Goal: Task Accomplishment & Management: Complete application form

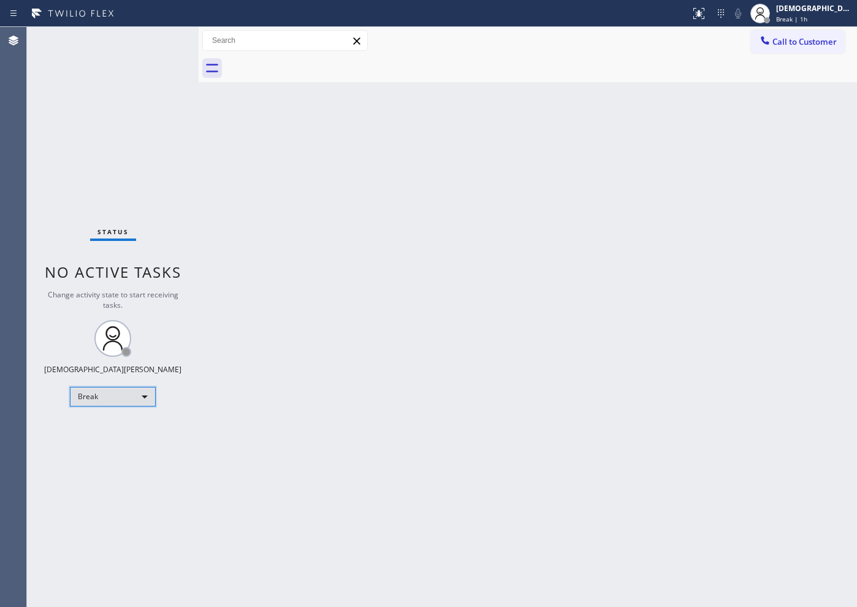
click at [132, 395] on div "Break" at bounding box center [113, 397] width 86 height 20
click at [116, 424] on li "Available" at bounding box center [112, 429] width 83 height 15
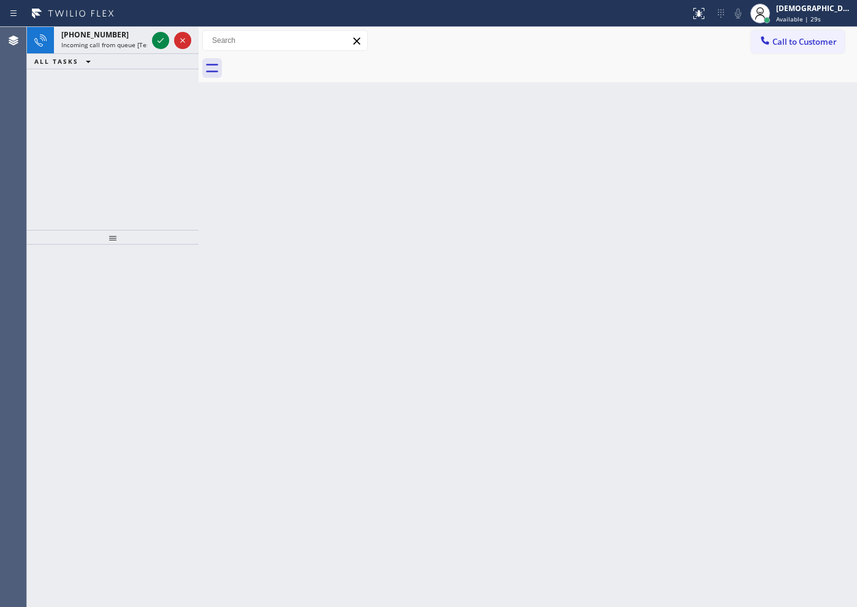
click at [97, 178] on div "[PHONE_NUMBER] Incoming call from queue [Test] All ALL TASKS ALL TASKS ACTIVE T…" at bounding box center [113, 128] width 172 height 203
click at [161, 43] on icon at bounding box center [160, 40] width 15 height 15
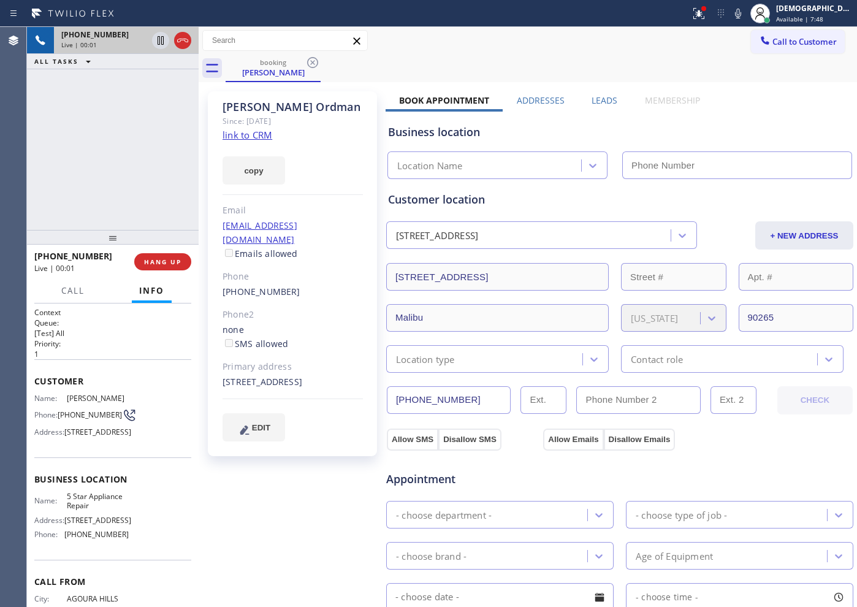
type input "[PHONE_NUMBER]"
click at [259, 136] on link "link to CRM" at bounding box center [248, 135] width 50 height 12
drag, startPoint x: 460, startPoint y: 394, endPoint x: 364, endPoint y: 379, distance: 96.7
click at [364, 379] on div "Marty Ordman Since: 20 may 2020 link to CRM copy Email marty_ordman@yahoo.com E…" at bounding box center [528, 494] width 652 height 819
drag, startPoint x: 308, startPoint y: 109, endPoint x: 224, endPoint y: 108, distance: 84.6
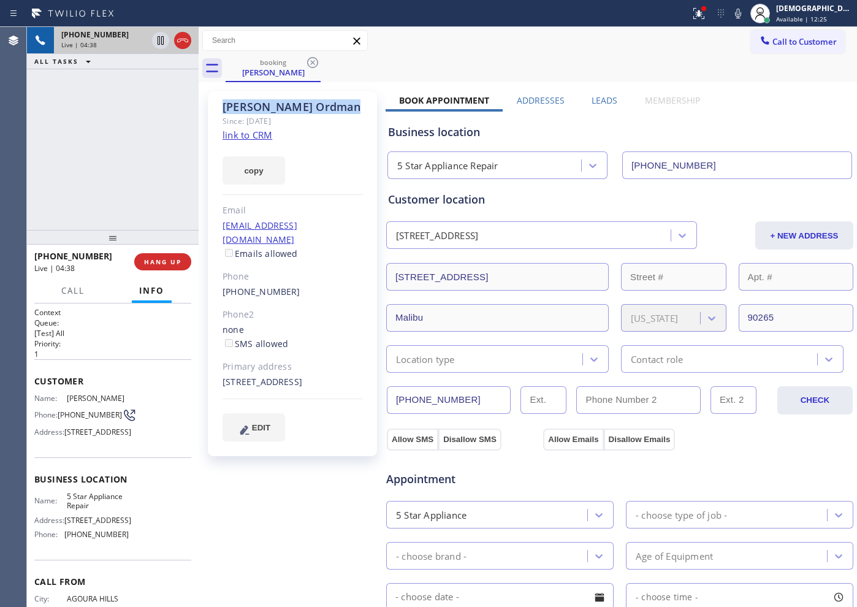
click at [224, 108] on div "Marty Ordman" at bounding box center [293, 107] width 140 height 14
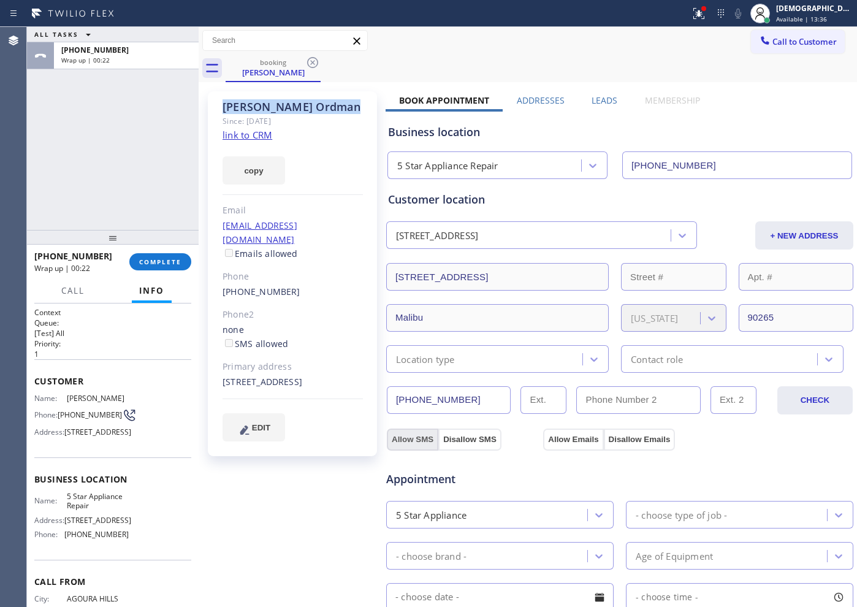
click at [414, 435] on button "Allow SMS" at bounding box center [412, 440] width 51 height 22
click at [582, 434] on button "Allow Emails" at bounding box center [573, 440] width 60 height 22
checkbox input "true"
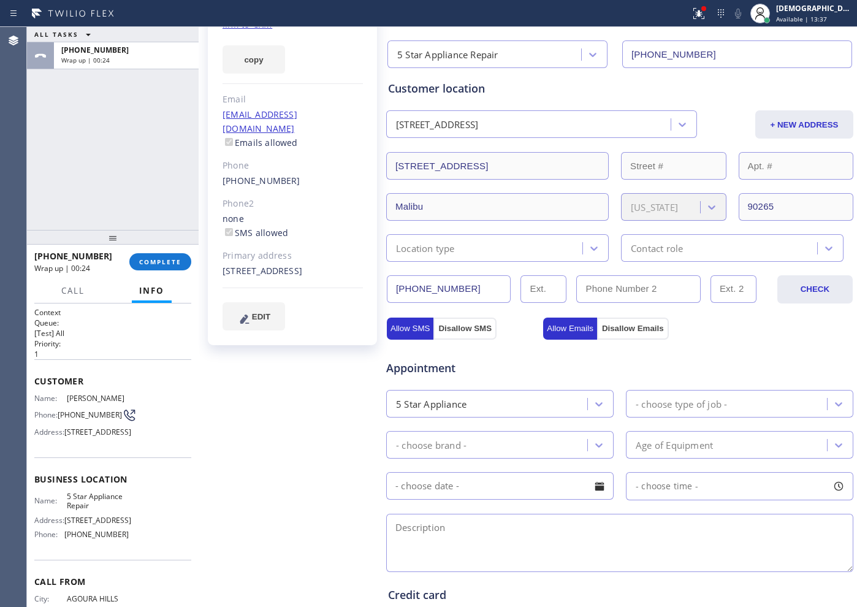
scroll to position [153, 0]
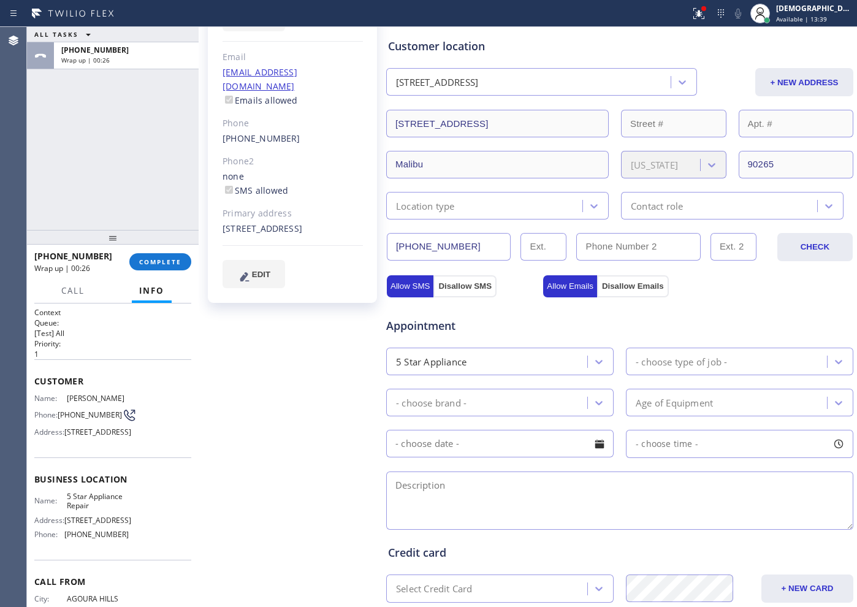
click at [671, 322] on div "Appointment" at bounding box center [620, 318] width 470 height 31
click at [650, 362] on div "- choose type of job -" at bounding box center [681, 361] width 91 height 14
click at [505, 369] on div "5 Star Appliance" at bounding box center [488, 361] width 197 height 21
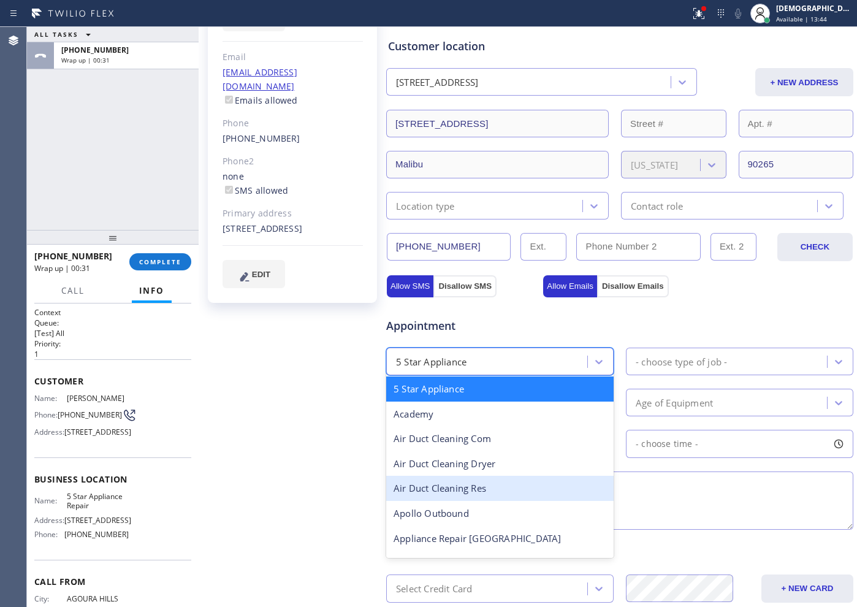
scroll to position [77, 0]
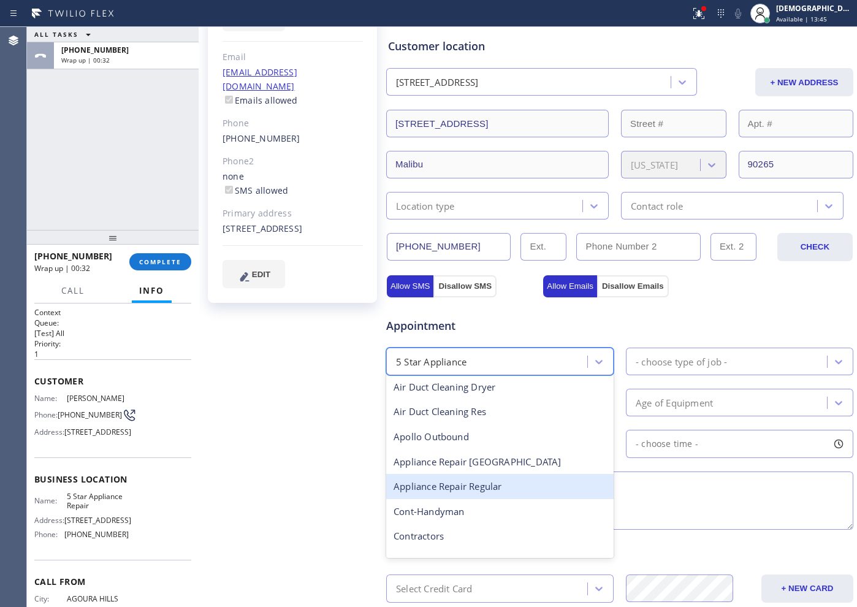
click at [510, 485] on div "Appliance Repair Regular" at bounding box center [499, 486] width 227 height 25
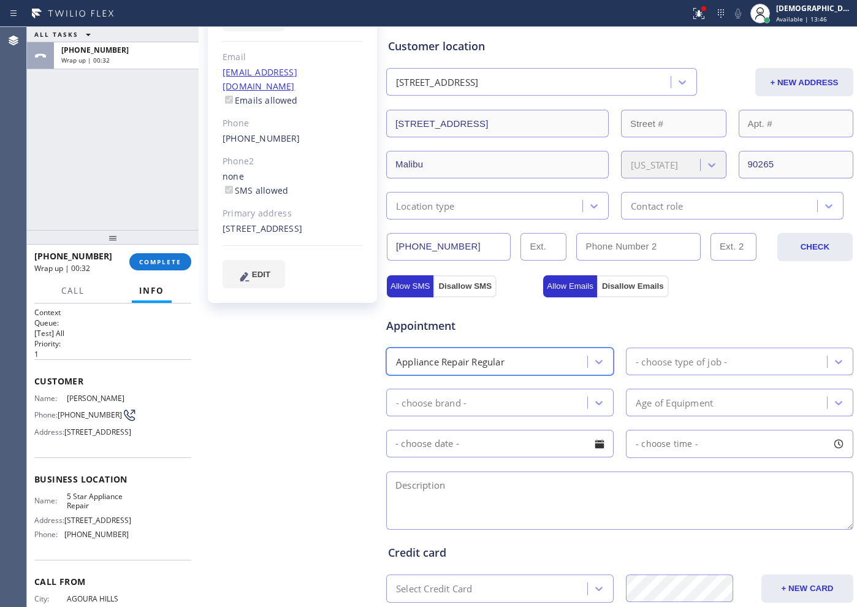
click at [658, 370] on div "- choose type of job -" at bounding box center [728, 361] width 197 height 21
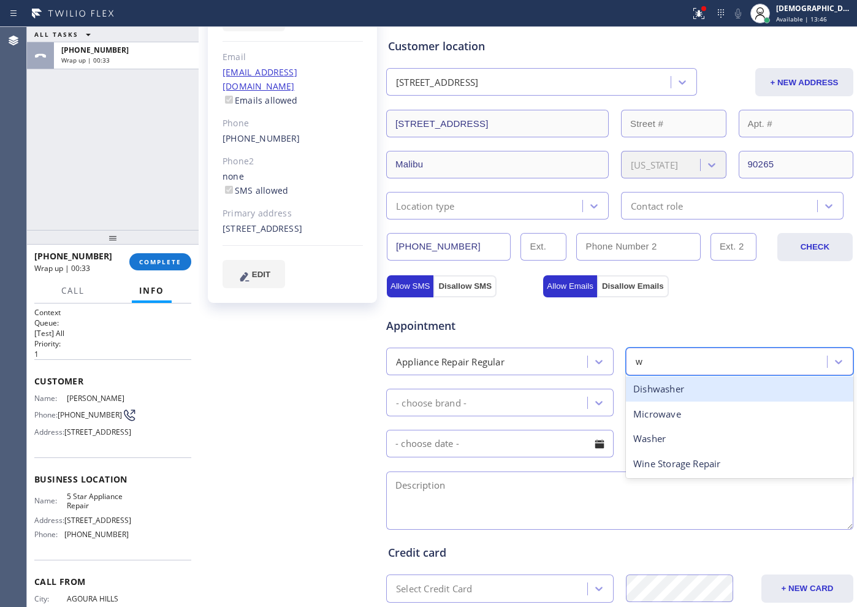
type input "wa"
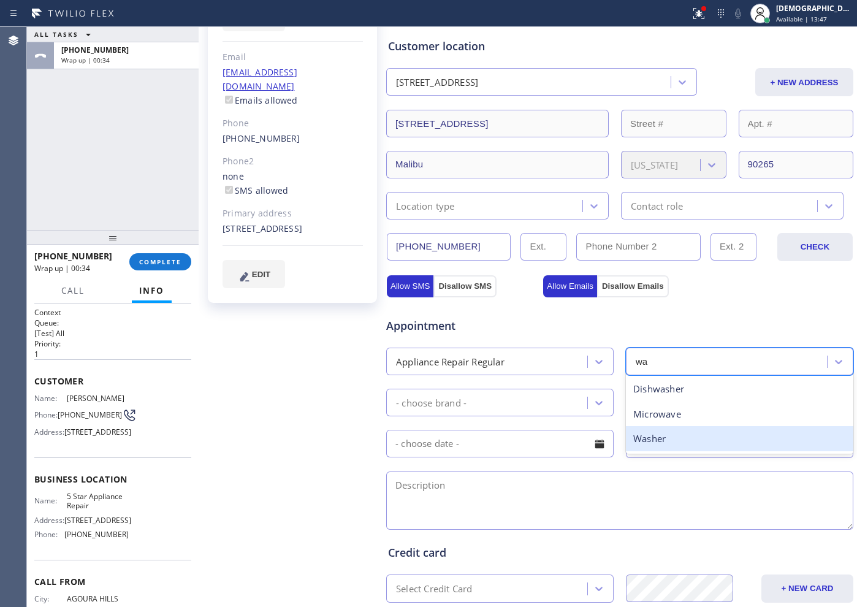
drag, startPoint x: 654, startPoint y: 436, endPoint x: 647, endPoint y: 436, distance: 7.4
click at [651, 436] on div "Washer" at bounding box center [739, 438] width 227 height 25
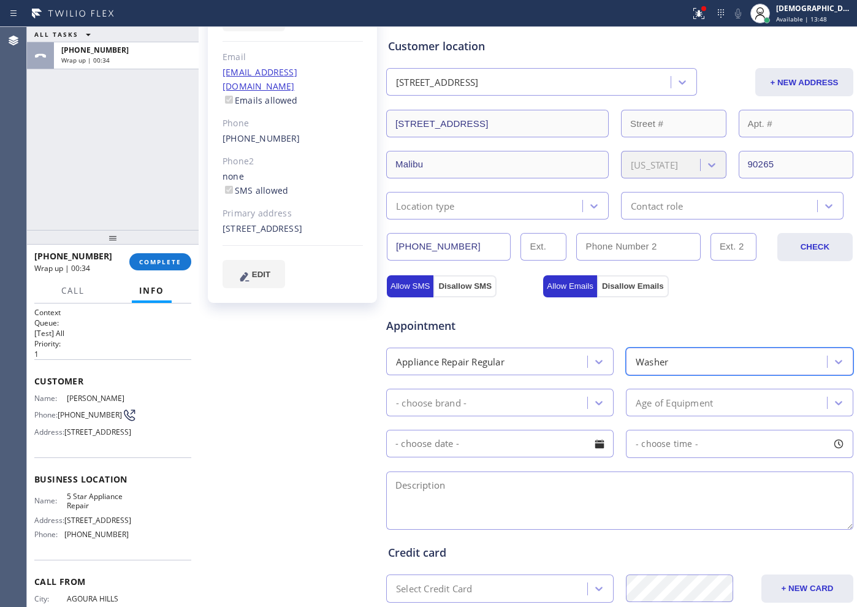
click at [498, 403] on div "- choose brand -" at bounding box center [488, 402] width 197 height 21
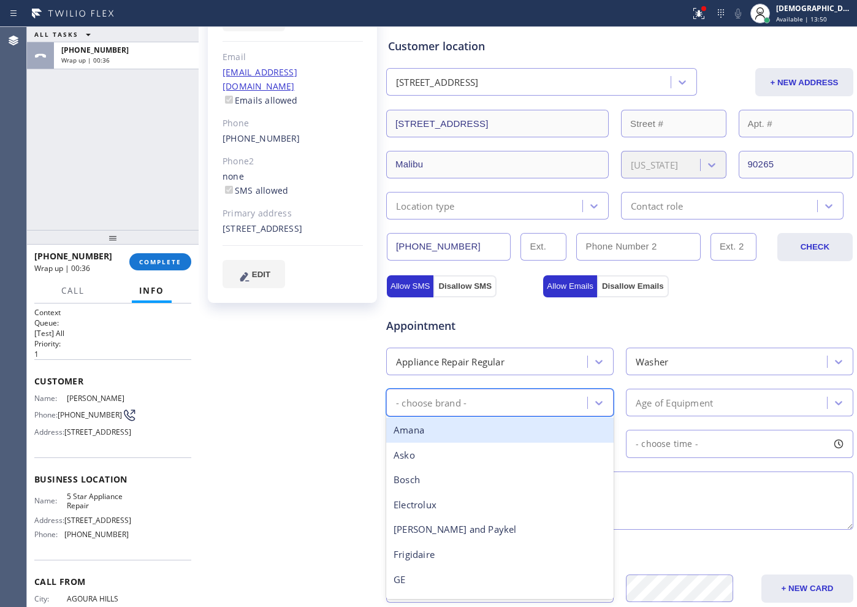
type input "5"
type input "lg"
click at [479, 437] on div "LG" at bounding box center [499, 429] width 227 height 25
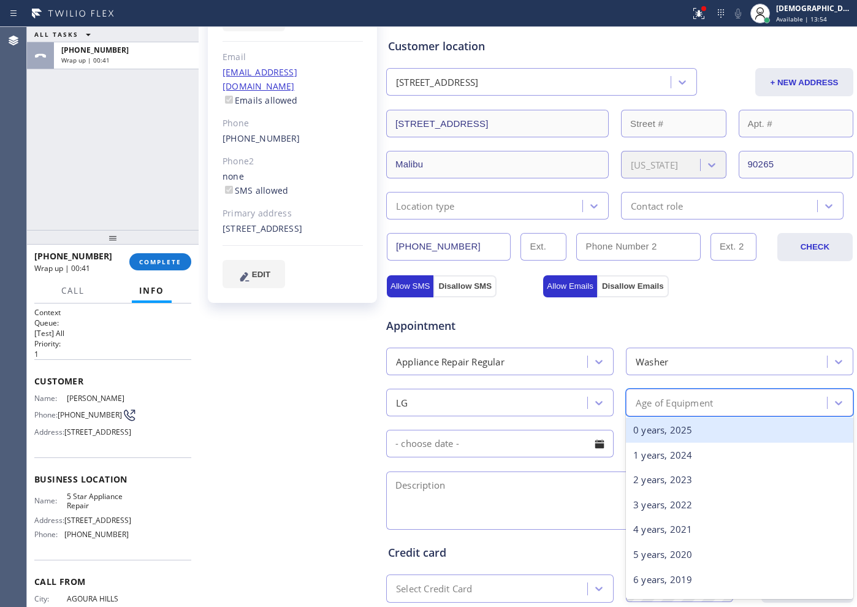
click at [647, 389] on div "Age of Equipment" at bounding box center [739, 403] width 227 height 28
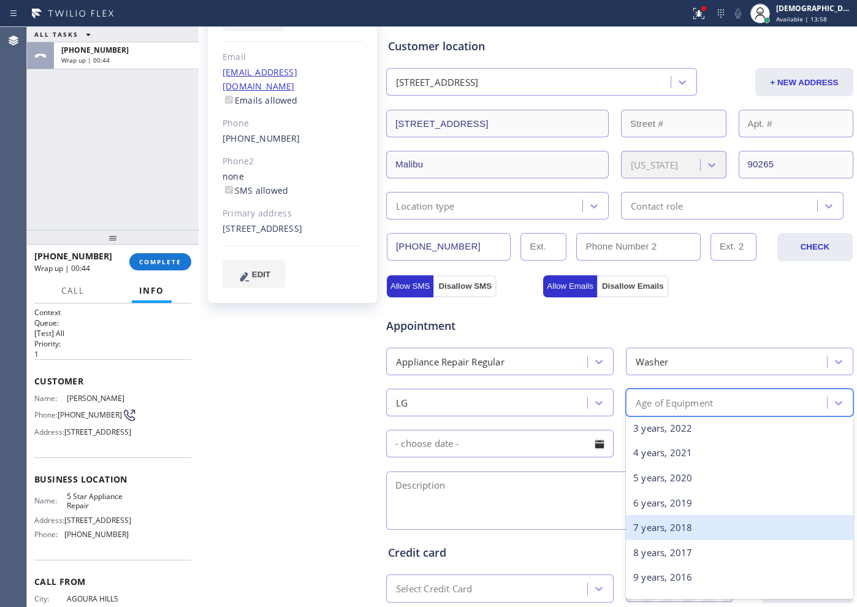
click at [667, 531] on div "7 years, 2018" at bounding box center [739, 527] width 227 height 25
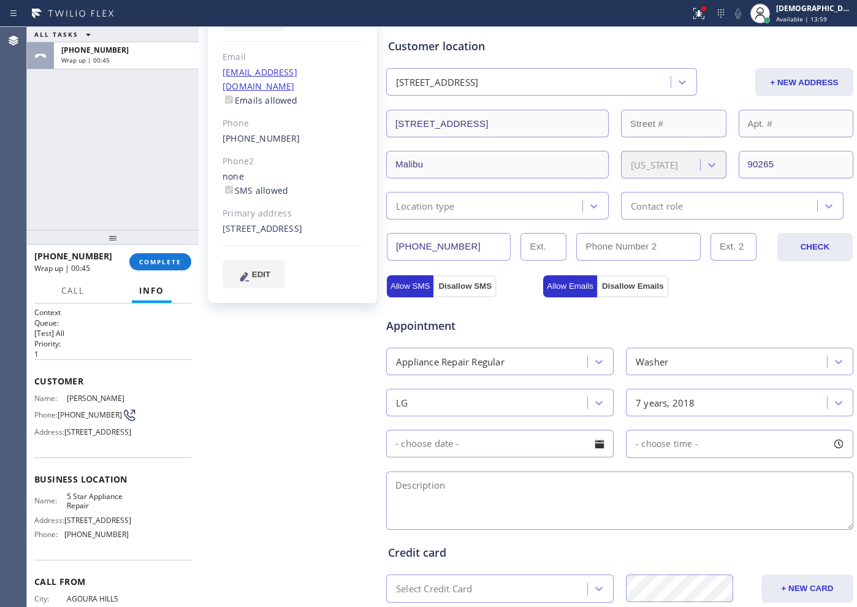
click at [474, 440] on input "text" at bounding box center [499, 444] width 227 height 28
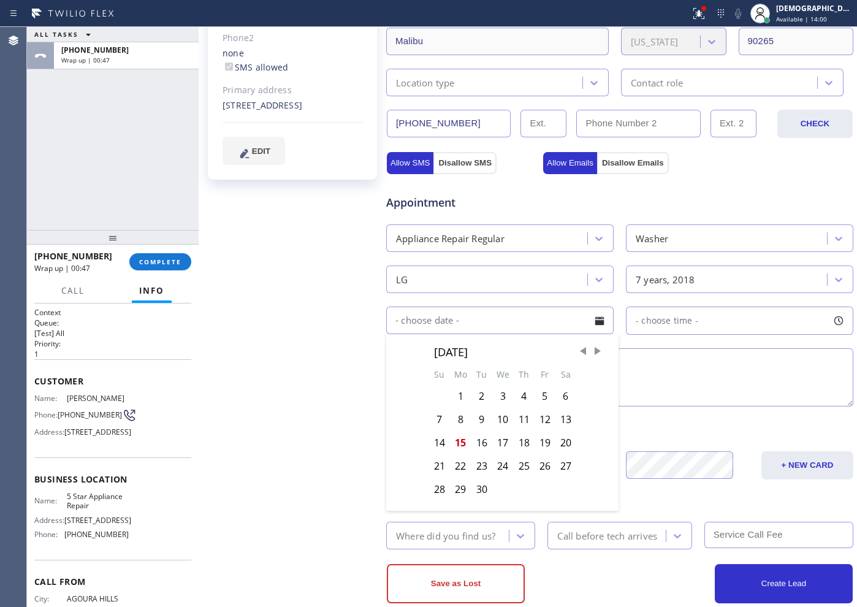
scroll to position [300, 0]
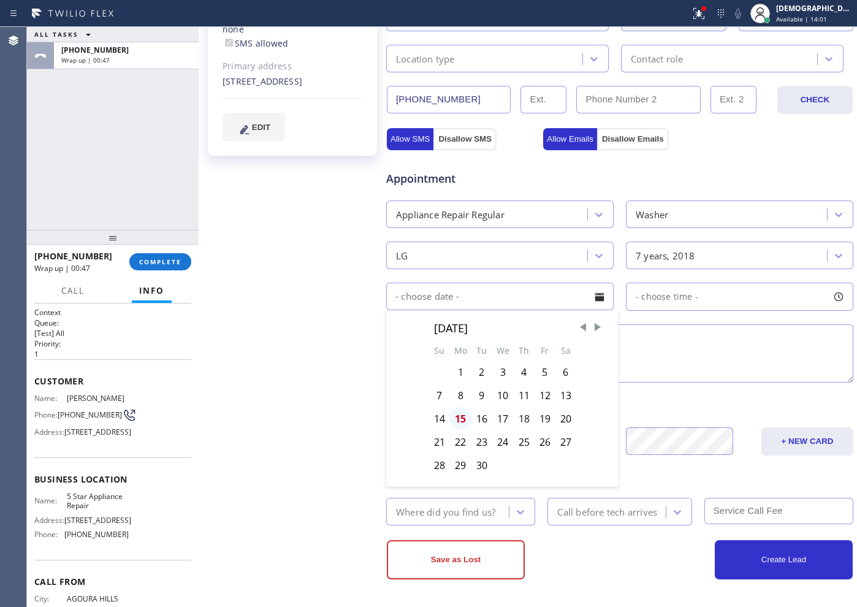
click at [460, 426] on div "15" at bounding box center [460, 418] width 21 height 23
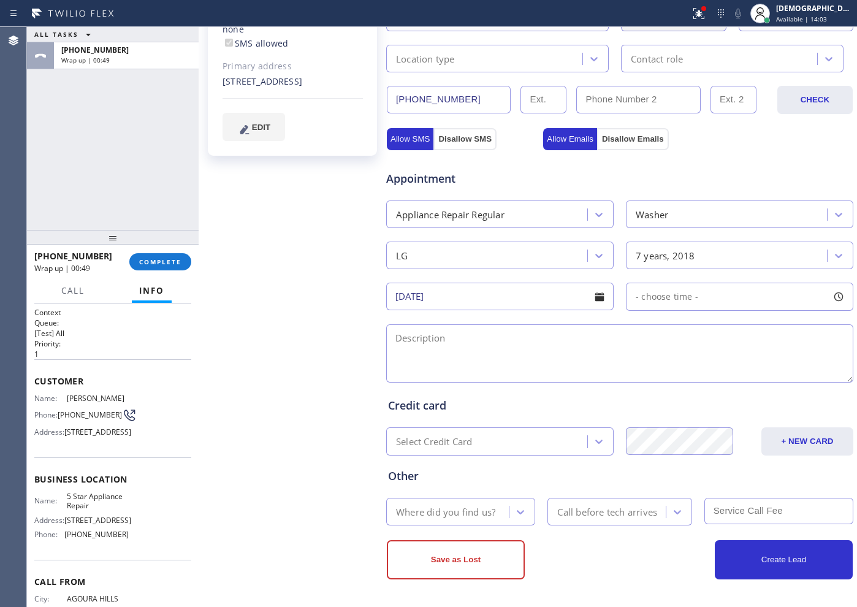
click at [537, 291] on input "09/15/2025" at bounding box center [499, 297] width 227 height 28
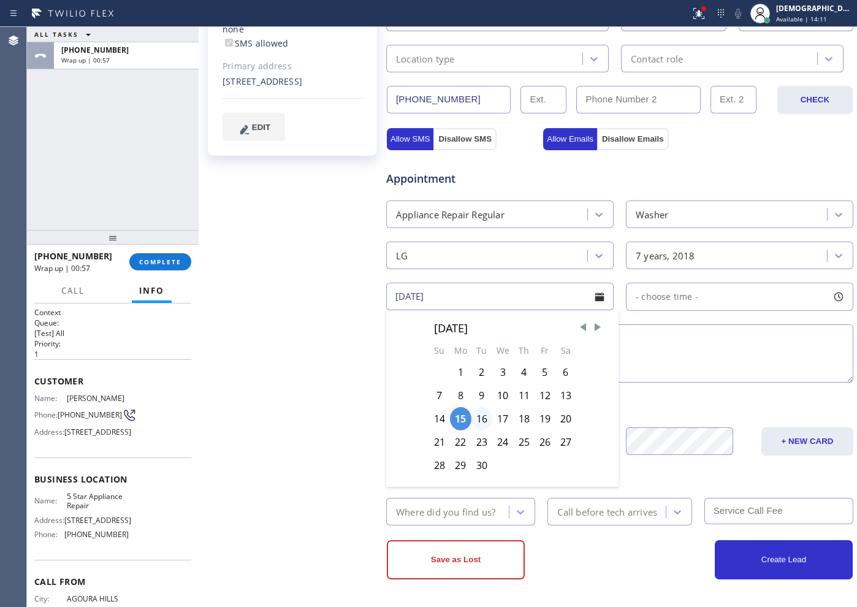
click at [480, 426] on div "16" at bounding box center [481, 418] width 21 height 23
type input "09/16/2025"
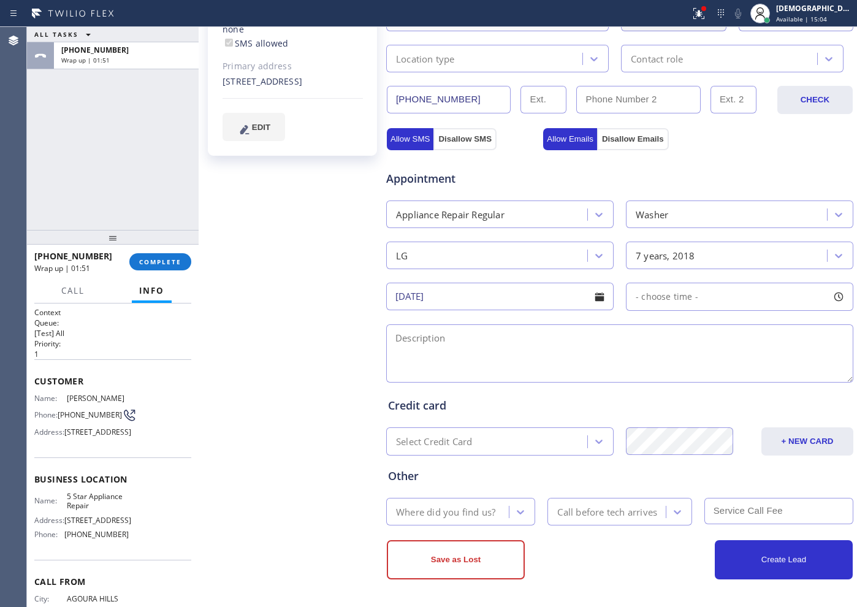
click at [565, 339] on textarea at bounding box center [619, 353] width 467 height 58
click at [530, 350] on textarea "10-1 / $ 69 /" at bounding box center [619, 353] width 467 height 58
paste textarea "LG /Washer / Stacked / it makes funny sound / 7 years"
click at [703, 362] on textarea "10-1 / $ 69 / LG /Washer / Stacked / it makes funny sound / 7 years / House HO /" at bounding box center [619, 353] width 467 height 58
click at [775, 334] on textarea "10-1 / $ 69 / LG /Washer / Stacked / it makes funny sound / 7 years / House HO /" at bounding box center [619, 353] width 467 height 58
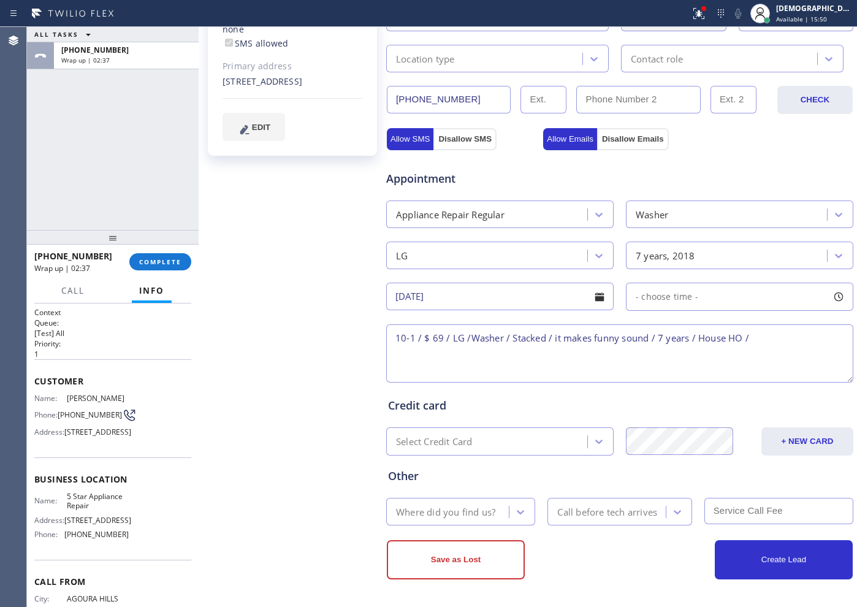
paste textarea "6774 Shearwater Ln , Malibu, CA, 90265"
click at [105, 519] on div "Business location Name: 5 Star Appliance Repair Address: 510 Foothill Rd Phone:…" at bounding box center [112, 508] width 157 height 102
drag, startPoint x: 93, startPoint y: 536, endPoint x: 64, endPoint y: 532, distance: 29.0
click at [64, 511] on div "Name: 5 Star Appliance Repair" at bounding box center [81, 501] width 94 height 19
copy div "5 Star Appliance Repair"
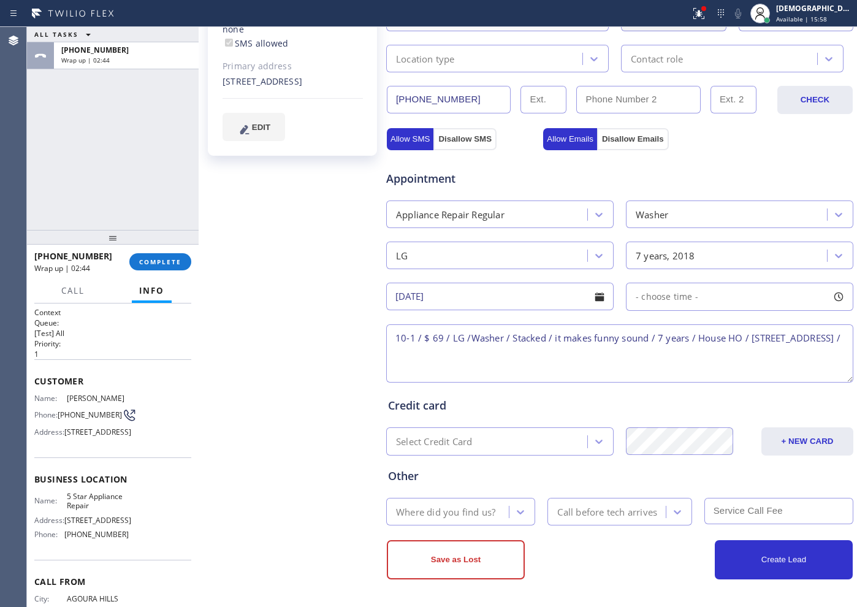
click at [512, 356] on textarea "10-1 / $ 69 / LG /Washer / Stacked / it makes funny sound / 7 years / House HO …" at bounding box center [619, 353] width 467 height 58
paste textarea "5 Star Appliance Repair"
click at [390, 368] on textarea "10-1 / $ 69 / LG /Washer / Stacked / it makes funny sound / 7 years / House HO …" at bounding box center [619, 353] width 467 height 58
click at [628, 353] on textarea "10-1 / $ 69 / LG /Washer / Stacked / it makes funny sound / 7 years / House HO …" at bounding box center [619, 353] width 467 height 58
click at [685, 375] on textarea "10-1 / $ 69 / LG /Washer / Stacked / it makes funny sound / 7 years / House HO …" at bounding box center [619, 353] width 467 height 58
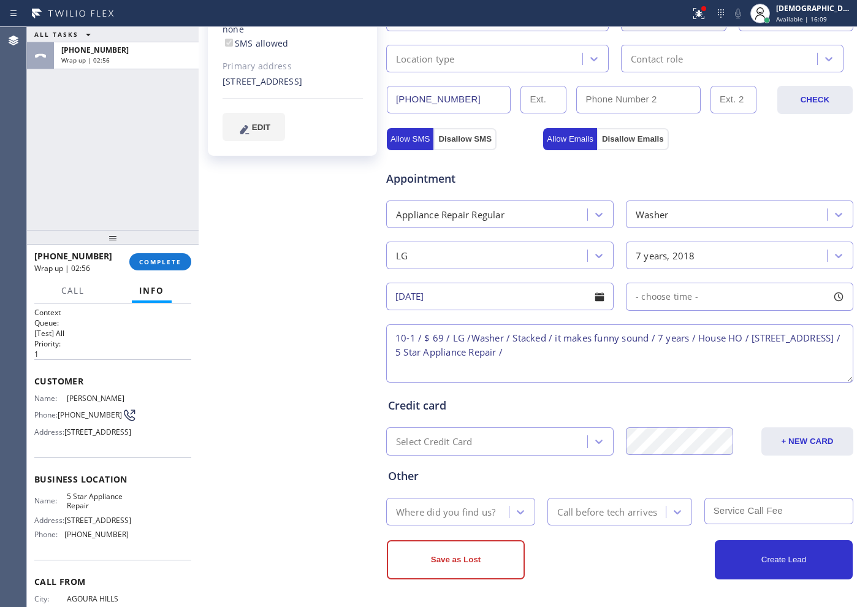
paste textarea "Please call customer 30 minutes prior to arrival"
type textarea "10-1 / $ 69 / LG /Washer / Stacked / it makes funny sound / 7 years / House HO …"
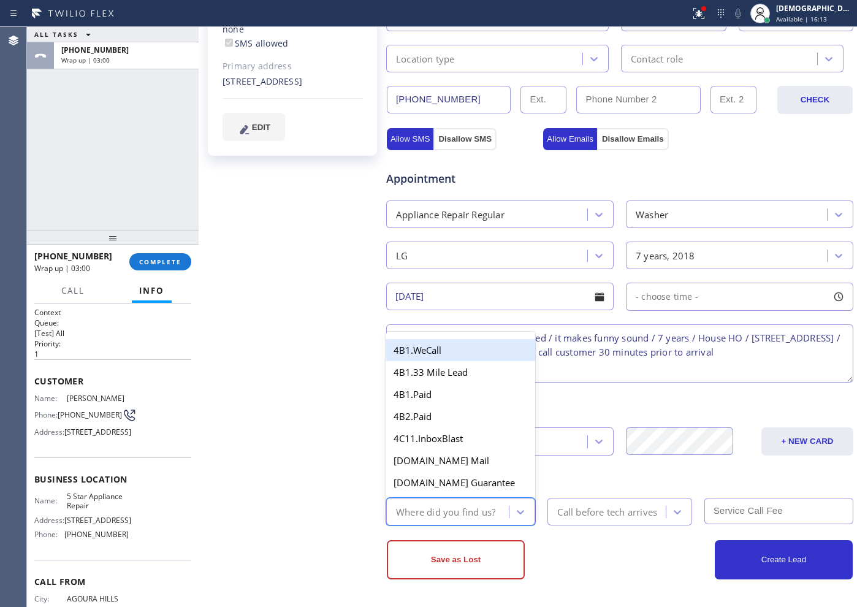
click at [473, 511] on div "Where did you find us?" at bounding box center [445, 512] width 99 height 14
type input "ret"
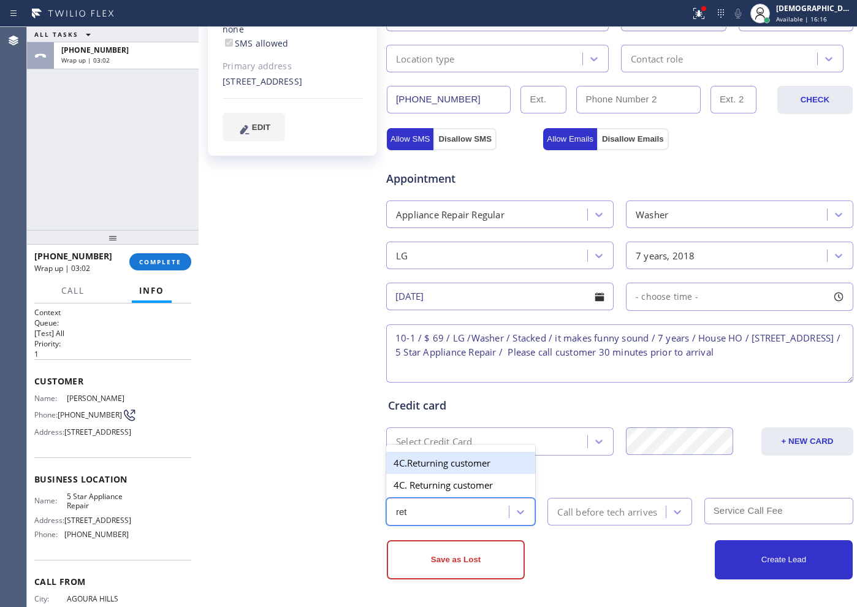
click at [454, 468] on div "4C.Returning customer" at bounding box center [460, 463] width 149 height 22
click at [630, 513] on div "Call before tech arrives" at bounding box center [607, 512] width 100 height 14
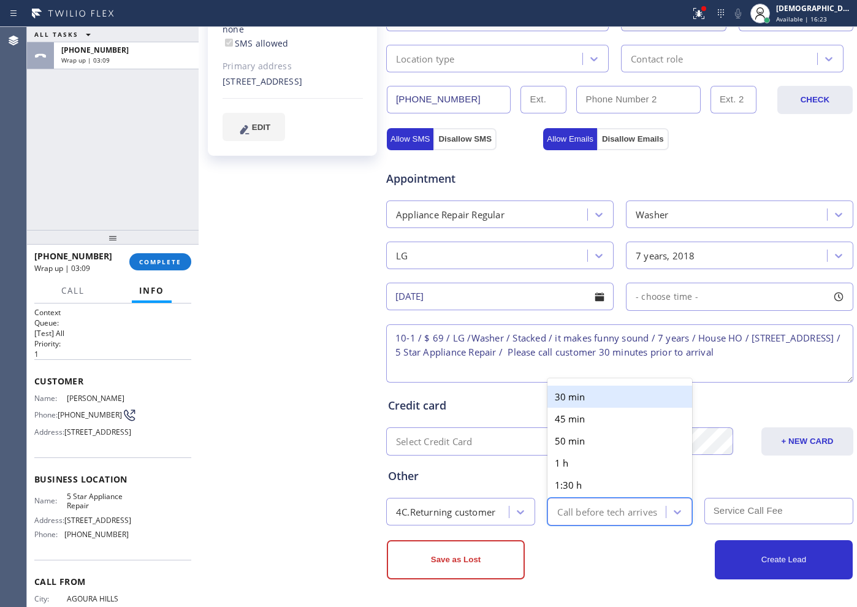
click at [585, 400] on div "30 min" at bounding box center [619, 397] width 144 height 22
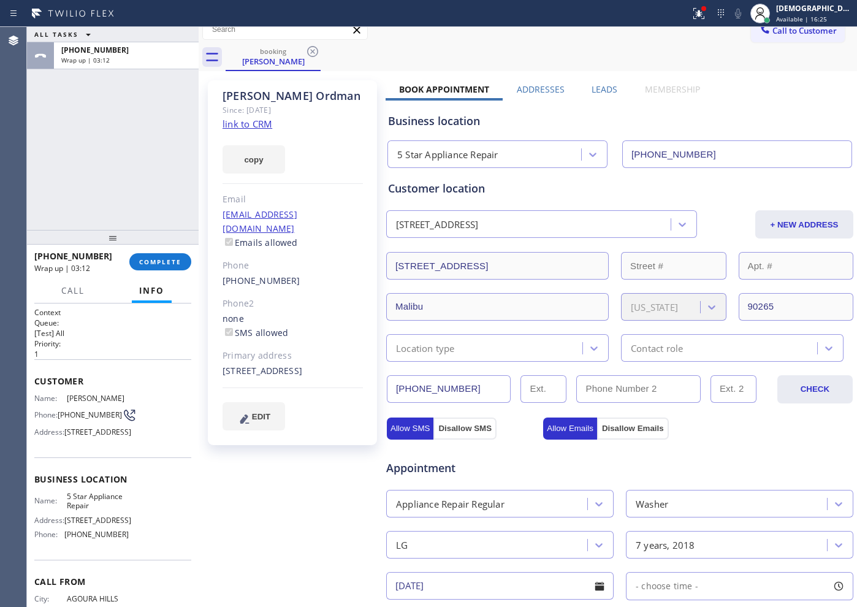
scroll to position [0, 0]
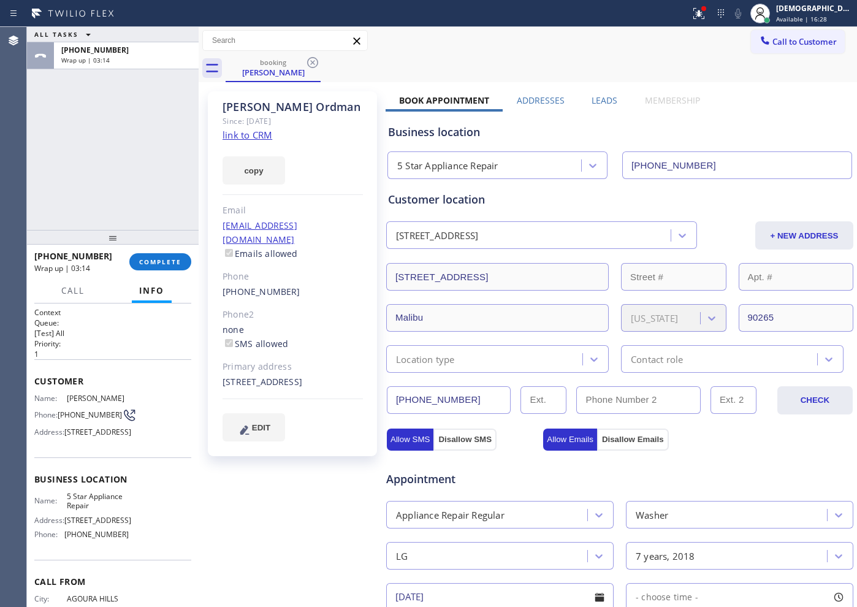
click at [549, 359] on div "Location type" at bounding box center [486, 358] width 193 height 21
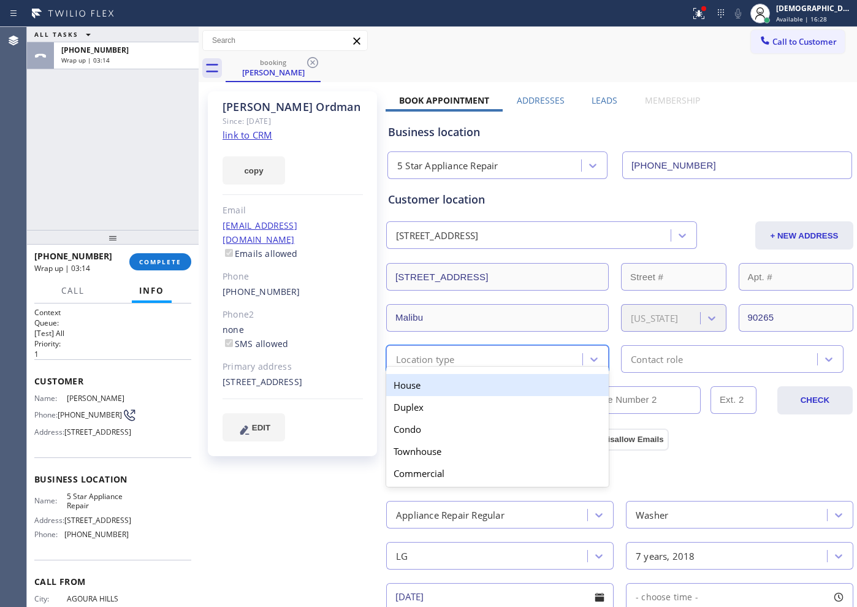
click at [508, 386] on div "House" at bounding box center [497, 385] width 223 height 22
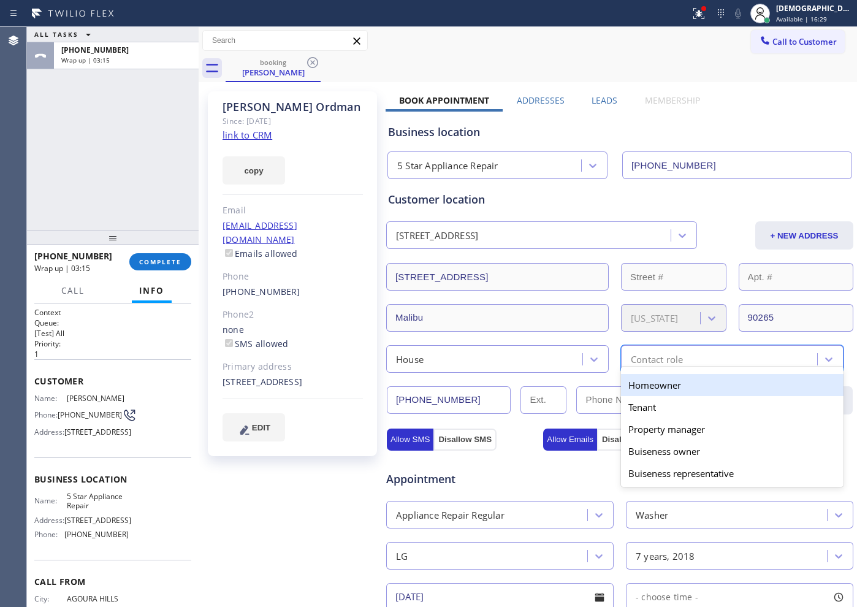
click at [630, 366] on div "option Homeowner focused, 1 of 5. 5 results available. Use Up and Down to choos…" at bounding box center [732, 359] width 223 height 28
click at [639, 381] on div "Homeowner" at bounding box center [732, 385] width 223 height 22
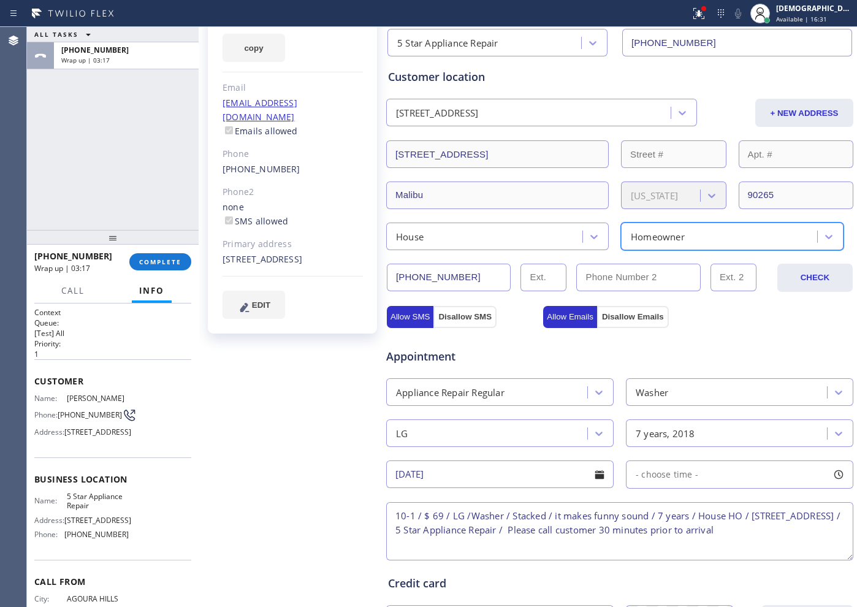
scroll to position [300, 0]
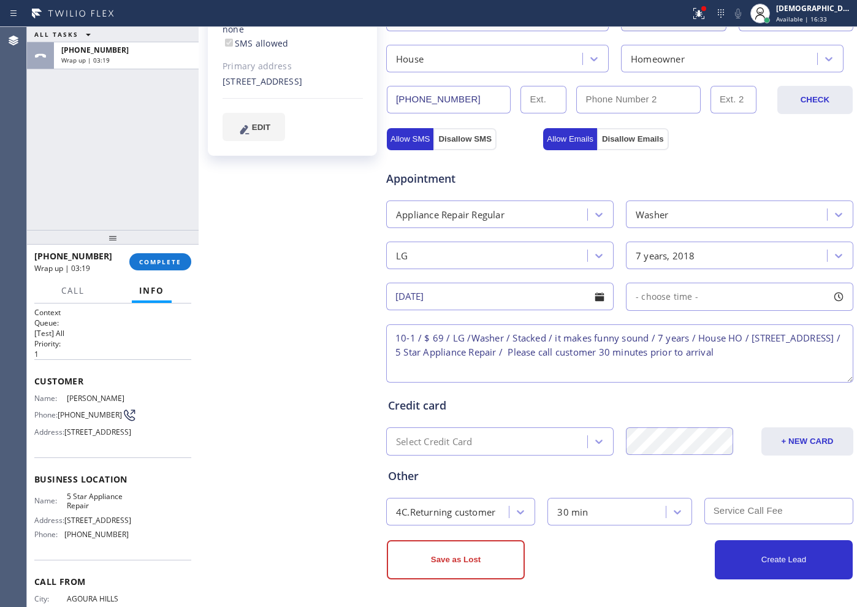
click at [745, 506] on input "text" at bounding box center [778, 511] width 149 height 26
type input "69"
click at [742, 562] on button "Create Lead" at bounding box center [784, 559] width 138 height 39
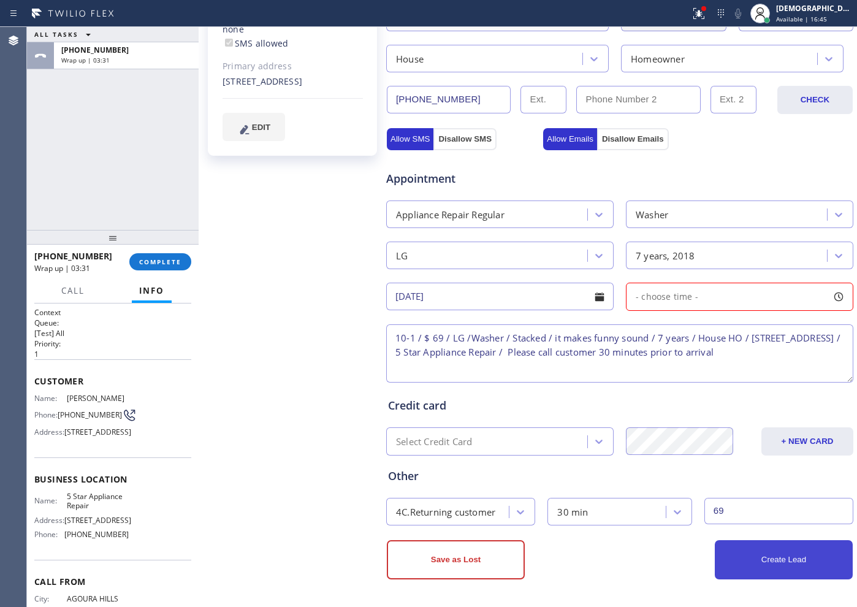
click at [725, 565] on button "Create Lead" at bounding box center [784, 559] width 138 height 39
click at [673, 563] on div "Create Lead" at bounding box center [736, 559] width 233 height 39
click at [757, 558] on button "Create Lead" at bounding box center [784, 559] width 138 height 39
click at [701, 301] on div "- choose time -" at bounding box center [739, 297] width 227 height 28
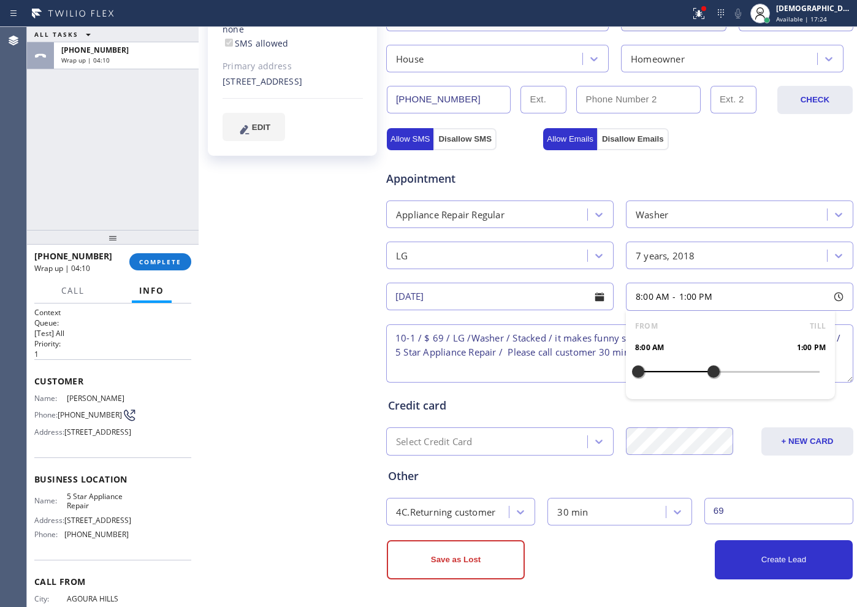
drag, startPoint x: 665, startPoint y: 372, endPoint x: 703, endPoint y: 372, distance: 37.4
click at [706, 372] on div at bounding box center [713, 372] width 15 height 26
drag, startPoint x: 640, startPoint y: 372, endPoint x: 662, endPoint y: 372, distance: 22.1
click at [662, 372] on div at bounding box center [728, 372] width 181 height 0
click at [593, 403] on div "Credit card" at bounding box center [619, 405] width 463 height 17
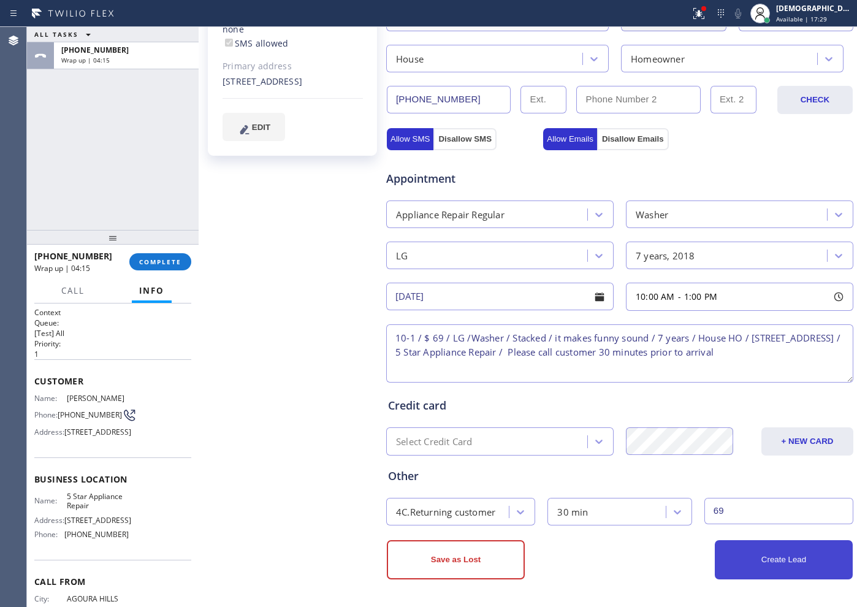
click at [802, 562] on button "Create Lead" at bounding box center [784, 559] width 138 height 39
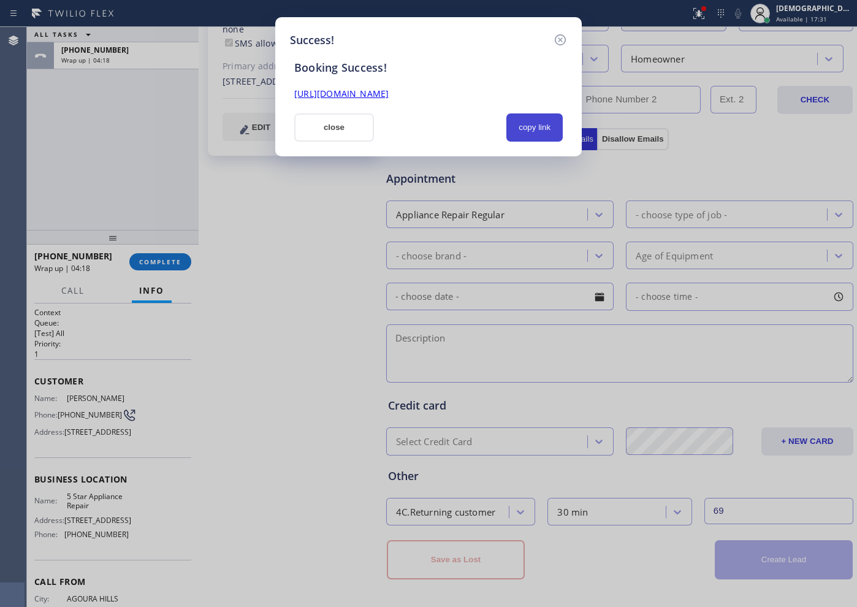
click at [522, 126] on button "copy link" at bounding box center [534, 127] width 56 height 28
click at [389, 92] on link "https://erp.apollosoft.co/customer/644913#portlet_lead" at bounding box center [341, 94] width 94 height 12
drag, startPoint x: 350, startPoint y: 131, endPoint x: 372, endPoint y: 132, distance: 21.5
click at [356, 132] on button "close" at bounding box center [334, 127] width 80 height 28
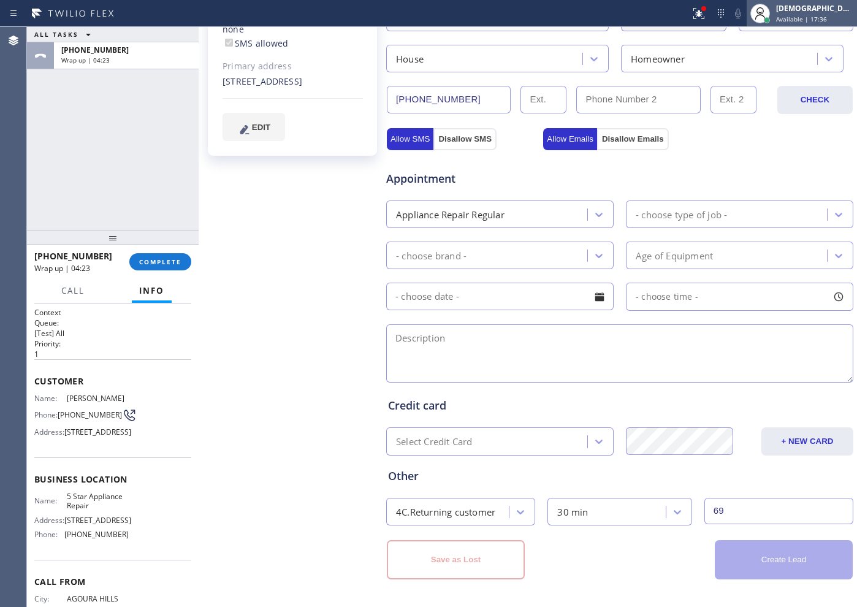
click at [851, 1] on div "Christian Cinco Available | 17:36" at bounding box center [802, 13] width 110 height 27
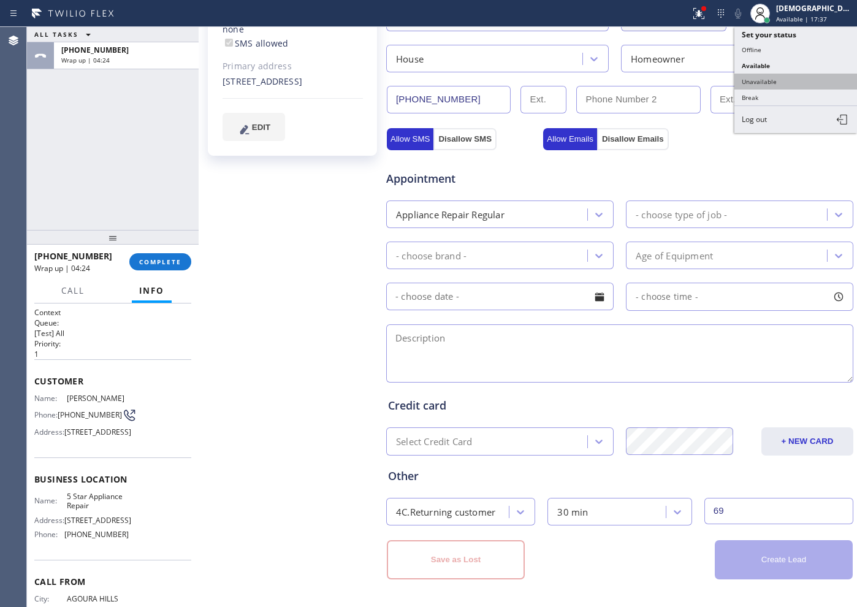
click at [760, 76] on button "Unavailable" at bounding box center [795, 82] width 123 height 16
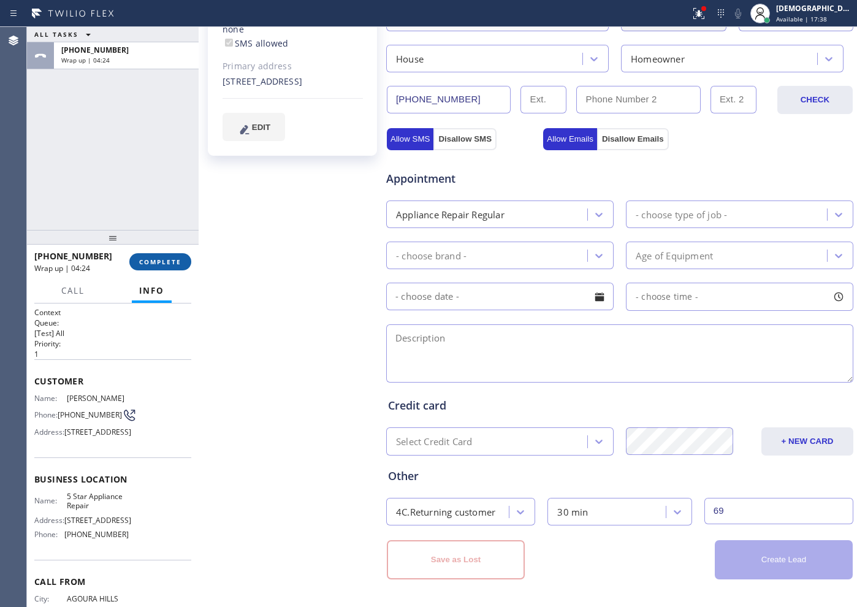
click at [164, 262] on span "COMPLETE" at bounding box center [160, 261] width 42 height 9
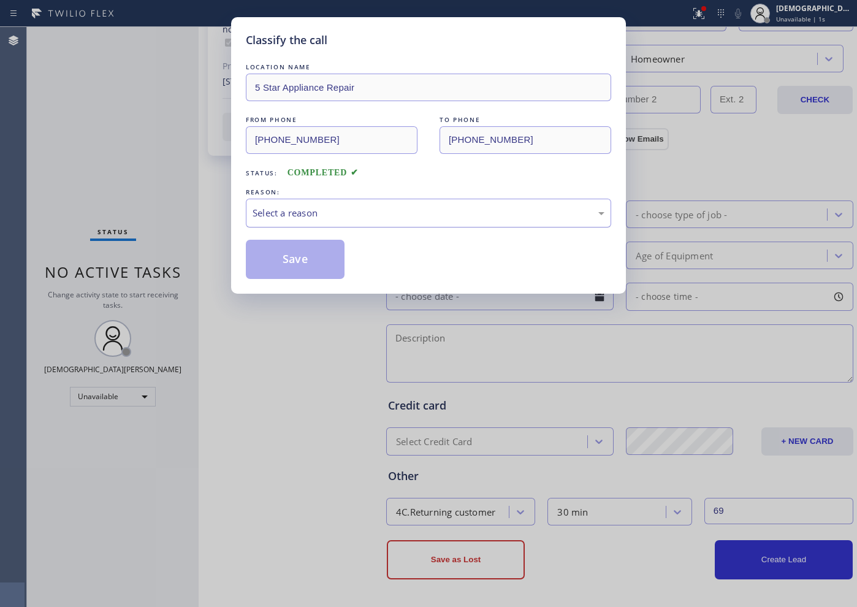
click at [316, 212] on div "Select a reason" at bounding box center [429, 213] width 352 height 14
click at [279, 255] on button "Save" at bounding box center [295, 259] width 99 height 39
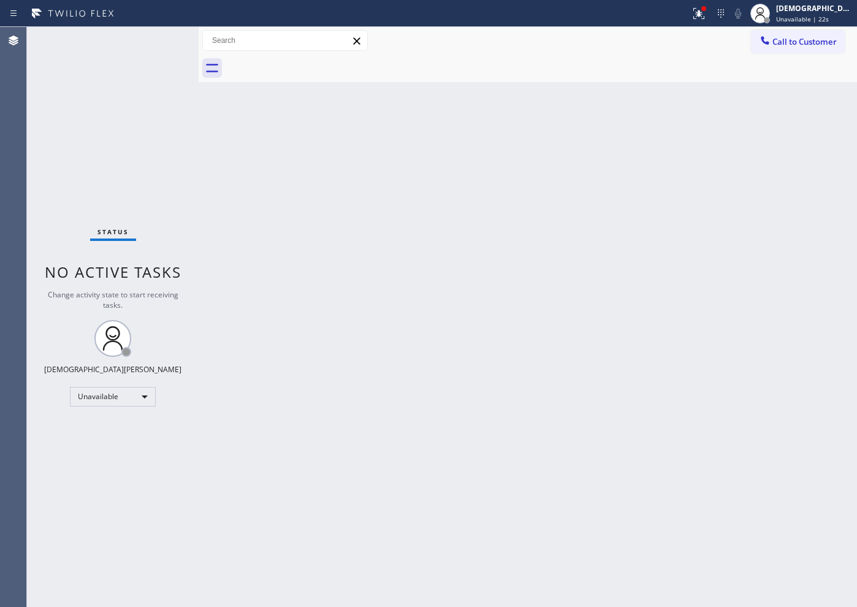
click at [87, 178] on div "Status No active tasks Change activity state to start receiving tasks. Christia…" at bounding box center [113, 317] width 172 height 580
click at [134, 406] on div "Unavailable" at bounding box center [113, 397] width 86 height 20
click at [119, 436] on li "Available" at bounding box center [112, 429] width 83 height 15
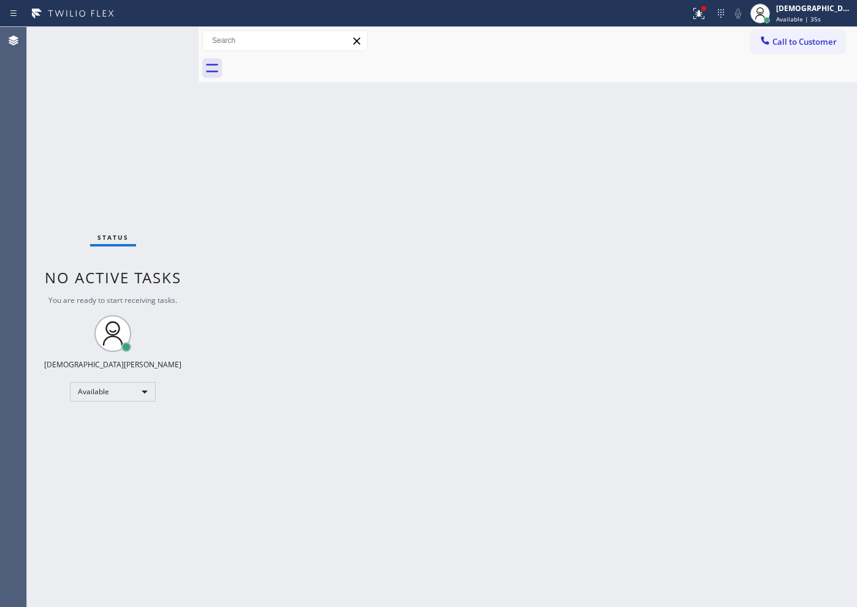
click at [55, 119] on div "Status No active tasks You are ready to start receiving tasks. Christian Cinco …" at bounding box center [113, 317] width 172 height 580
click at [652, 565] on div "Back to Dashboard Change Sender ID Customers Technicians Select a contact Outbo…" at bounding box center [528, 317] width 658 height 580
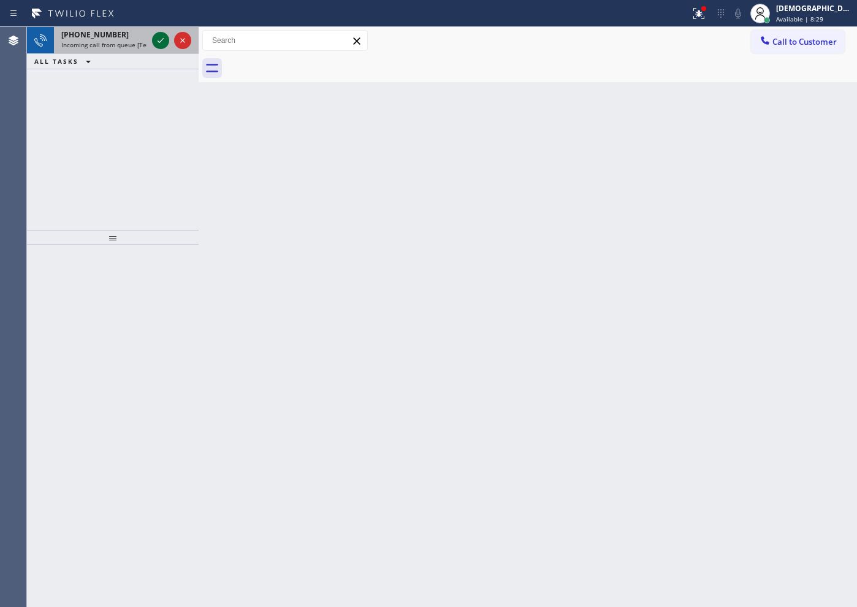
click at [161, 45] on icon at bounding box center [160, 40] width 15 height 15
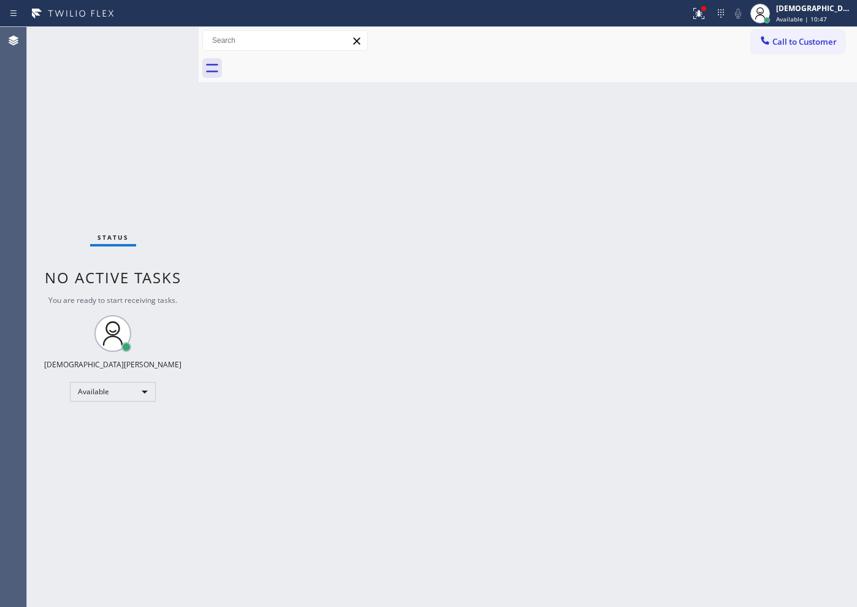
click at [292, 229] on div "Back to Dashboard Change Sender ID Customers Technicians Select a contact Outbo…" at bounding box center [528, 317] width 658 height 580
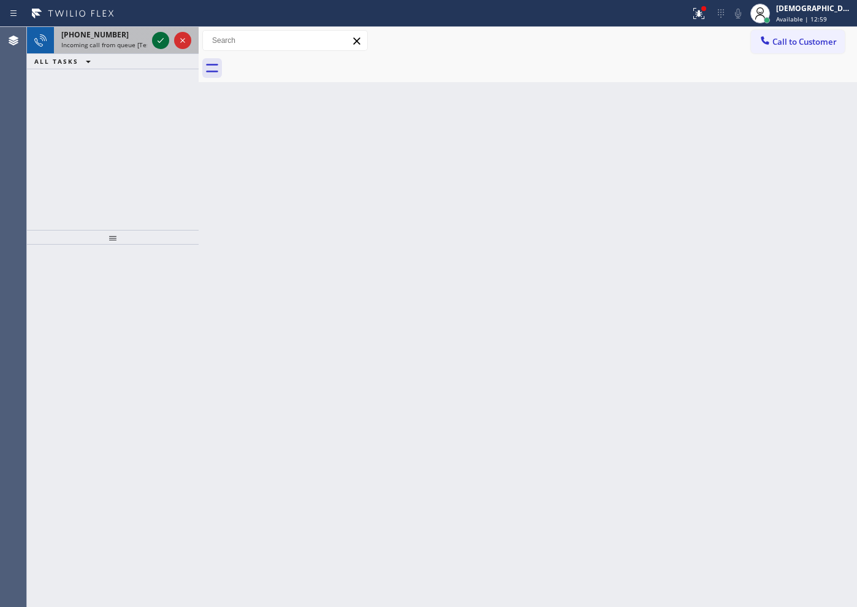
click at [159, 39] on icon at bounding box center [160, 40] width 15 height 15
click at [164, 35] on icon at bounding box center [160, 40] width 15 height 15
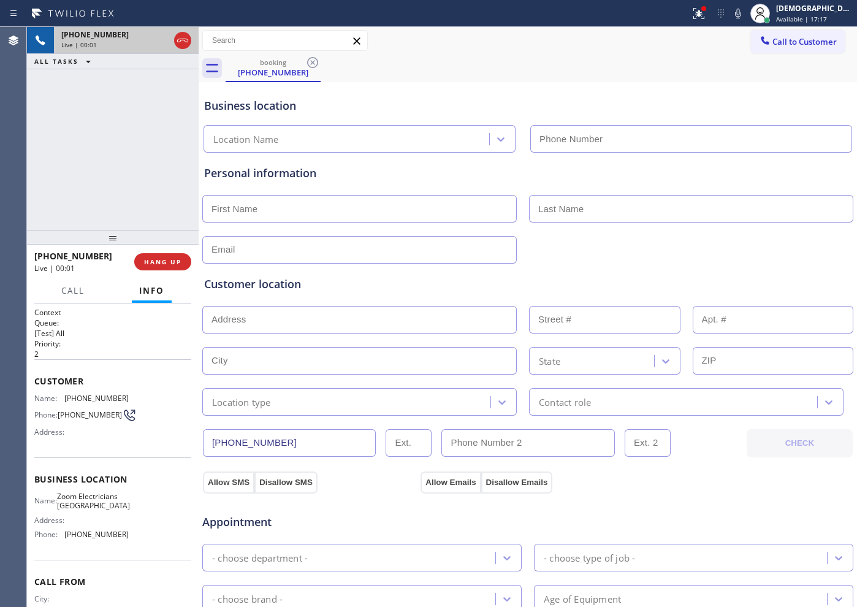
type input "[PHONE_NUMBER]"
click at [185, 42] on icon at bounding box center [182, 40] width 15 height 15
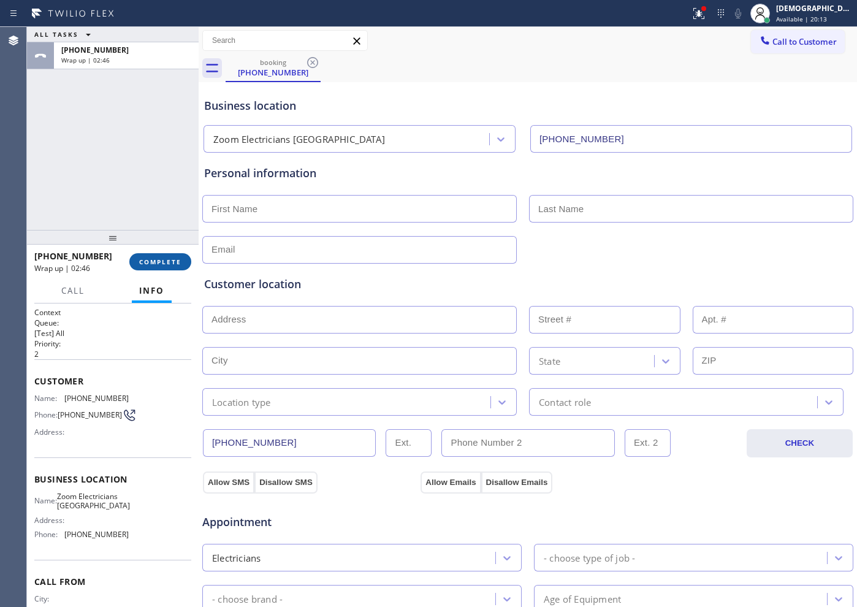
click at [169, 265] on span "COMPLETE" at bounding box center [160, 261] width 42 height 9
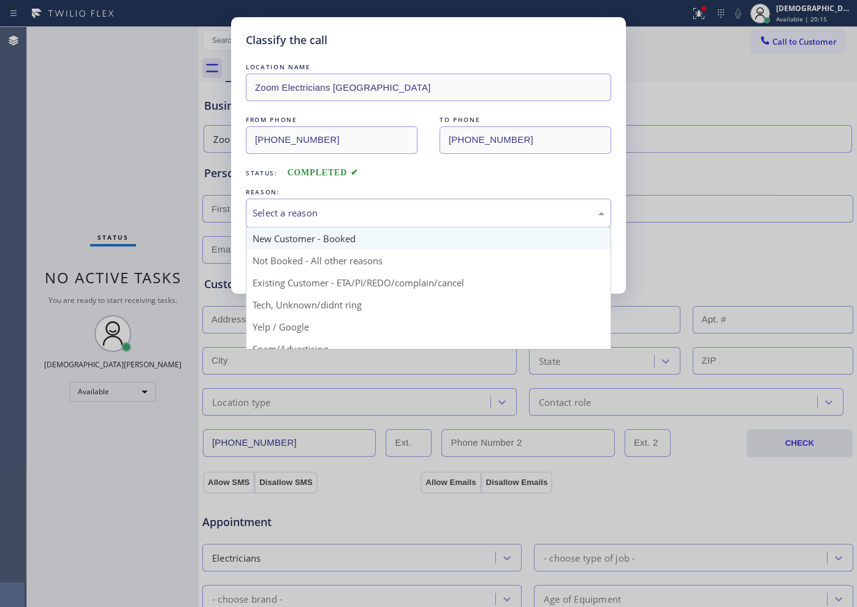
drag, startPoint x: 381, startPoint y: 205, endPoint x: 367, endPoint y: 229, distance: 28.3
click at [378, 211] on div "Select a reason" at bounding box center [428, 213] width 365 height 29
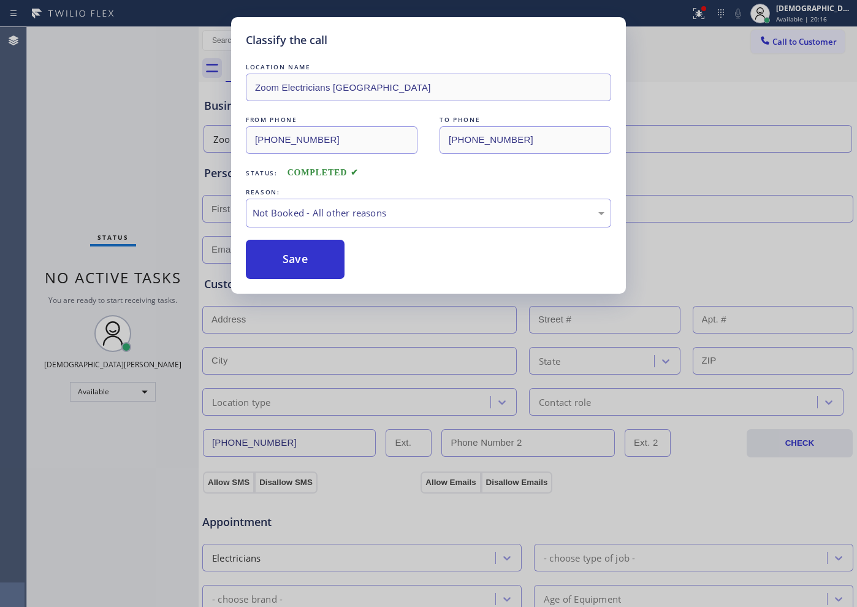
click at [345, 257] on button "Save" at bounding box center [295, 259] width 99 height 39
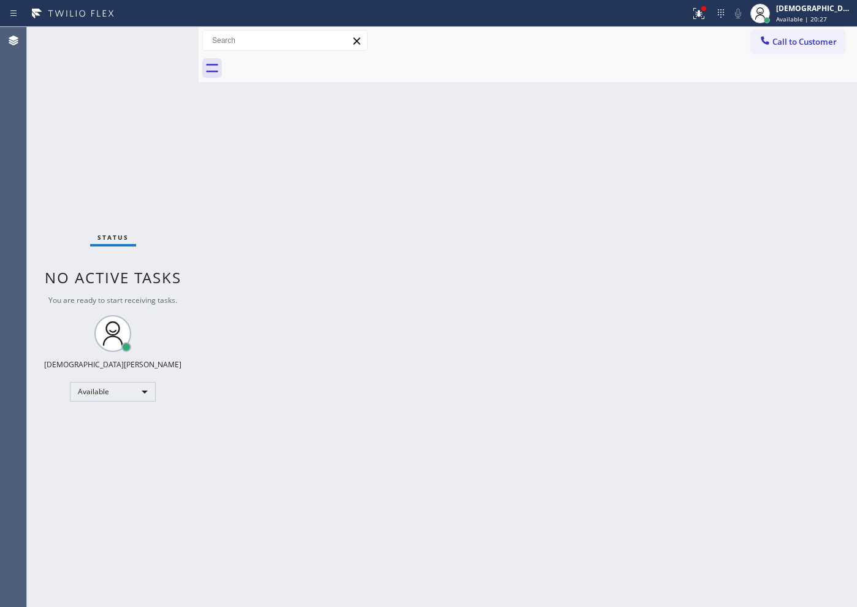
click at [91, 37] on div "Status No active tasks You are ready to start receiving tasks. Christian Cinco …" at bounding box center [113, 317] width 172 height 580
click at [774, 13] on div at bounding box center [760, 13] width 27 height 27
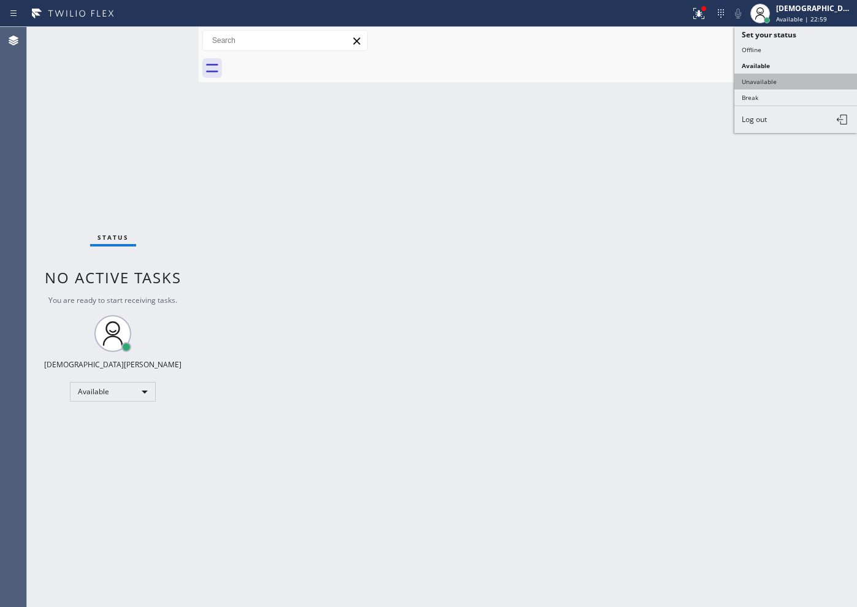
click at [767, 83] on button "Unavailable" at bounding box center [795, 82] width 123 height 16
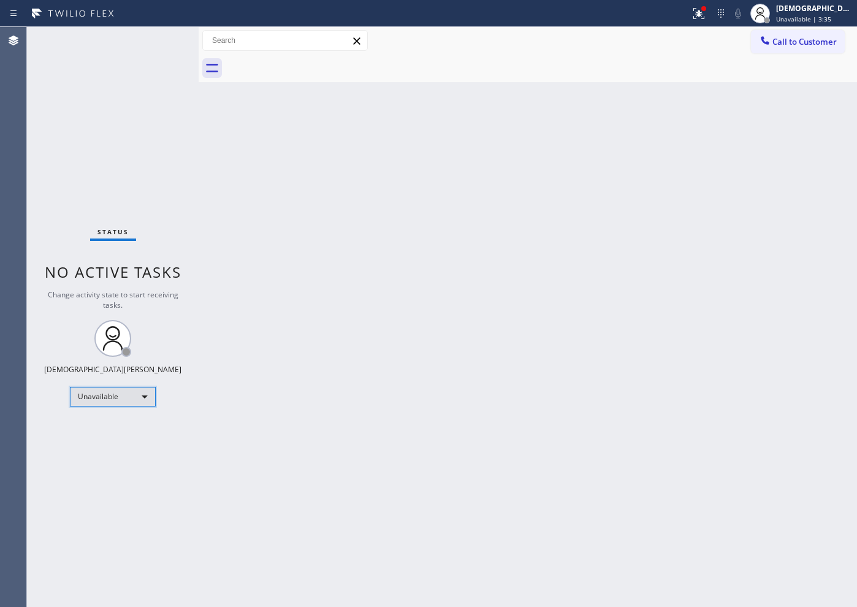
click at [96, 395] on div "Unavailable" at bounding box center [113, 397] width 86 height 20
click at [97, 431] on li "Available" at bounding box center [112, 429] width 83 height 15
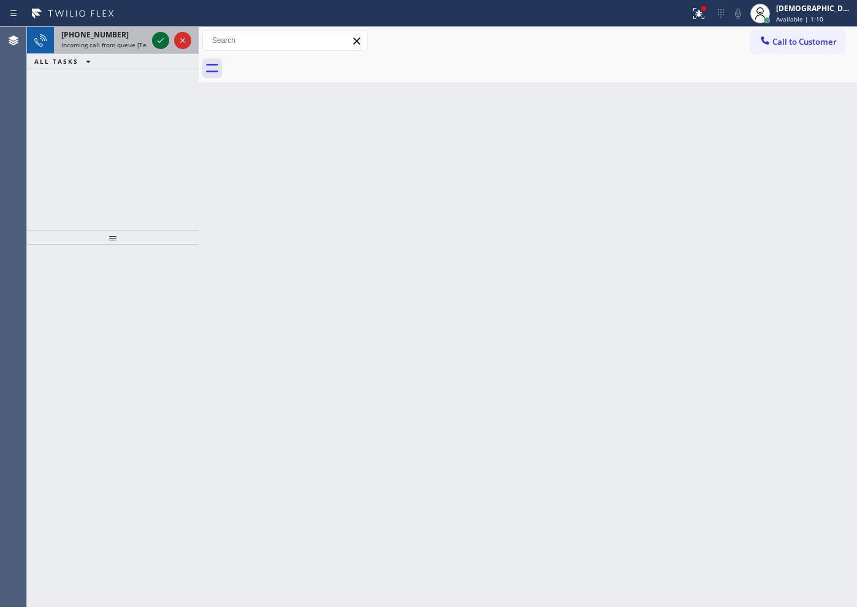
click at [163, 45] on icon at bounding box center [160, 40] width 15 height 15
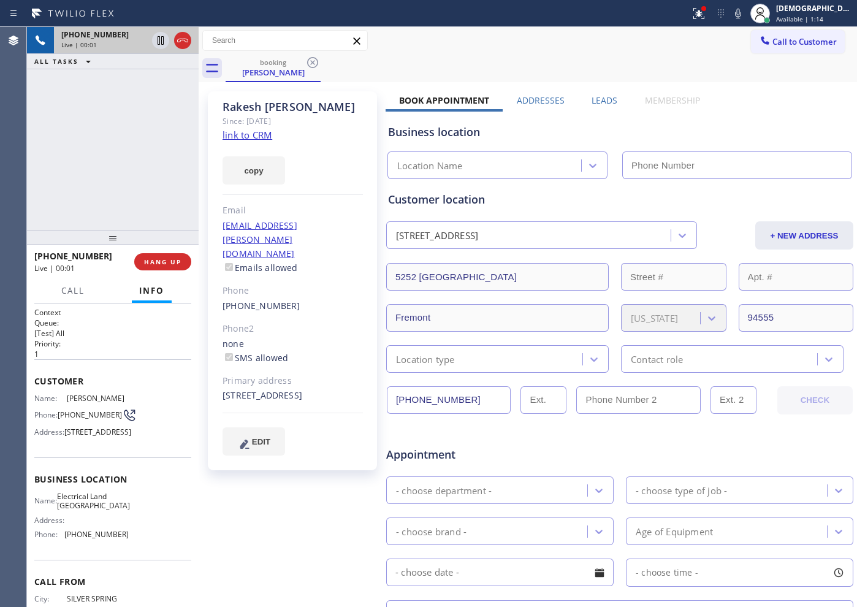
type input "[PHONE_NUMBER]"
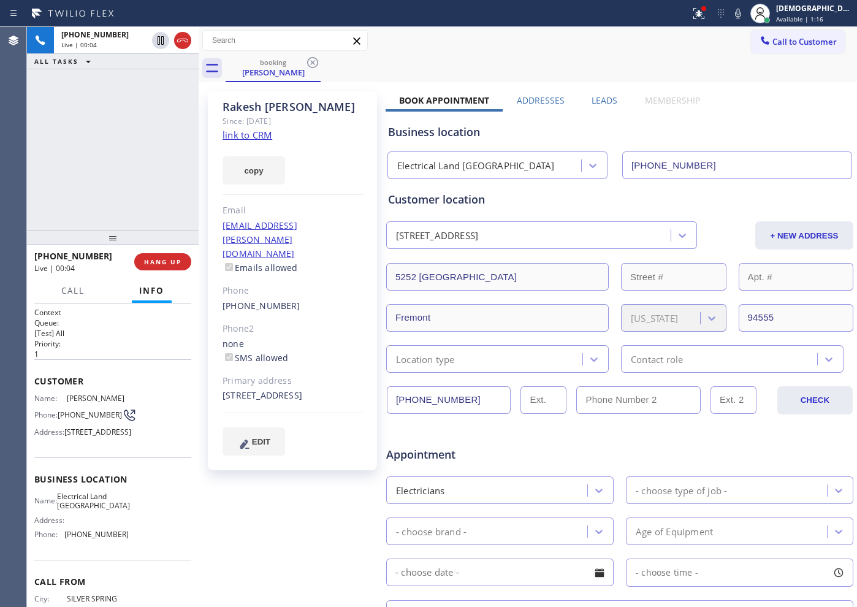
click at [265, 136] on link "link to CRM" at bounding box center [248, 135] width 50 height 12
click at [159, 40] on icon at bounding box center [160, 40] width 15 height 15
click at [154, 39] on icon at bounding box center [160, 40] width 15 height 15
click at [185, 44] on icon at bounding box center [182, 40] width 15 height 15
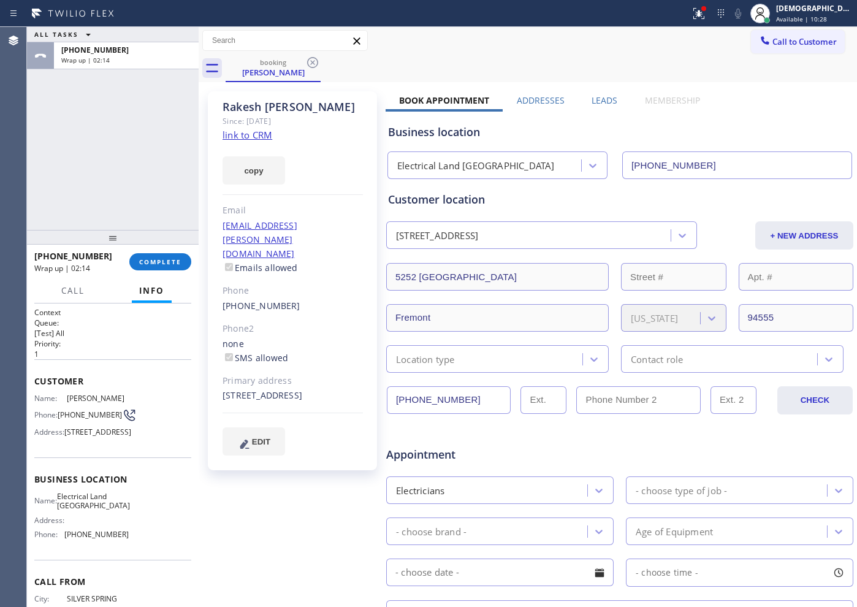
click at [64, 161] on div "ALL TASKS ALL TASKS ACTIVE TASKS TASKS IN WRAP UP +13015022147 Wrap up | 02:14" at bounding box center [113, 128] width 172 height 203
click at [80, 131] on div "ALL TASKS ALL TASKS ACTIVE TASKS TASKS IN WRAP UP +13015022147 Wrap up | 02:28" at bounding box center [113, 128] width 172 height 203
click at [159, 262] on span "COMPLETE" at bounding box center [160, 261] width 42 height 9
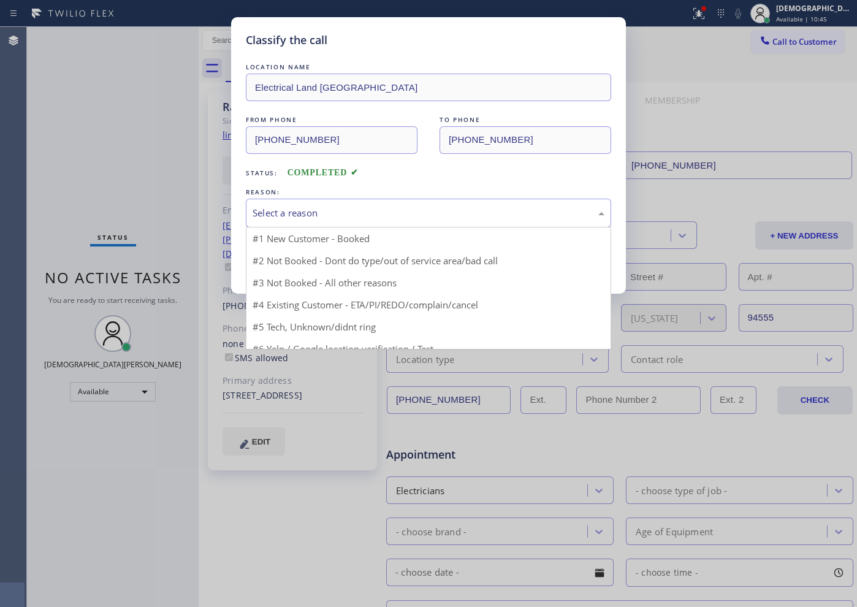
click at [353, 213] on div "Select a reason" at bounding box center [429, 213] width 352 height 14
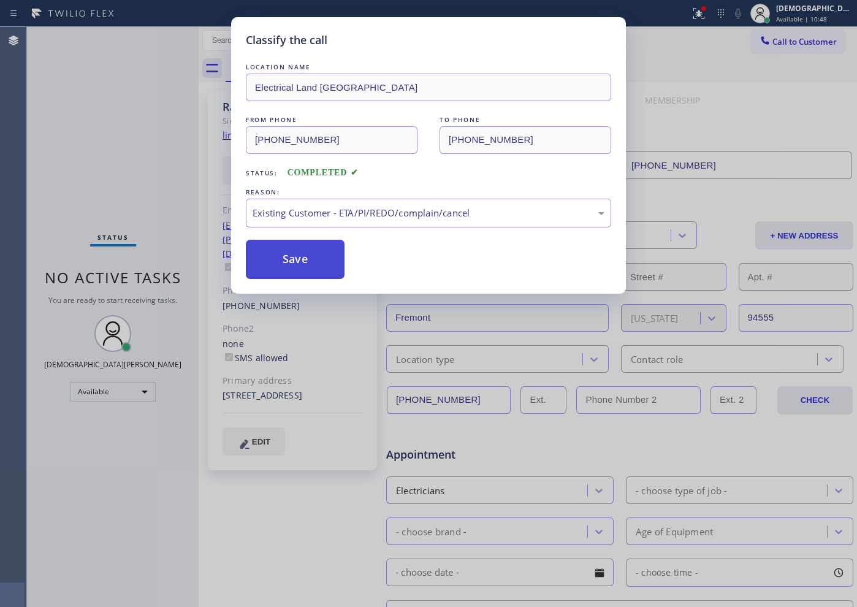
click at [305, 276] on button "Save" at bounding box center [295, 259] width 99 height 39
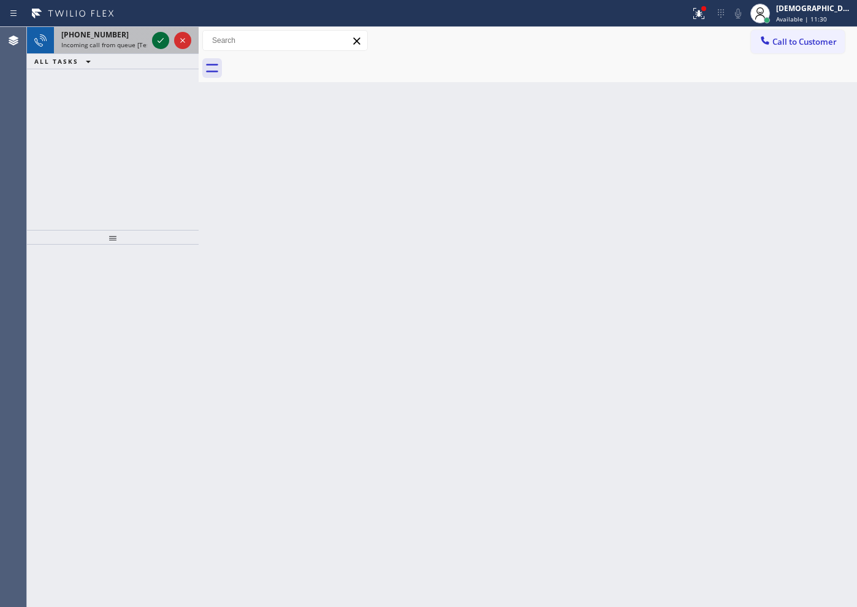
click at [159, 47] on icon at bounding box center [160, 40] width 15 height 15
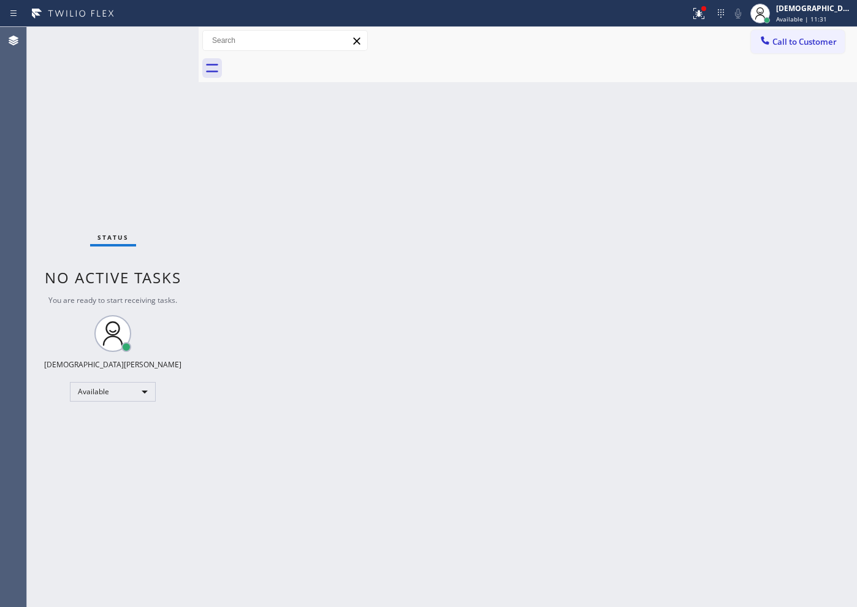
click at [159, 47] on div "Status No active tasks You are ready to start receiving tasks. Christian Cinco …" at bounding box center [113, 317] width 172 height 580
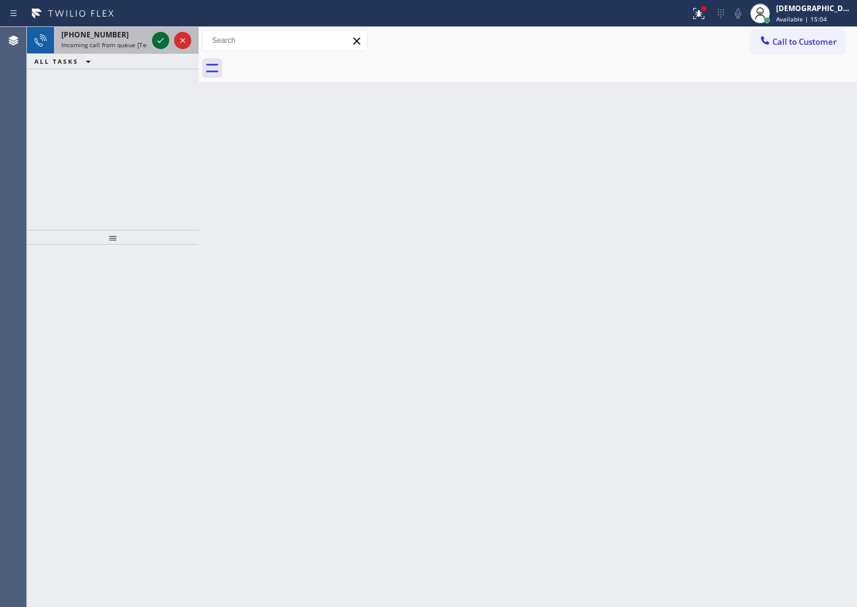
click at [163, 42] on icon at bounding box center [160, 40] width 15 height 15
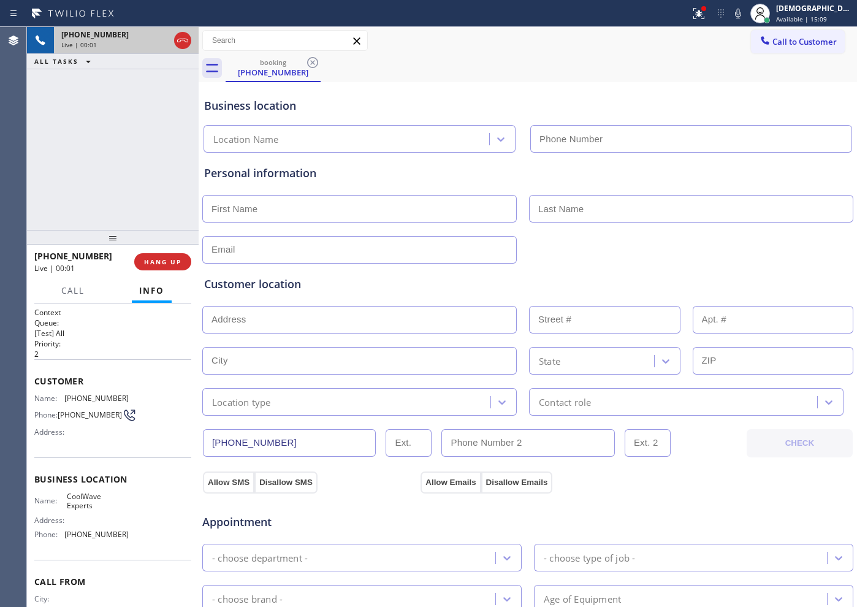
type input "[PHONE_NUMBER]"
click at [180, 44] on icon at bounding box center [182, 40] width 15 height 15
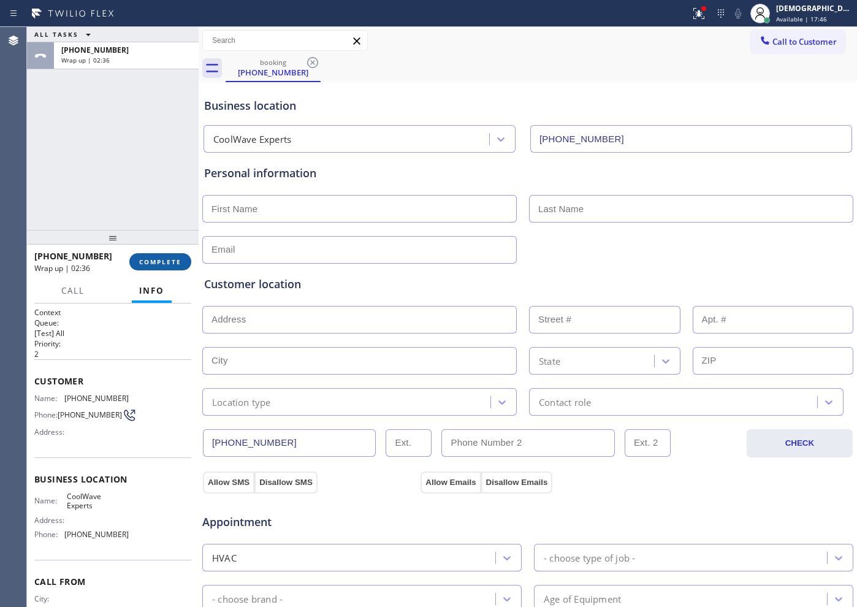
click at [157, 260] on span "COMPLETE" at bounding box center [160, 261] width 42 height 9
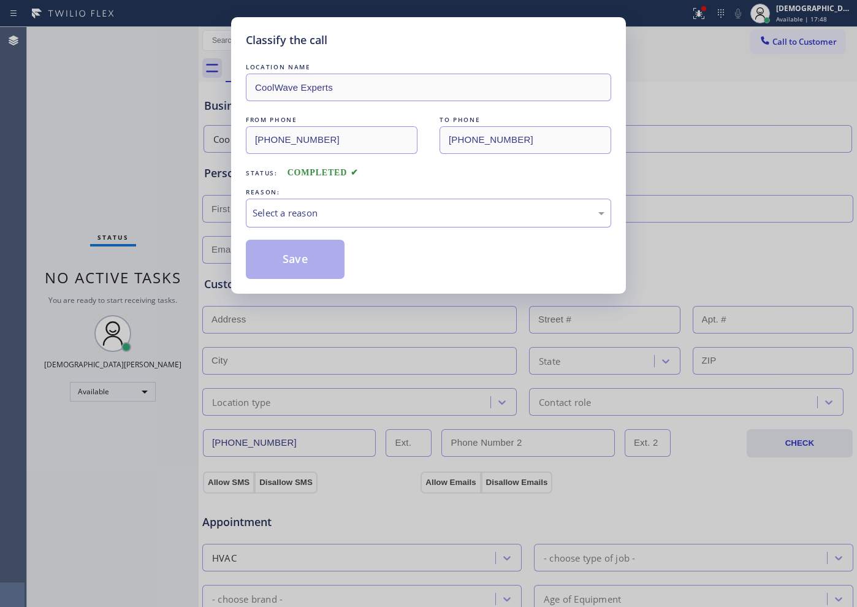
click at [286, 217] on div "Select a reason" at bounding box center [429, 213] width 352 height 14
click at [279, 254] on button "Save" at bounding box center [295, 259] width 99 height 39
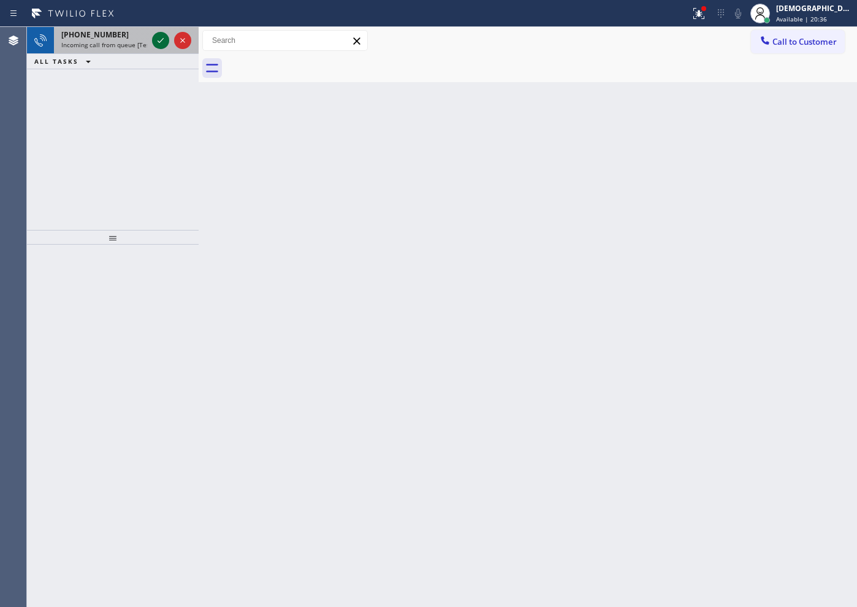
click at [157, 39] on icon at bounding box center [160, 40] width 15 height 15
click at [706, 6] on icon at bounding box center [699, 13] width 15 height 15
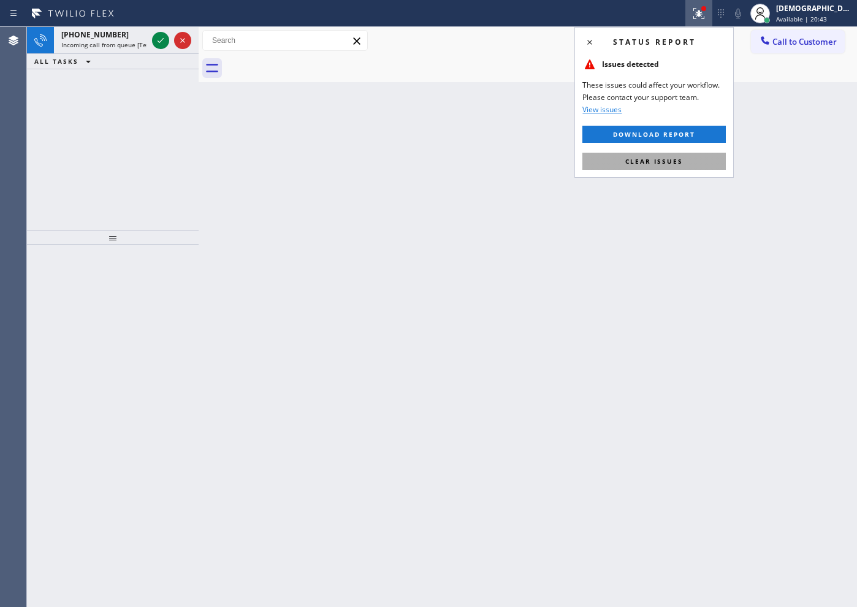
click at [670, 154] on button "Clear issues" at bounding box center [653, 161] width 143 height 17
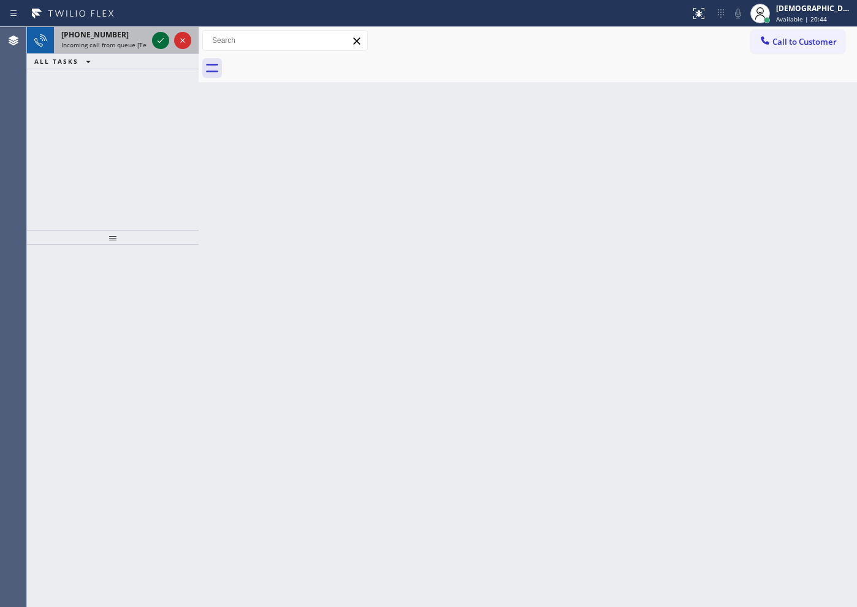
click at [164, 39] on icon at bounding box center [160, 40] width 15 height 15
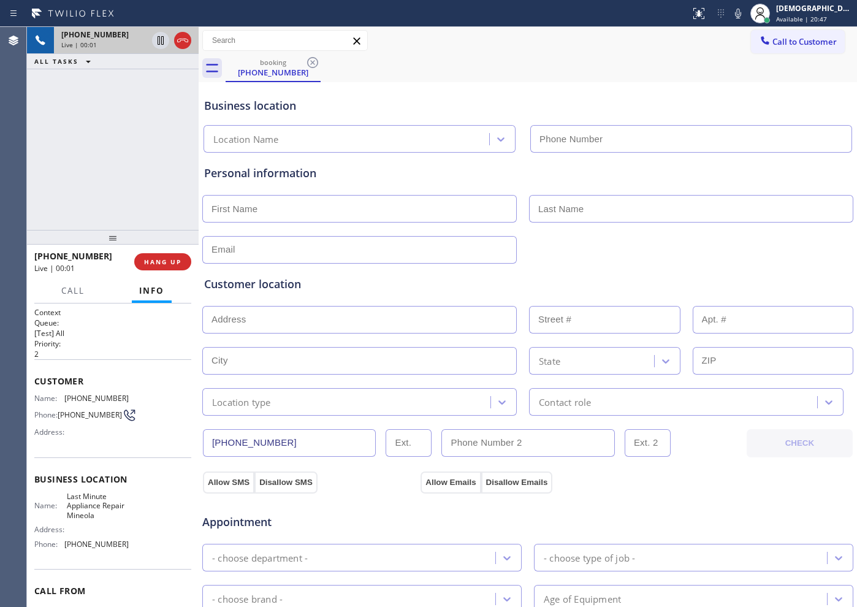
type input "[PHONE_NUMBER]"
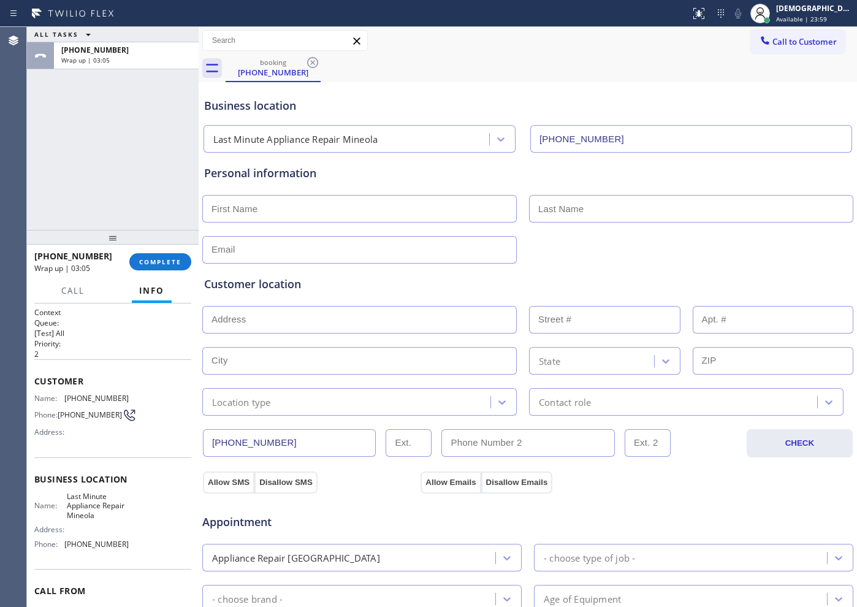
click at [96, 142] on div "ALL TASKS ALL TASKS ACTIVE TASKS TASKS IN WRAP UP +15166313787 Wrap up | 03:05" at bounding box center [113, 128] width 172 height 203
click at [156, 261] on span "COMPLETE" at bounding box center [160, 261] width 42 height 9
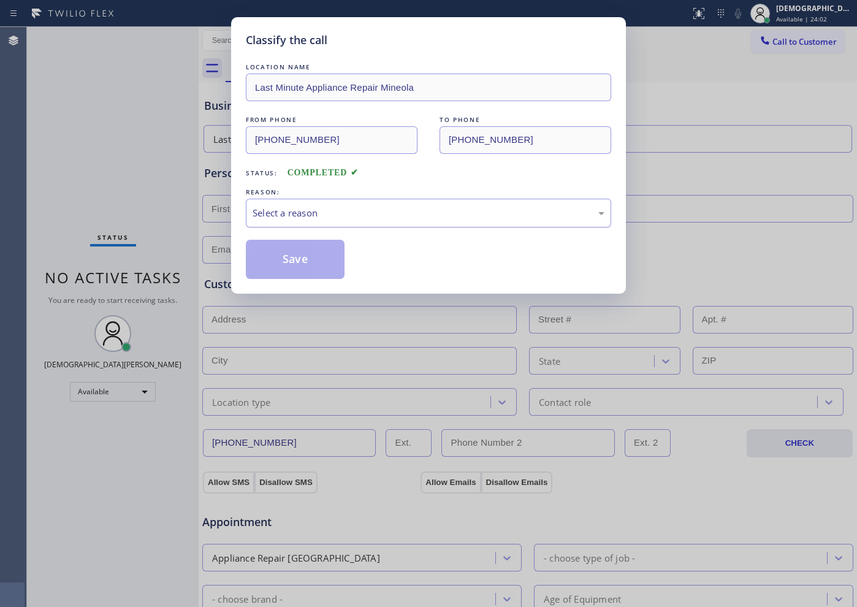
click at [335, 223] on div "Select a reason" at bounding box center [428, 213] width 365 height 29
click at [306, 264] on button "Save" at bounding box center [295, 259] width 99 height 39
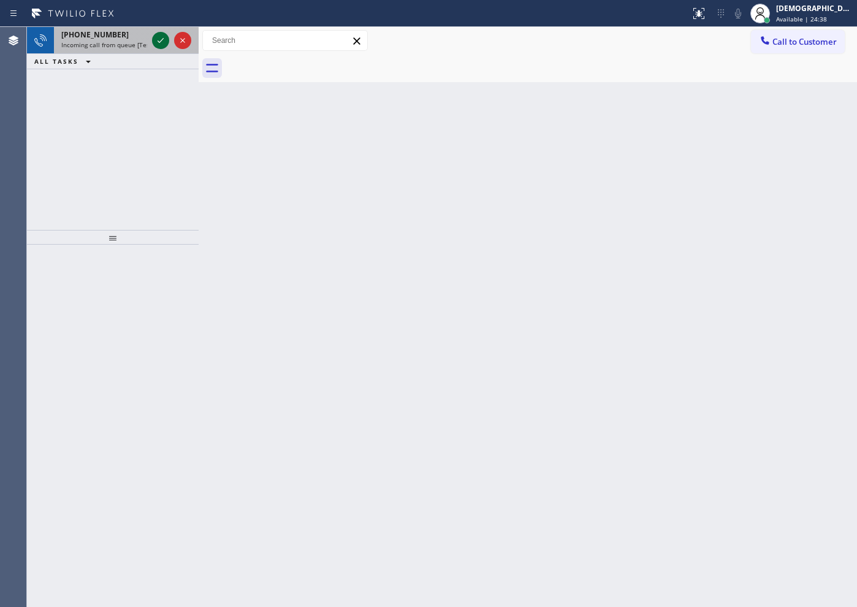
click at [154, 39] on icon at bounding box center [160, 40] width 15 height 15
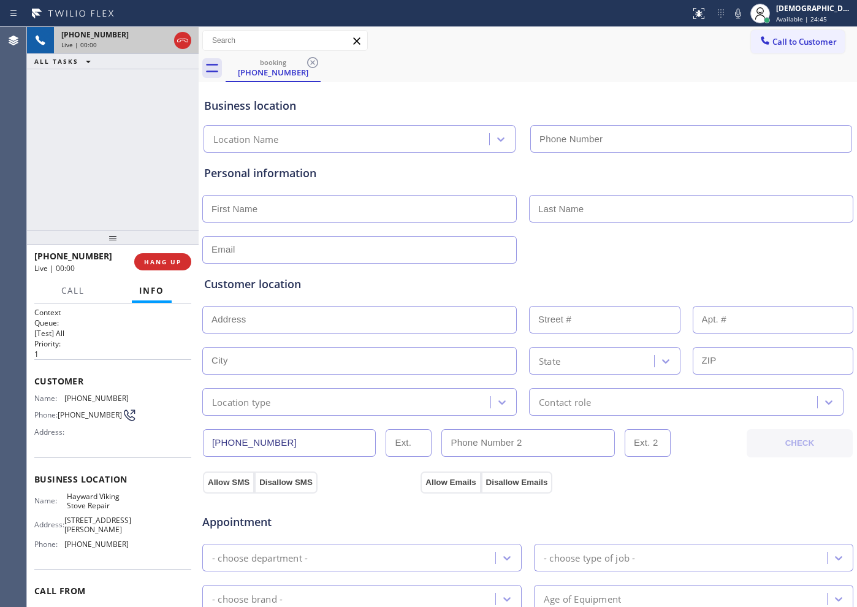
type input "[PHONE_NUMBER]"
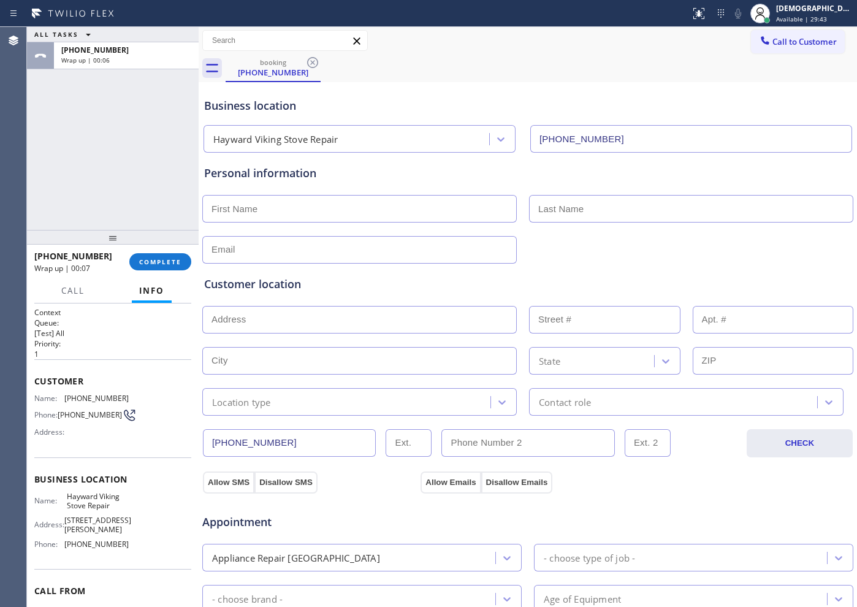
click at [344, 212] on input "text" at bounding box center [359, 209] width 314 height 28
type input "Ms"
click at [631, 219] on input "text" at bounding box center [691, 209] width 324 height 28
type input "Maria"
click at [360, 259] on div "Customer location >> ADD NEW ADDRESS << + NEW ADDRESS State Location type Conta…" at bounding box center [528, 337] width 652 height 157
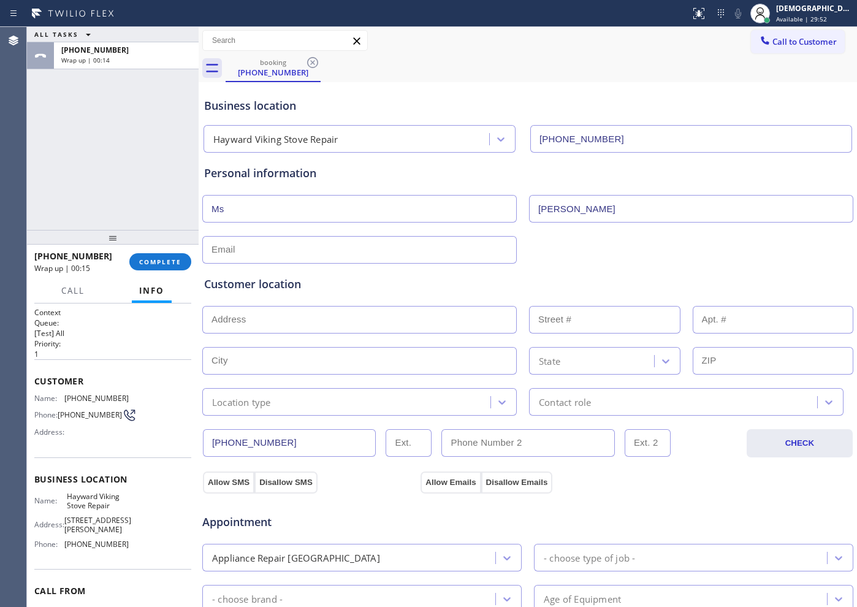
click at [362, 246] on input "text" at bounding box center [359, 250] width 314 height 28
type input "Noemail@gmail.com"
click at [282, 324] on input "text" at bounding box center [359, 320] width 314 height 28
paste input "28887 Venus St, Hayward, CA 94544"
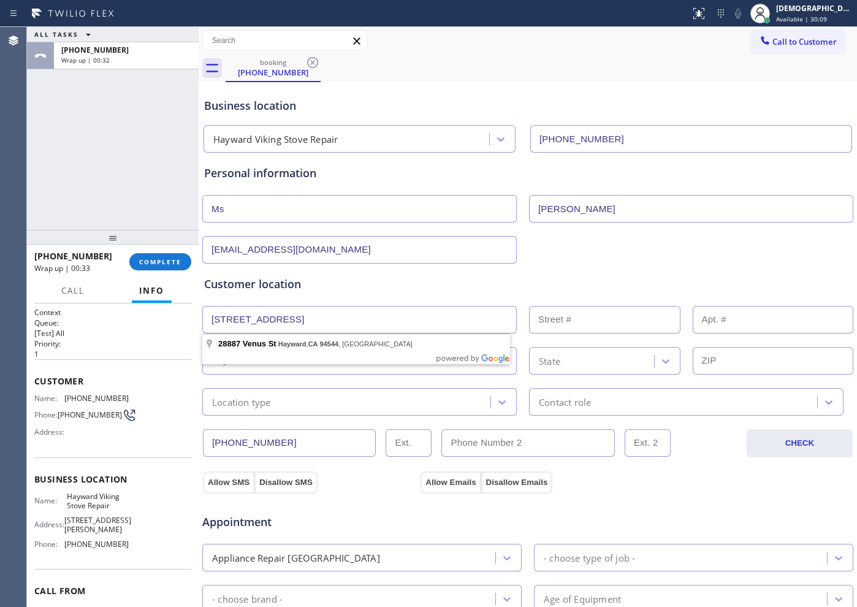
type input "28887 Venus St"
type input "28887"
type input "Hayward"
type input "94544"
click at [320, 402] on div "Location type" at bounding box center [348, 401] width 284 height 21
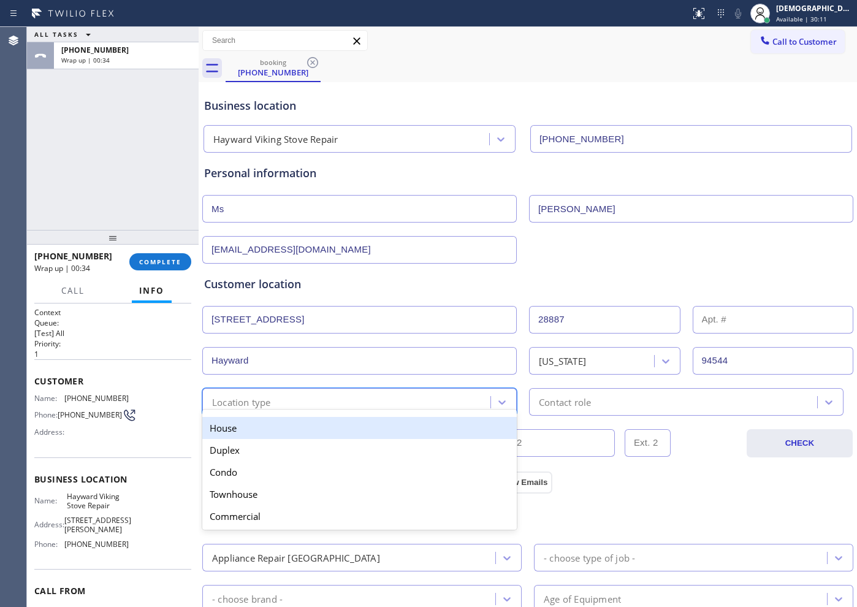
click at [317, 429] on div "House" at bounding box center [359, 428] width 314 height 22
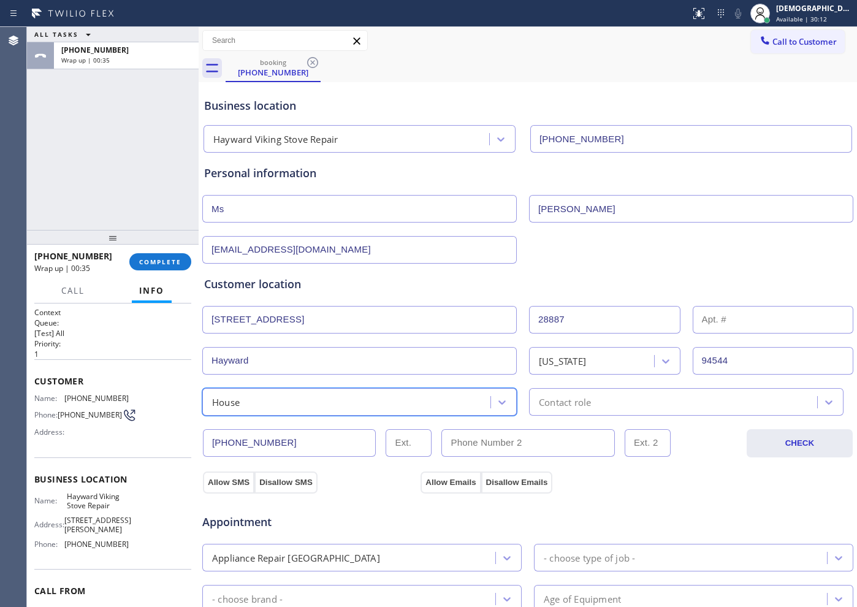
click at [553, 406] on div "Contact role" at bounding box center [565, 402] width 52 height 14
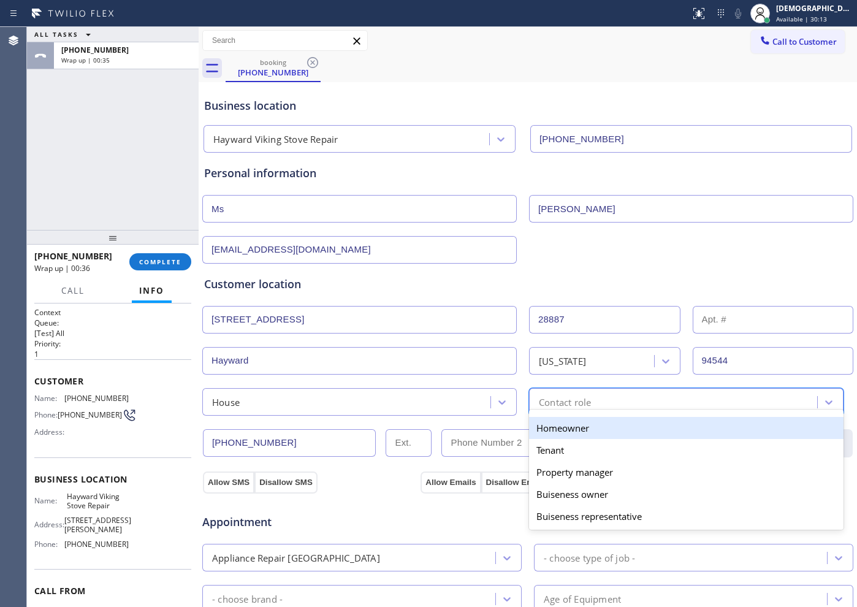
click at [552, 431] on div "Homeowner" at bounding box center [686, 428] width 314 height 22
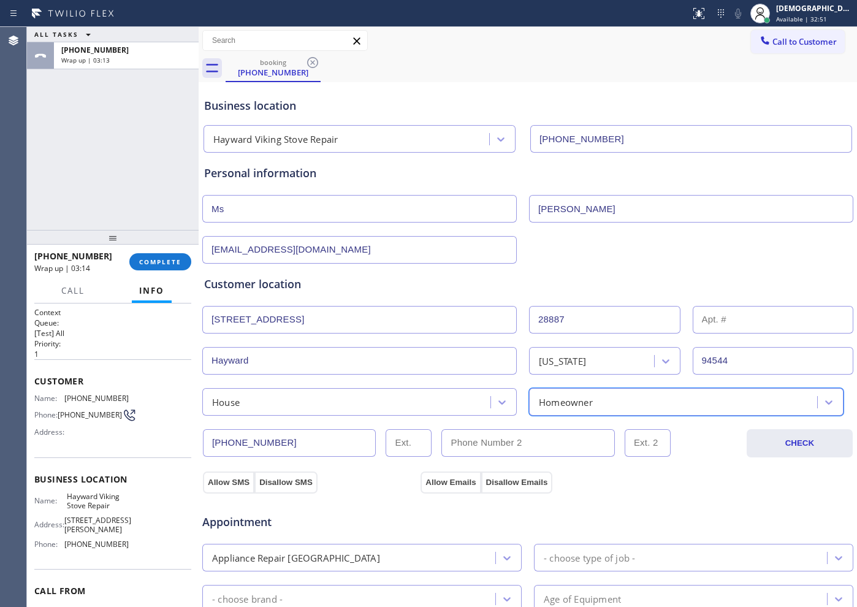
scroll to position [153, 0]
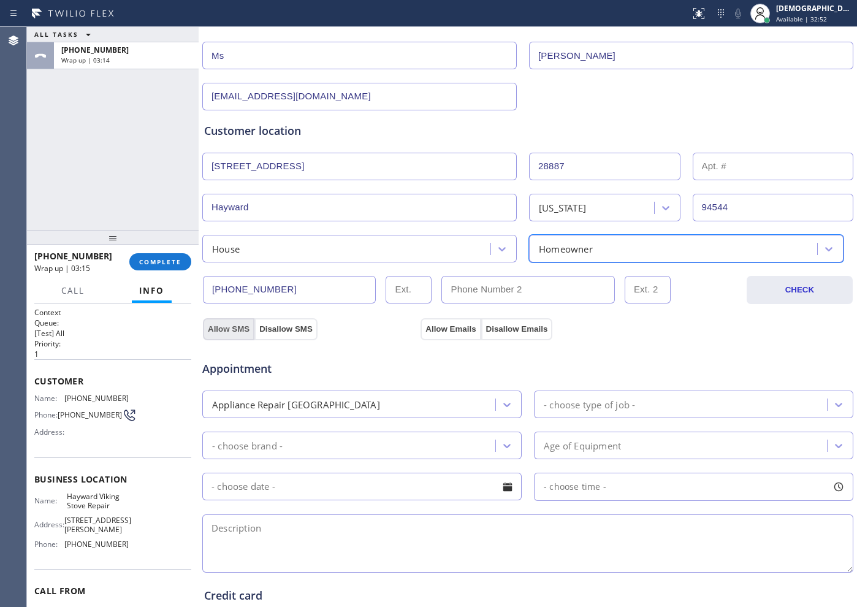
click at [233, 332] on button "Allow SMS" at bounding box center [228, 329] width 51 height 22
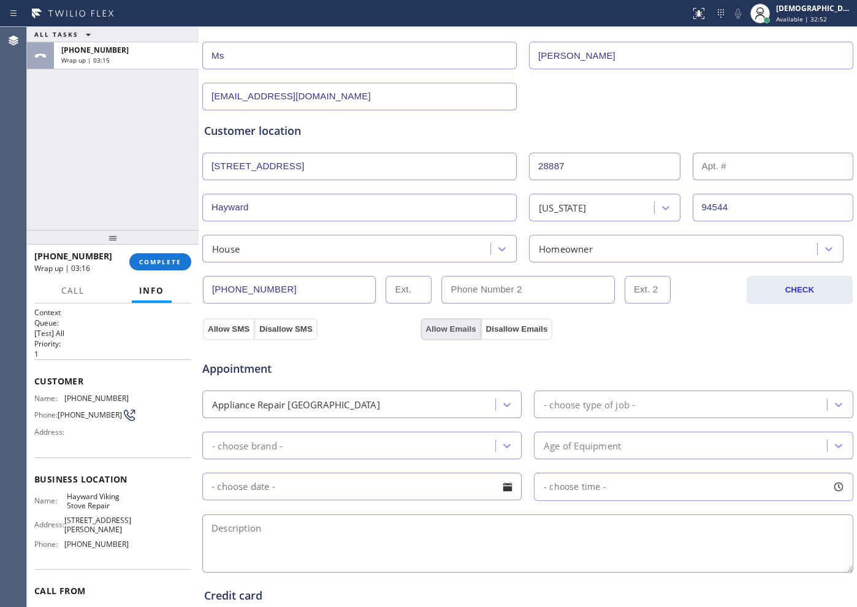
click at [437, 329] on button "Allow Emails" at bounding box center [451, 329] width 60 height 22
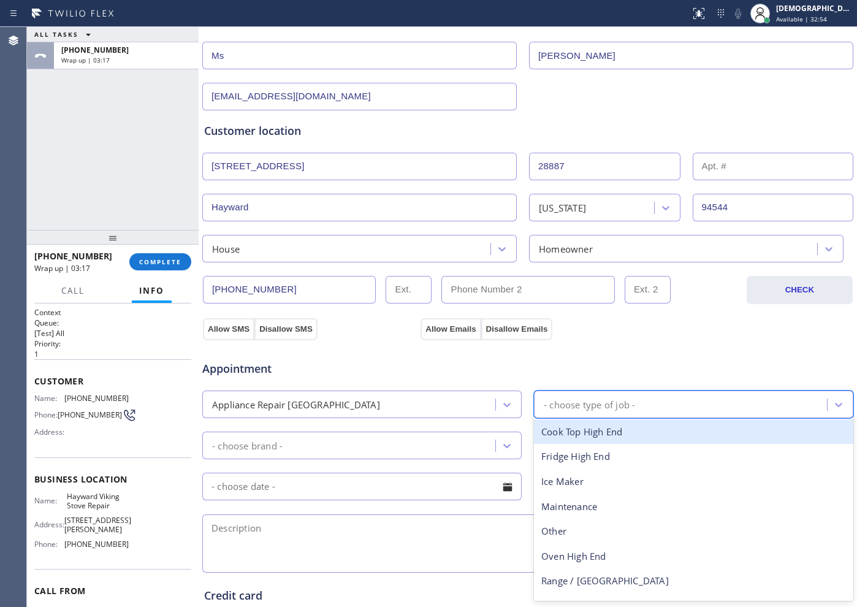
click at [556, 401] on div "- choose type of job -" at bounding box center [589, 404] width 91 height 14
click at [431, 392] on div "Appliance Repair High End" at bounding box center [361, 405] width 319 height 28
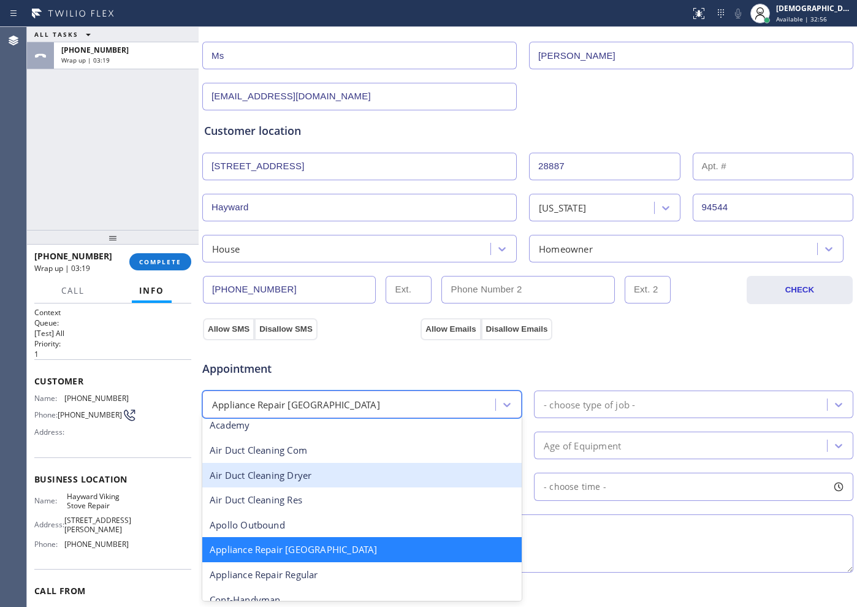
scroll to position [78, 0]
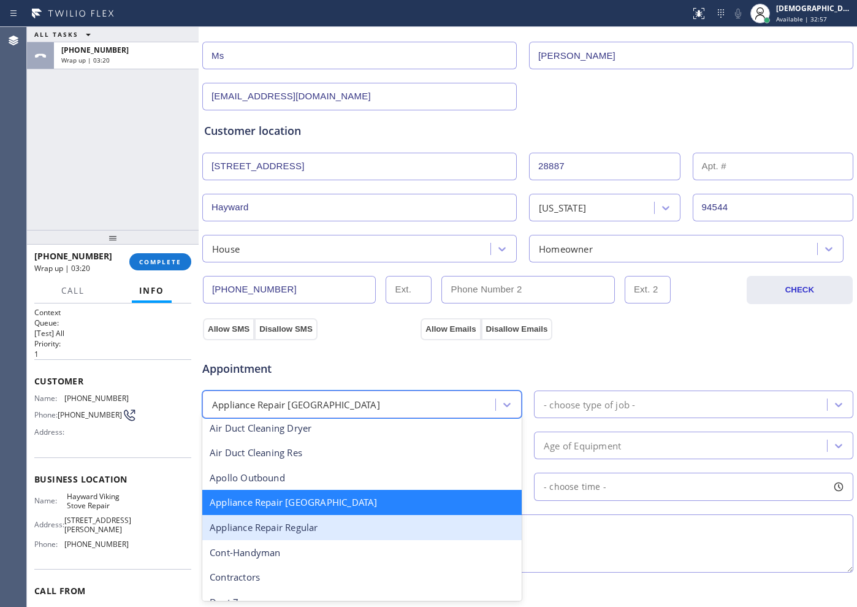
click at [411, 520] on div "Appliance Repair Regular" at bounding box center [361, 527] width 319 height 25
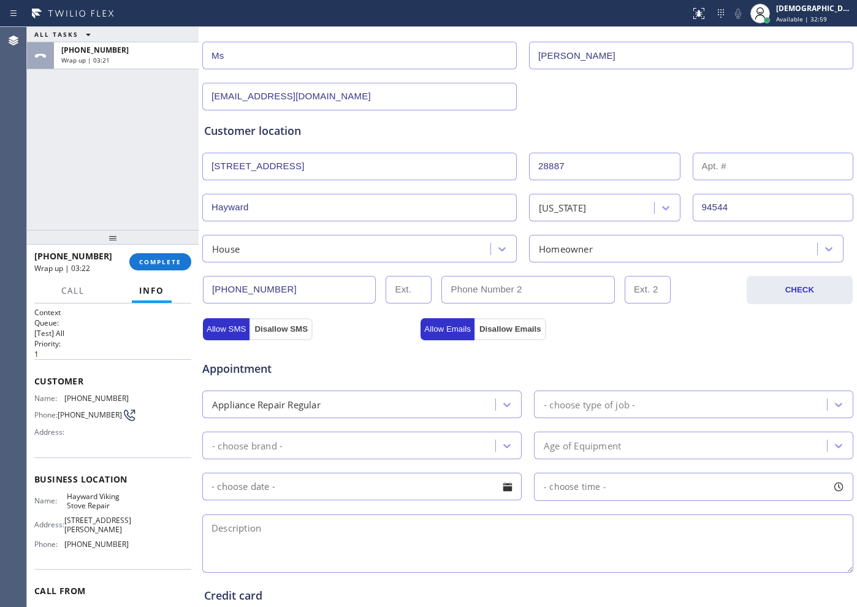
click at [627, 402] on div "- choose type of job -" at bounding box center [589, 404] width 91 height 14
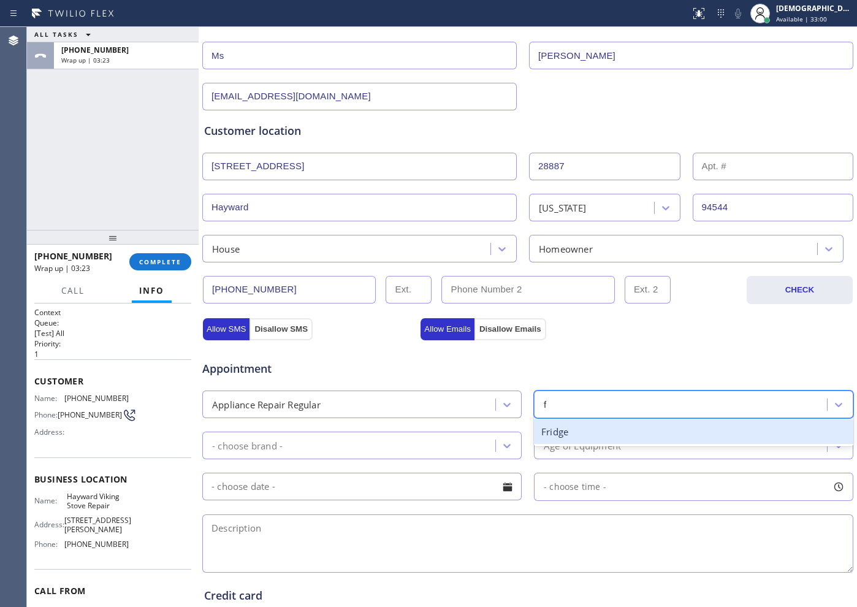
type input "fr"
drag, startPoint x: 593, startPoint y: 428, endPoint x: 455, endPoint y: 434, distance: 138.1
click at [592, 428] on div "Fridge" at bounding box center [693, 431] width 319 height 25
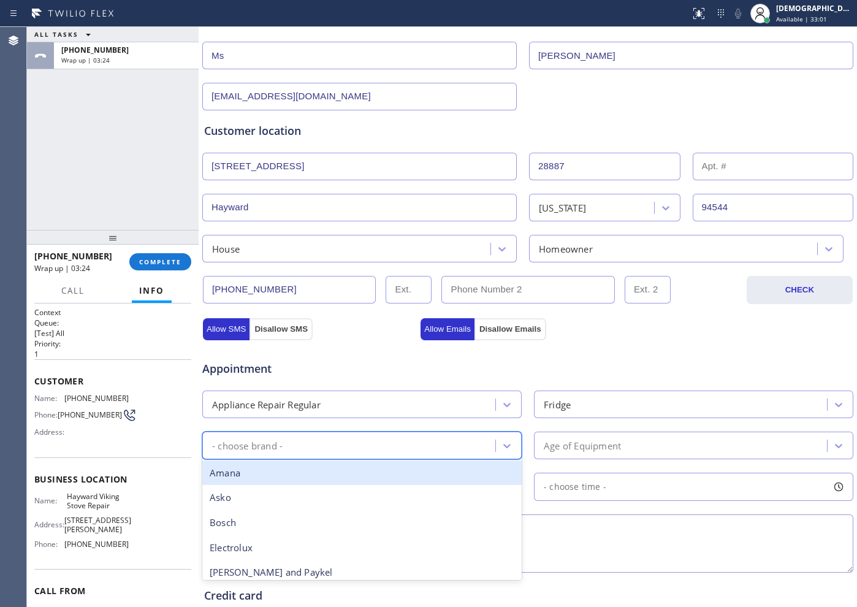
click at [410, 439] on div "- choose brand -" at bounding box center [350, 445] width 289 height 21
type input "lg"
click at [382, 462] on div "LG" at bounding box center [361, 472] width 319 height 25
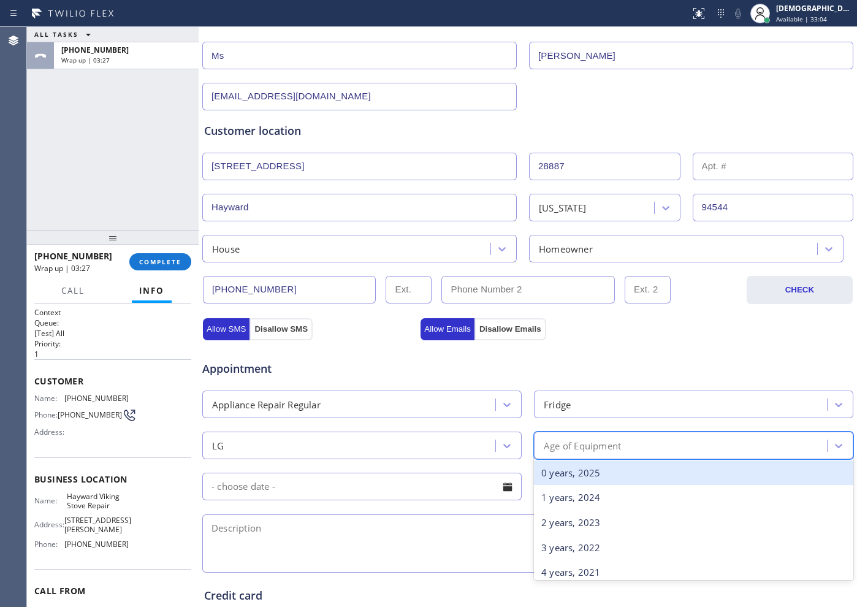
click at [581, 449] on div "Age of Equipment" at bounding box center [582, 445] width 77 height 14
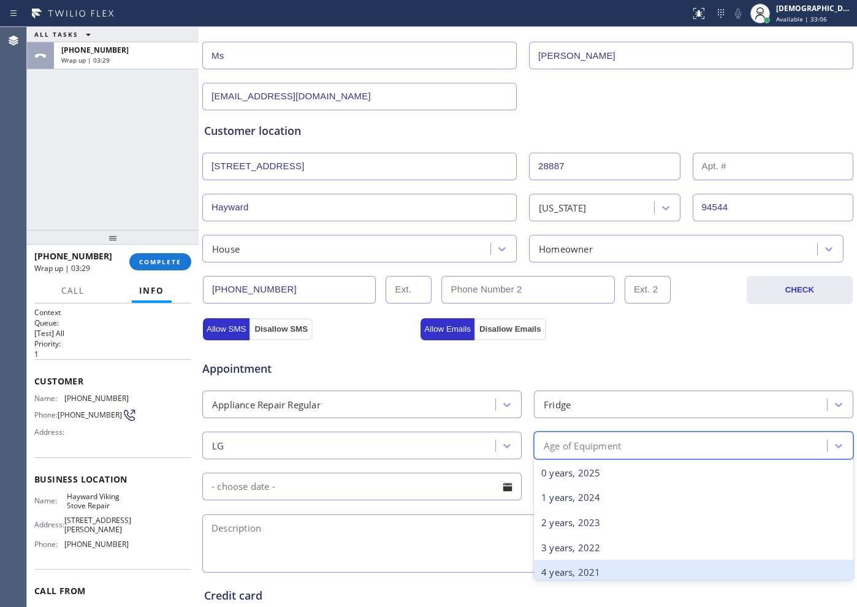
click at [555, 570] on div "4 years, 2021" at bounding box center [693, 572] width 319 height 25
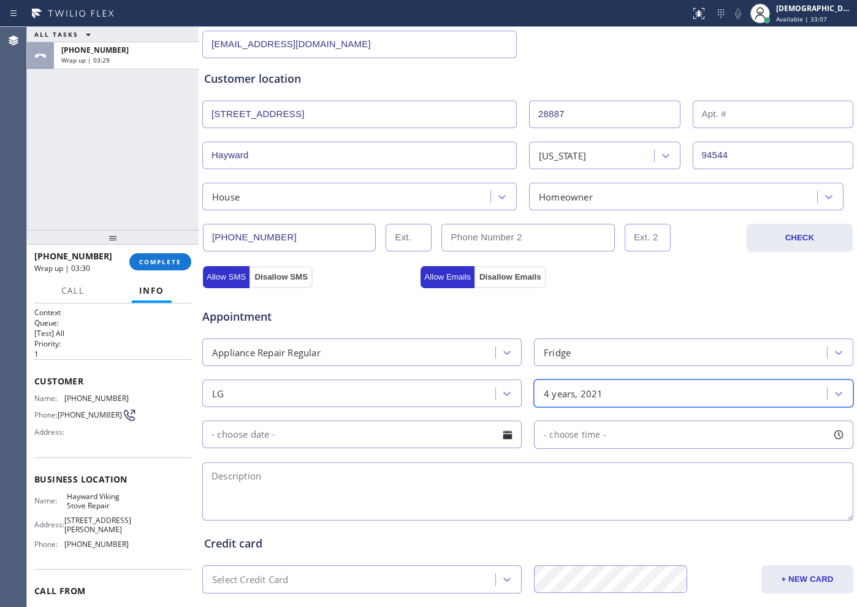
scroll to position [307, 0]
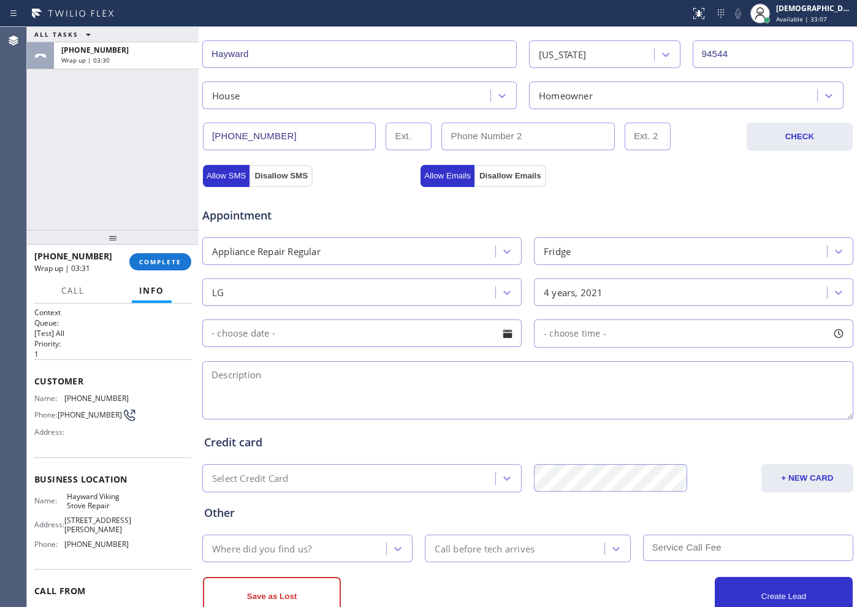
click at [340, 386] on textarea at bounding box center [527, 390] width 651 height 58
click at [340, 322] on input "text" at bounding box center [361, 333] width 319 height 28
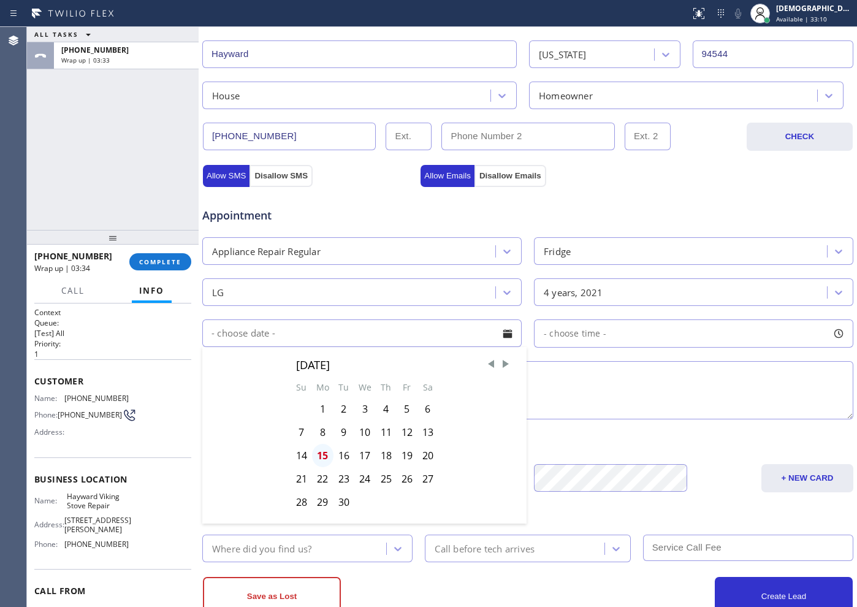
click at [319, 453] on div "15" at bounding box center [322, 455] width 21 height 23
type input "09/15/2025"
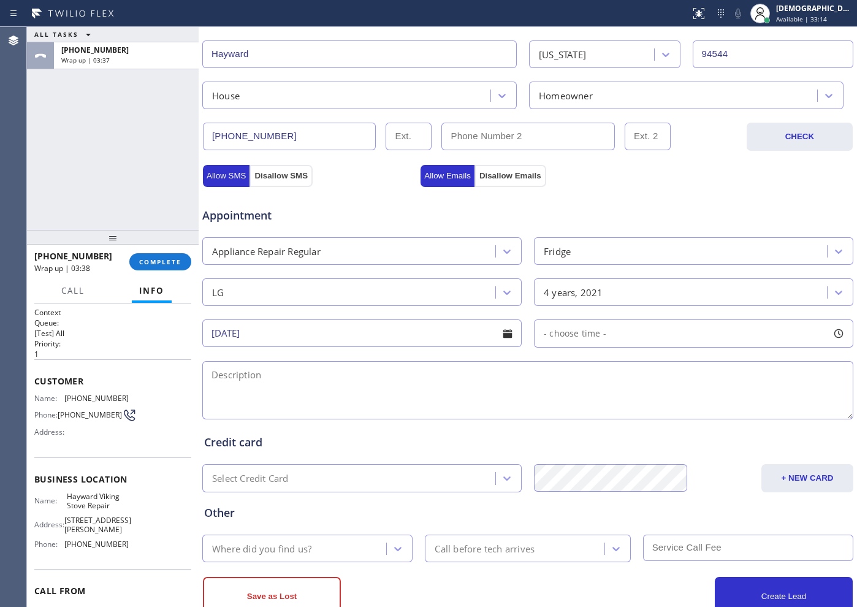
click at [633, 319] on div "- choose time -" at bounding box center [693, 333] width 319 height 28
click at [320, 421] on div "Credit card Select Credit Card + NEW CARD CANCEL SAVE" at bounding box center [528, 454] width 652 height 75
click at [313, 378] on textarea at bounding box center [527, 390] width 651 height 58
paste textarea "LG /Fridge / the sensor is not / 4 years"
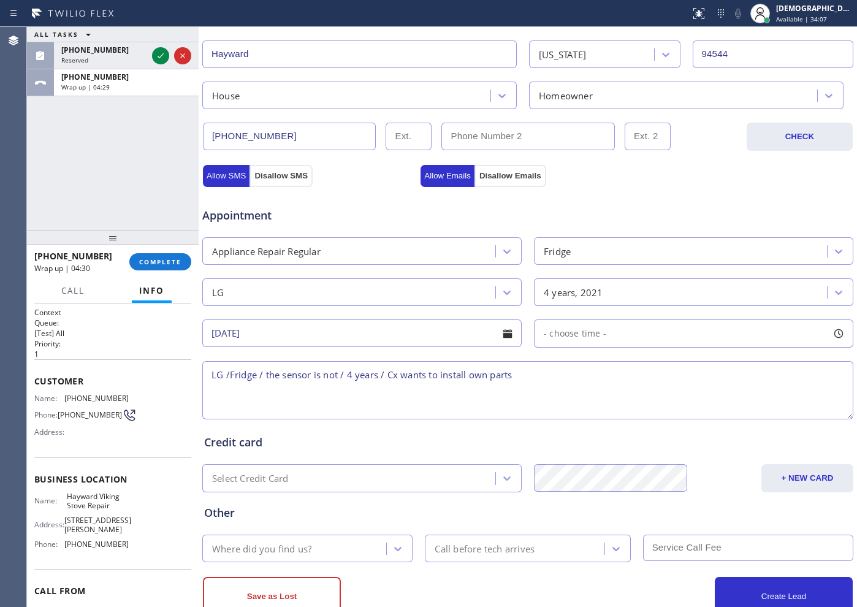
click at [544, 365] on textarea "LG /Fridge / the sensor is not / 4 years / Cx wants to install own parts" at bounding box center [527, 390] width 651 height 58
paste textarea "28887 Venus St, Hayward, CA 94544"
drag, startPoint x: 113, startPoint y: 507, endPoint x: 64, endPoint y: 503, distance: 49.2
click at [64, 503] on div "Name: Hayward Viking Stove Repair" at bounding box center [81, 501] width 94 height 19
copy div "Hayward Viking Stove Repair"
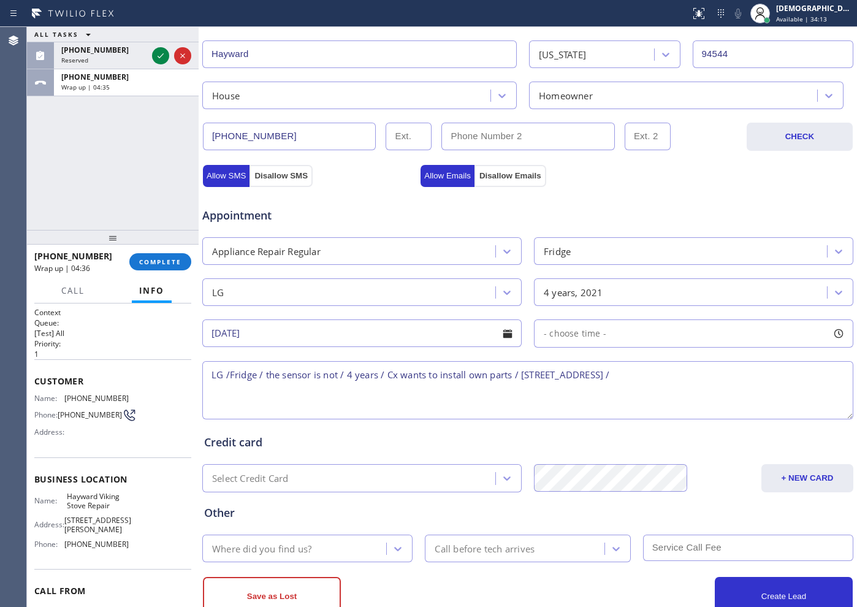
click at [721, 372] on textarea "LG /Fridge / the sensor is not / 4 years / Cx wants to install own parts / 2888…" at bounding box center [527, 390] width 651 height 58
paste textarea "Hayward Viking Stove Repair"
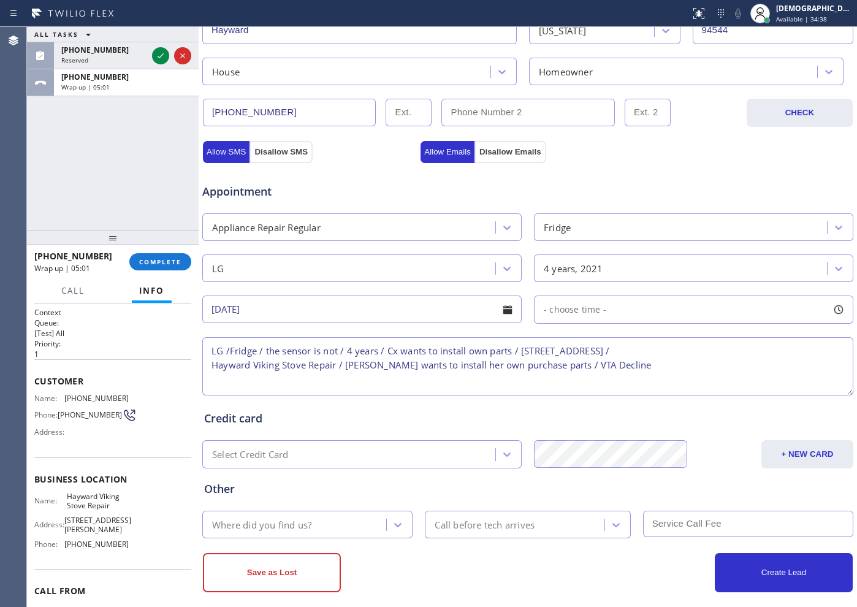
scroll to position [343, 0]
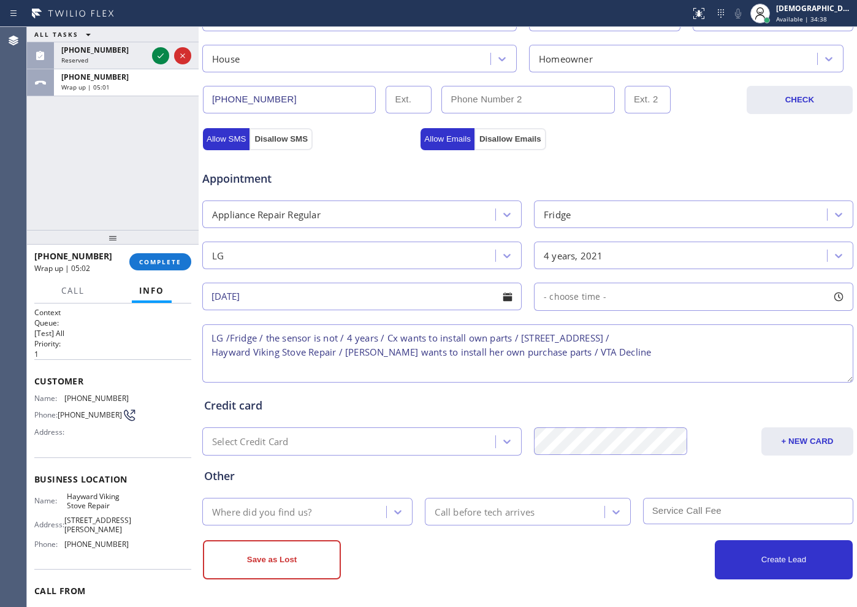
type textarea "LG /Fridge / the sensor is not / 4 years / Cx wants to install own parts / 2888…"
click at [312, 503] on div "Where did you find us?" at bounding box center [296, 511] width 180 height 21
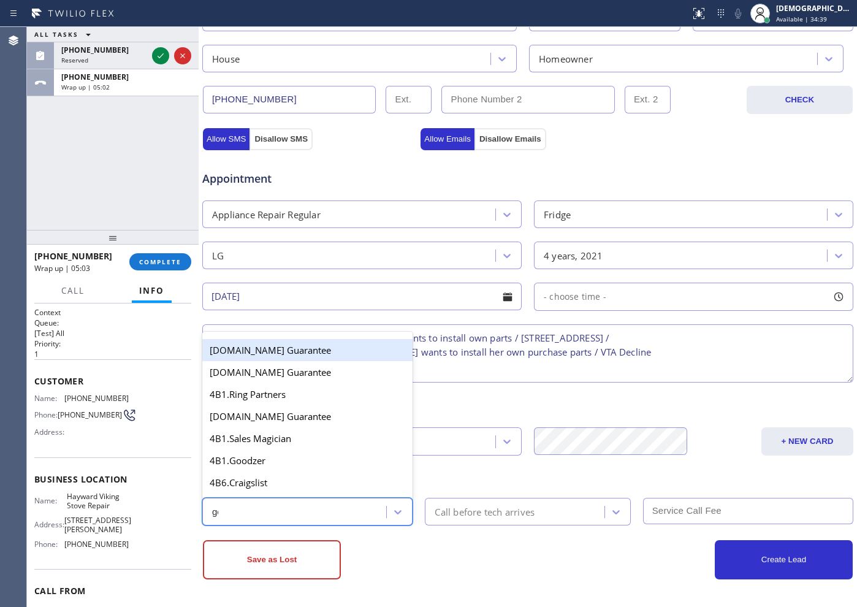
type input "goo"
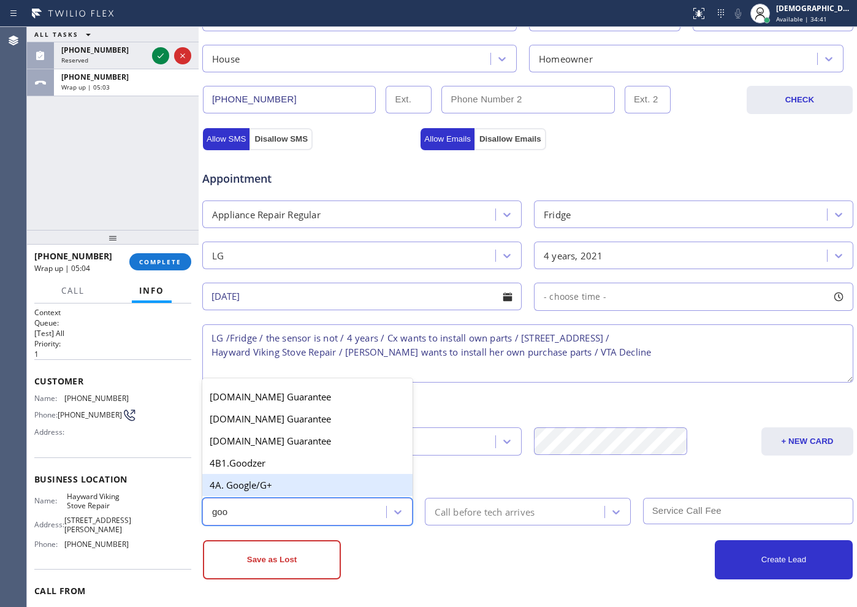
click at [314, 486] on div "4A. Google/G+" at bounding box center [307, 485] width 210 height 22
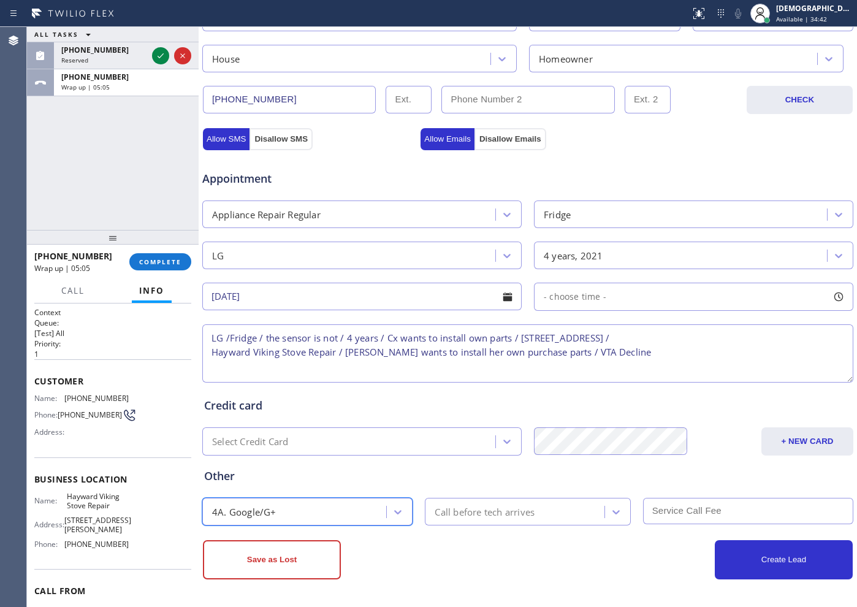
click at [526, 519] on div "Call before tech arrives" at bounding box center [516, 511] width 175 height 21
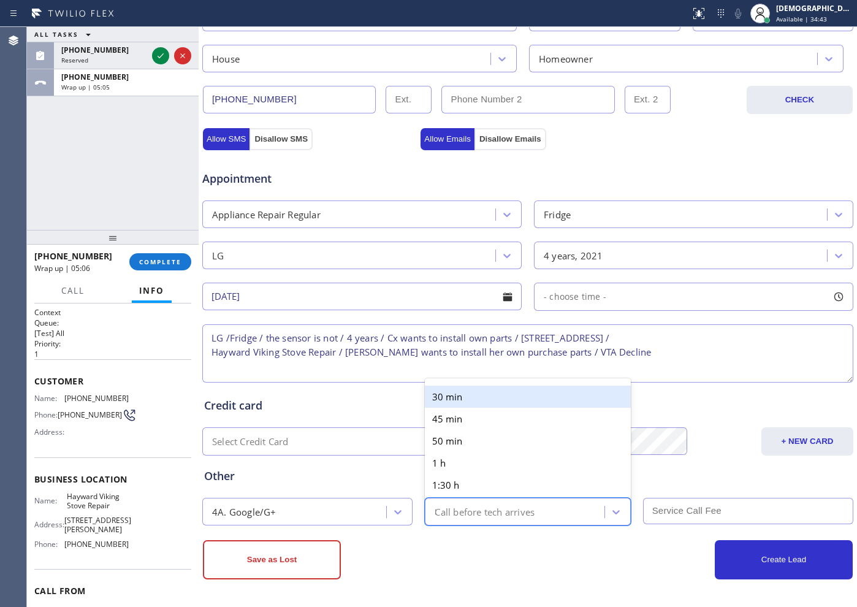
type input "30"
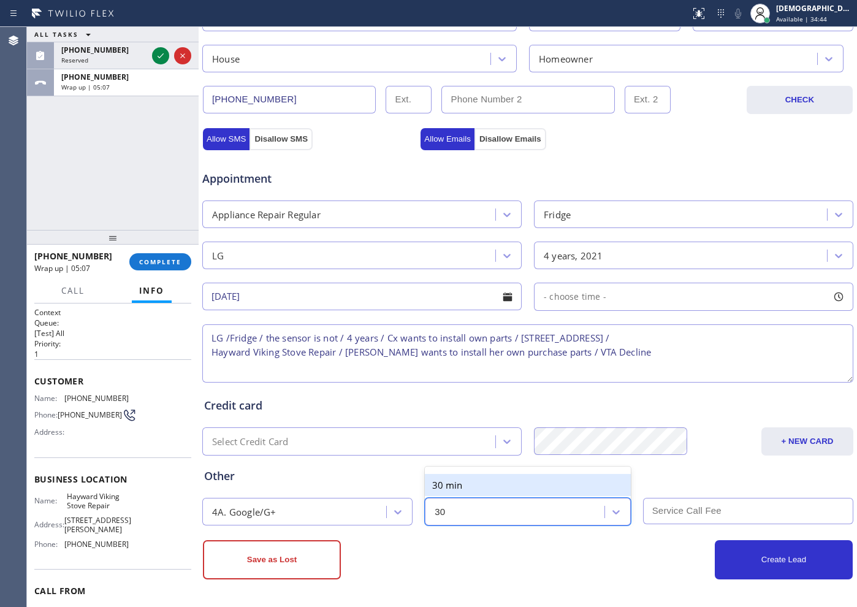
click at [507, 488] on div "30 min" at bounding box center [527, 485] width 205 height 22
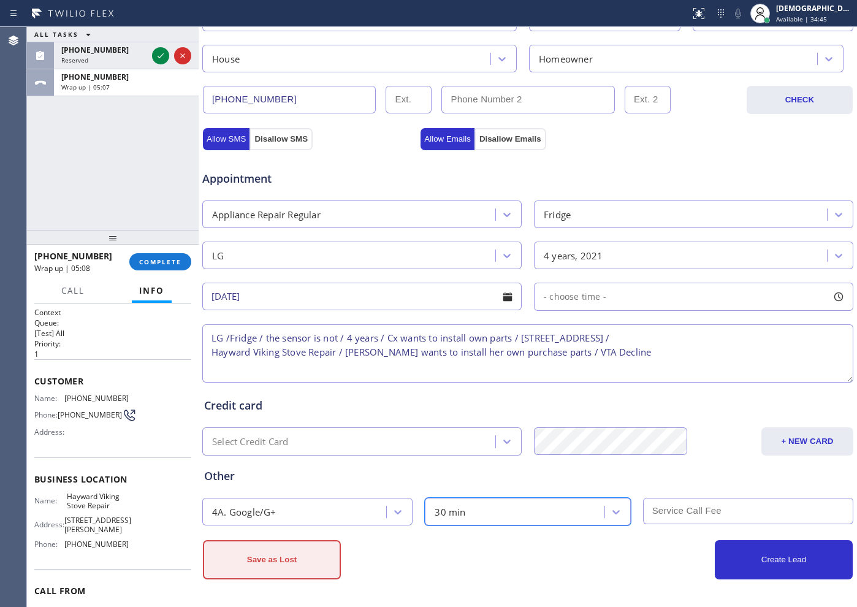
click at [283, 559] on button "Save as Lost" at bounding box center [272, 559] width 138 height 39
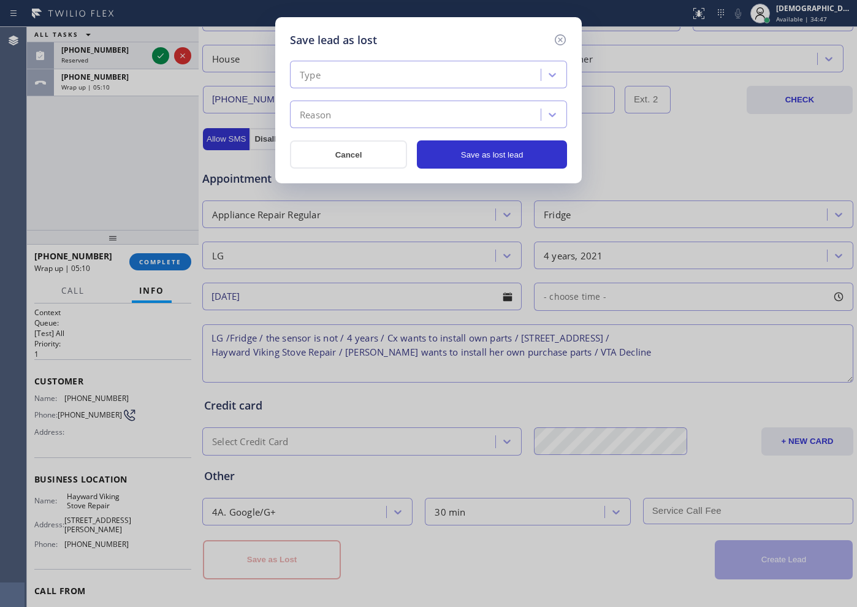
click at [394, 75] on div "Type" at bounding box center [417, 74] width 247 height 21
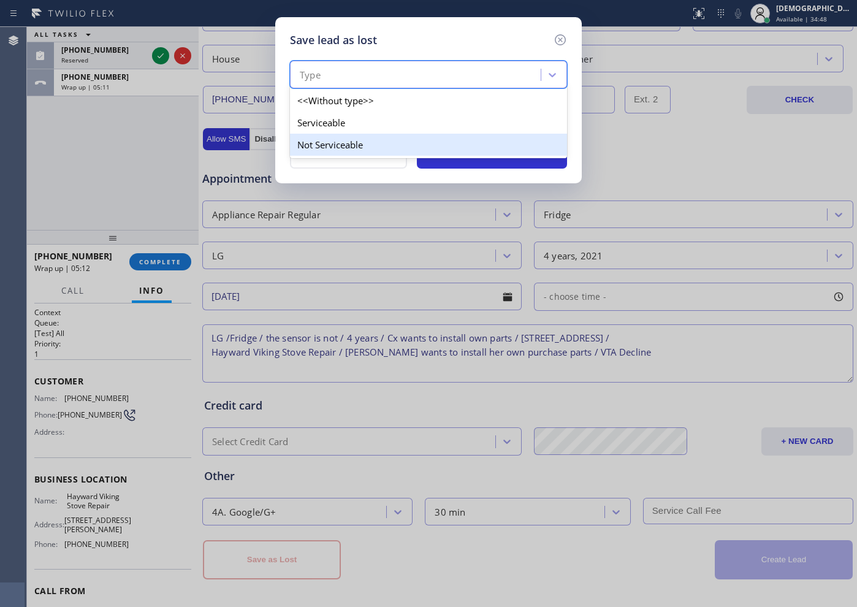
click at [363, 143] on div "Not Serviceable" at bounding box center [428, 145] width 277 height 22
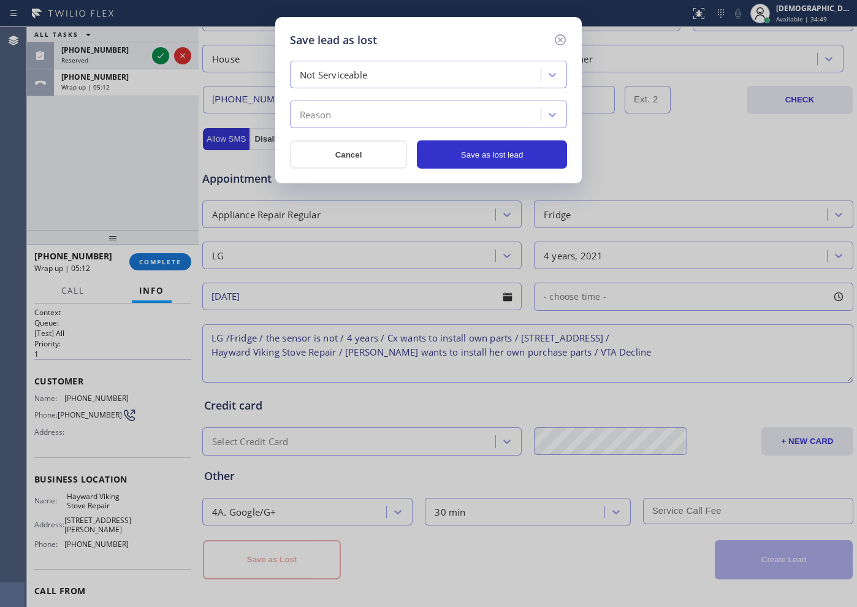
click at [367, 114] on div "Reason" at bounding box center [417, 114] width 247 height 21
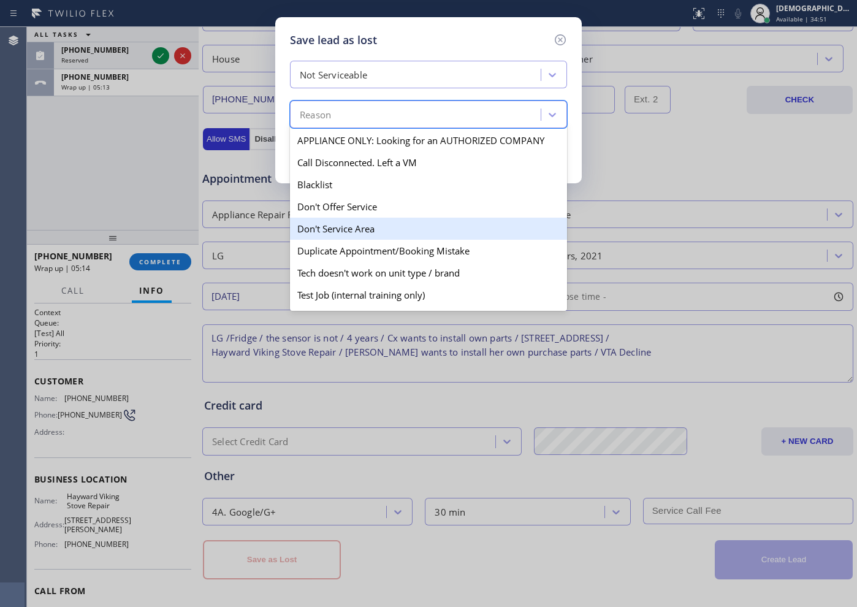
scroll to position [77, 0]
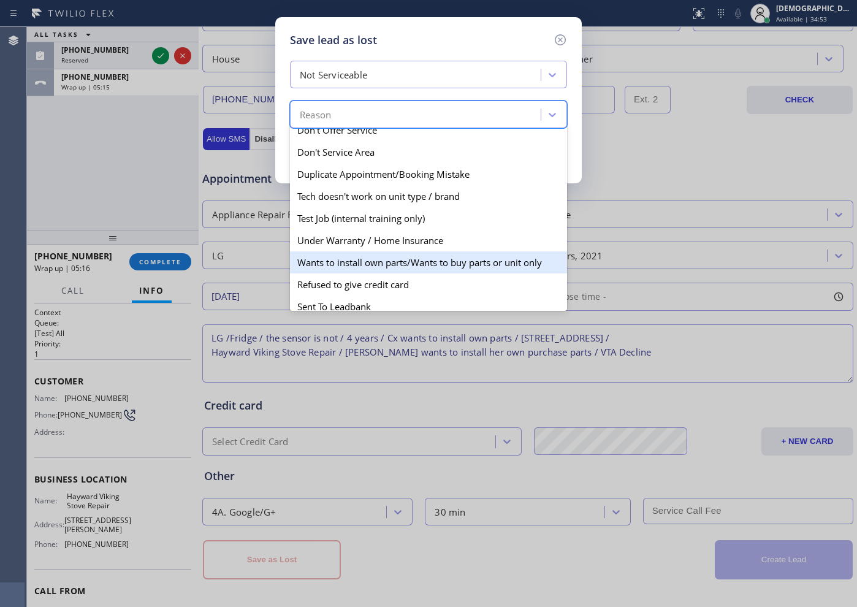
click at [387, 262] on div "Wants to install own parts/Wants to buy parts or unit only" at bounding box center [428, 262] width 277 height 22
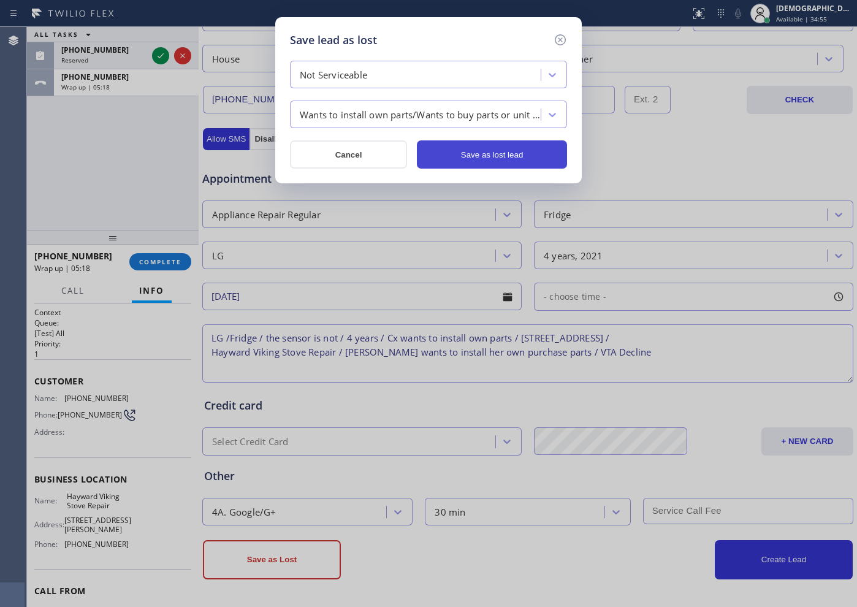
click at [501, 164] on button "Save as lost lead" at bounding box center [492, 154] width 150 height 28
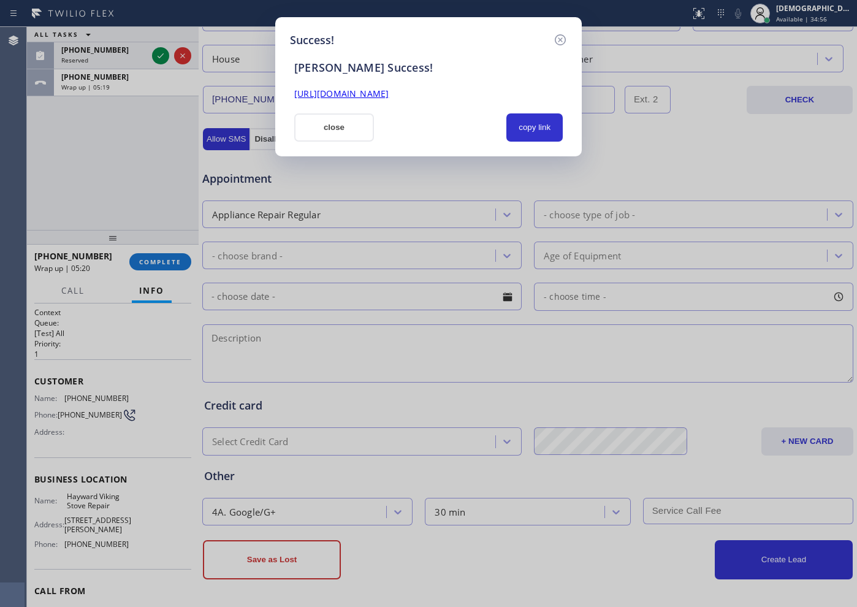
click at [345, 121] on button "close" at bounding box center [334, 127] width 80 height 28
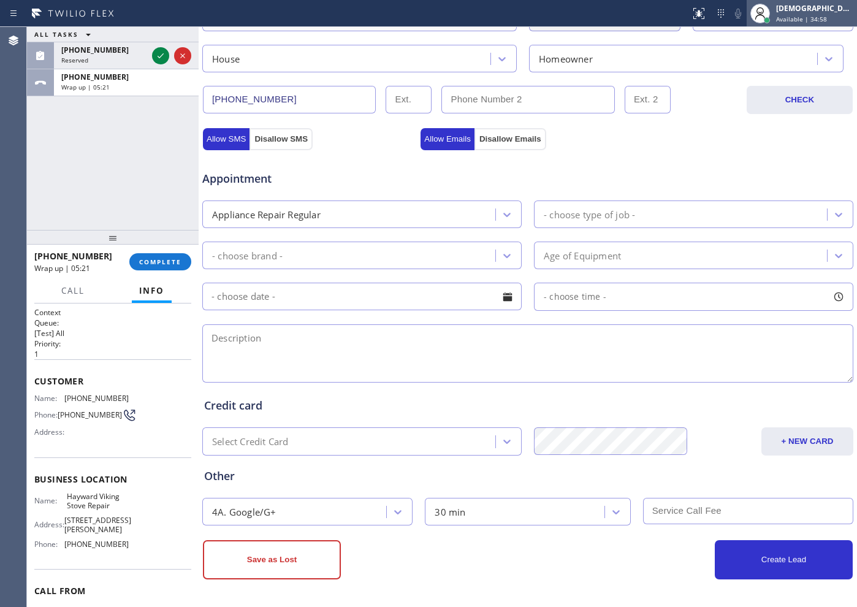
click at [811, 15] on span "Available | 34:58" at bounding box center [801, 19] width 51 height 9
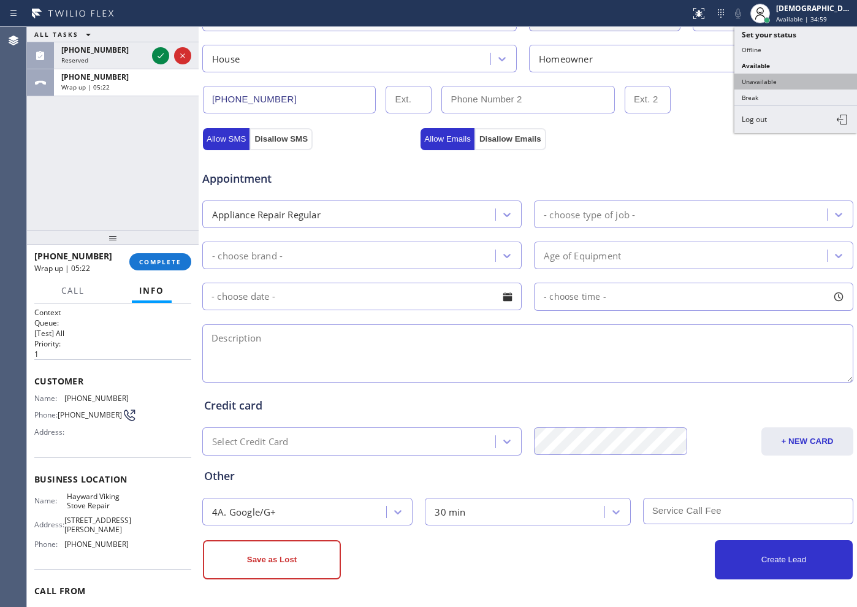
drag, startPoint x: 779, startPoint y: 75, endPoint x: 410, endPoint y: 158, distance: 377.6
click at [778, 76] on button "Unavailable" at bounding box center [795, 82] width 123 height 16
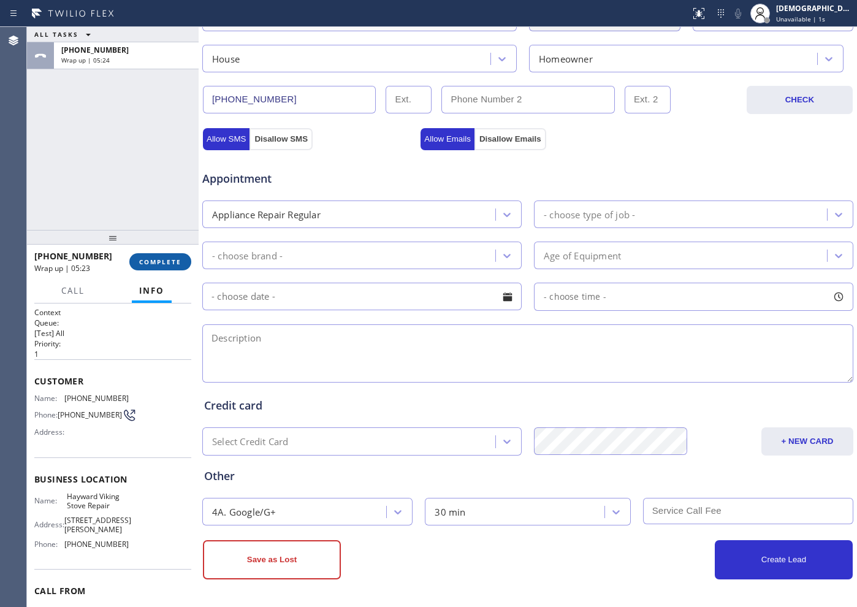
click at [172, 262] on span "COMPLETE" at bounding box center [160, 261] width 42 height 9
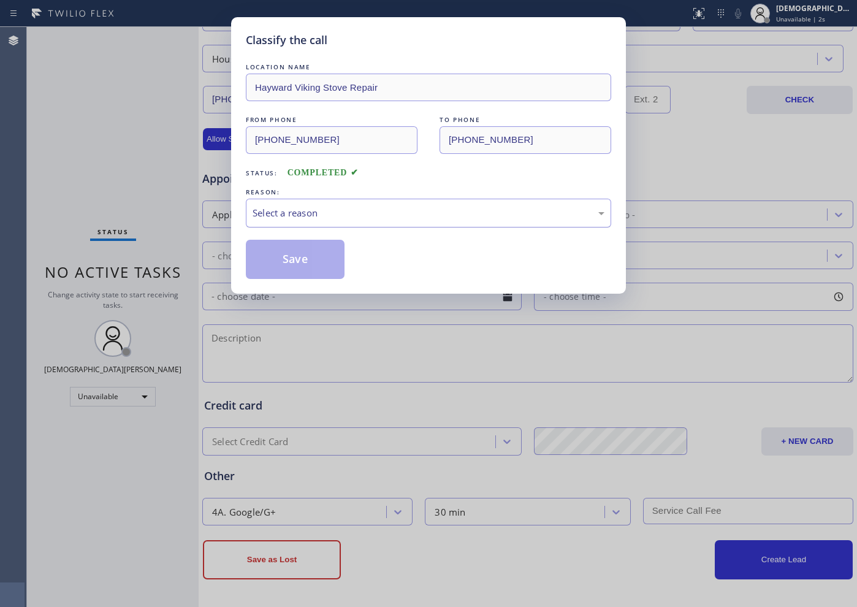
click at [285, 209] on div "Select a reason" at bounding box center [429, 213] width 352 height 14
click at [279, 254] on button "Save" at bounding box center [295, 259] width 99 height 39
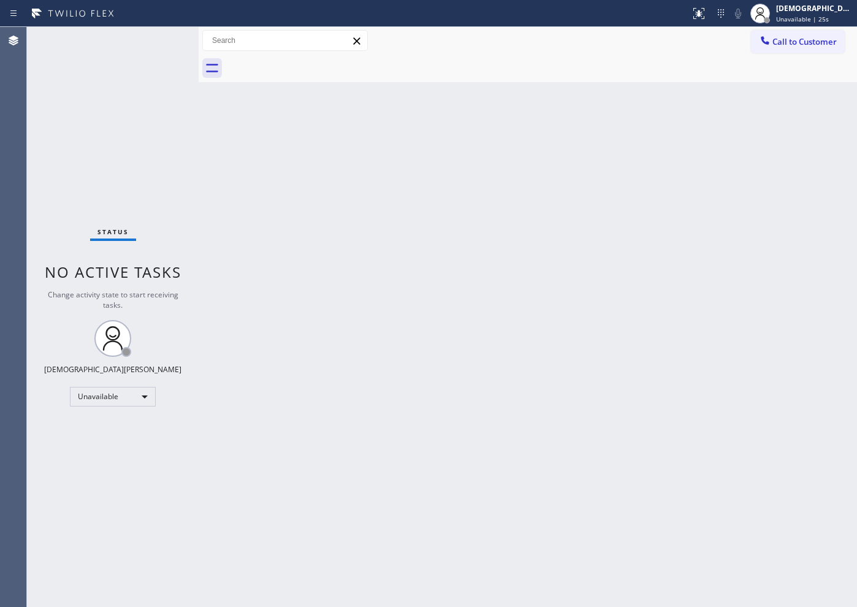
click at [49, 143] on div "Status No active tasks Change activity state to start receiving tasks. Christia…" at bounding box center [113, 317] width 172 height 580
click at [131, 400] on div "Unavailable" at bounding box center [113, 397] width 86 height 20
click at [107, 427] on li "Available" at bounding box center [112, 429] width 83 height 15
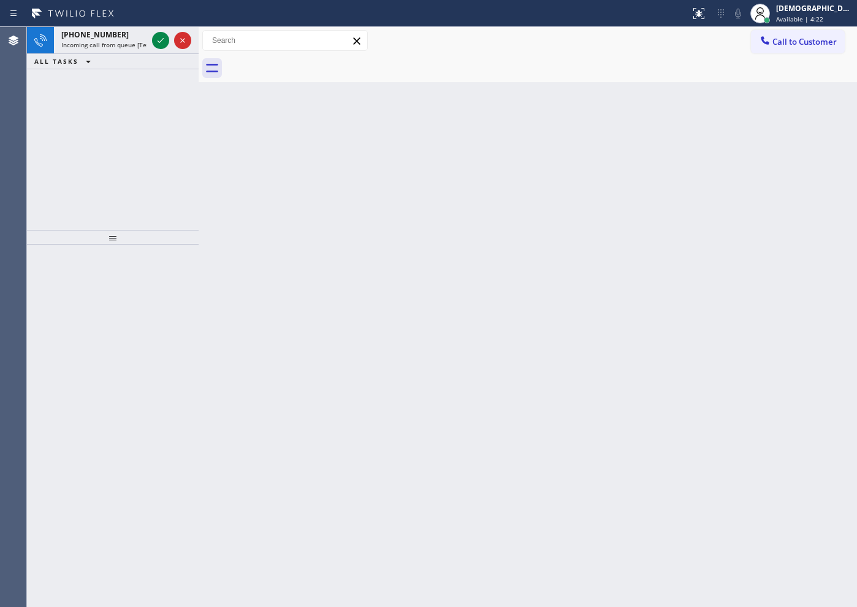
drag, startPoint x: 82, startPoint y: 157, endPoint x: 88, endPoint y: 150, distance: 9.6
click at [82, 157] on div "+17148614533 Incoming call from queue [Test] All ALL TASKS ALL TASKS ACTIVE TAS…" at bounding box center [113, 128] width 172 height 203
click at [161, 41] on icon at bounding box center [160, 40] width 15 height 15
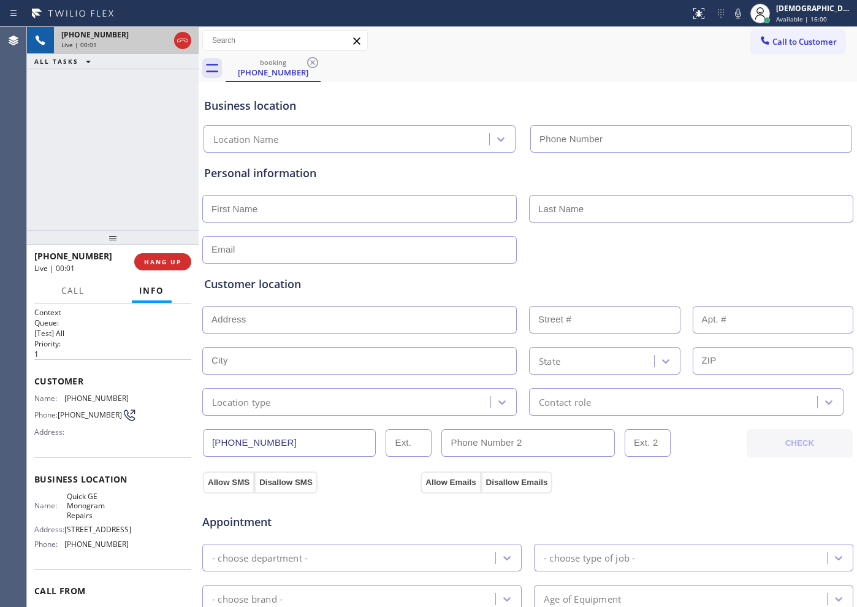
type input "[PHONE_NUMBER]"
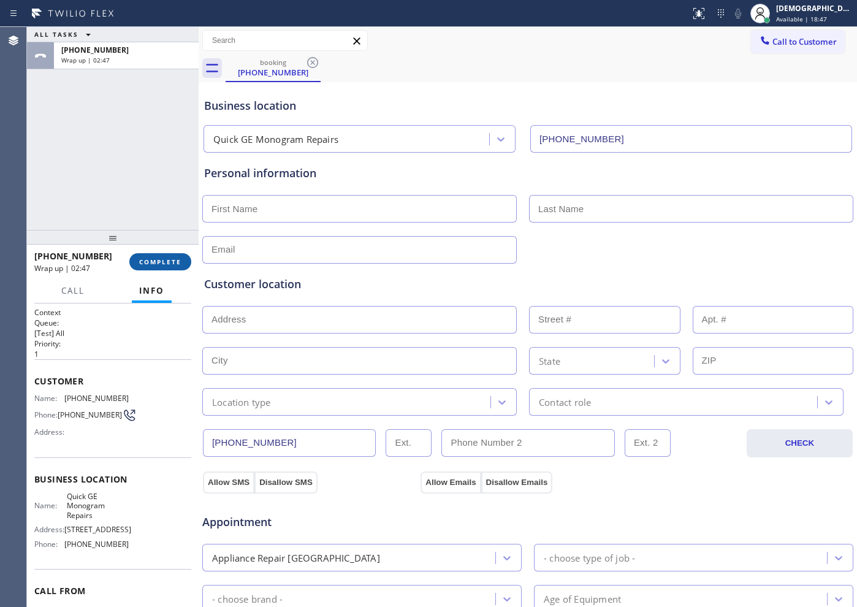
click at [161, 254] on button "COMPLETE" at bounding box center [160, 261] width 62 height 17
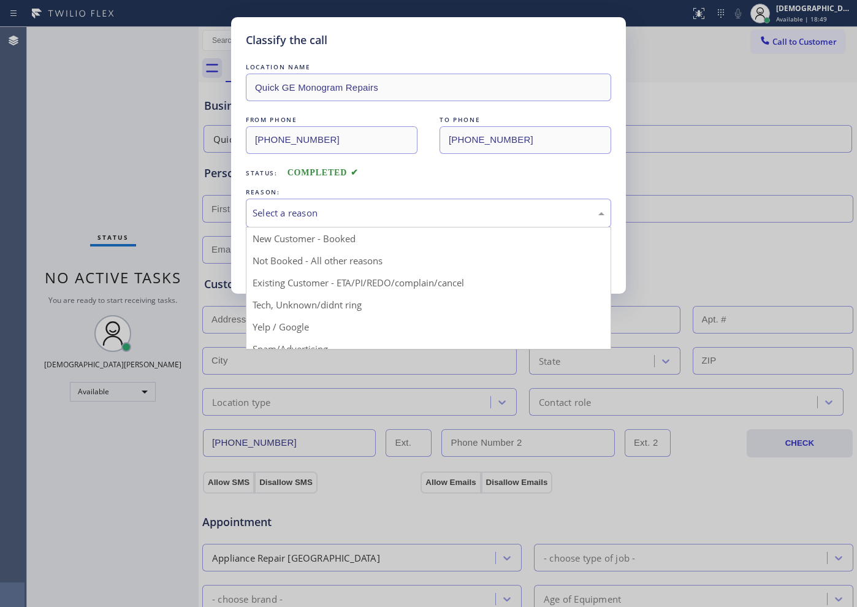
drag, startPoint x: 317, startPoint y: 206, endPoint x: 304, endPoint y: 227, distance: 25.0
click at [316, 207] on div "Select a reason" at bounding box center [429, 213] width 352 height 14
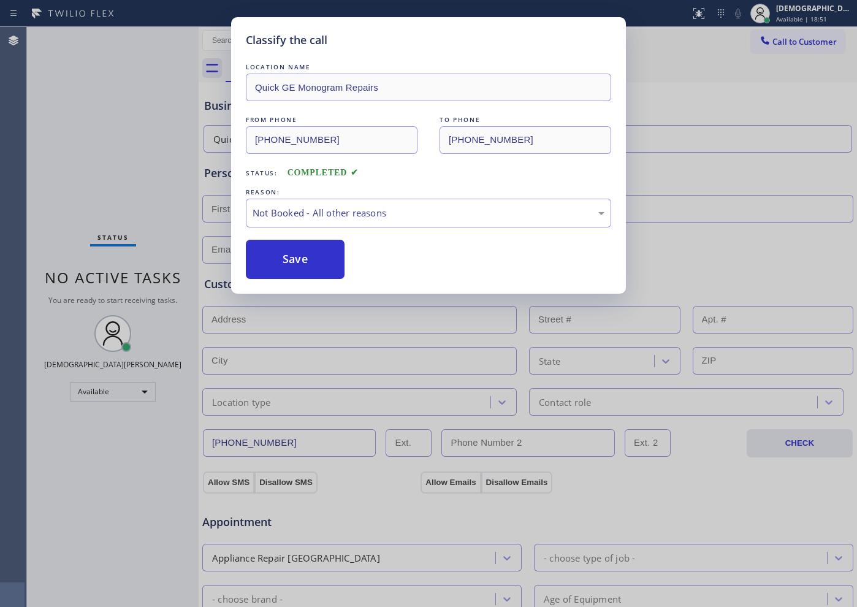
click at [290, 252] on button "Save" at bounding box center [295, 259] width 99 height 39
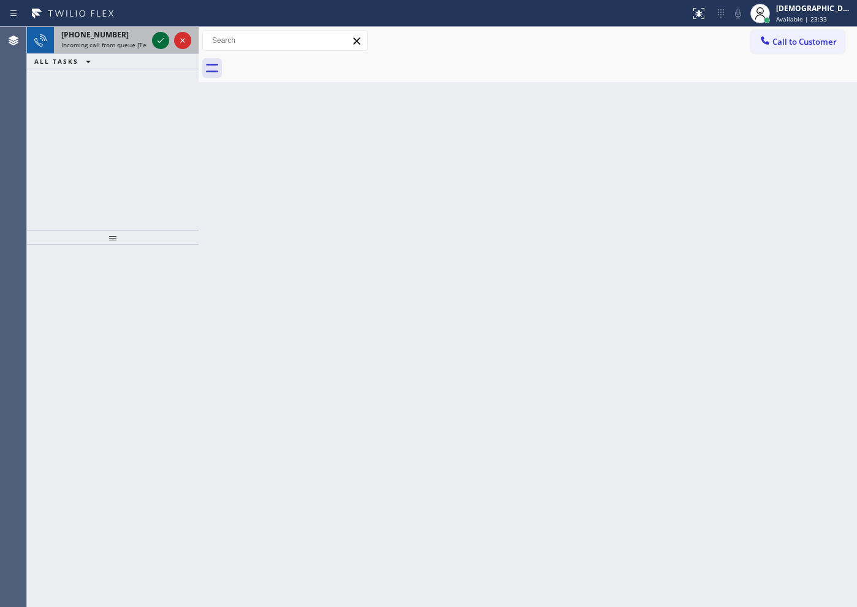
click at [161, 42] on icon at bounding box center [160, 40] width 15 height 15
click at [158, 45] on icon at bounding box center [160, 40] width 15 height 15
click at [157, 42] on icon at bounding box center [160, 40] width 15 height 15
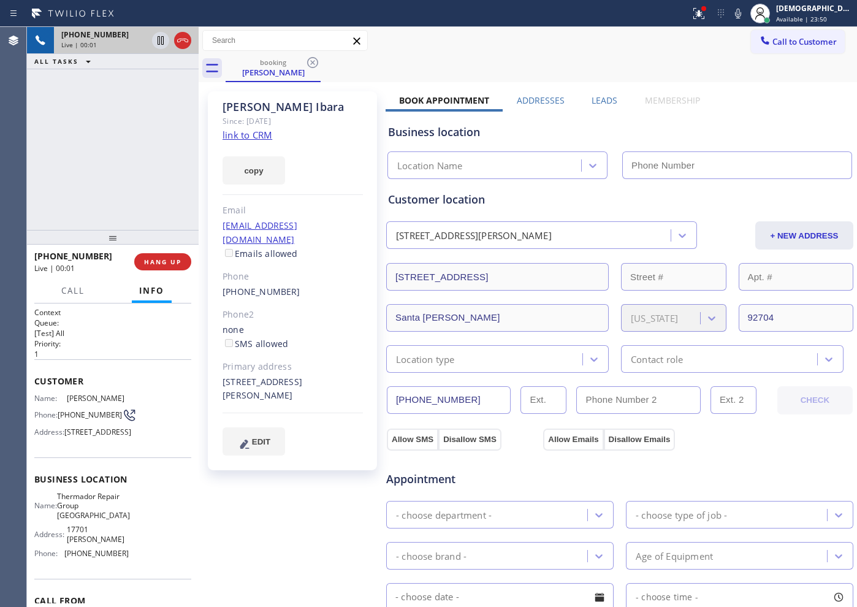
type input "[PHONE_NUMBER]"
click at [265, 133] on link "link to CRM" at bounding box center [248, 135] width 50 height 12
drag, startPoint x: 434, startPoint y: 399, endPoint x: 391, endPoint y: 400, distance: 43.5
click at [391, 400] on input "[PHONE_NUMBER]" at bounding box center [449, 400] width 124 height 28
drag, startPoint x: 302, startPoint y: 106, endPoint x: 264, endPoint y: 107, distance: 37.4
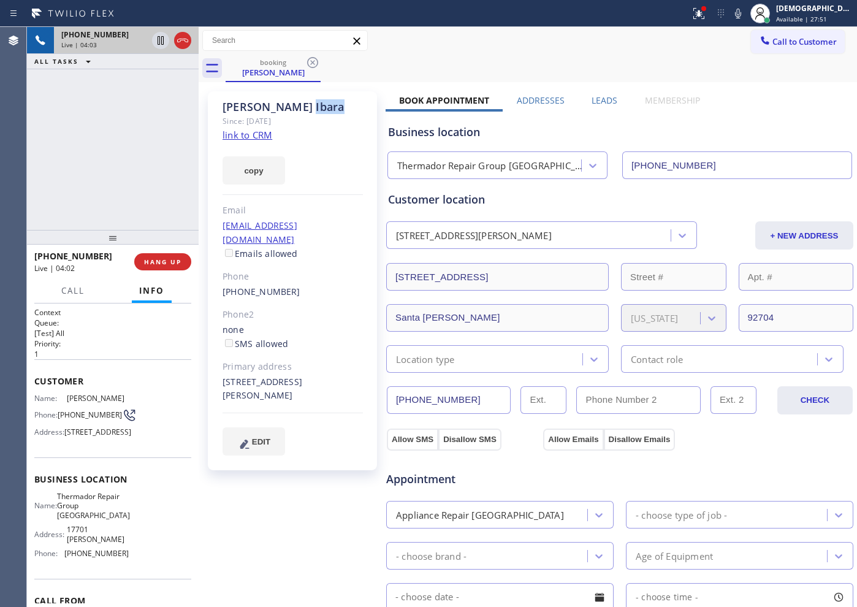
click at [264, 107] on div "Francis Ibara" at bounding box center [293, 107] width 140 height 14
copy div "Ibara"
click at [182, 40] on icon at bounding box center [182, 40] width 15 height 15
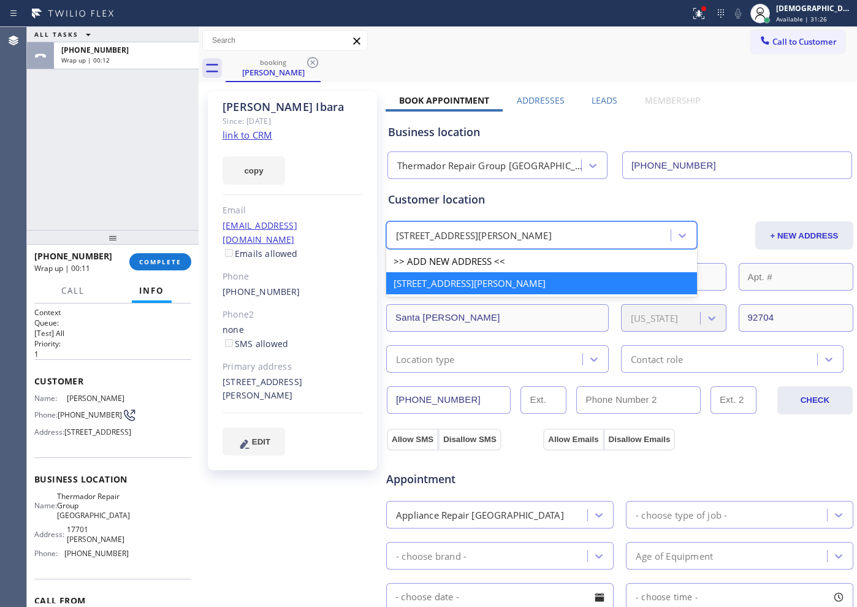
drag, startPoint x: 539, startPoint y: 235, endPoint x: 555, endPoint y: 235, distance: 15.3
click at [552, 235] on div "1924 S Golden W Ave Santa Ana, 92704 CA" at bounding box center [474, 236] width 156 height 14
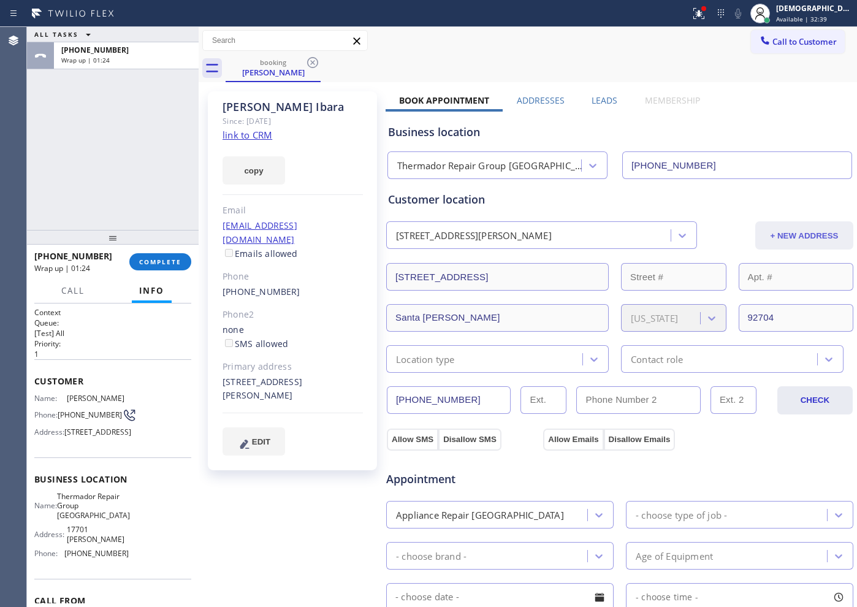
click at [772, 241] on button "+ NEW ADDRESS" at bounding box center [804, 235] width 98 height 28
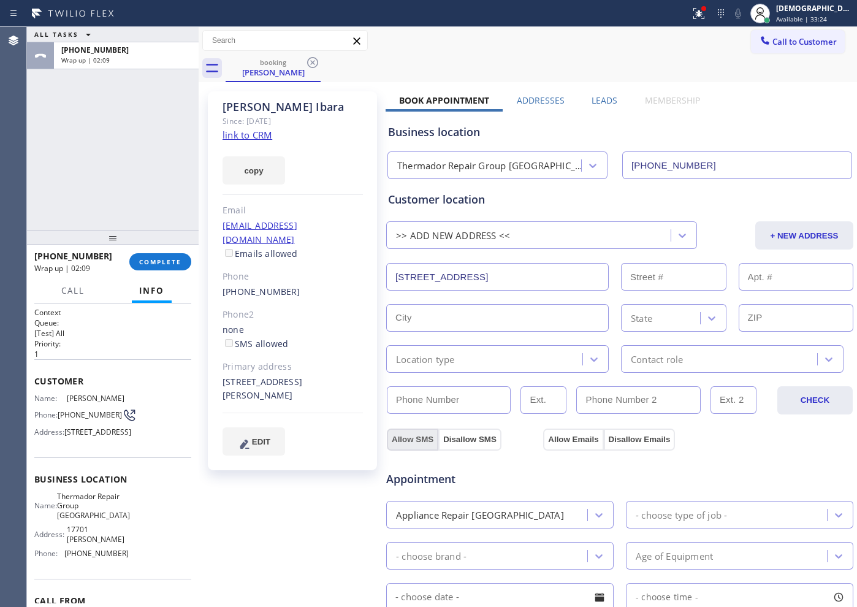
click at [411, 441] on button "Allow SMS" at bounding box center [412, 440] width 51 height 22
drag, startPoint x: 563, startPoint y: 432, endPoint x: 582, endPoint y: 421, distance: 21.4
click at [566, 430] on button "Allow Emails" at bounding box center [573, 440] width 60 height 22
checkbox input "true"
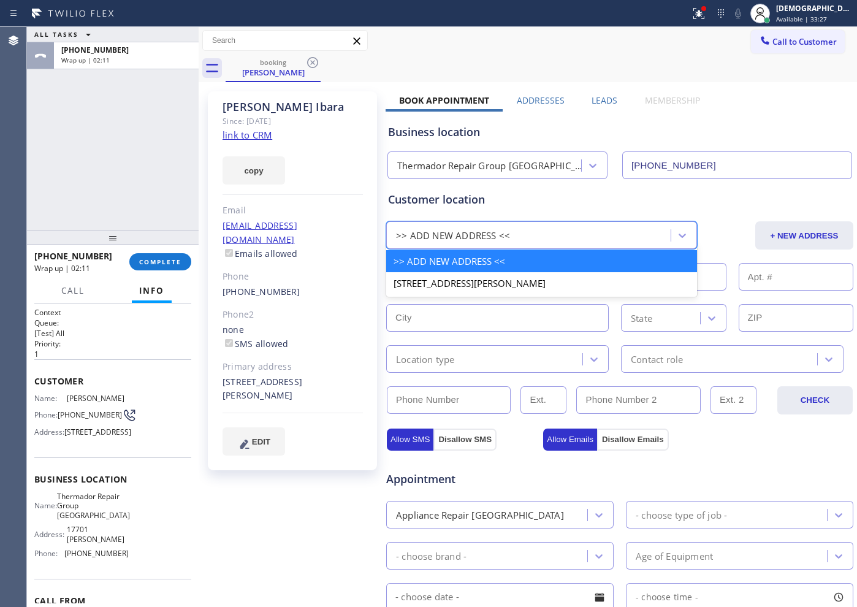
click at [615, 236] on div ">> ADD NEW ADDRESS <<" at bounding box center [530, 235] width 281 height 21
click at [775, 234] on button "+ NEW ADDRESS" at bounding box center [804, 235] width 98 height 28
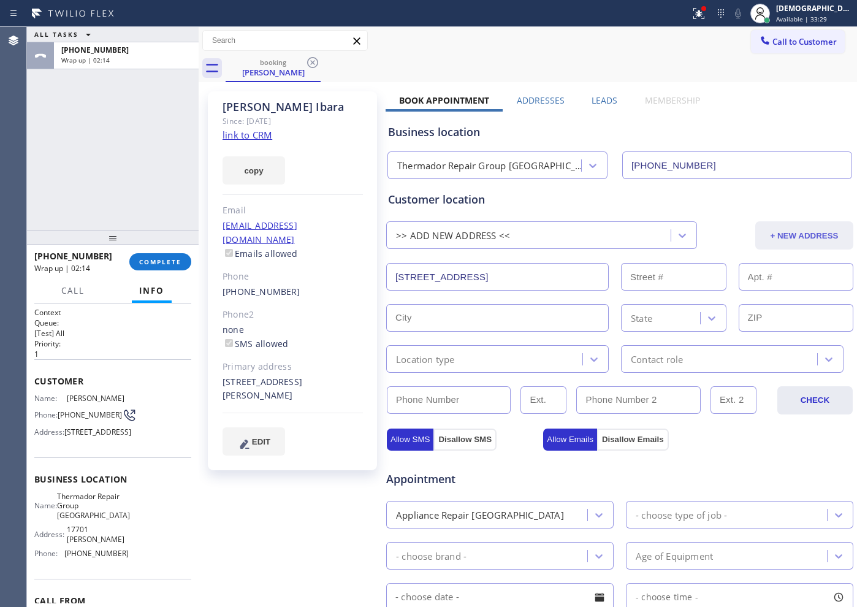
click at [768, 242] on button "+ NEW ADDRESS" at bounding box center [804, 235] width 98 height 28
click at [502, 284] on input "1924 S Golden W Ave" at bounding box center [497, 277] width 223 height 28
click at [504, 284] on input "1924 S Golden W Ave" at bounding box center [497, 277] width 223 height 28
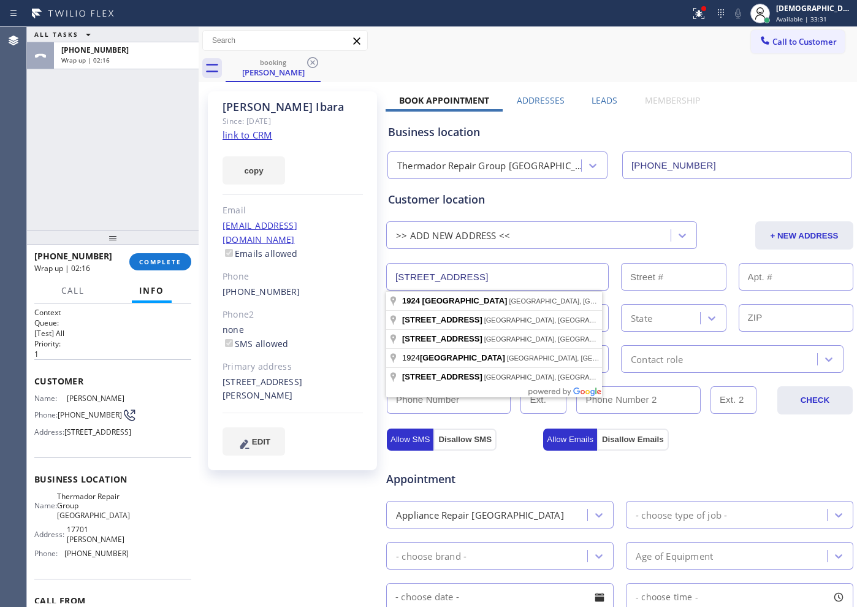
click at [504, 283] on input "1924 S Golden W Ave" at bounding box center [497, 277] width 223 height 28
paste input "17992 Aberdeen Ln, Villa Park, CA 92861"
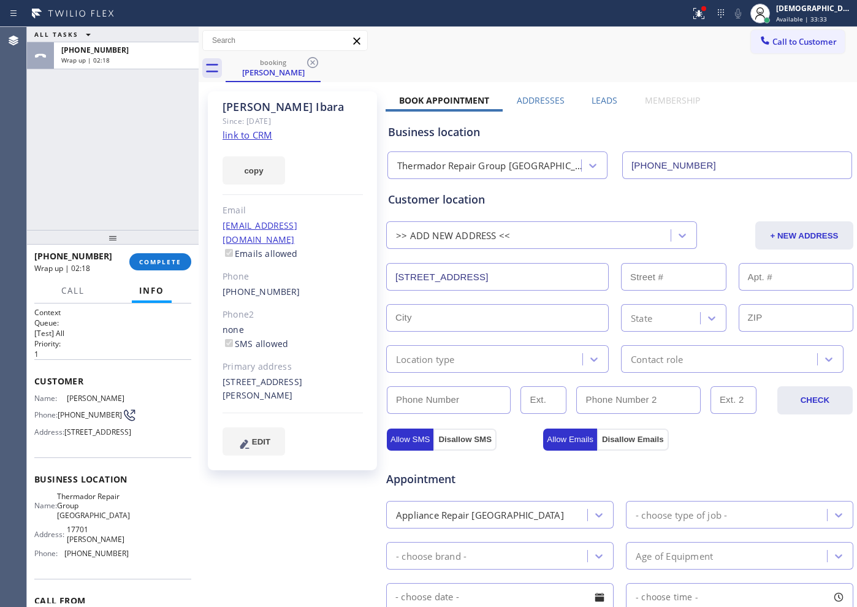
type input "17992 Aberdeen Ln"
type input "17992"
type input "Villa Park"
type input "92861"
click at [469, 357] on div "Location type" at bounding box center [486, 358] width 193 height 21
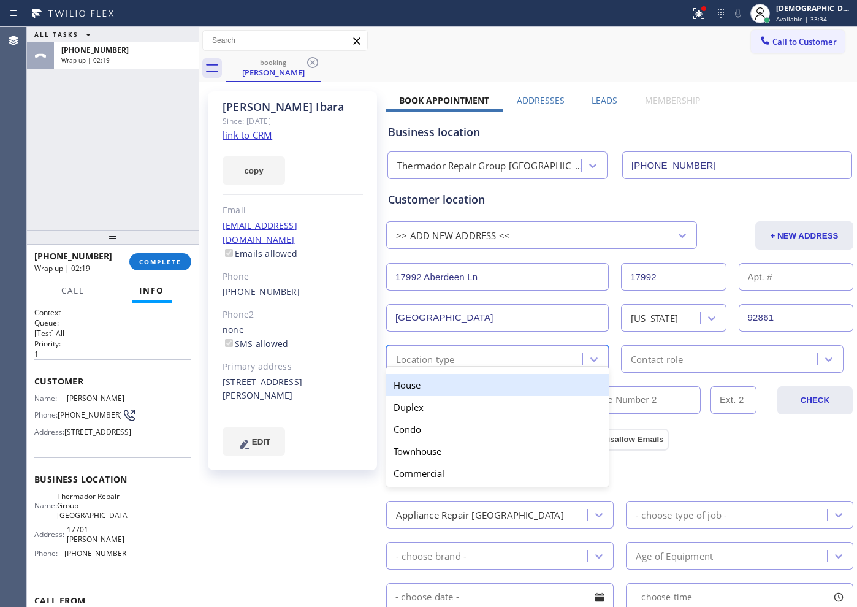
click at [451, 380] on div "House" at bounding box center [497, 385] width 223 height 22
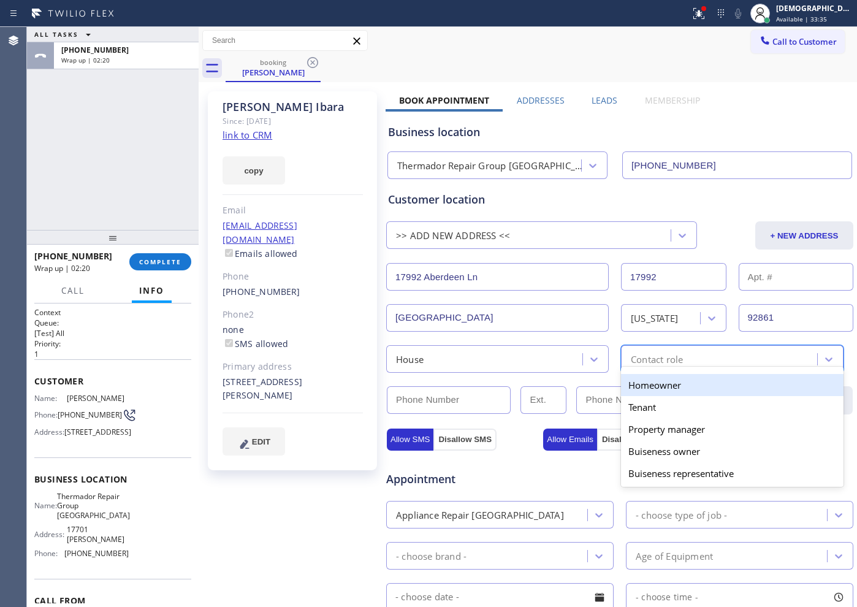
click at [633, 352] on div "Contact role" at bounding box center [657, 359] width 52 height 14
click at [634, 383] on div "Homeowner" at bounding box center [732, 385] width 223 height 22
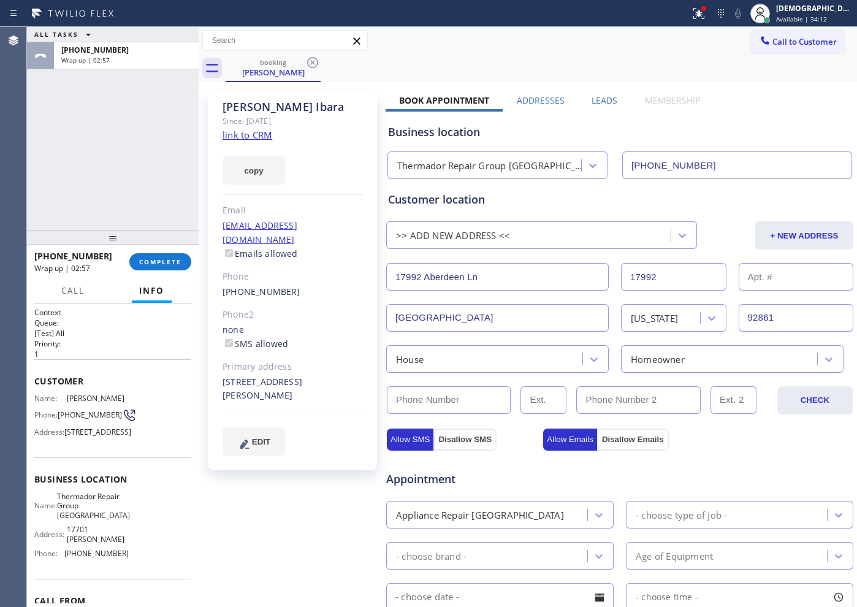
click at [71, 153] on div "ALL TASKS ALL TASKS ACTIVE TASKS TASKS IN WRAP UP +17143941841 Wrap up | 02:57" at bounding box center [113, 128] width 172 height 203
drag, startPoint x: 288, startPoint y: 281, endPoint x: 224, endPoint y: 283, distance: 64.4
click at [224, 285] on div "[PHONE_NUMBER]" at bounding box center [293, 292] width 140 height 14
copy link "[PHONE_NUMBER]"
click at [428, 403] on input "(___) ___-____" at bounding box center [449, 400] width 124 height 28
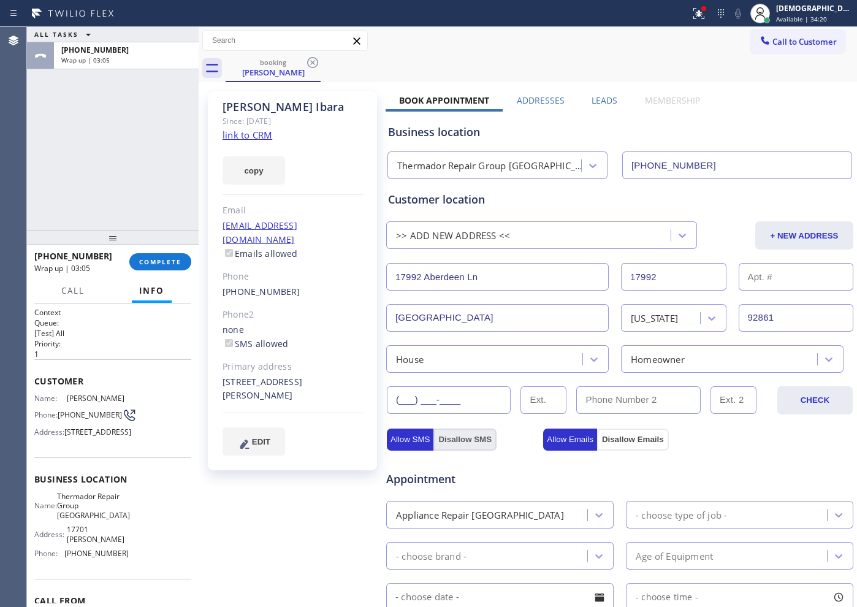
paste input "714) 394-1841"
type input "[PHONE_NUMBER]"
click at [516, 467] on div "Appointment" at bounding box center [463, 473] width 156 height 29
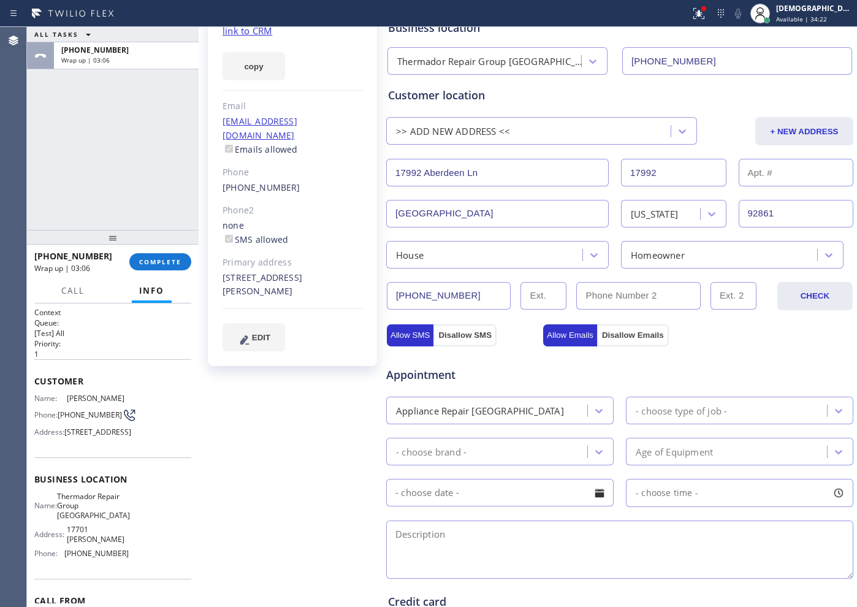
scroll to position [230, 0]
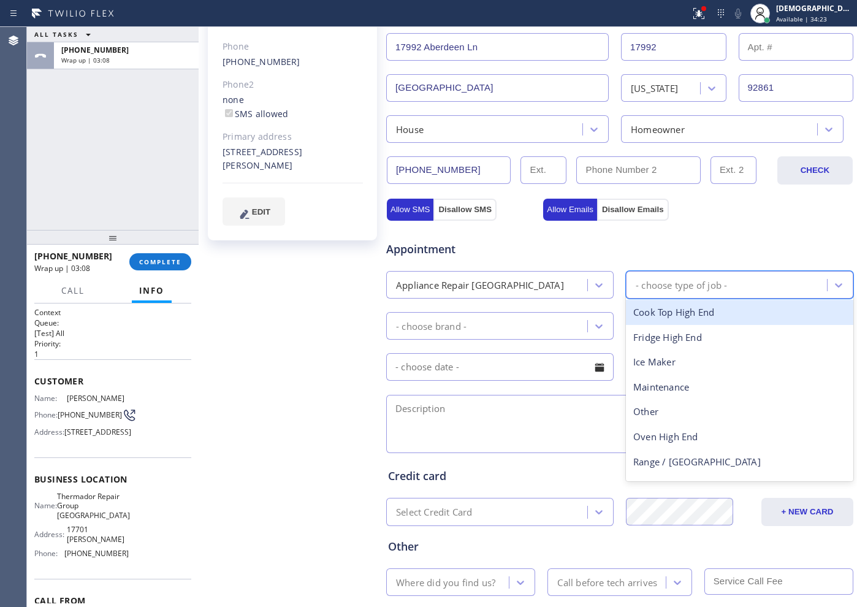
click at [687, 290] on div "- choose type of job -" at bounding box center [681, 285] width 91 height 14
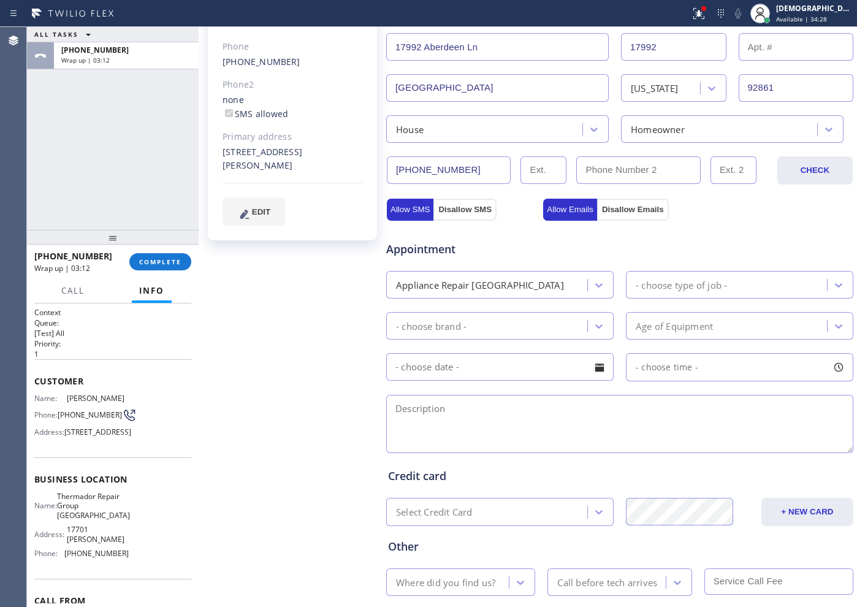
click at [566, 280] on div "Appliance Repair High End" at bounding box center [488, 284] width 197 height 21
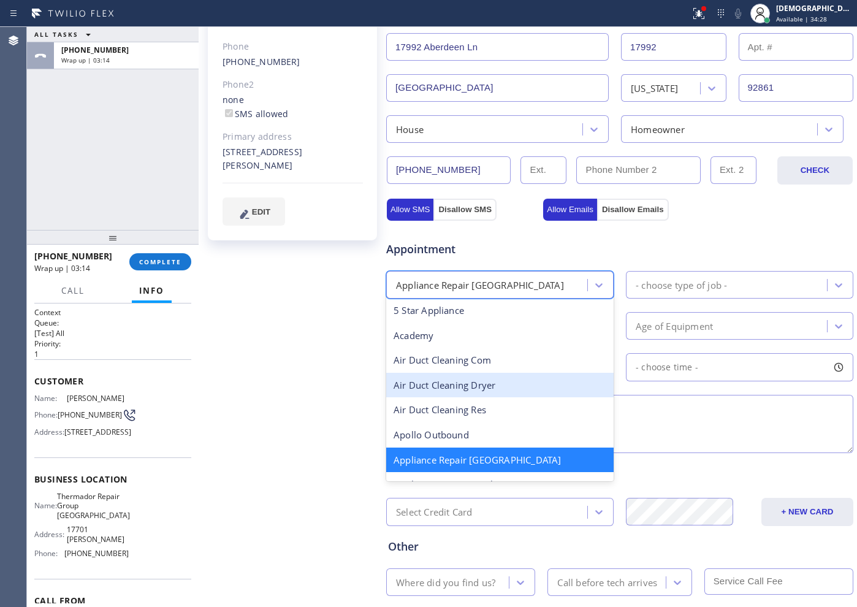
scroll to position [155, 0]
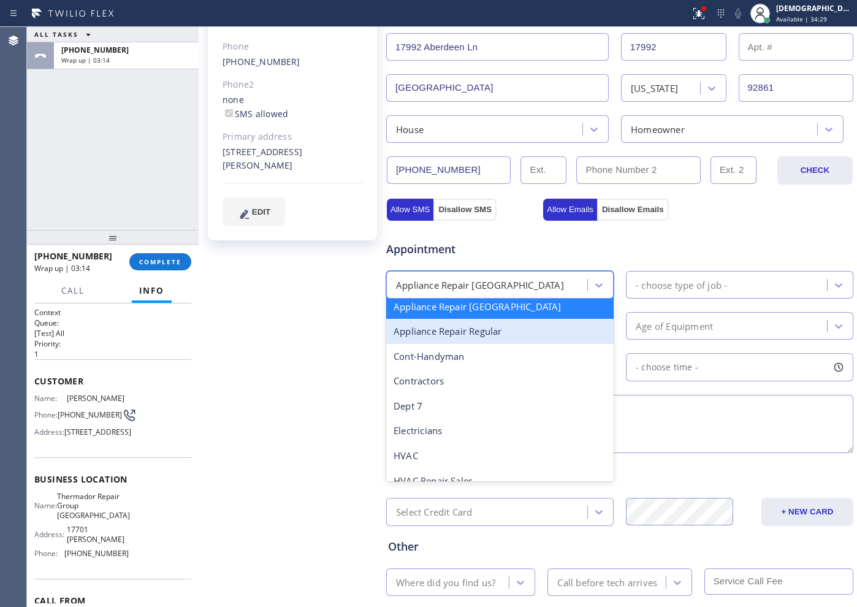
click at [506, 335] on div "Appliance Repair Regular" at bounding box center [499, 331] width 227 height 25
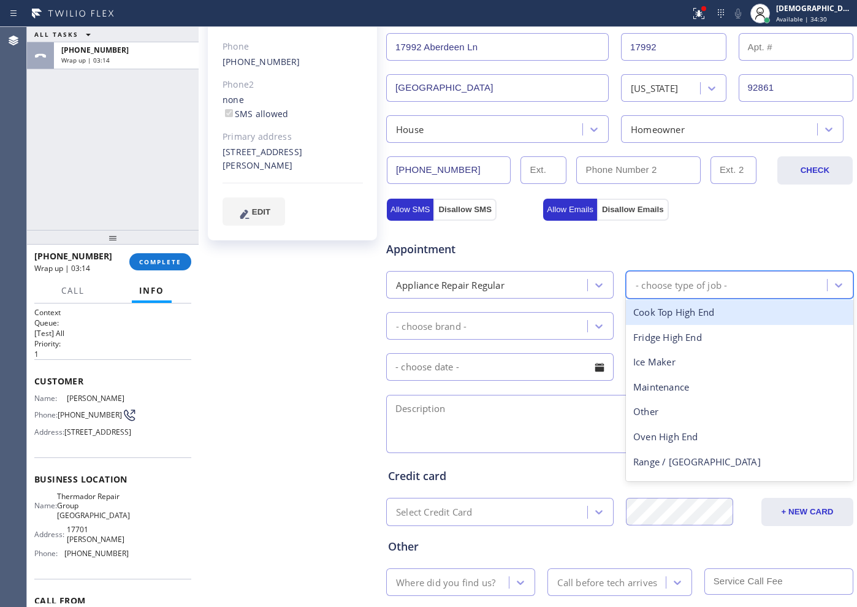
click at [745, 287] on div "- choose type of job -" at bounding box center [728, 284] width 197 height 21
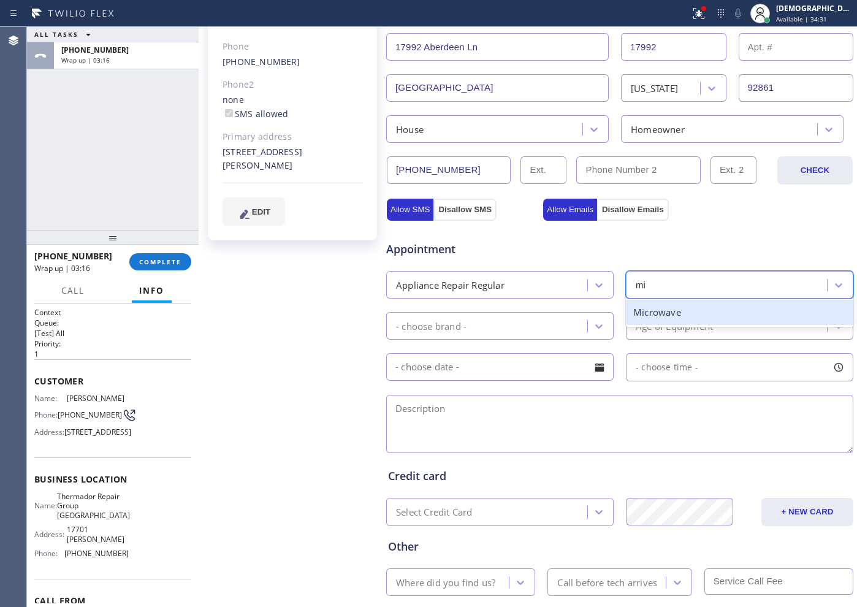
type input "mic"
click at [726, 308] on div "Microwave" at bounding box center [739, 312] width 227 height 25
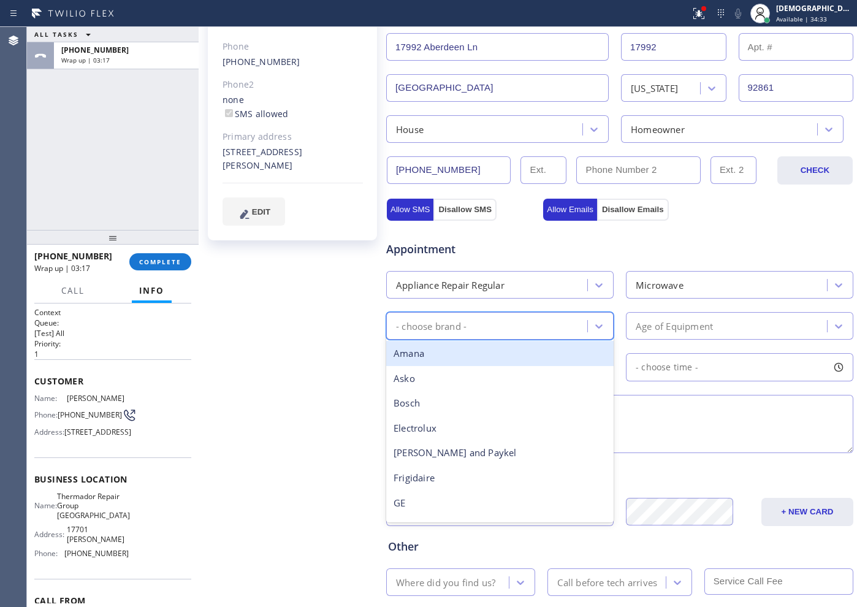
click at [496, 332] on div "- choose brand -" at bounding box center [488, 325] width 197 height 21
type input "the"
click at [485, 354] on div "Other" at bounding box center [499, 353] width 227 height 25
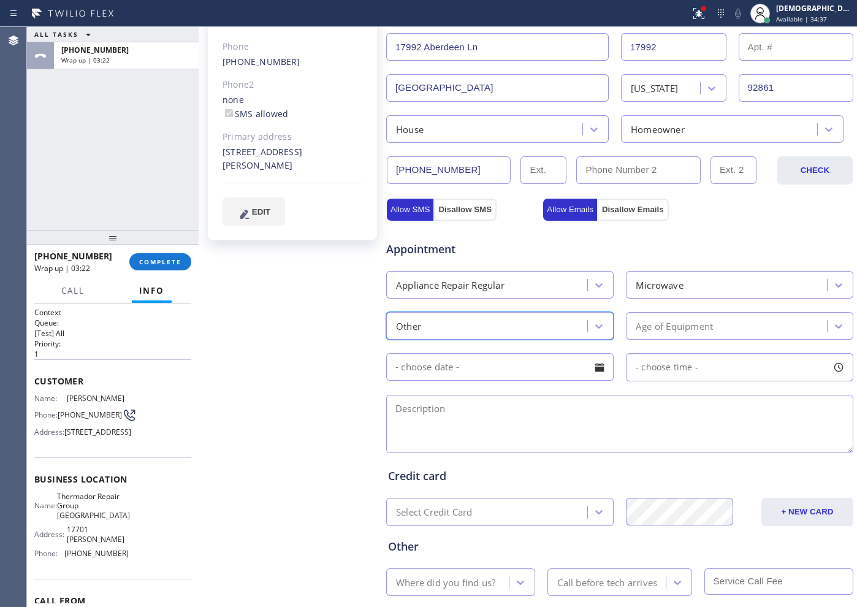
click at [636, 326] on div "Age of Equipment" at bounding box center [674, 326] width 77 height 14
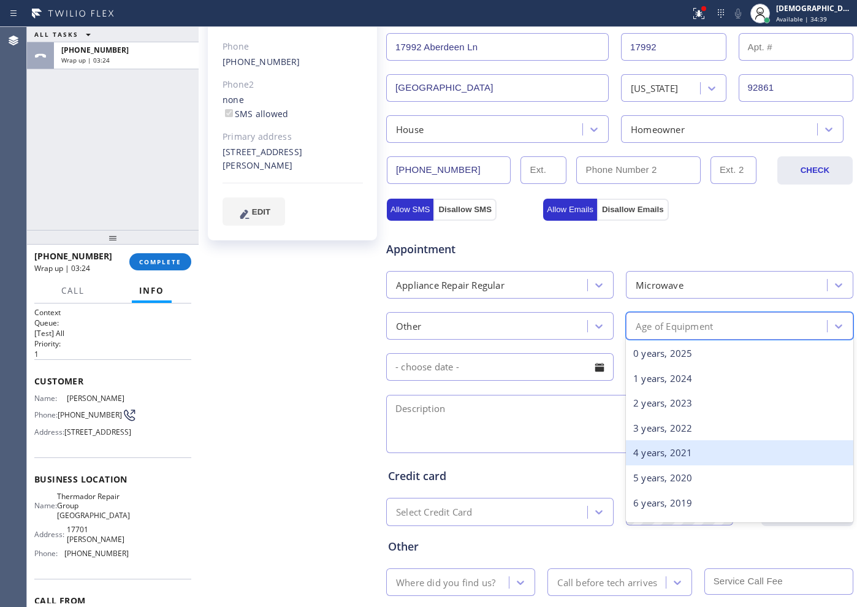
click at [649, 444] on div "4 years, 2021" at bounding box center [739, 452] width 227 height 25
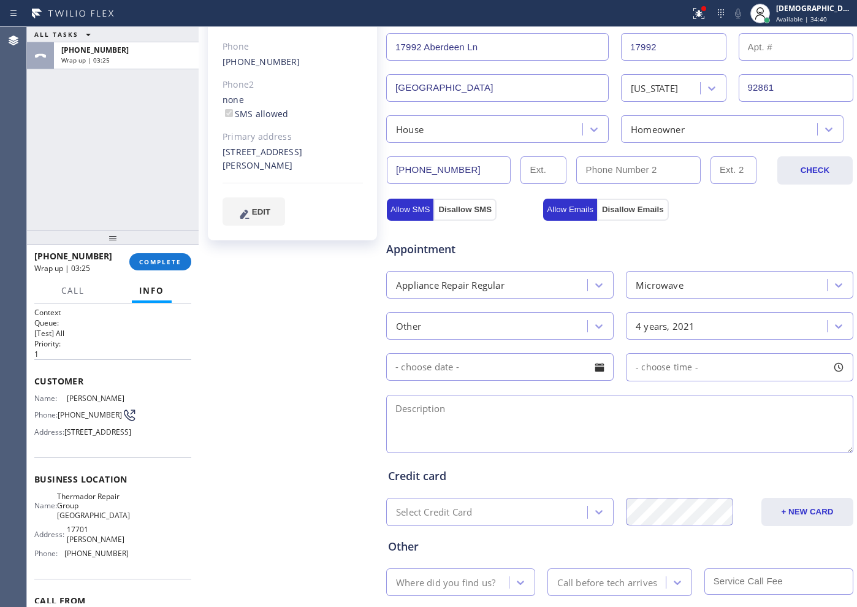
click at [464, 359] on input "text" at bounding box center [499, 367] width 227 height 28
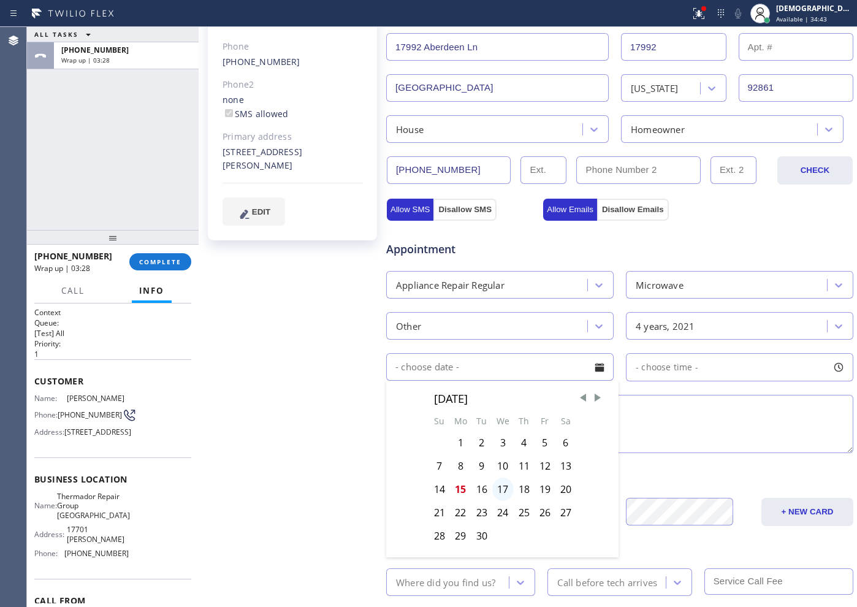
click at [500, 490] on div "17" at bounding box center [502, 489] width 21 height 23
type input "09/17/2025"
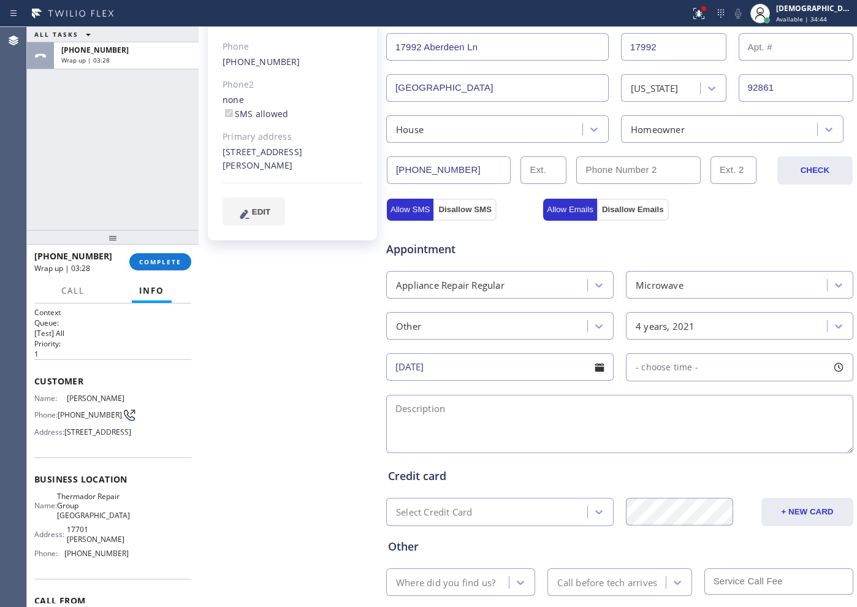
click at [703, 370] on div "- choose time -" at bounding box center [739, 367] width 227 height 28
drag, startPoint x: 630, startPoint y: 436, endPoint x: 719, endPoint y: 443, distance: 89.1
click at [722, 443] on div at bounding box center [729, 442] width 15 height 26
drag, startPoint x: 642, startPoint y: 445, endPoint x: 655, endPoint y: 445, distance: 12.9
click at [655, 445] on div "FROM TILL 8:00 AM 2:00 PM" at bounding box center [730, 425] width 209 height 88
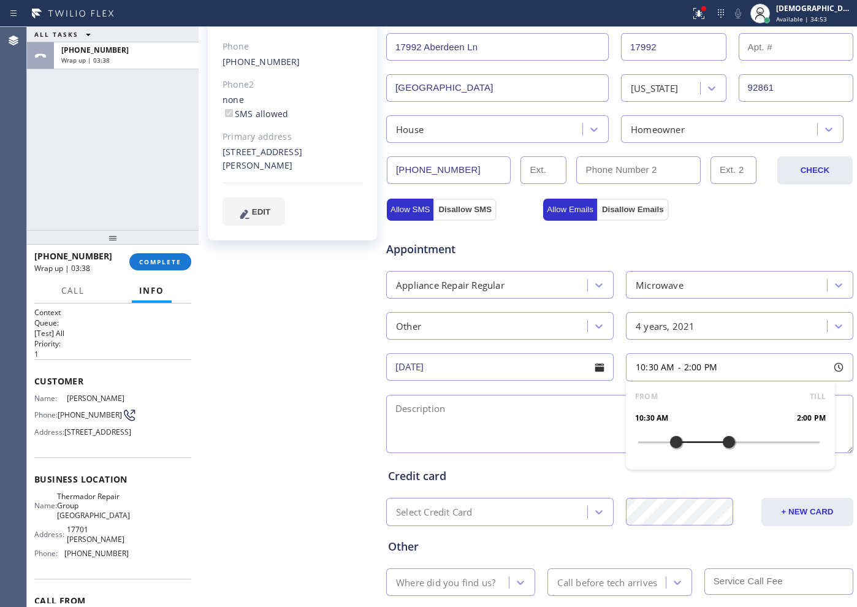
drag, startPoint x: 633, startPoint y: 445, endPoint x: 672, endPoint y: 451, distance: 39.7
click at [672, 451] on div at bounding box center [676, 442] width 15 height 26
drag, startPoint x: 669, startPoint y: 441, endPoint x: 677, endPoint y: 441, distance: 7.4
click at [677, 441] on div at bounding box center [683, 442] width 15 height 26
click at [535, 415] on textarea at bounding box center [619, 424] width 467 height 58
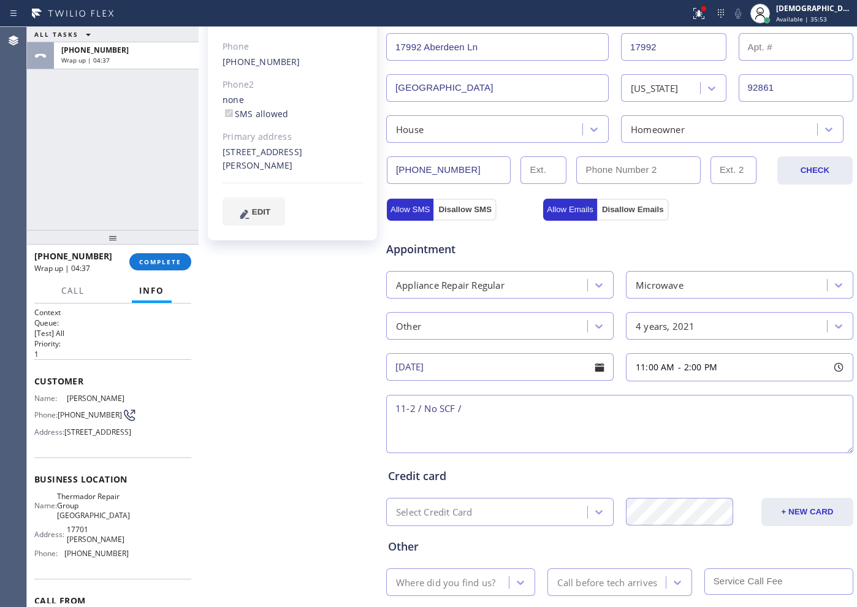
click at [506, 414] on textarea "11-2 / No SCF /" at bounding box center [619, 424] width 467 height 58
paste textarea "Thermador / Microwave / it suddenly turns off / 4 years"
click at [750, 420] on textarea "11-2 / No SCF / Thermador / Microwave / it suddenly turns off / 4 years / House…" at bounding box center [619, 424] width 467 height 58
click at [778, 413] on textarea "11-2 / No SCF / Thermador / Microwave / it suddenly turns off / 4 years / House…" at bounding box center [619, 424] width 467 height 58
paste textarea "17992 Aberdeen Ln, Villa Park, CA 92861"
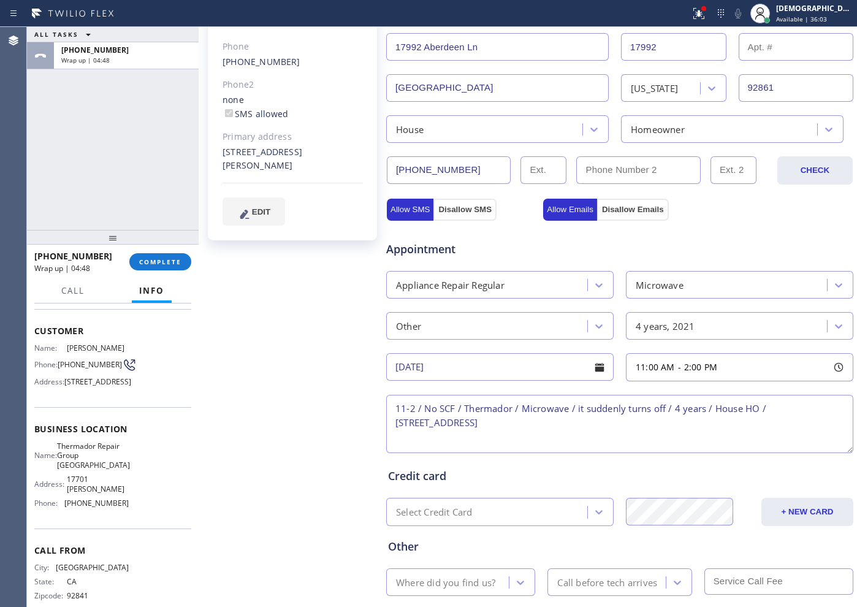
scroll to position [77, 0]
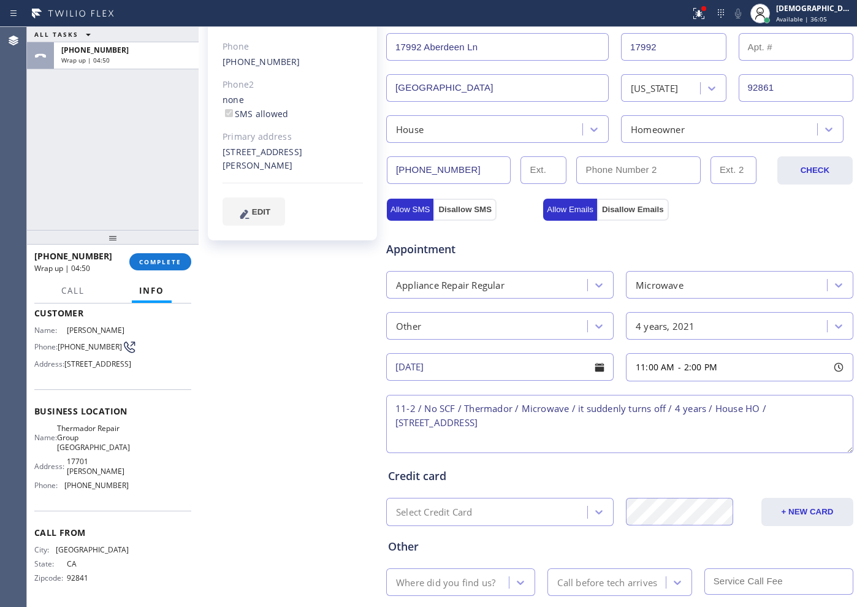
click at [102, 452] on span "Thermador Repair Group [GEOGRAPHIC_DATA]" at bounding box center [93, 438] width 73 height 28
drag, startPoint x: 90, startPoint y: 463, endPoint x: 63, endPoint y: 449, distance: 30.2
click at [63, 449] on div "Name: Thermador Repair Group Irvine" at bounding box center [81, 438] width 94 height 28
copy div "Thermador Repair Group [GEOGRAPHIC_DATA]"
click at [551, 419] on textarea "11-2 / No SCF / Thermador / Microwave / it suddenly turns off / 4 years / House…" at bounding box center [619, 424] width 467 height 58
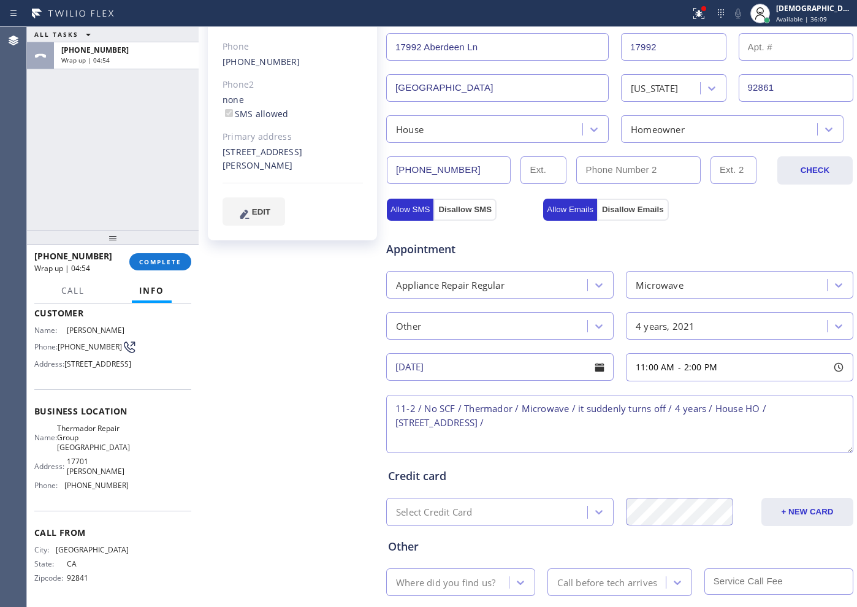
paste textarea "Thermador Repair Group [GEOGRAPHIC_DATA]"
click at [564, 440] on textarea "11-2 / No SCF / Thermador / Microwave / it suddenly turns off / 4 years / House…" at bounding box center [619, 424] width 467 height 58
click at [394, 433] on textarea "11-2 / No SCF / Thermador / Microwave / it suddenly turns off / 4 years / House…" at bounding box center [619, 424] width 467 height 58
click at [719, 421] on textarea "11-2 / No SCF / Thermador / Microwave / it suddenly turns off / 4 years / House…" at bounding box center [619, 424] width 467 height 58
paste textarea "Please call customer 30 minutes prior to arrival"
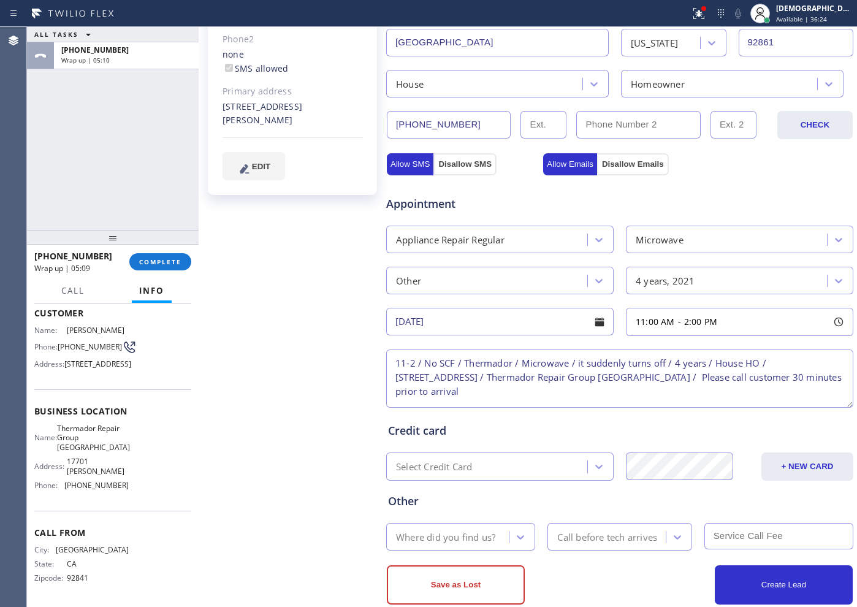
scroll to position [300, 0]
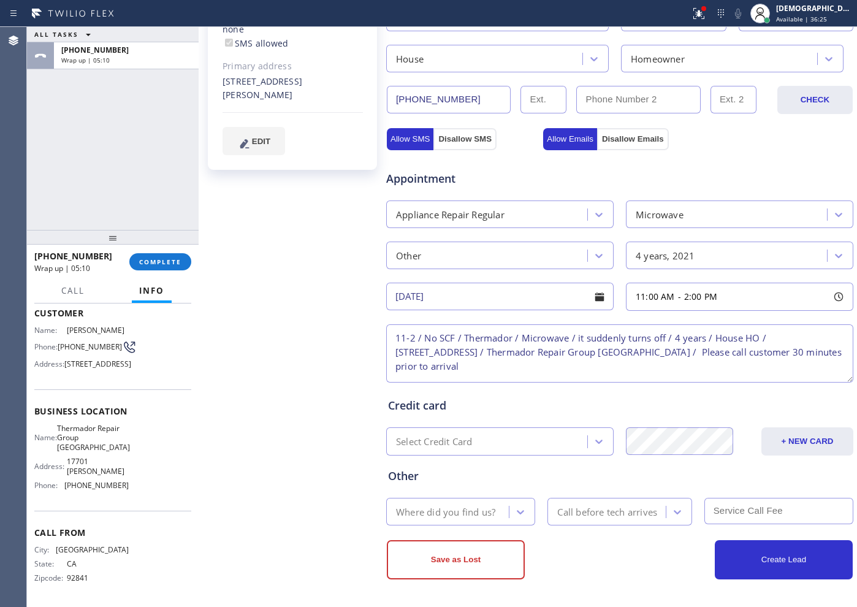
type textarea "11-2 / No SCF / Thermador / Microwave / it suddenly turns off / 4 years / House…"
click at [444, 511] on div "Where did you find us?" at bounding box center [445, 512] width 99 height 14
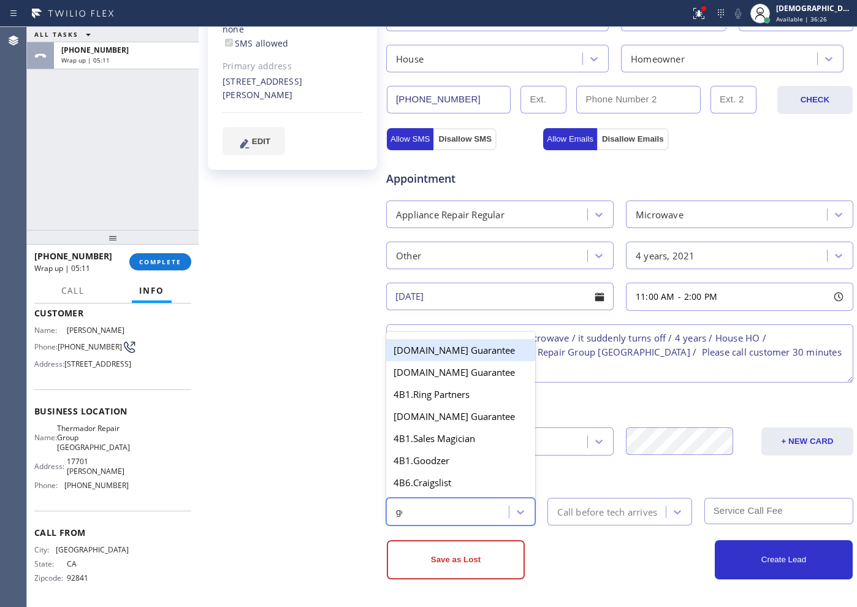
type input "goo"
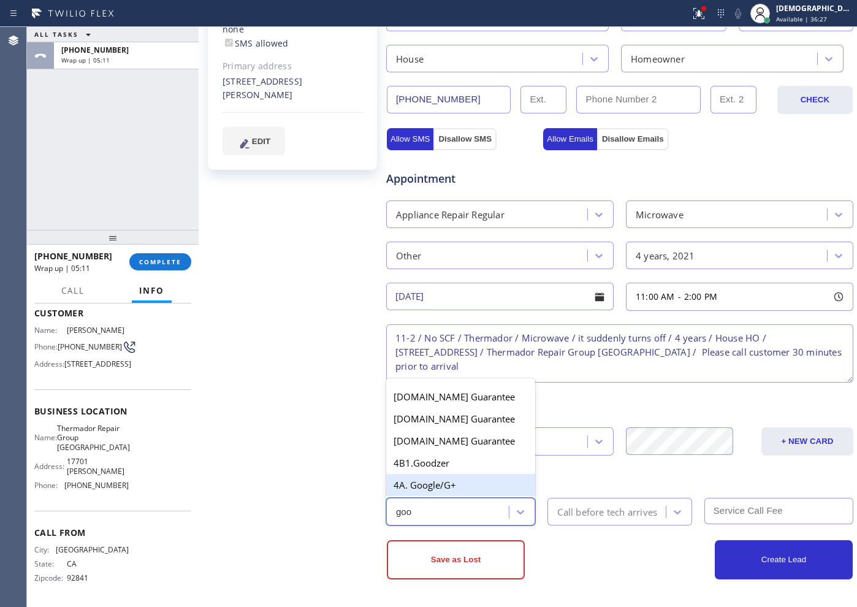
click at [437, 490] on div "4A. Google/G+" at bounding box center [460, 485] width 149 height 22
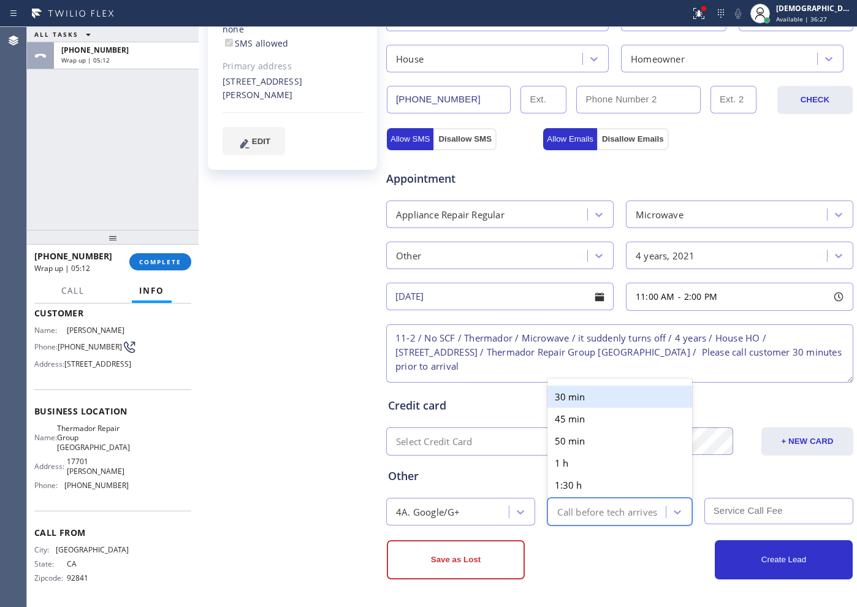
click at [609, 516] on div "Call before tech arrives" at bounding box center [607, 512] width 100 height 14
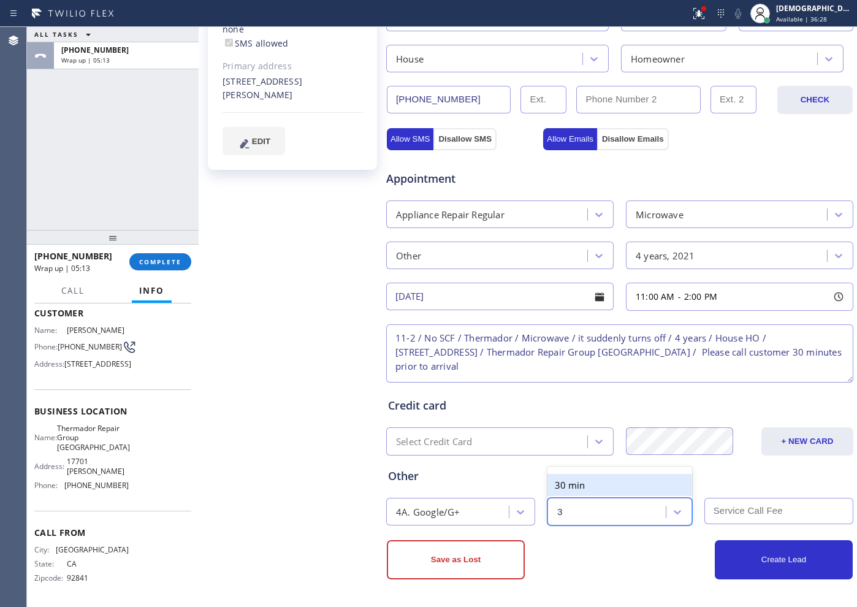
type input "30"
click at [603, 484] on div "30 min" at bounding box center [619, 485] width 144 height 22
click at [741, 508] on input "text" at bounding box center [778, 511] width 149 height 26
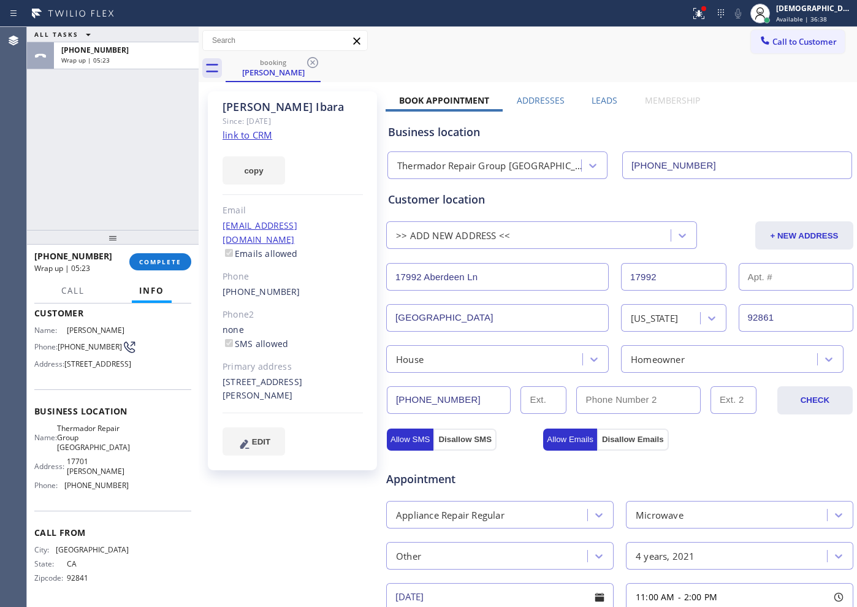
type input "0"
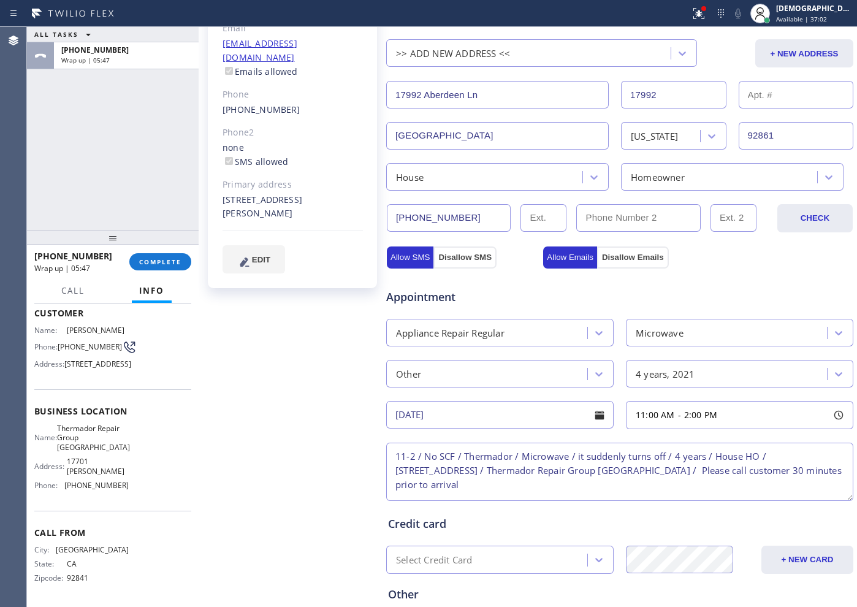
scroll to position [300, 0]
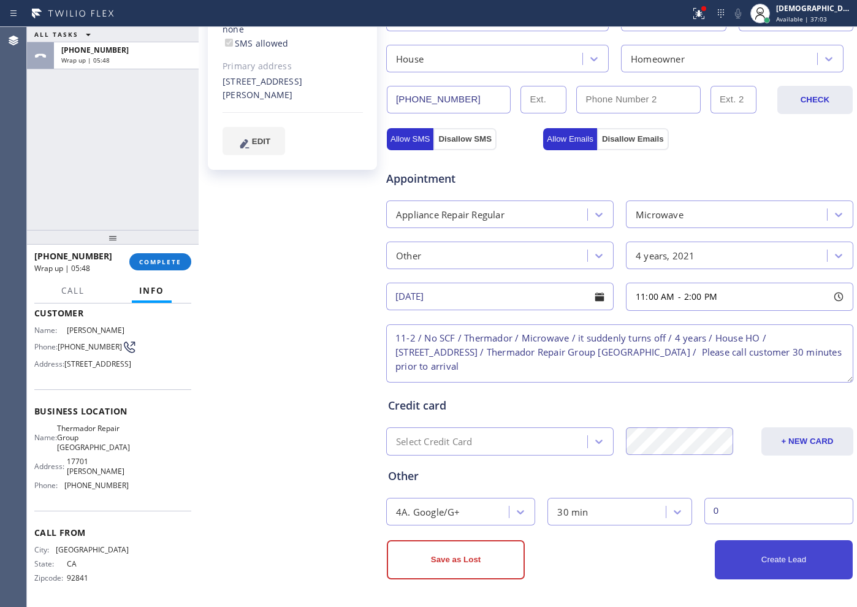
click at [755, 551] on button "Create Lead" at bounding box center [784, 559] width 138 height 39
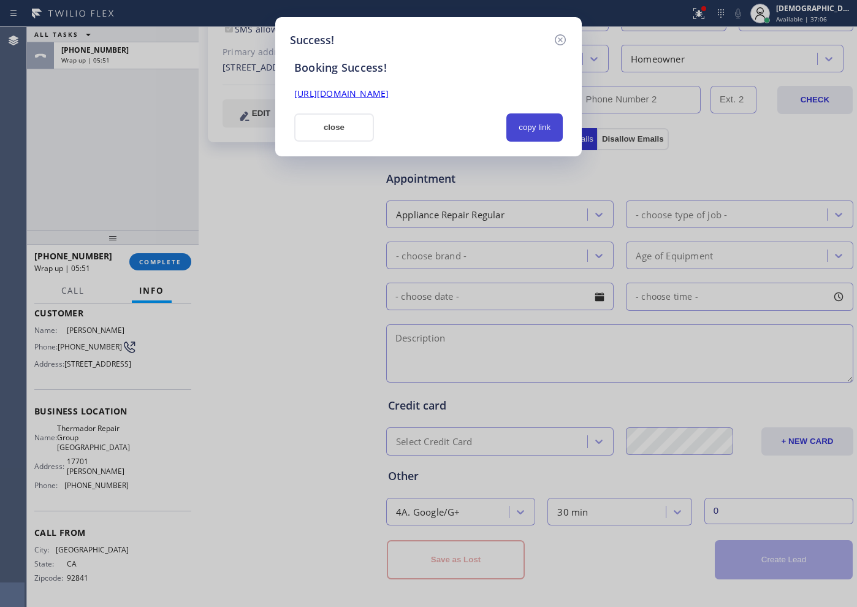
click at [527, 126] on button "copy link" at bounding box center [534, 127] width 56 height 28
click at [389, 89] on link "https://erp.apollosoft.co/customer/609690#portlet_lead" at bounding box center [341, 94] width 94 height 12
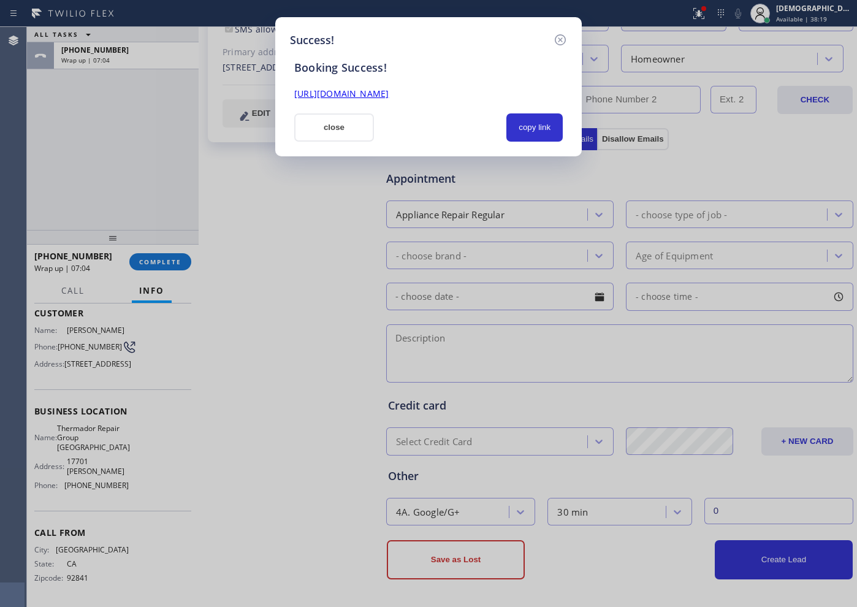
drag, startPoint x: 321, startPoint y: 134, endPoint x: 341, endPoint y: 120, distance: 24.7
click at [321, 134] on button "close" at bounding box center [334, 127] width 80 height 28
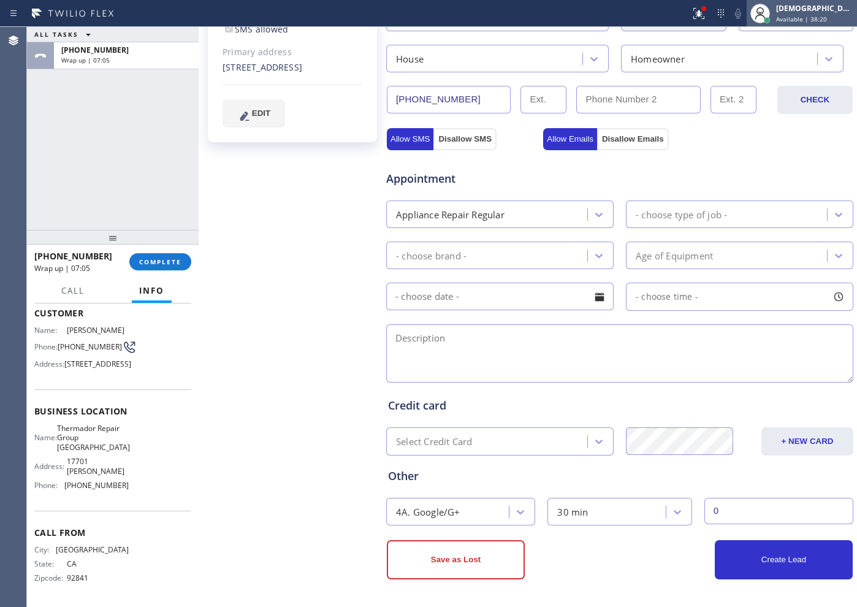
click at [804, 15] on span "Available | 38:20" at bounding box center [801, 19] width 51 height 9
click at [60, 161] on div "ALL TASKS ALL TASKS ACTIVE TASKS TASKS IN WRAP UP +17143941841 Wrap up | 07:10" at bounding box center [113, 128] width 172 height 203
click at [166, 257] on button "COMPLETE" at bounding box center [160, 261] width 62 height 17
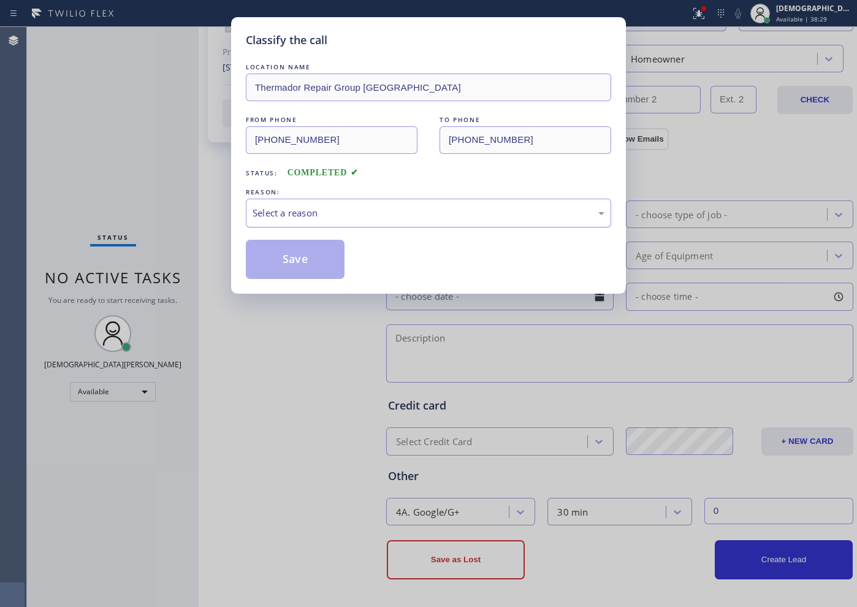
click at [328, 222] on div "Select a reason" at bounding box center [428, 213] width 365 height 29
click at [297, 251] on button "Save" at bounding box center [295, 259] width 99 height 39
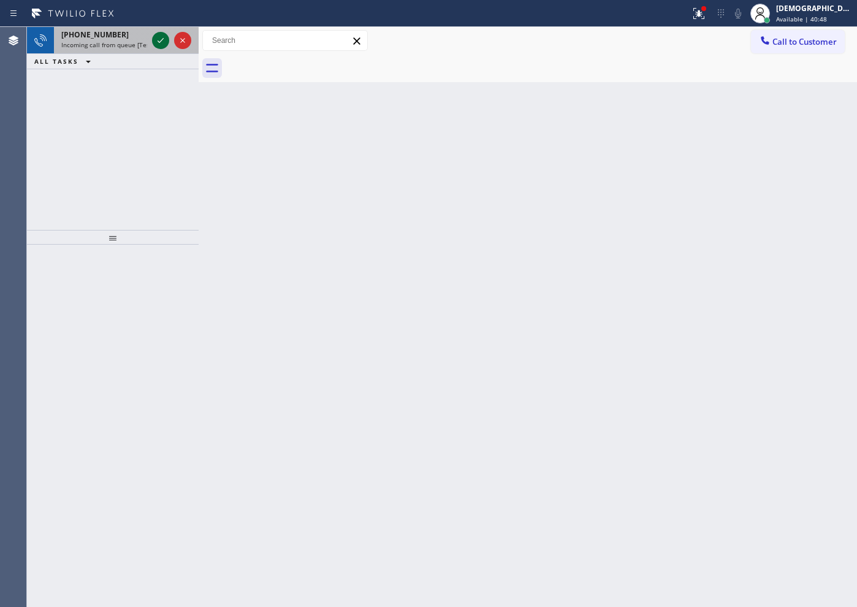
click at [158, 42] on icon at bounding box center [160, 40] width 15 height 15
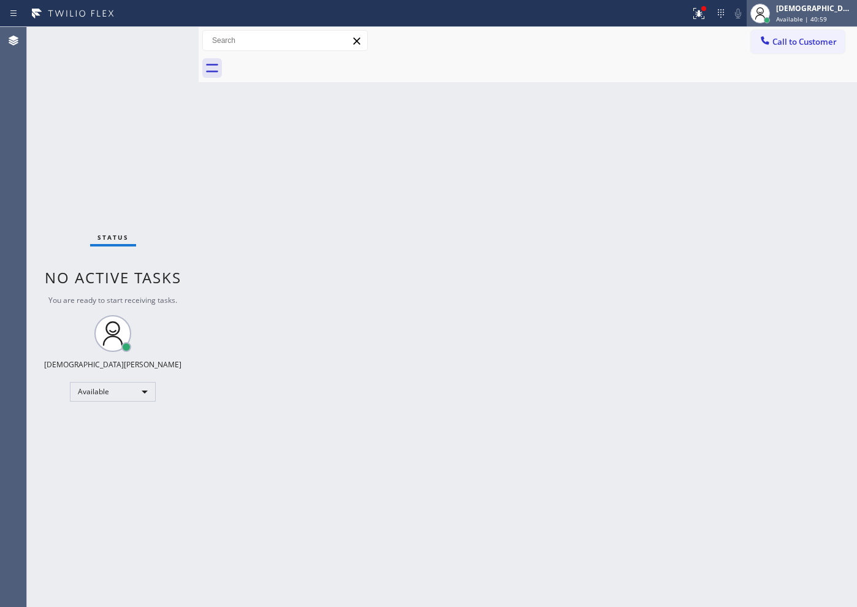
click at [807, 15] on span "Available | 40:59" at bounding box center [801, 19] width 51 height 9
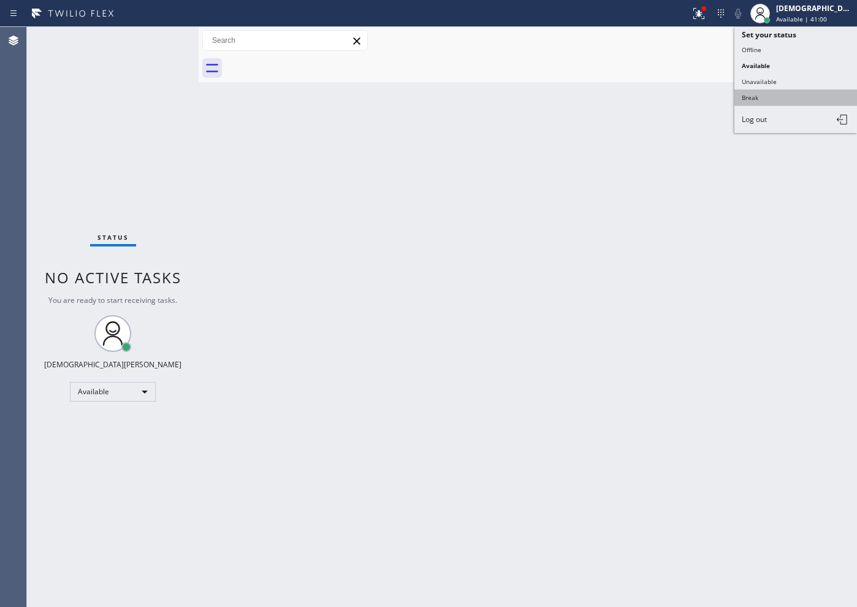
click at [799, 93] on button "Break" at bounding box center [795, 98] width 123 height 16
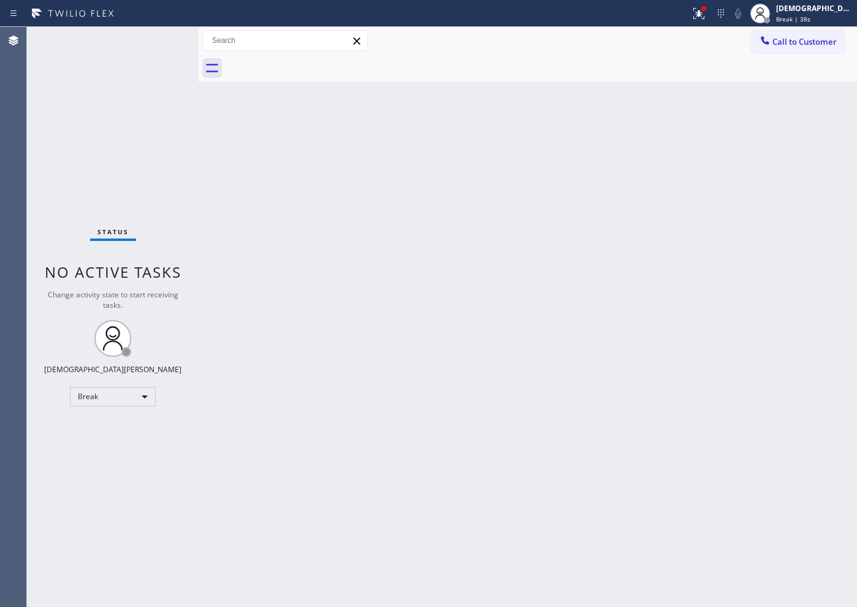
click at [79, 169] on div "Status No active tasks Change activity state to start receiving tasks. Christia…" at bounding box center [113, 317] width 172 height 580
click at [121, 179] on div "Status No active tasks Change activity state to start receiving tasks. Christia…" at bounding box center [113, 317] width 172 height 580
click at [131, 398] on div "Break" at bounding box center [113, 397] width 86 height 20
click at [137, 435] on li "Available" at bounding box center [112, 429] width 83 height 15
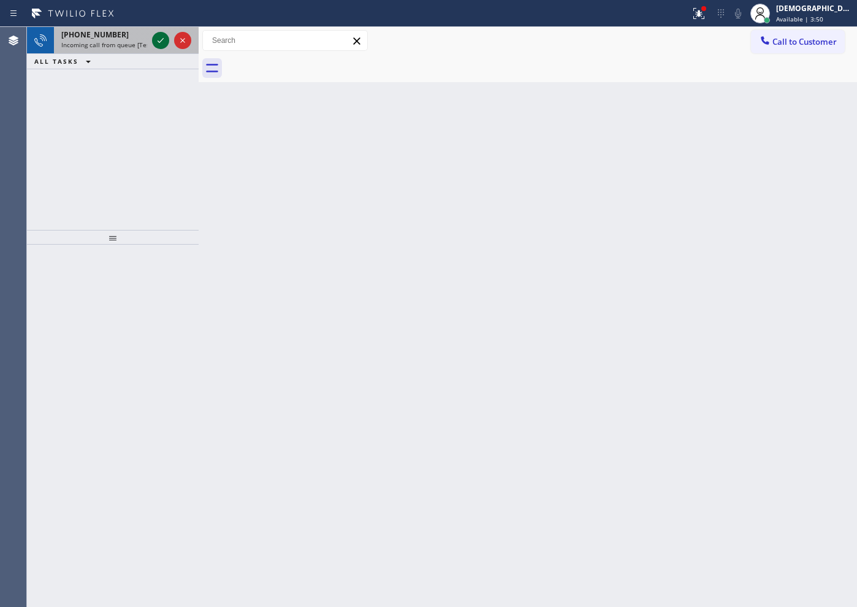
click at [161, 38] on icon at bounding box center [160, 40] width 15 height 15
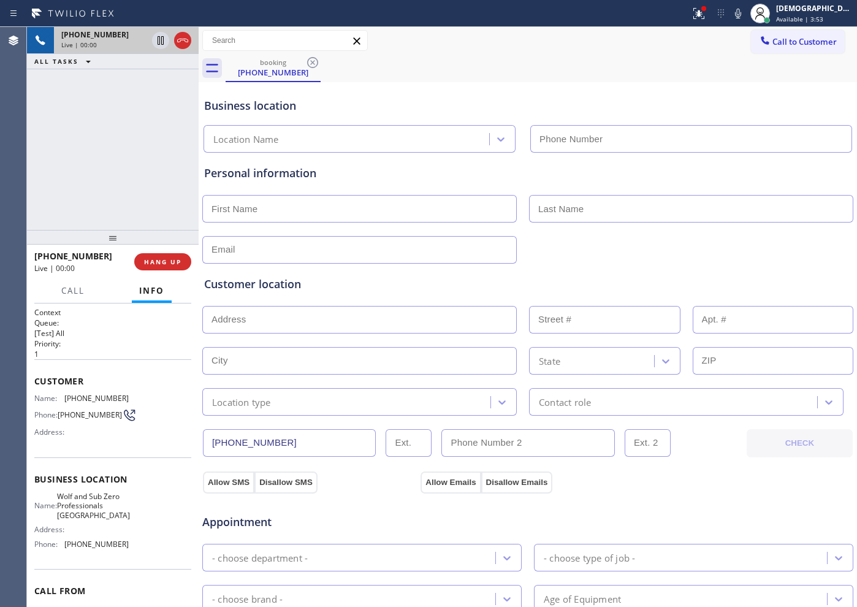
type input "[PHONE_NUMBER]"
click at [186, 48] on div at bounding box center [172, 40] width 44 height 27
click at [185, 43] on icon at bounding box center [182, 40] width 15 height 15
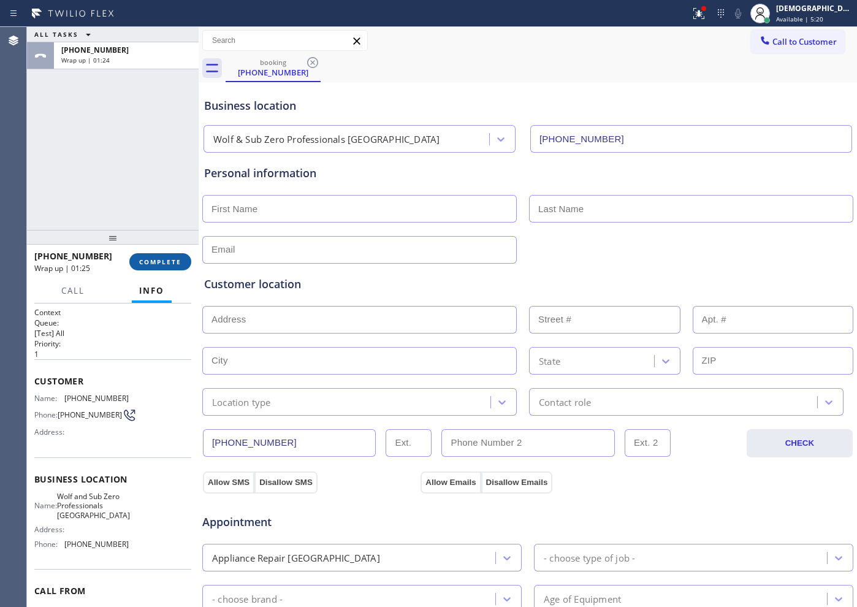
click at [180, 263] on span "COMPLETE" at bounding box center [160, 261] width 42 height 9
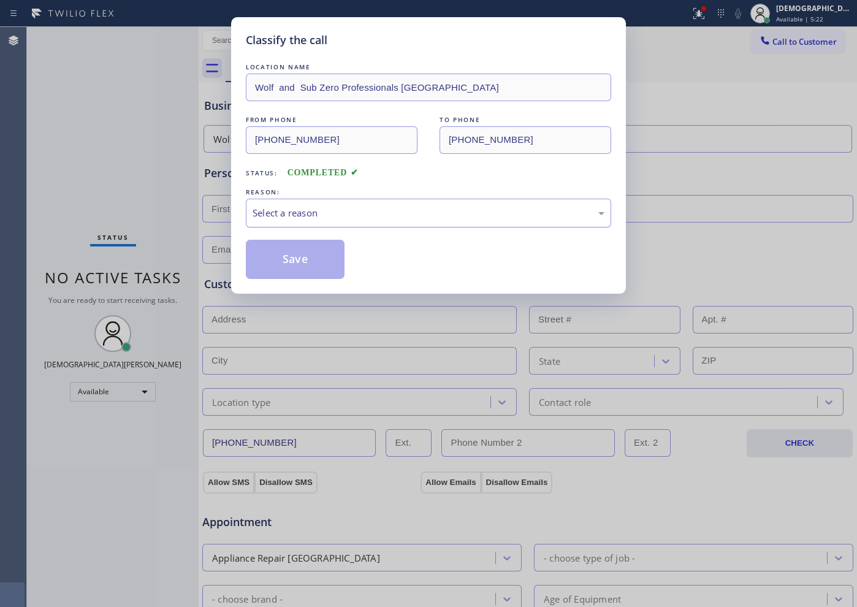
click at [305, 214] on div "Select a reason" at bounding box center [429, 213] width 352 height 14
click at [294, 256] on button "Save" at bounding box center [295, 259] width 99 height 39
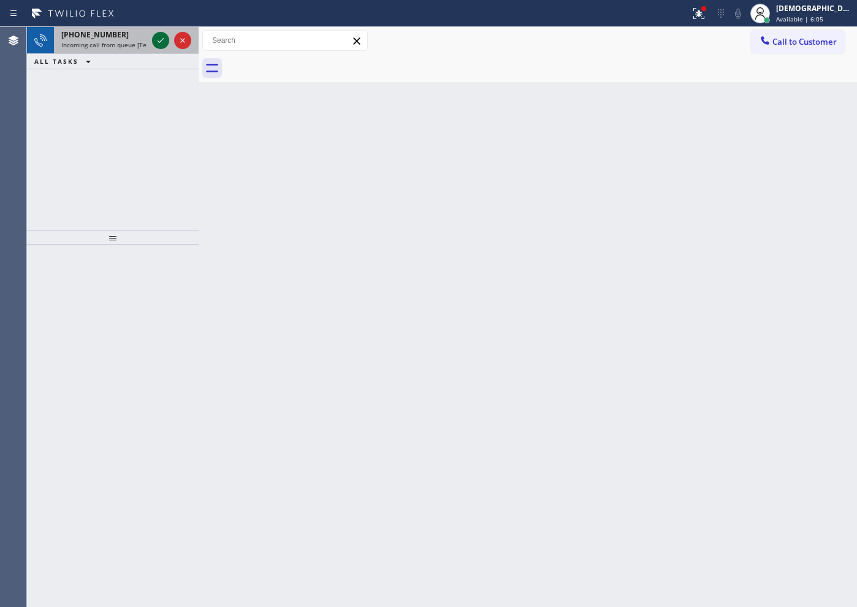
click at [154, 44] on icon at bounding box center [160, 40] width 15 height 15
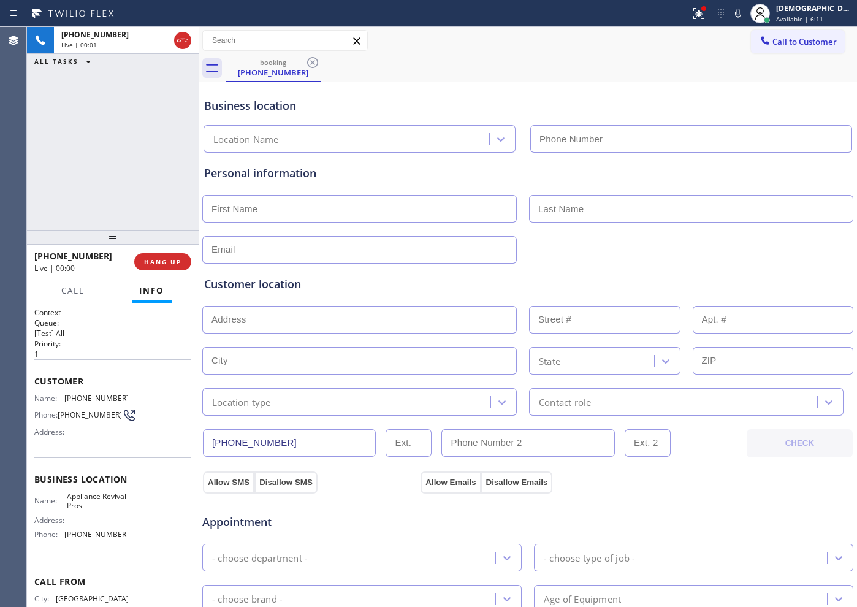
type input "[PHONE_NUMBER]"
click at [182, 262] on button "HANG UP" at bounding box center [162, 261] width 57 height 17
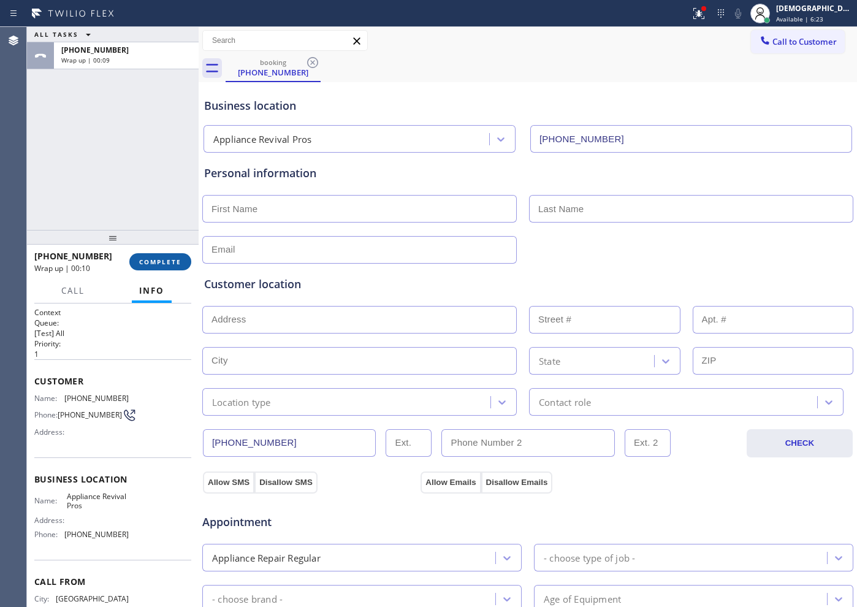
click at [166, 262] on span "COMPLETE" at bounding box center [160, 261] width 42 height 9
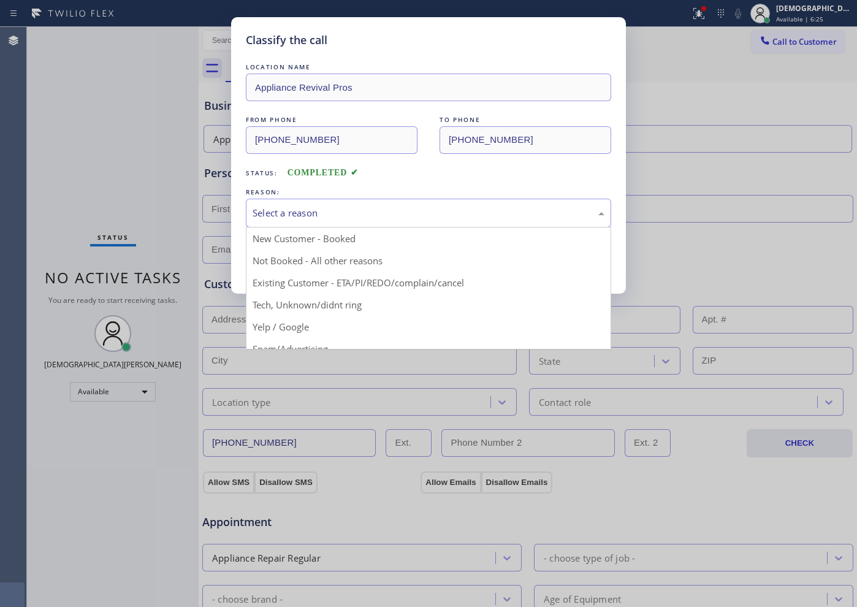
click at [357, 210] on div "Select a reason" at bounding box center [429, 213] width 352 height 14
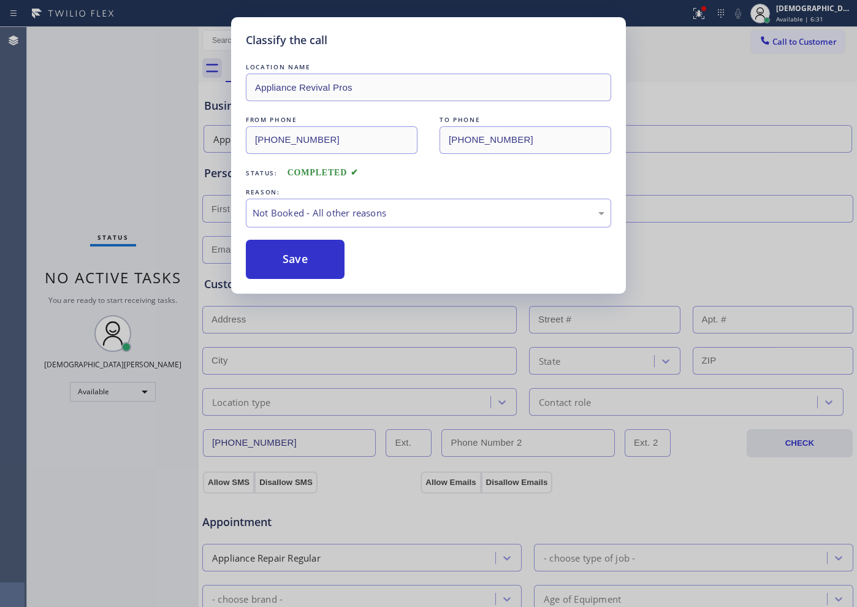
drag, startPoint x: 316, startPoint y: 257, endPoint x: 424, endPoint y: 259, distance: 108.5
click at [424, 259] on div "Save" at bounding box center [428, 259] width 365 height 39
click at [417, 209] on div "Not Booked - All other reasons" at bounding box center [429, 213] width 352 height 14
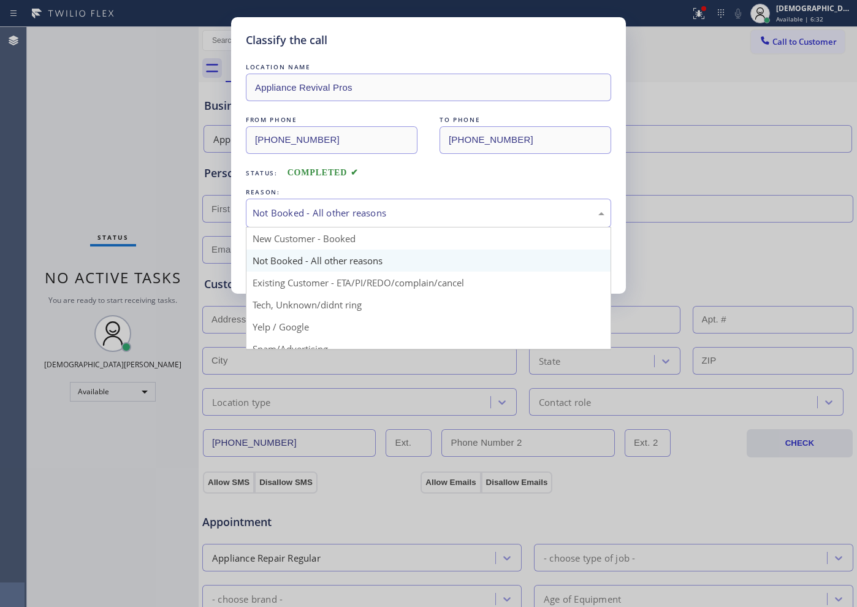
scroll to position [77, 0]
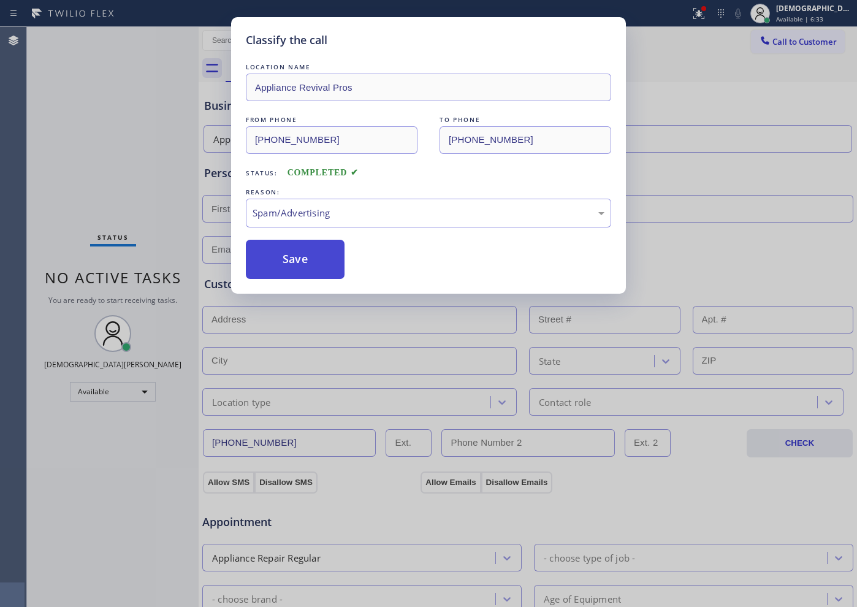
click at [324, 253] on button "Save" at bounding box center [295, 259] width 99 height 39
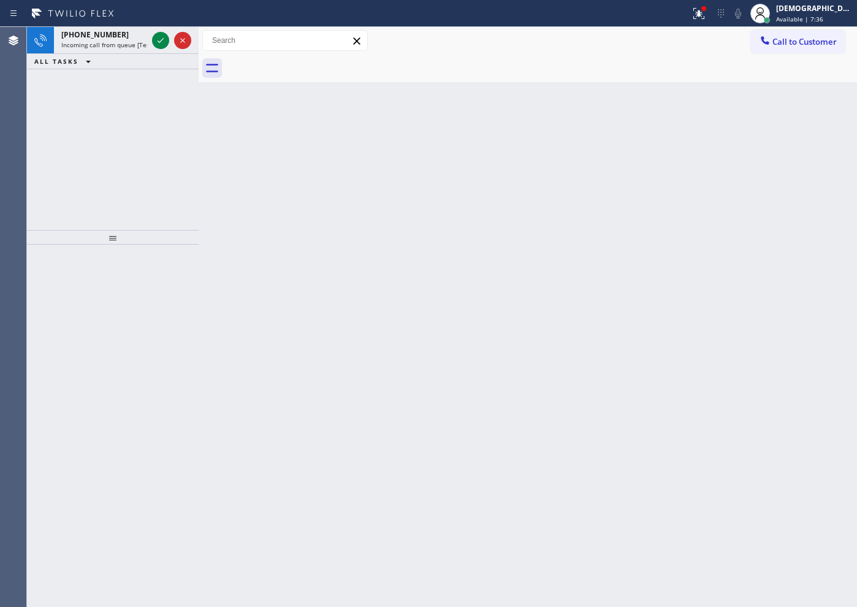
click at [46, 132] on div "+19092177019 Incoming call from queue [Test] All ALL TASKS ALL TASKS ACTIVE TAS…" at bounding box center [113, 128] width 172 height 203
click at [162, 39] on icon at bounding box center [161, 40] width 6 height 5
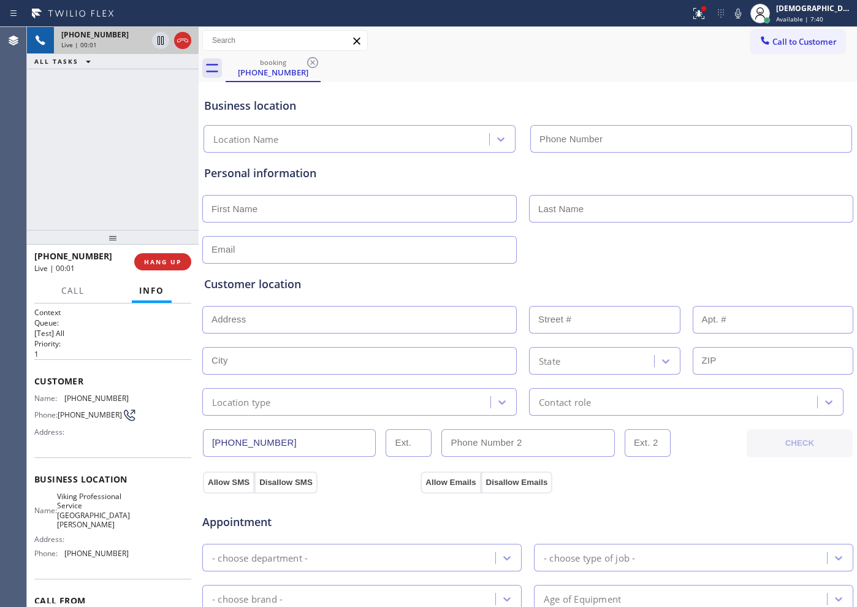
type input "[PHONE_NUMBER]"
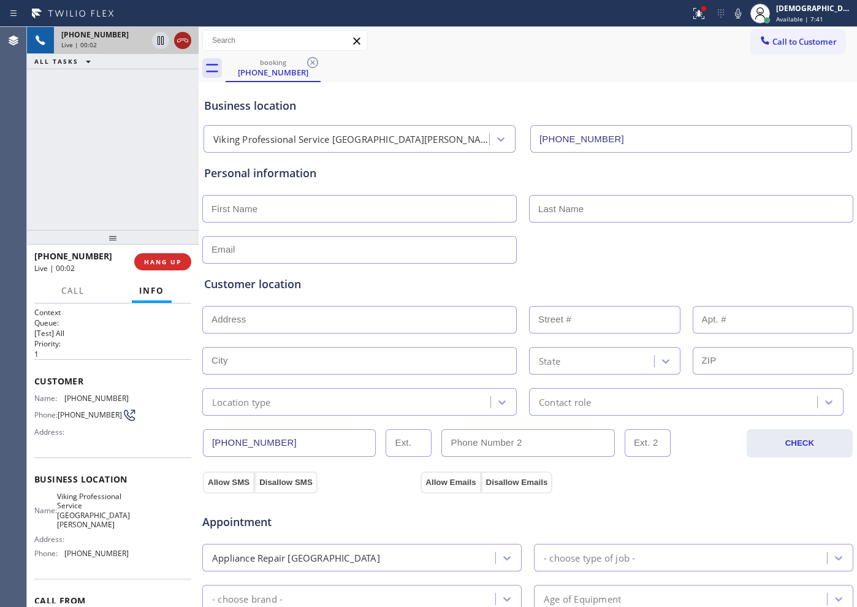
click at [185, 44] on icon at bounding box center [182, 40] width 15 height 15
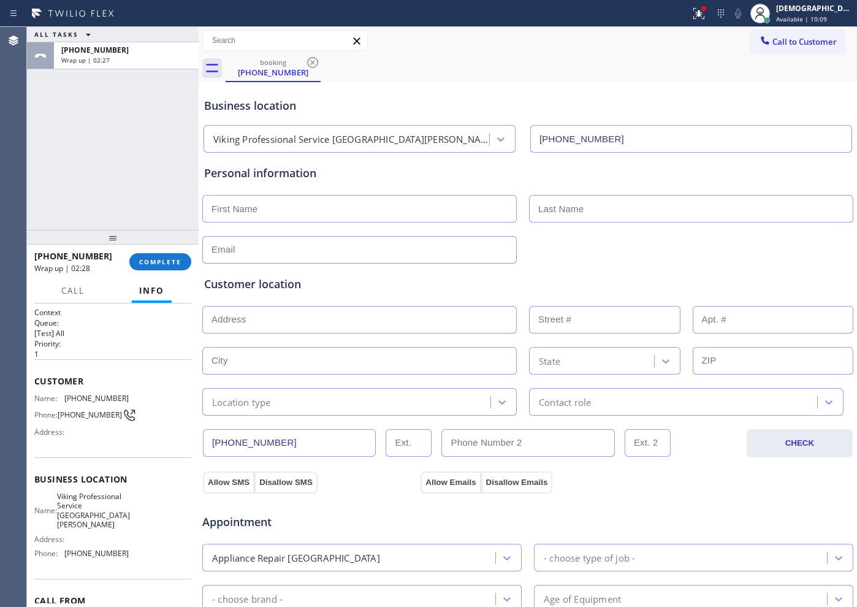
click at [95, 138] on div "ALL TASKS ALL TASKS ACTIVE TASKS TASKS IN WRAP UP +19092177019 Wrap up | 02:27" at bounding box center [113, 128] width 172 height 203
click at [158, 259] on span "COMPLETE" at bounding box center [160, 261] width 42 height 9
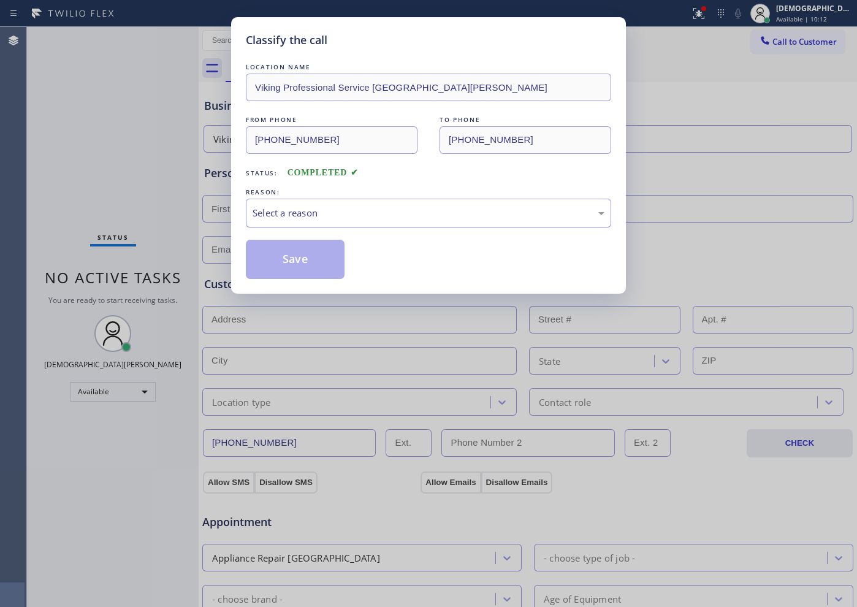
click at [310, 207] on div "Select a reason" at bounding box center [429, 213] width 352 height 14
click at [294, 253] on button "Save" at bounding box center [295, 259] width 99 height 39
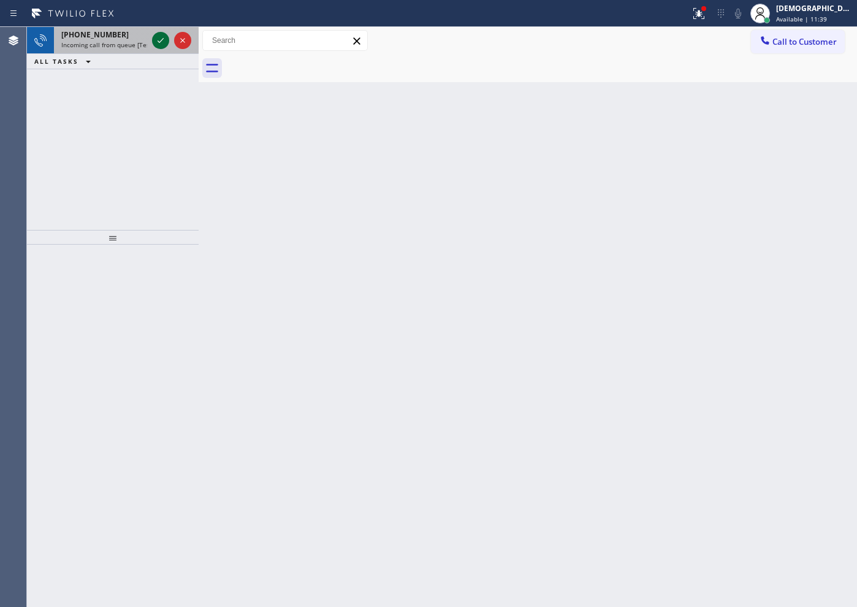
click at [160, 39] on icon at bounding box center [160, 40] width 15 height 15
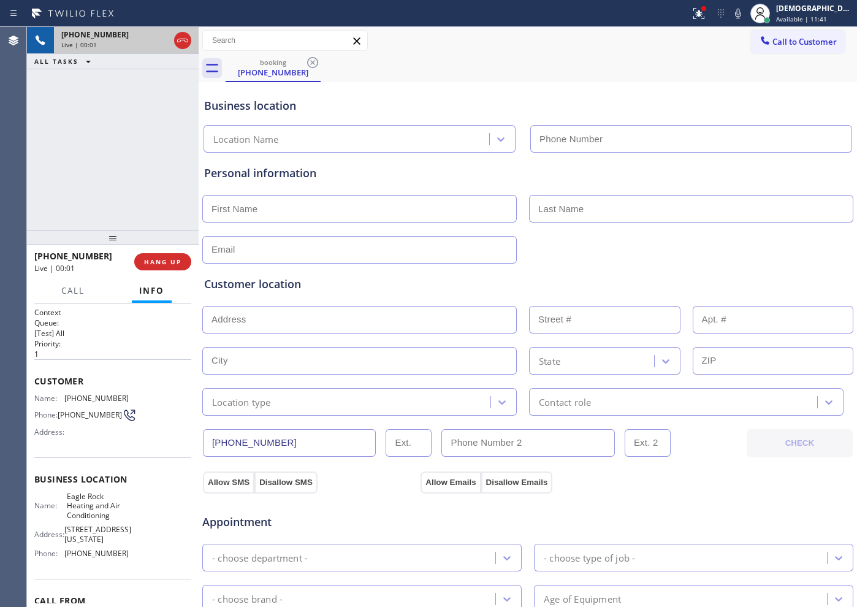
type input "[PHONE_NUMBER]"
click at [186, 45] on icon at bounding box center [182, 40] width 15 height 15
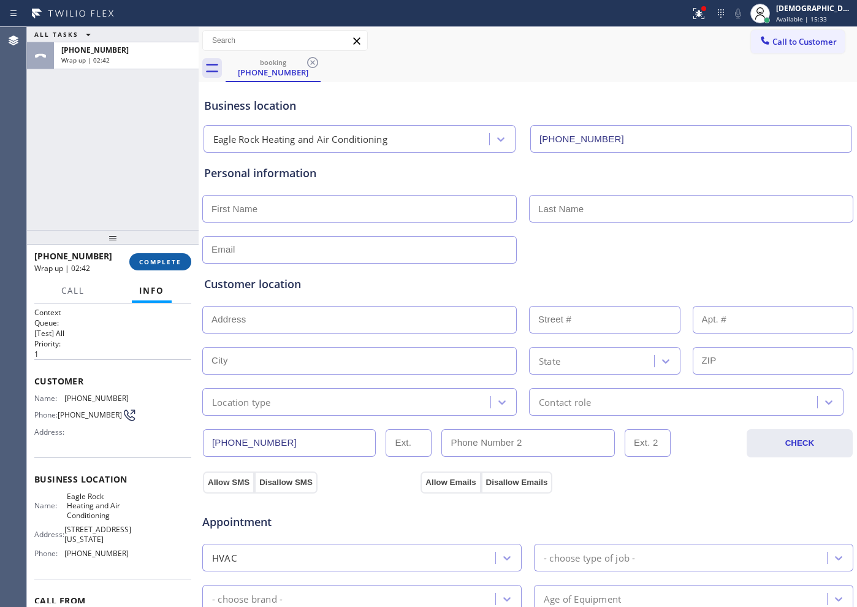
click at [159, 254] on button "COMPLETE" at bounding box center [160, 261] width 62 height 17
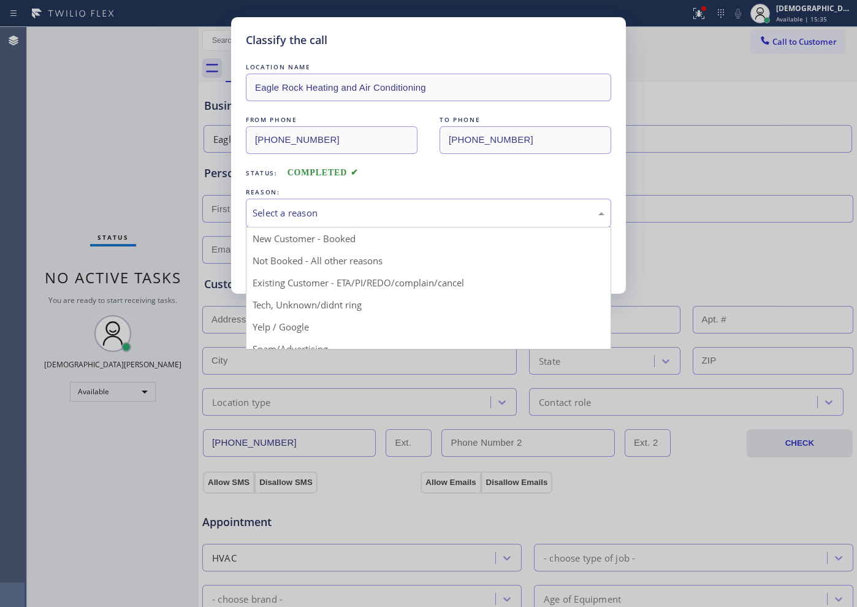
click at [295, 217] on div "Select a reason" at bounding box center [429, 213] width 352 height 14
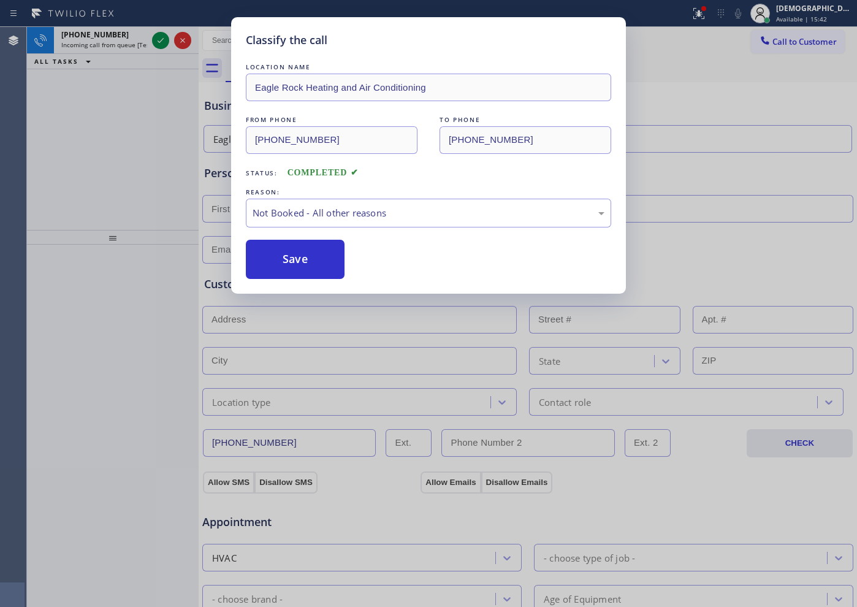
click at [293, 253] on button "Save" at bounding box center [295, 259] width 99 height 39
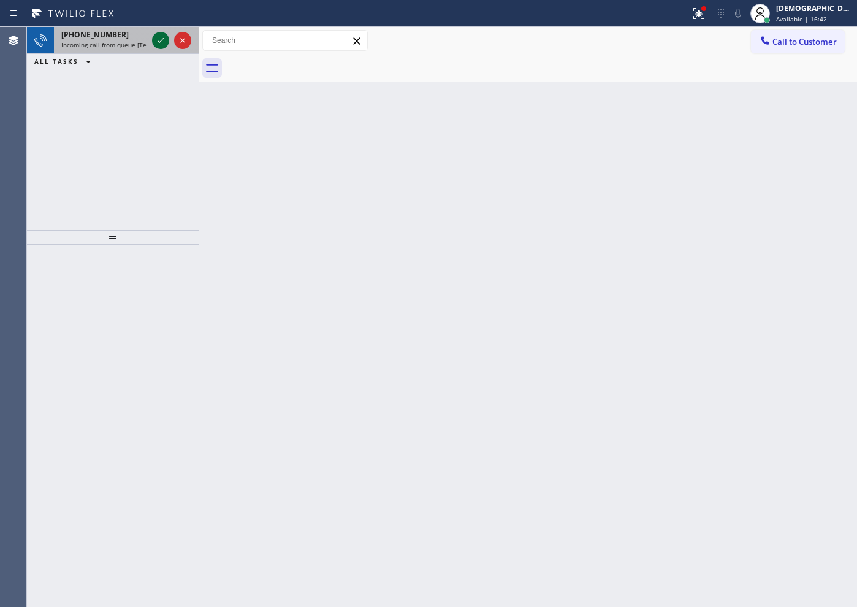
click at [161, 45] on icon at bounding box center [160, 40] width 15 height 15
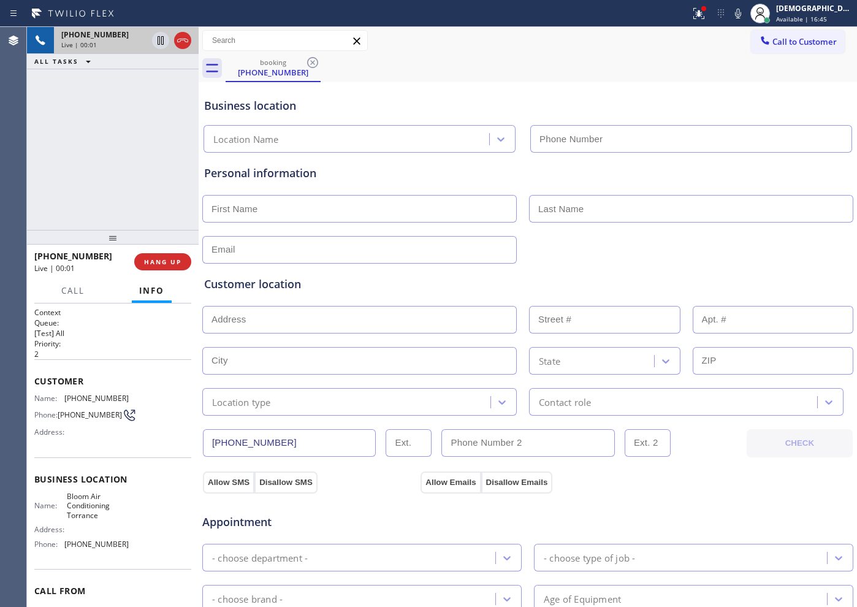
type input "[PHONE_NUMBER]"
click at [183, 43] on icon at bounding box center [182, 40] width 15 height 15
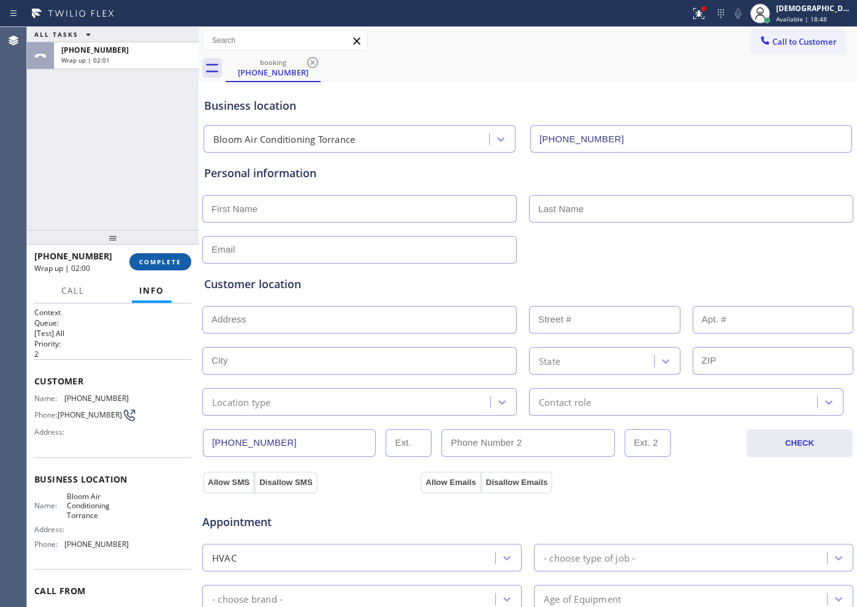
click at [135, 261] on button "COMPLETE" at bounding box center [160, 261] width 62 height 17
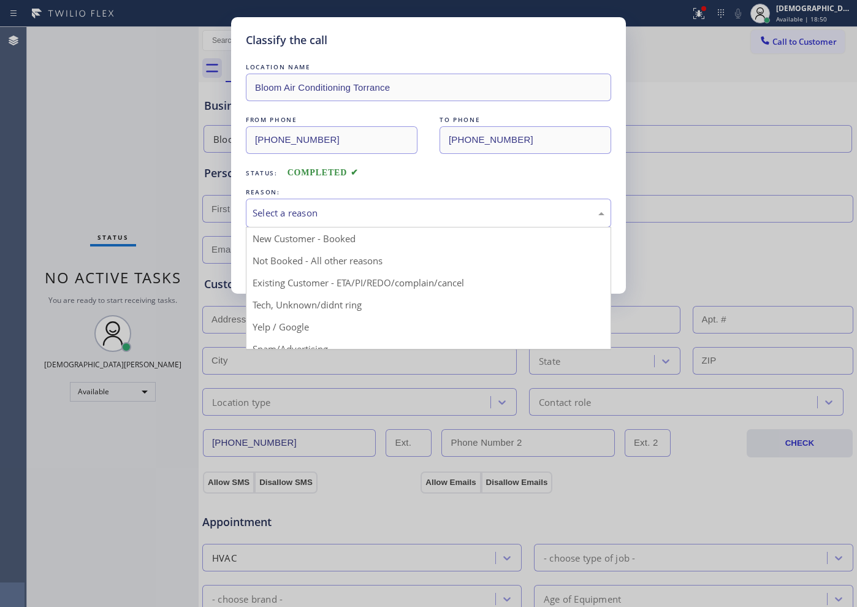
click at [272, 219] on div "Select a reason" at bounding box center [429, 213] width 352 height 14
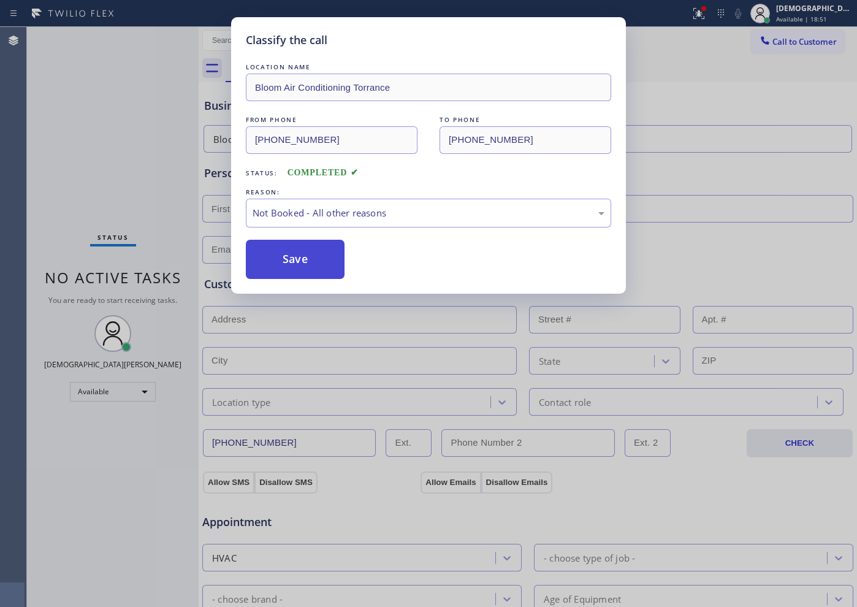
click at [286, 260] on button "Save" at bounding box center [295, 259] width 99 height 39
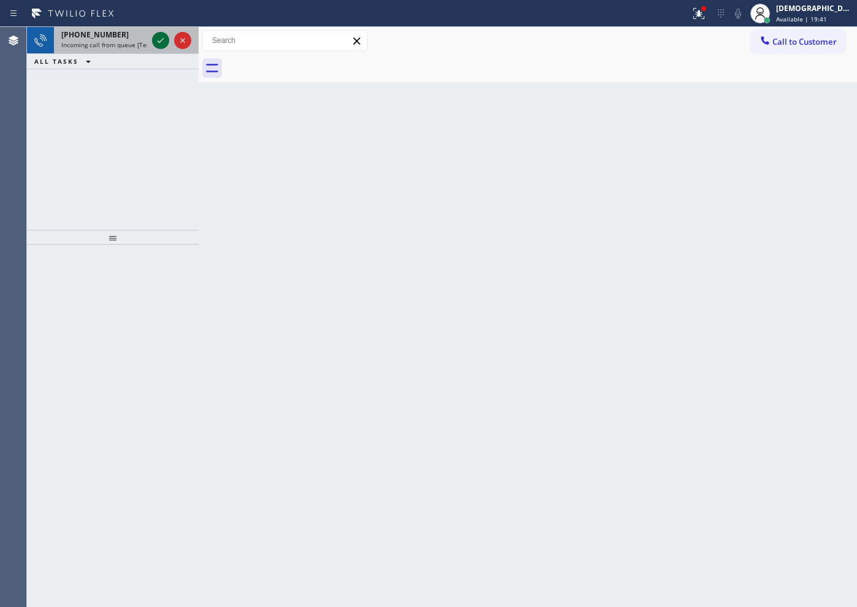
click at [161, 37] on icon at bounding box center [160, 40] width 15 height 15
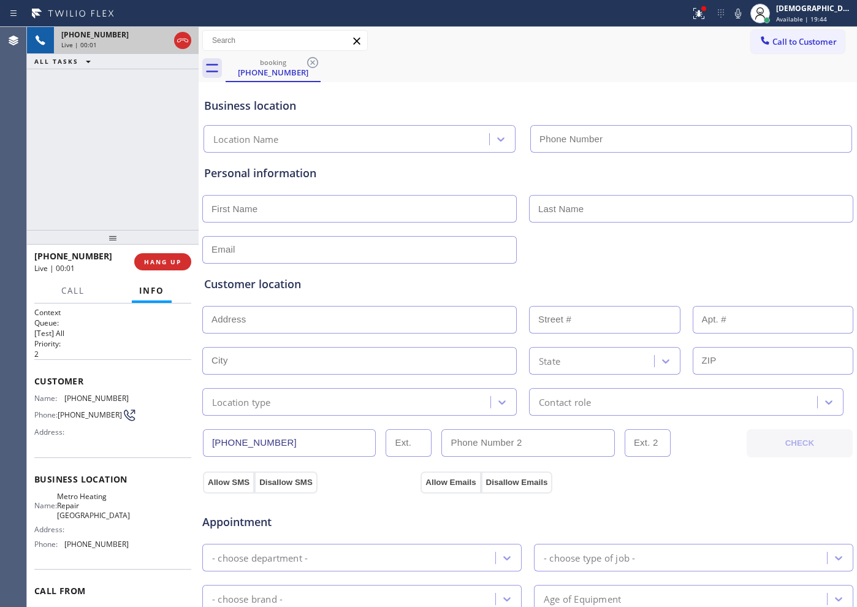
type input "[PHONE_NUMBER]"
click at [185, 44] on icon at bounding box center [182, 40] width 15 height 15
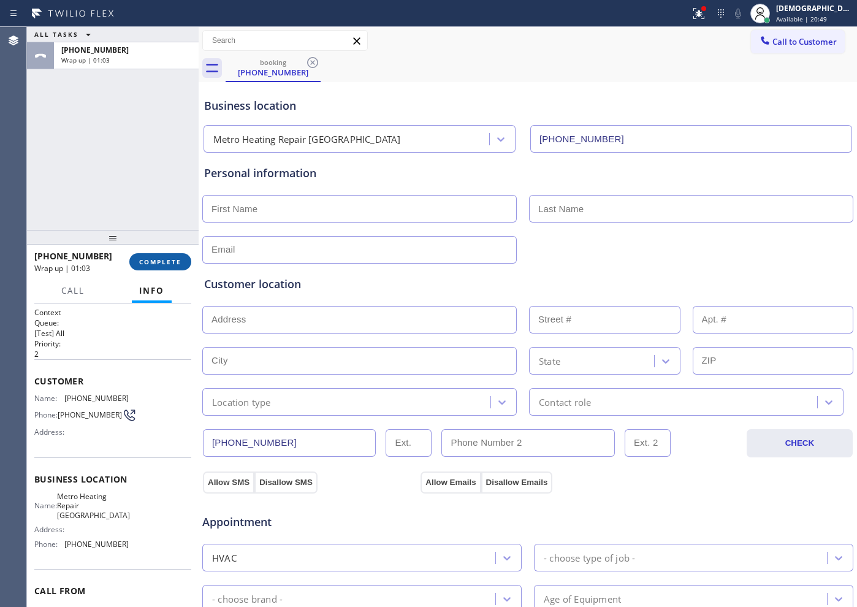
click at [154, 257] on span "COMPLETE" at bounding box center [160, 261] width 42 height 9
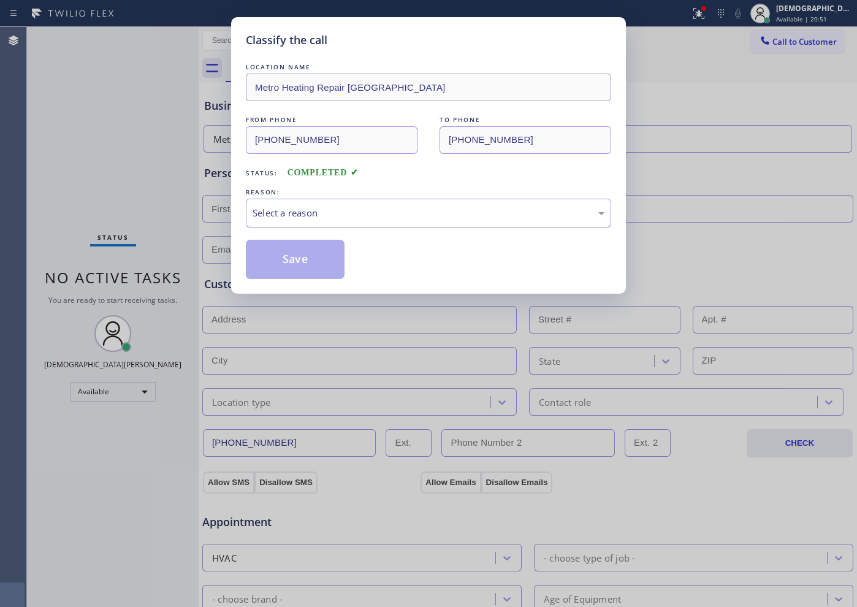
click at [318, 211] on div "Select a reason" at bounding box center [429, 213] width 352 height 14
click at [292, 263] on button "Save" at bounding box center [295, 259] width 99 height 39
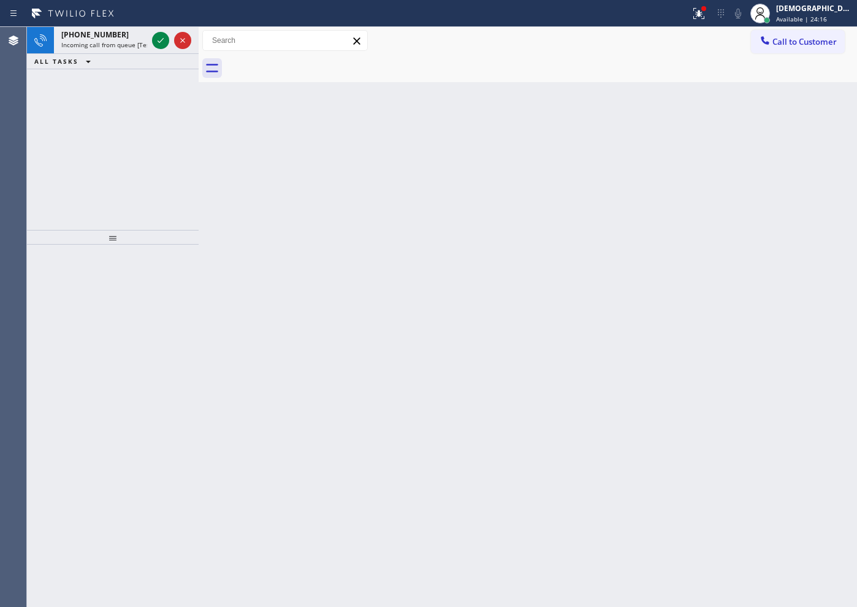
click at [110, 166] on div "+13016483340 Incoming call from queue [Test] All ALL TASKS ALL TASKS ACTIVE TAS…" at bounding box center [113, 128] width 172 height 203
click at [166, 44] on icon at bounding box center [160, 40] width 15 height 15
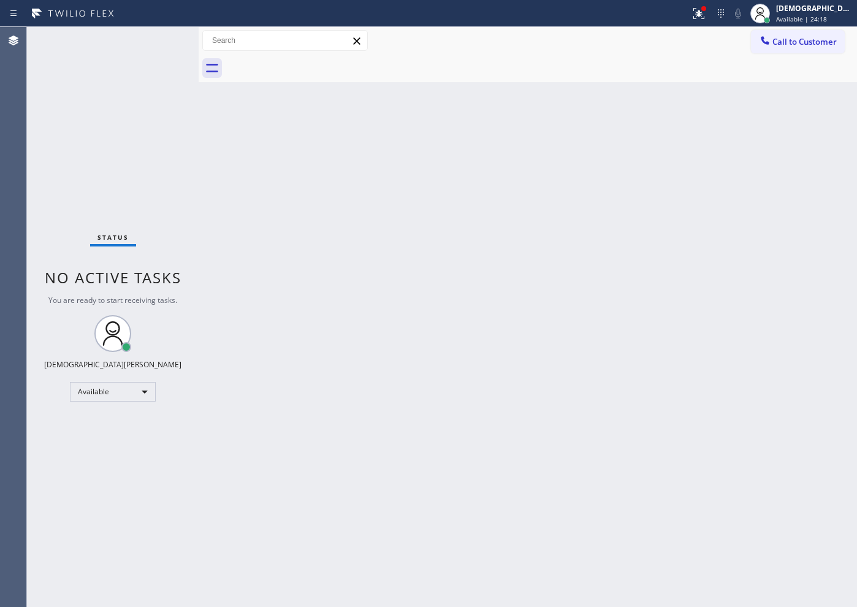
click at [166, 44] on div "Status No active tasks You are ready to start receiving tasks. Christian Cinco …" at bounding box center [113, 317] width 172 height 580
click at [164, 44] on div "Status No active tasks You are ready to start receiving tasks. Christian Cinco …" at bounding box center [113, 317] width 172 height 580
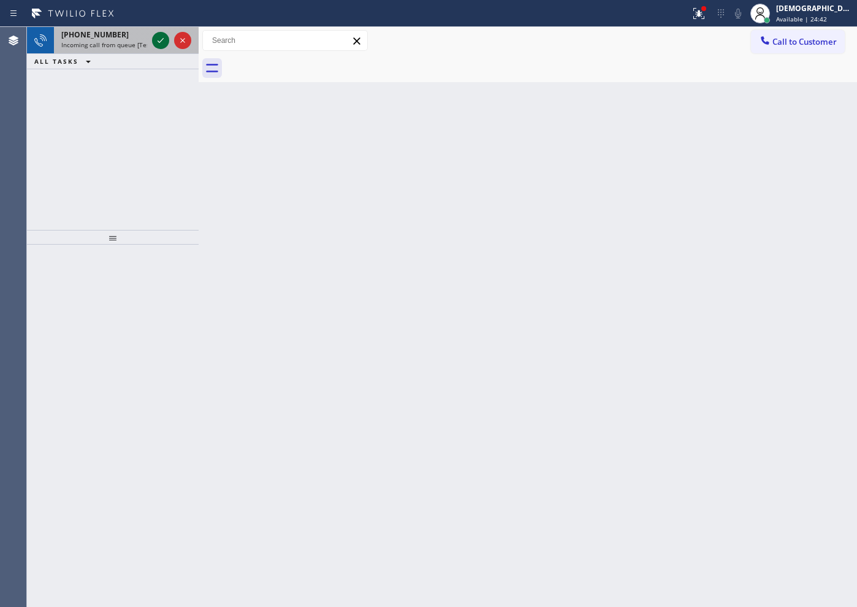
click at [159, 45] on icon at bounding box center [160, 40] width 15 height 15
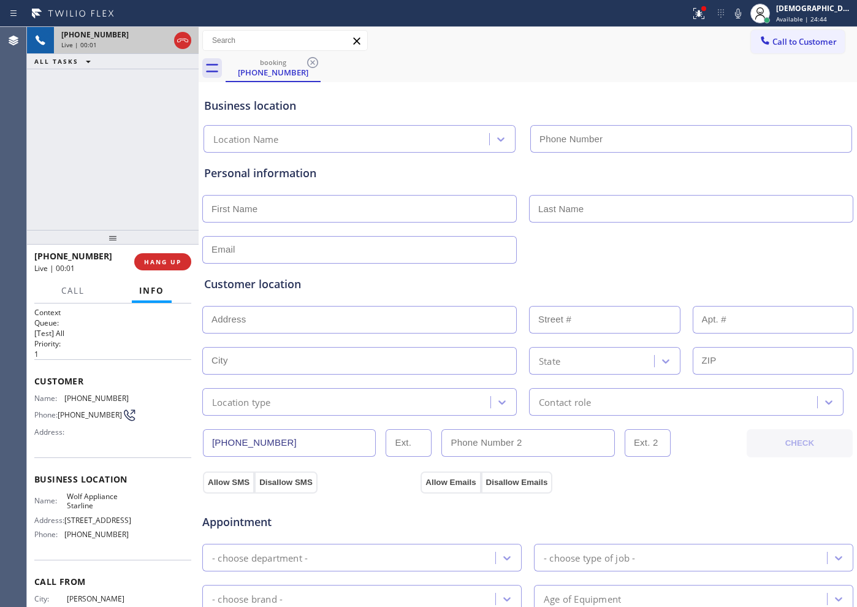
type input "[PHONE_NUMBER]"
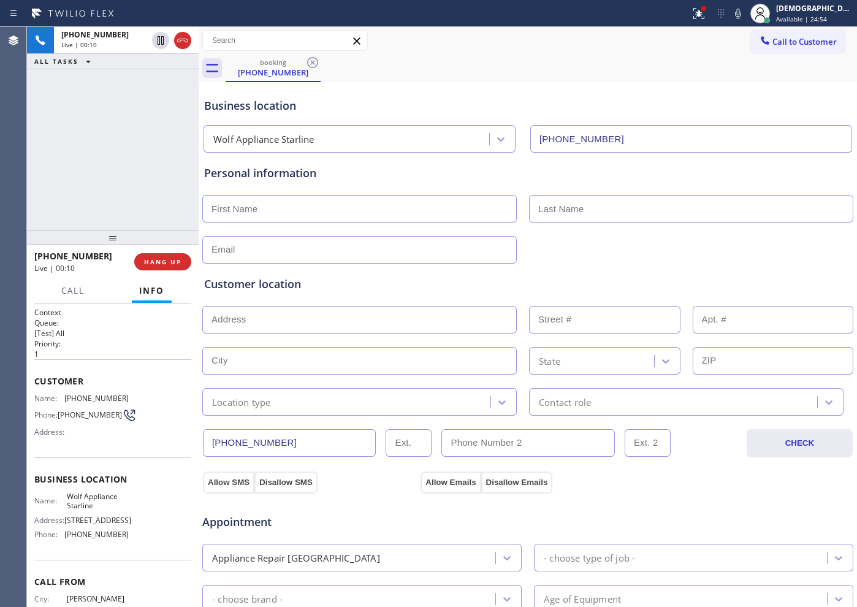
drag, startPoint x: 188, startPoint y: 42, endPoint x: 219, endPoint y: 42, distance: 31.3
click at [186, 42] on icon at bounding box center [182, 40] width 15 height 15
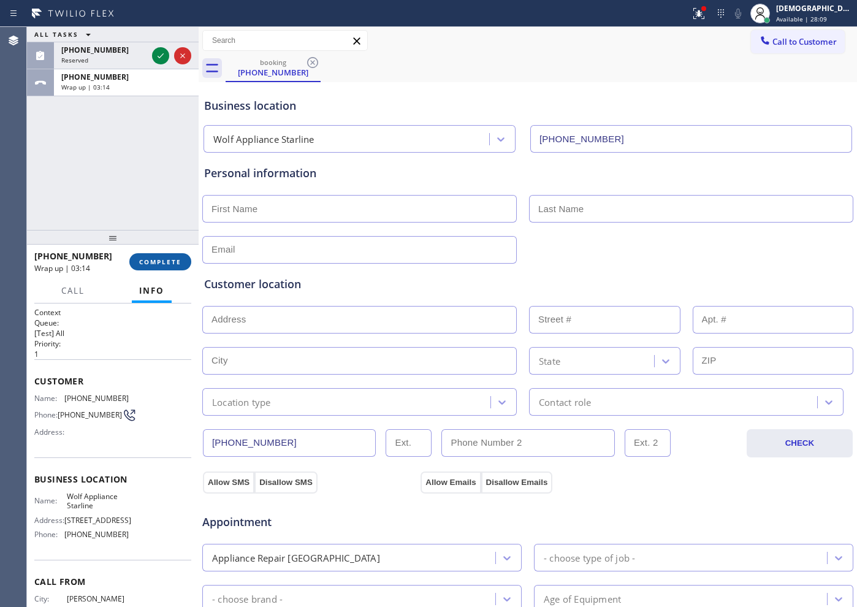
click at [151, 254] on button "COMPLETE" at bounding box center [160, 261] width 62 height 17
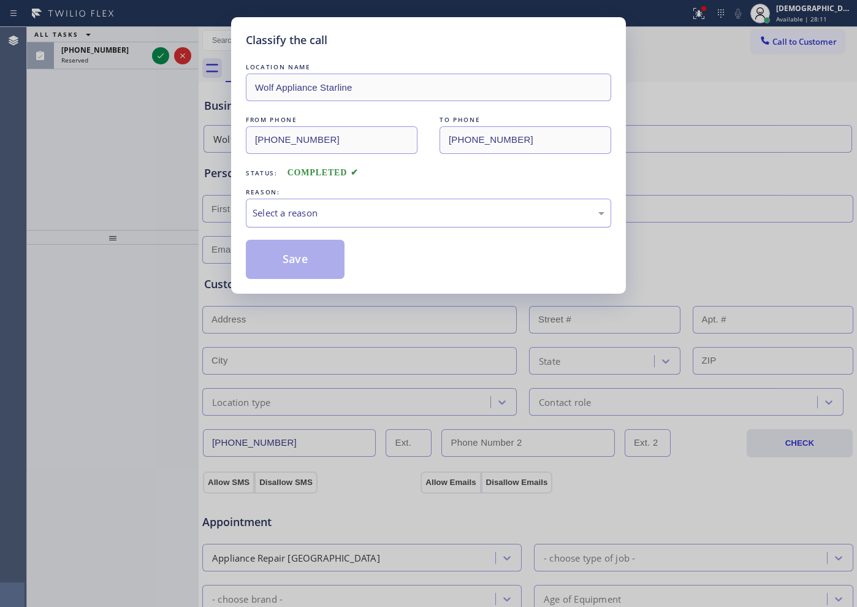
click at [277, 211] on div "Select a reason" at bounding box center [429, 213] width 352 height 14
click at [291, 262] on button "Save" at bounding box center [295, 259] width 99 height 39
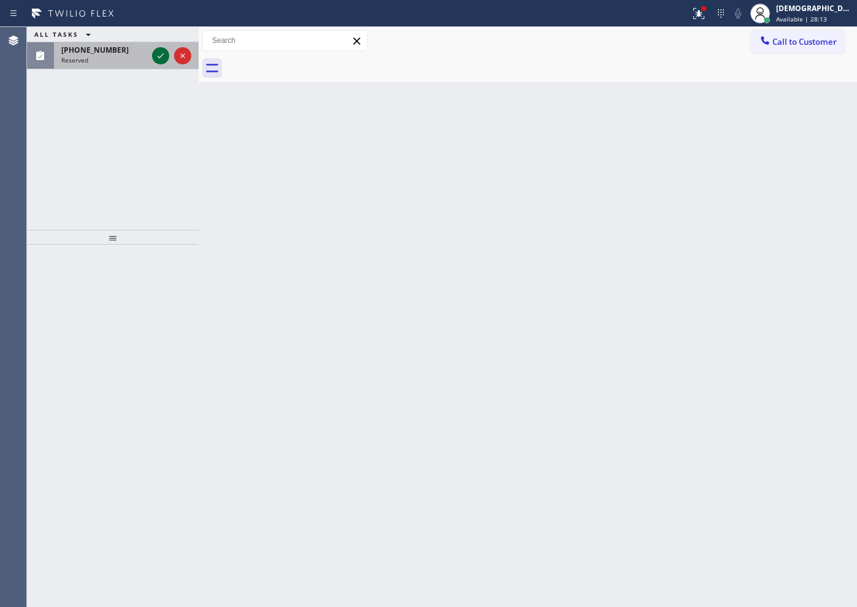
click at [161, 51] on icon at bounding box center [160, 55] width 15 height 15
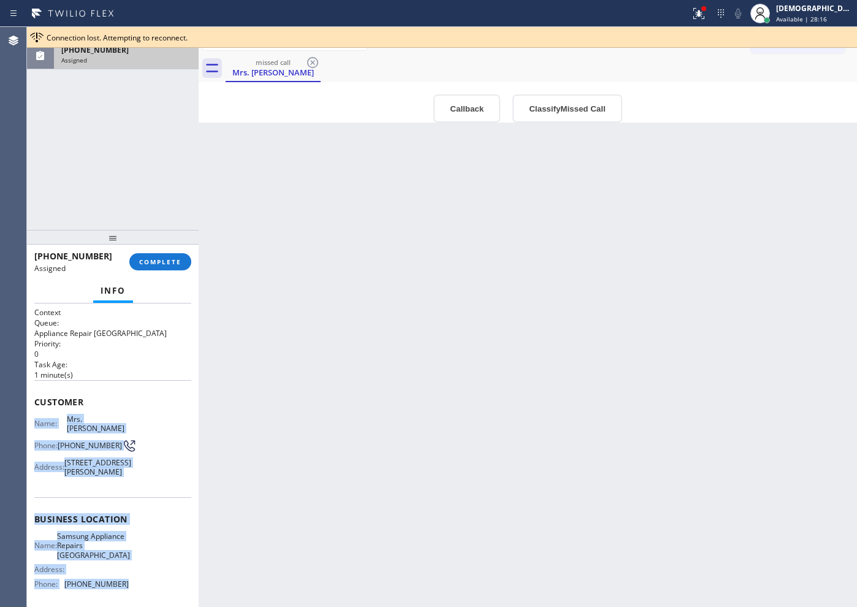
drag, startPoint x: 148, startPoint y: 530, endPoint x: 30, endPoint y: 420, distance: 161.3
click at [30, 420] on div "Context Queue: Appliance Repair High End Priority: 0 Task Age: 1 minute(s) Cust…" at bounding box center [113, 454] width 172 height 303
copy div "Name: Mrs. Michelle Phone: (415) 346-9769 Address: 111 Taylor St, San Francisco…"
click at [159, 262] on span "COMPLETE" at bounding box center [160, 261] width 42 height 9
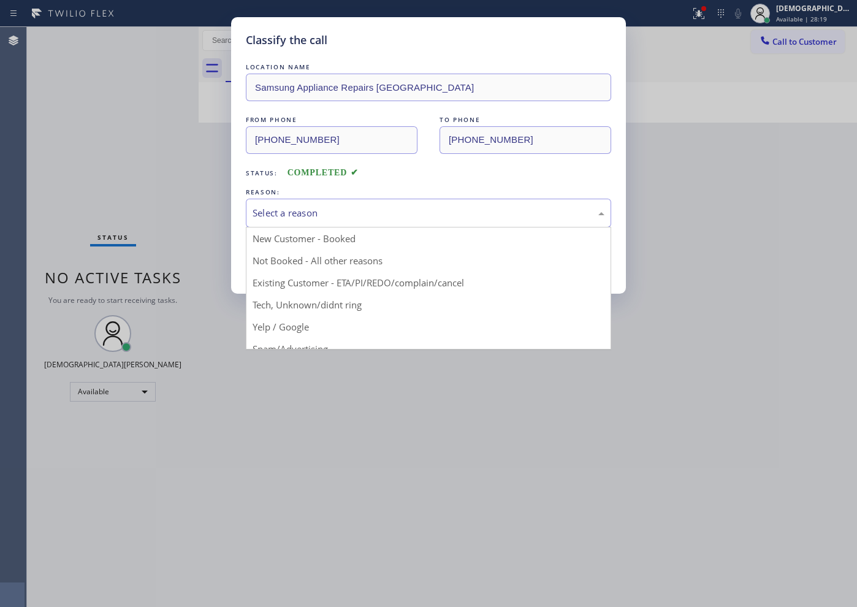
click at [281, 224] on div "Select a reason" at bounding box center [428, 213] width 365 height 29
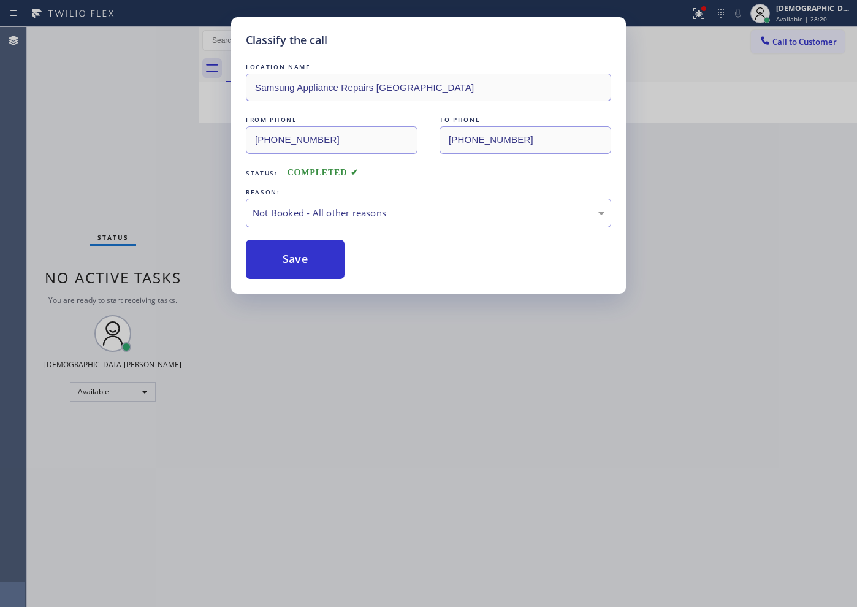
click at [281, 261] on button "Save" at bounding box center [295, 259] width 99 height 39
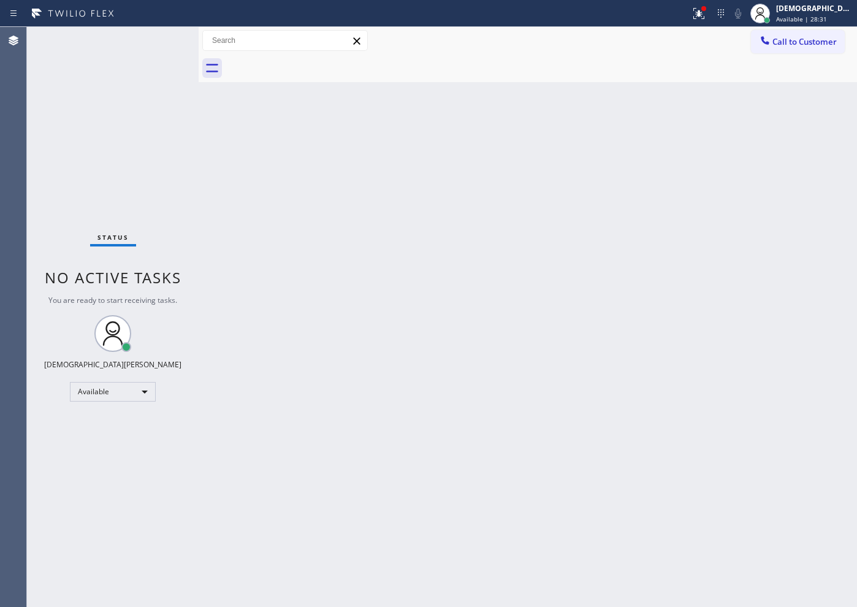
click at [75, 189] on div "Status No active tasks You are ready to start receiving tasks. Christian Cinco …" at bounding box center [113, 317] width 172 height 580
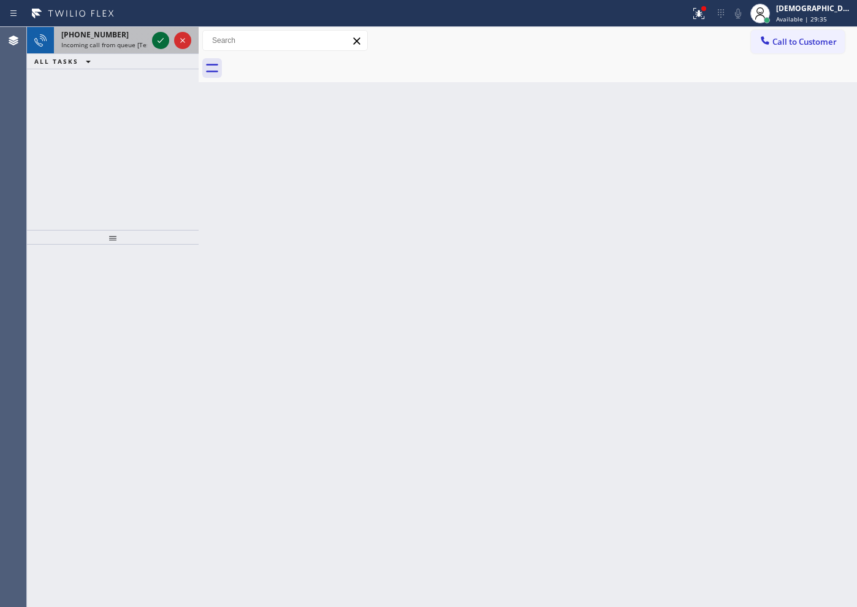
click at [163, 40] on icon at bounding box center [160, 40] width 15 height 15
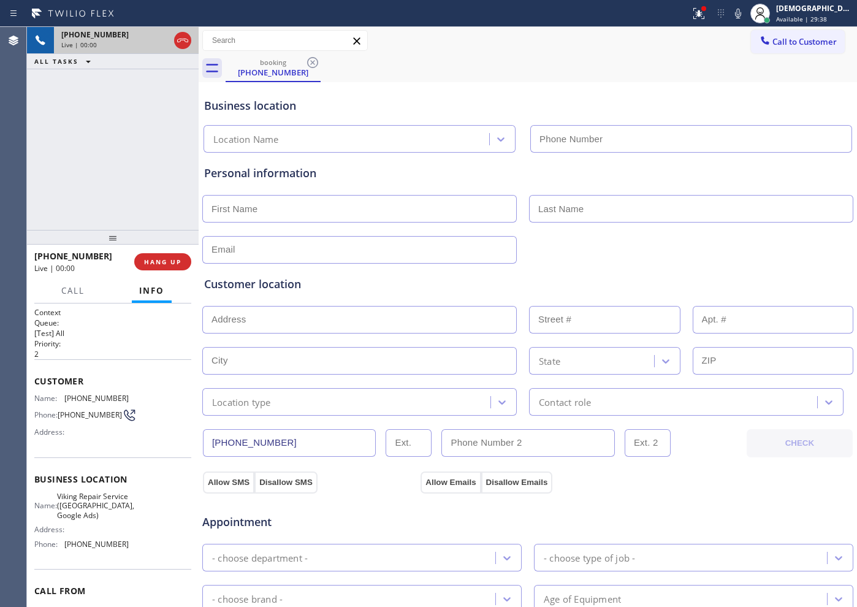
type input "[PHONE_NUMBER]"
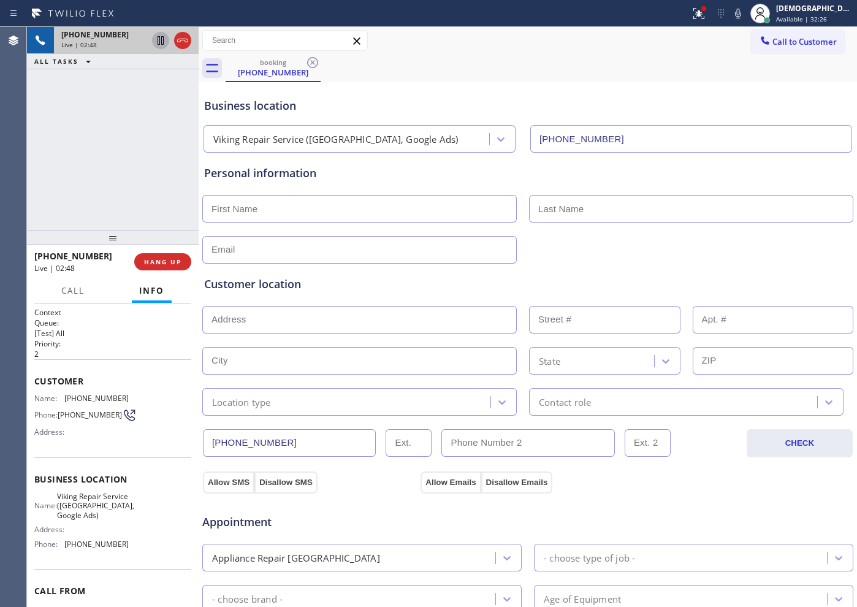
click at [153, 37] on div at bounding box center [160, 40] width 17 height 15
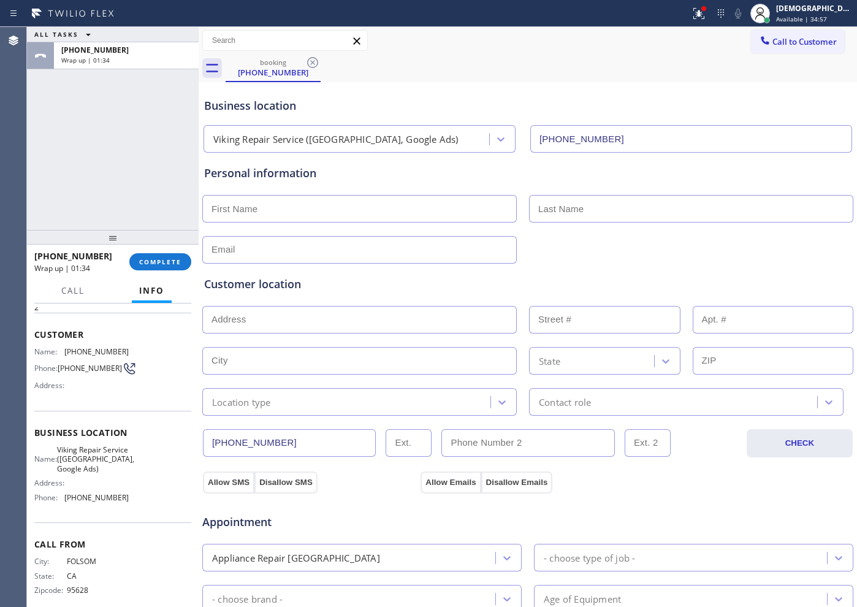
scroll to position [72, 0]
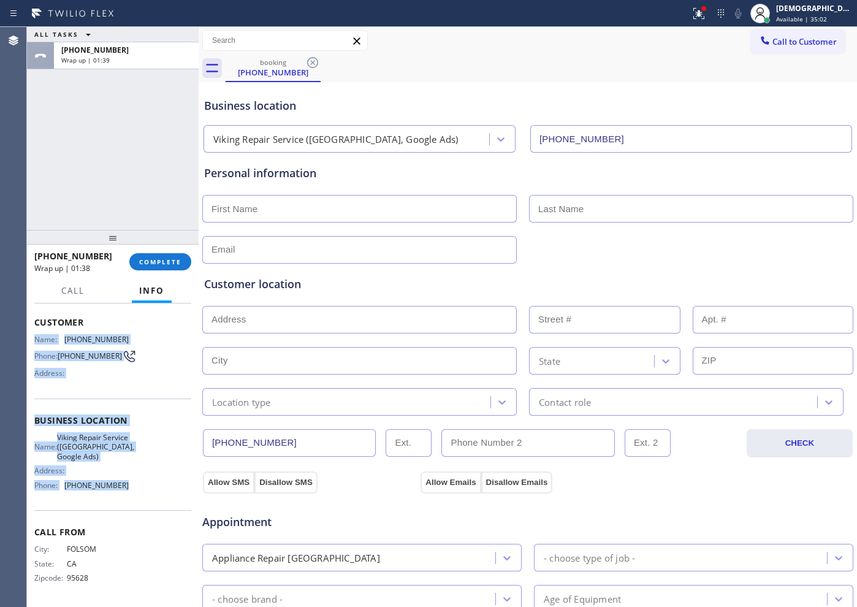
drag, startPoint x: 135, startPoint y: 483, endPoint x: 35, endPoint y: 327, distance: 185.4
click at [35, 327] on div "Context Queue: [Test] All Priority: 2 Customer Name: (916) 990-2889 Phone: (916…" at bounding box center [112, 425] width 157 height 355
copy div "Name: (916) 990-2889 Phone: (916) 990-2889 Address: Business location Name: Vik…"
click at [827, 19] on span "Available | 35:17" at bounding box center [801, 19] width 51 height 9
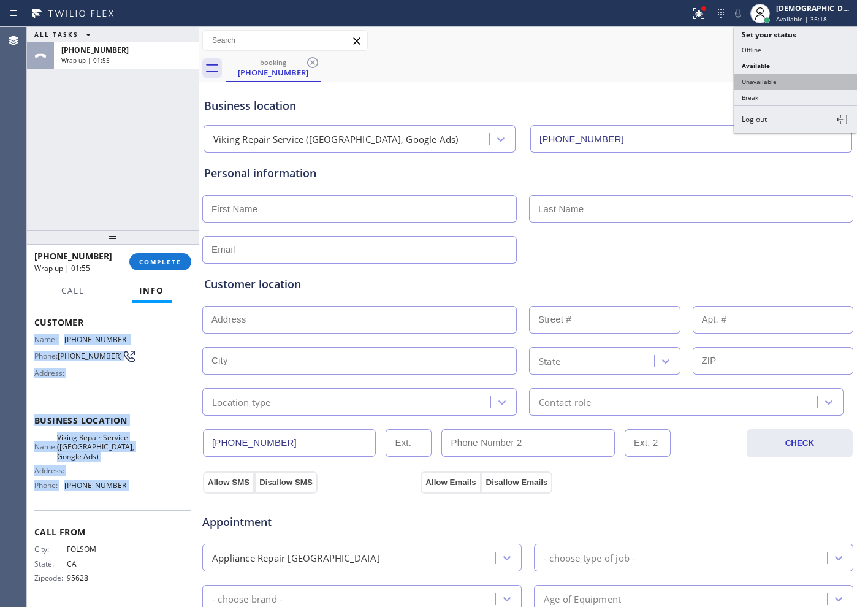
click at [781, 82] on button "Unavailable" at bounding box center [795, 82] width 123 height 16
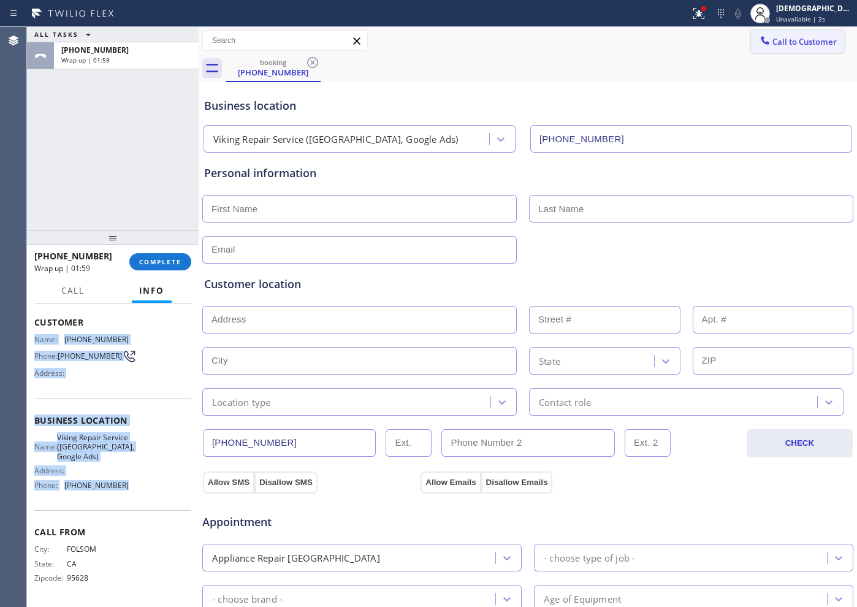
click at [810, 43] on span "Call to Customer" at bounding box center [804, 41] width 64 height 11
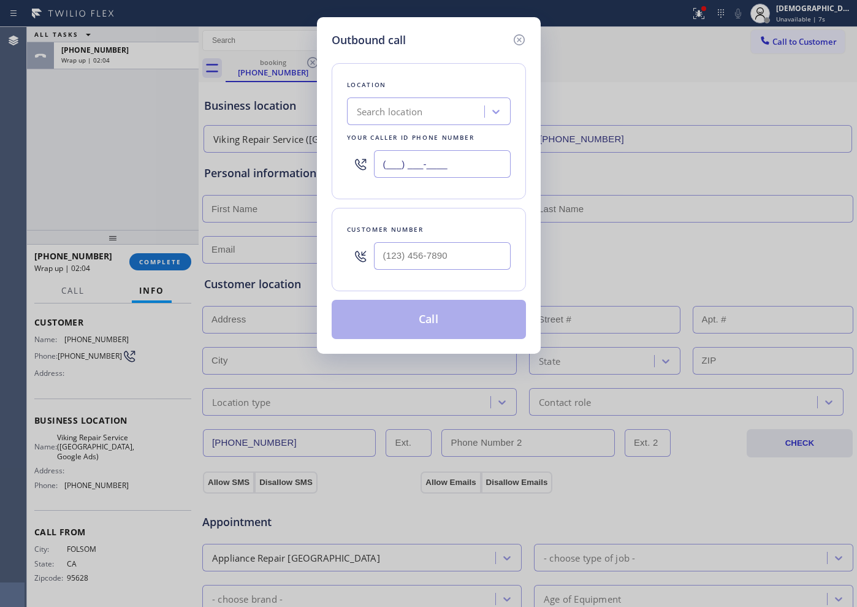
click at [468, 164] on input "(___) ___-____" at bounding box center [442, 164] width 137 height 28
paste input "916) 385-0307"
type input "[PHONE_NUMBER]"
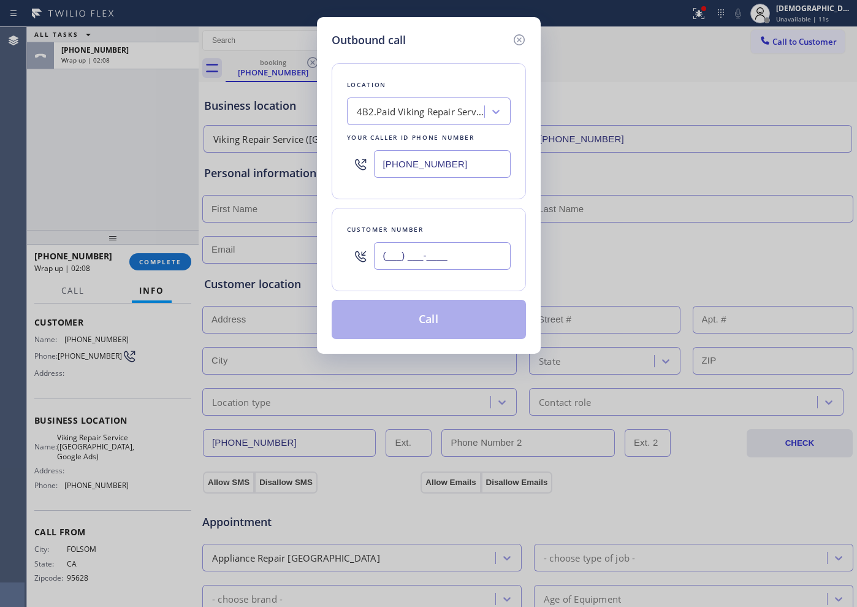
click at [442, 248] on input "(___) ___-____" at bounding box center [442, 256] width 137 height 28
paste input "916) 990-2889"
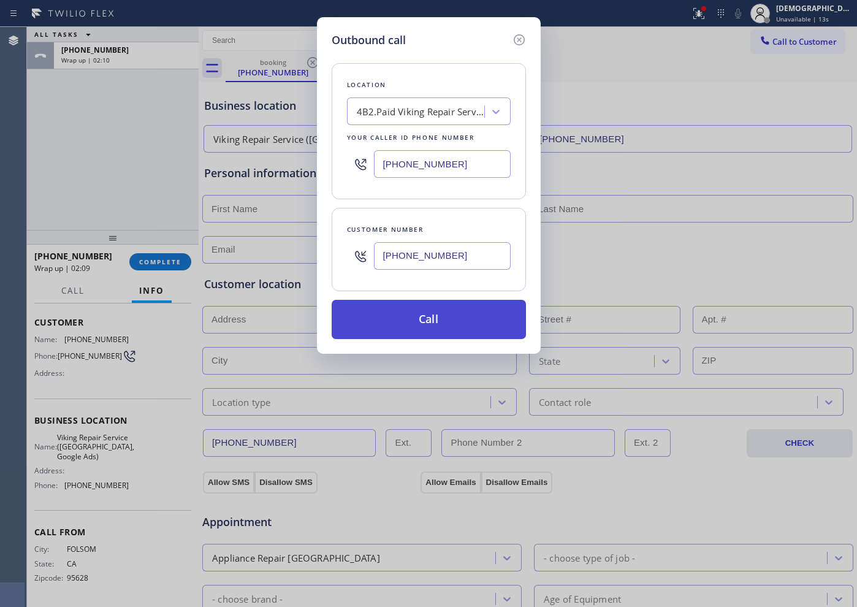
type input "[PHONE_NUMBER]"
click at [454, 310] on button "Call" at bounding box center [429, 319] width 194 height 39
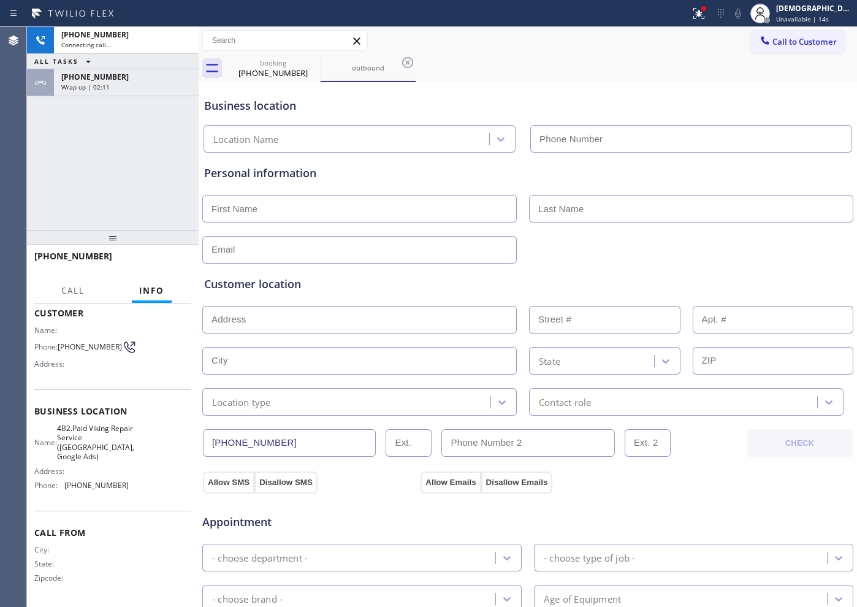
type input "[PHONE_NUMBER]"
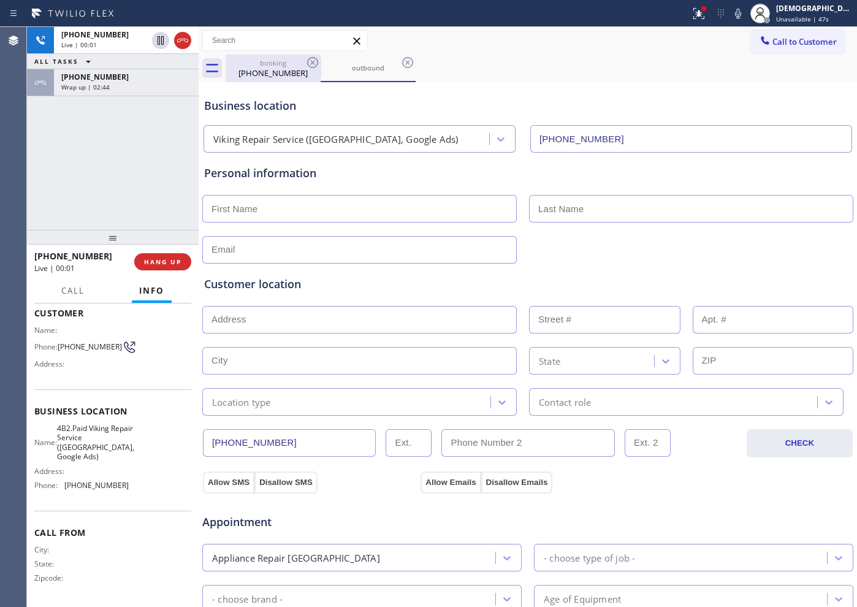
drag, startPoint x: 185, startPoint y: 38, endPoint x: 229, endPoint y: 61, distance: 49.9
click at [185, 38] on icon at bounding box center [182, 40] width 15 height 15
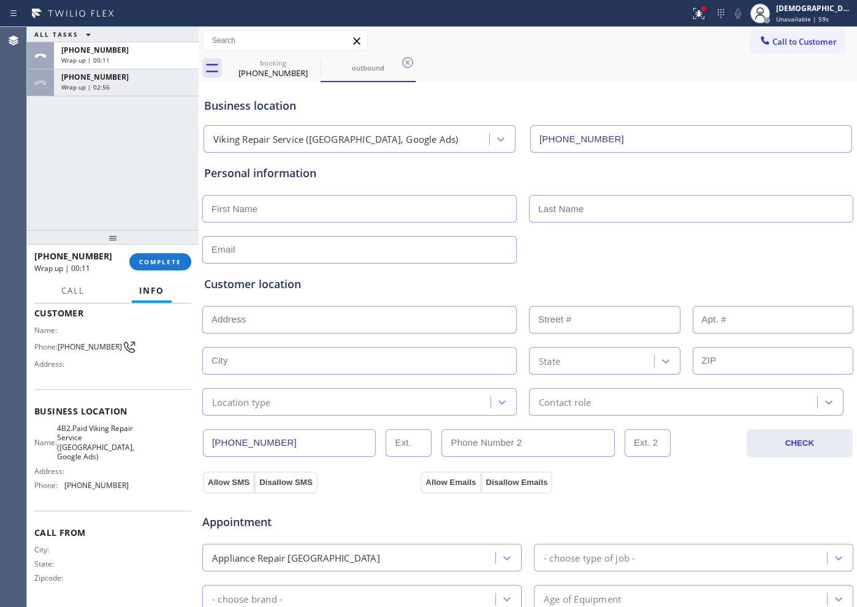
click at [367, 212] on input "text" at bounding box center [359, 209] width 314 height 28
click at [277, 204] on input "text" at bounding box center [359, 209] width 314 height 28
type input "Ms"
click at [630, 215] on input "text" at bounding box center [691, 209] width 324 height 28
type input "Tiffany"
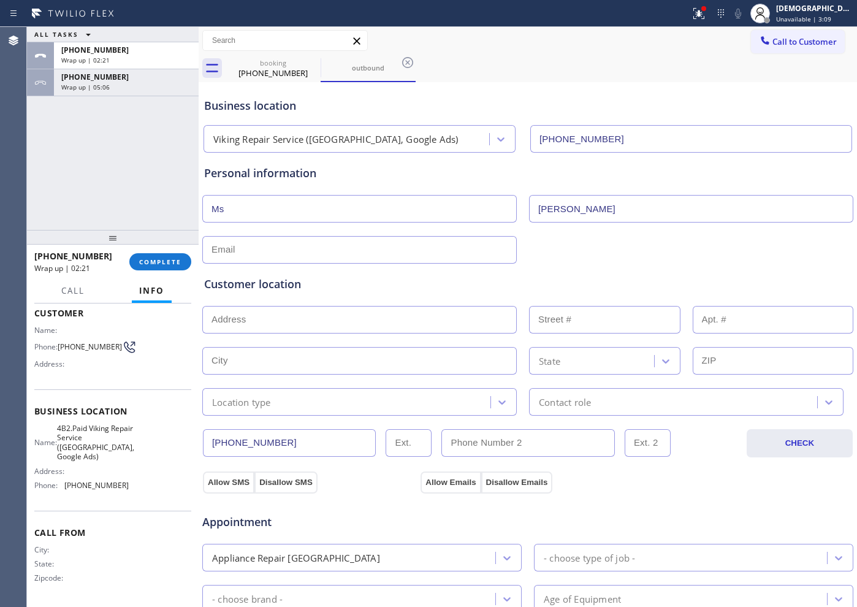
click at [419, 248] on input "text" at bounding box center [359, 250] width 314 height 28
type input "No@gmail.com"
click at [288, 321] on input "text" at bounding box center [359, 320] width 314 height 28
paste input "2601 Castro WaySacramento, CA 95818"
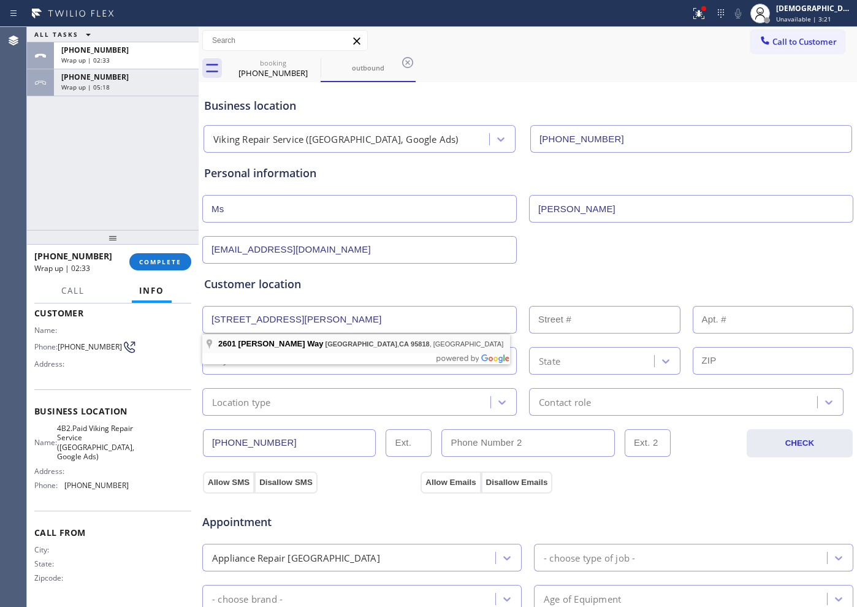
type input "2601 Castro Way"
type input "2601"
type input "Sacramento"
type input "95818"
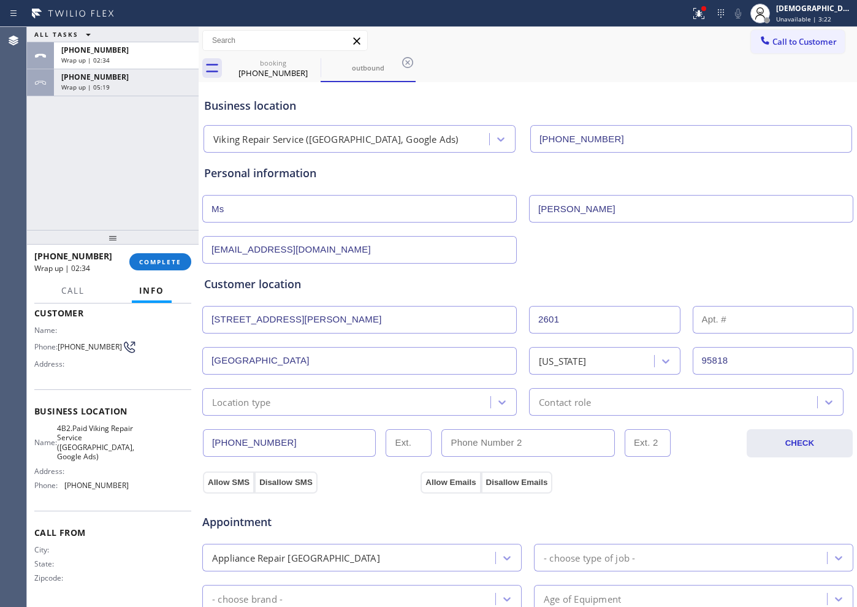
click at [294, 402] on div "Location type" at bounding box center [348, 401] width 284 height 21
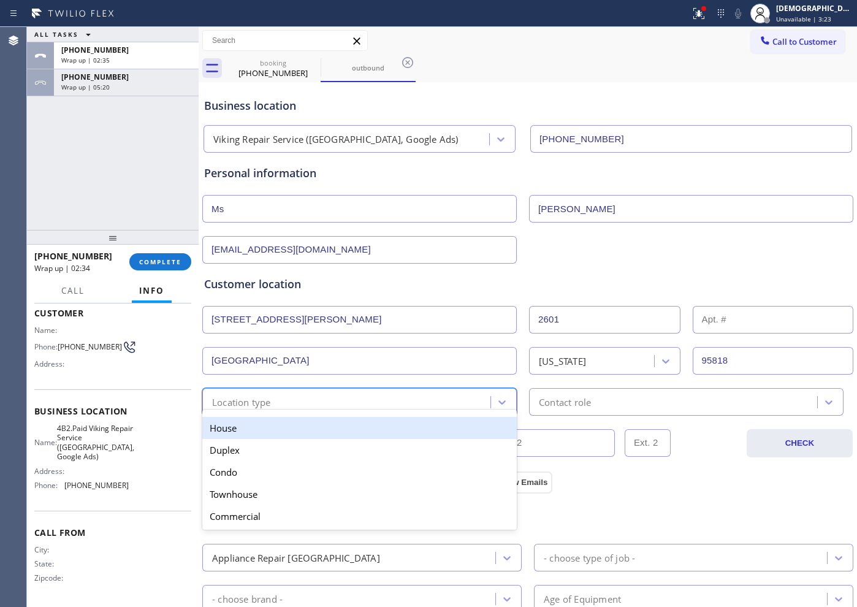
click at [284, 424] on div "House" at bounding box center [359, 428] width 314 height 22
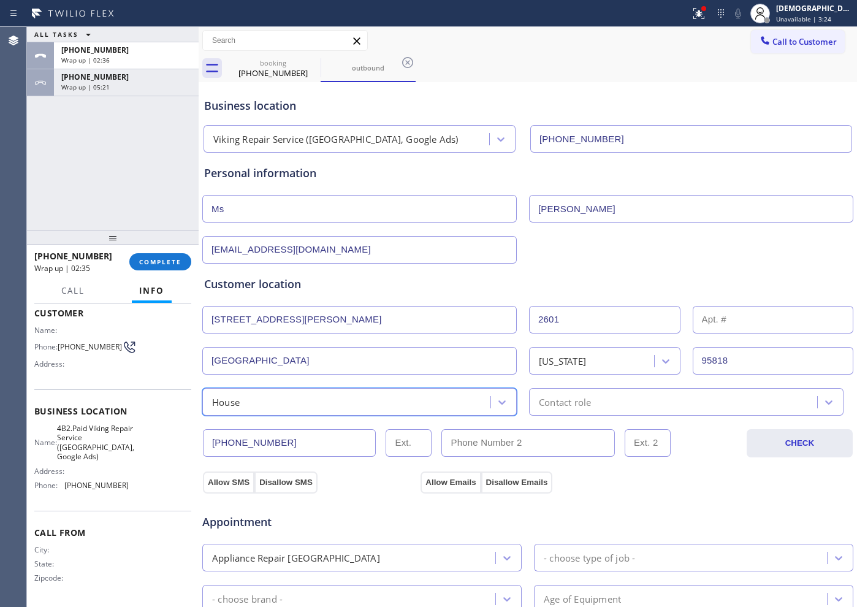
click at [579, 405] on div "Contact role" at bounding box center [565, 402] width 52 height 14
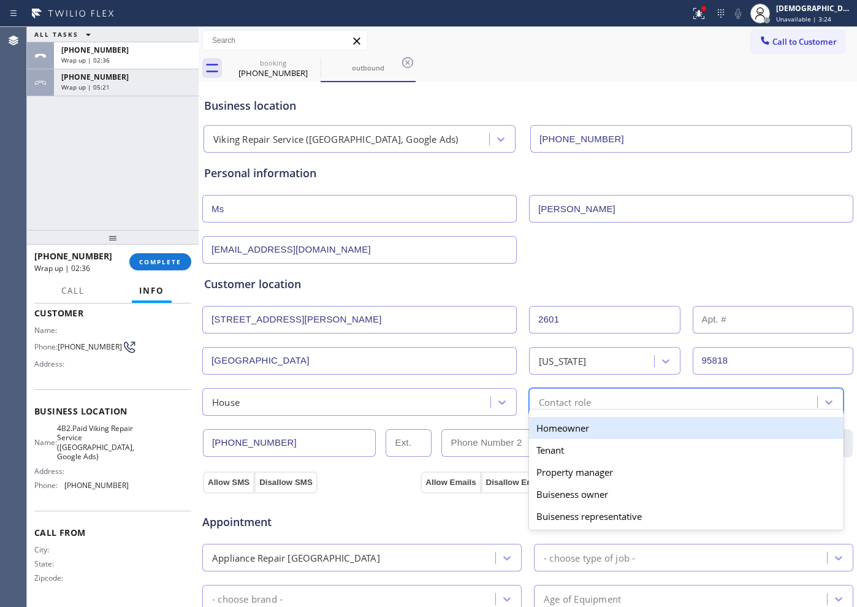
click at [572, 427] on div "Homeowner" at bounding box center [686, 428] width 314 height 22
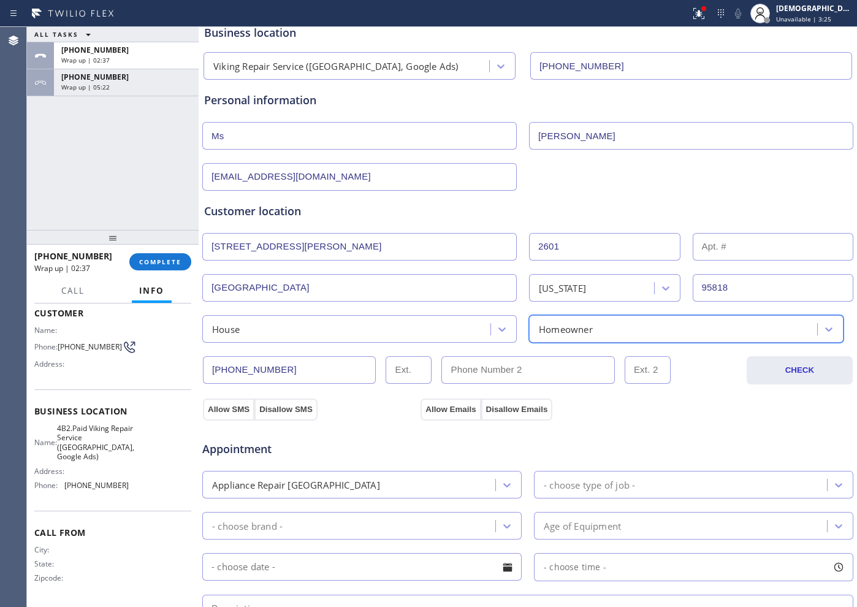
scroll to position [153, 0]
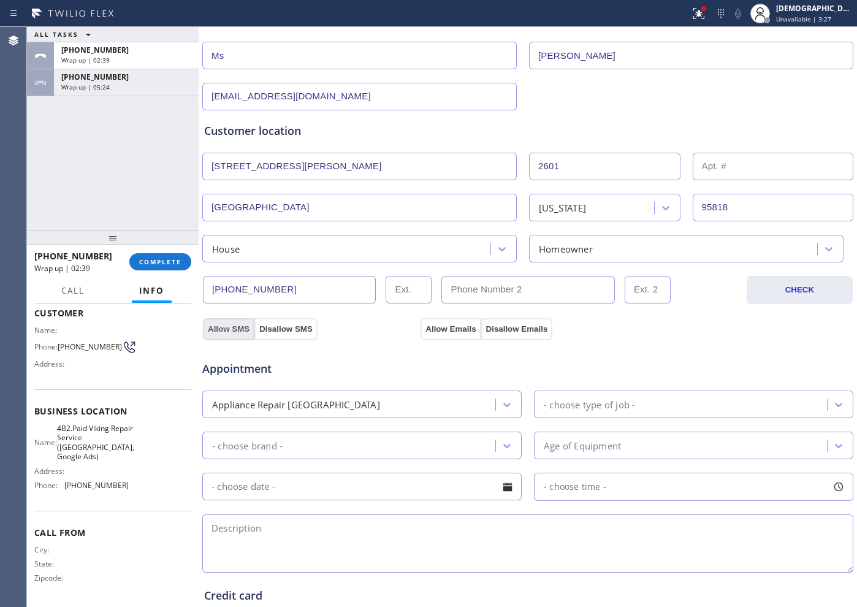
click at [227, 326] on button "Allow SMS" at bounding box center [228, 329] width 51 height 22
click at [432, 335] on div "Appointment Appliance Repair High End - choose type of job - - choose brand - A…" at bounding box center [528, 455] width 652 height 240
click at [433, 333] on button "Allow Emails" at bounding box center [451, 329] width 60 height 22
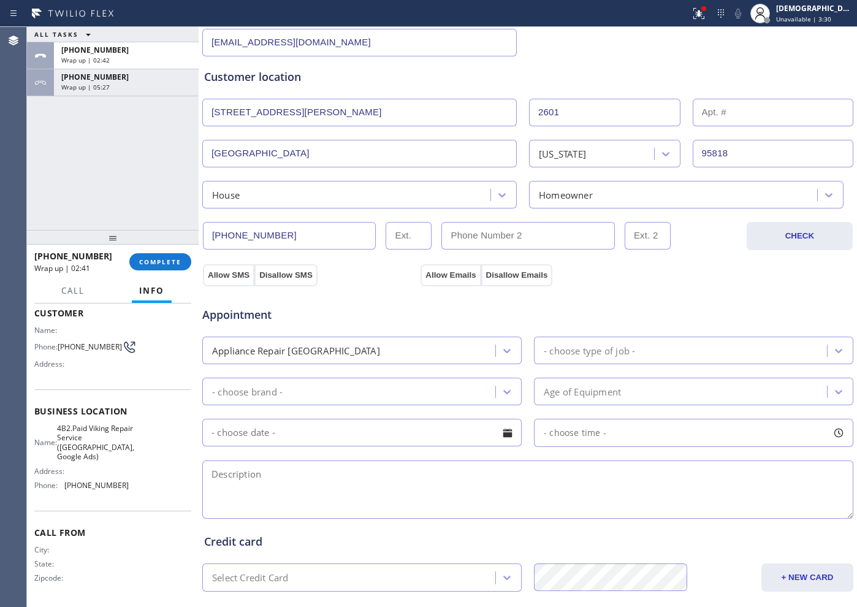
scroll to position [230, 0]
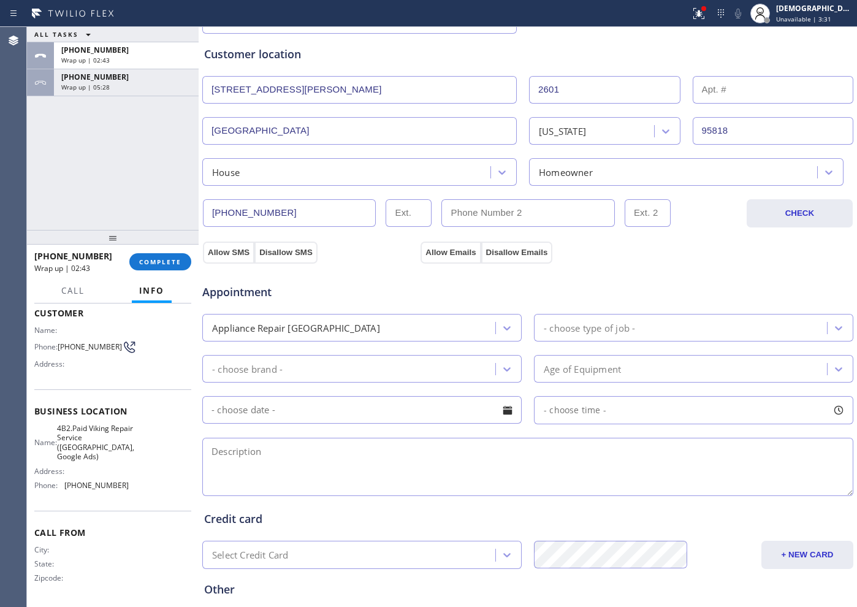
click at [296, 216] on input "[PHONE_NUMBER]" at bounding box center [289, 213] width 173 height 28
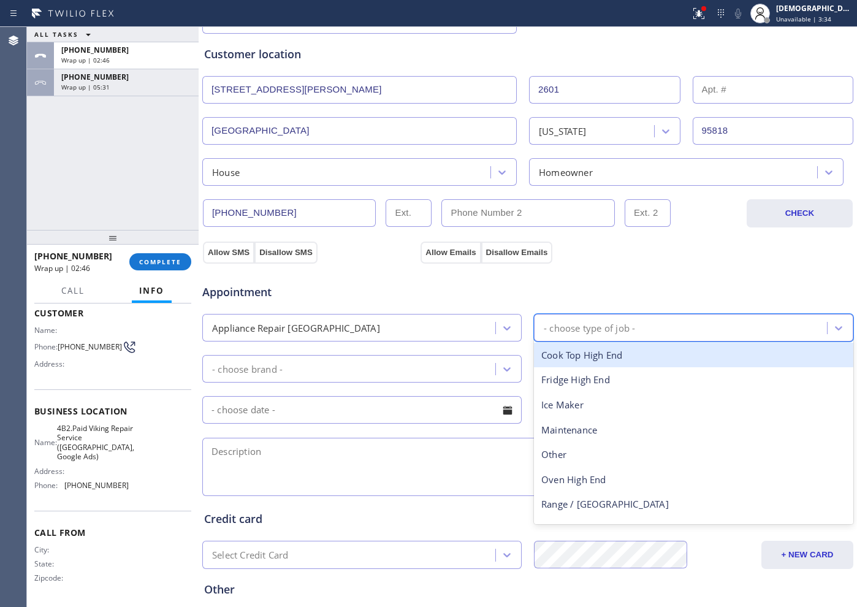
click at [605, 327] on div "- choose type of job -" at bounding box center [589, 328] width 91 height 14
click at [476, 322] on div "Appliance Repair High End" at bounding box center [350, 327] width 289 height 21
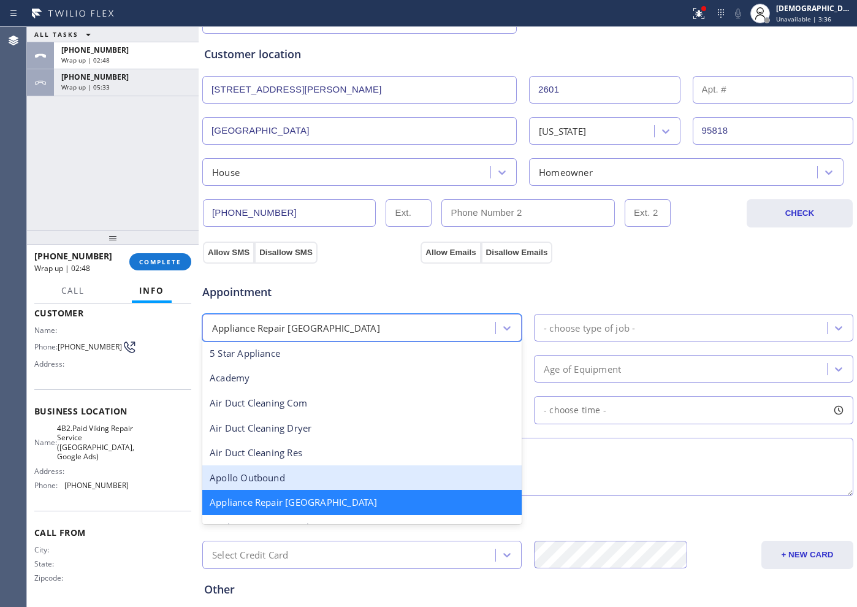
scroll to position [78, 0]
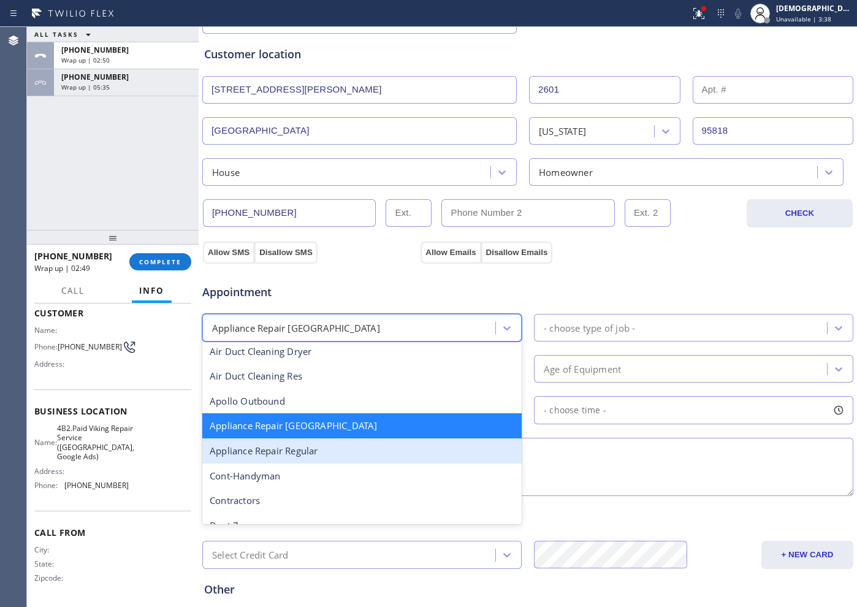
click at [419, 460] on div "Appliance Repair Regular" at bounding box center [361, 450] width 319 height 25
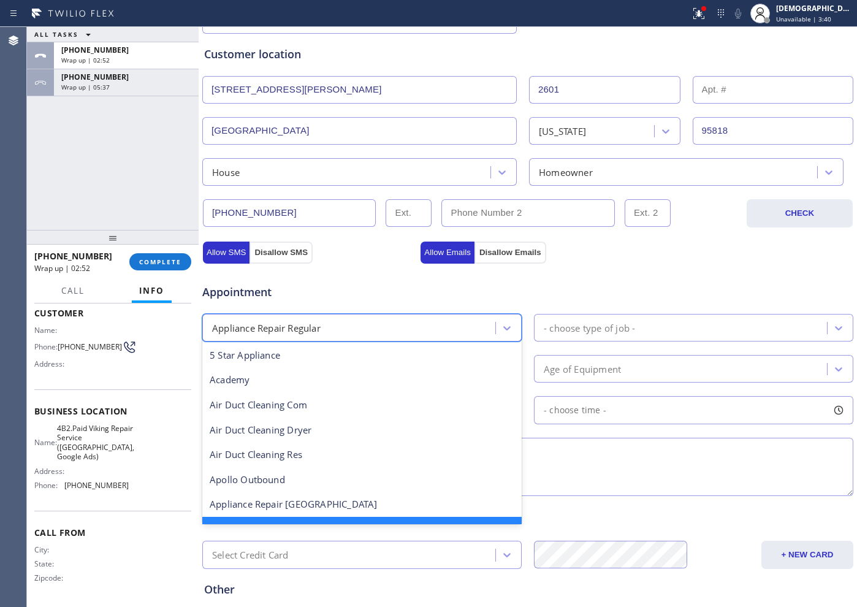
drag, startPoint x: 481, startPoint y: 320, endPoint x: 440, endPoint y: 359, distance: 55.9
click at [479, 320] on div "Appliance Repair Regular" at bounding box center [350, 327] width 289 height 21
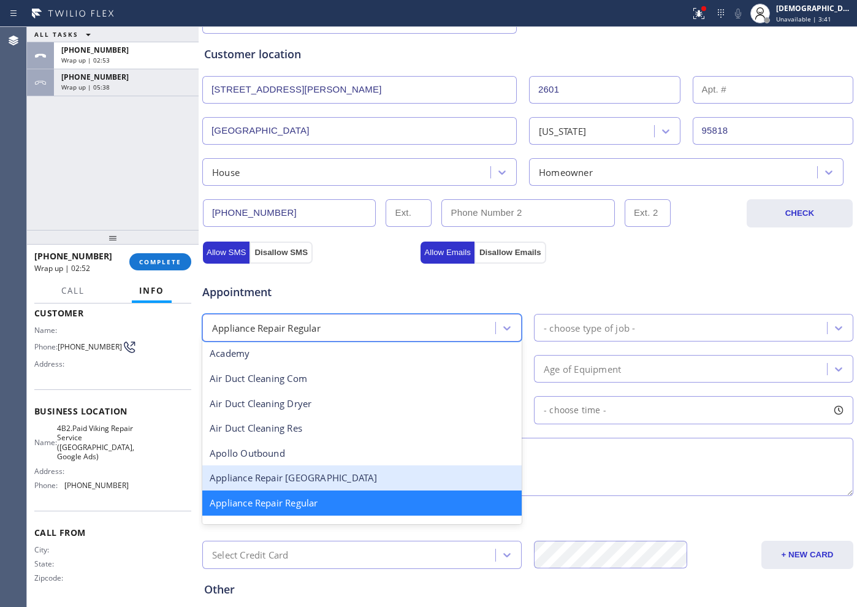
click at [356, 473] on div "Appliance Repair High End" at bounding box center [361, 477] width 319 height 25
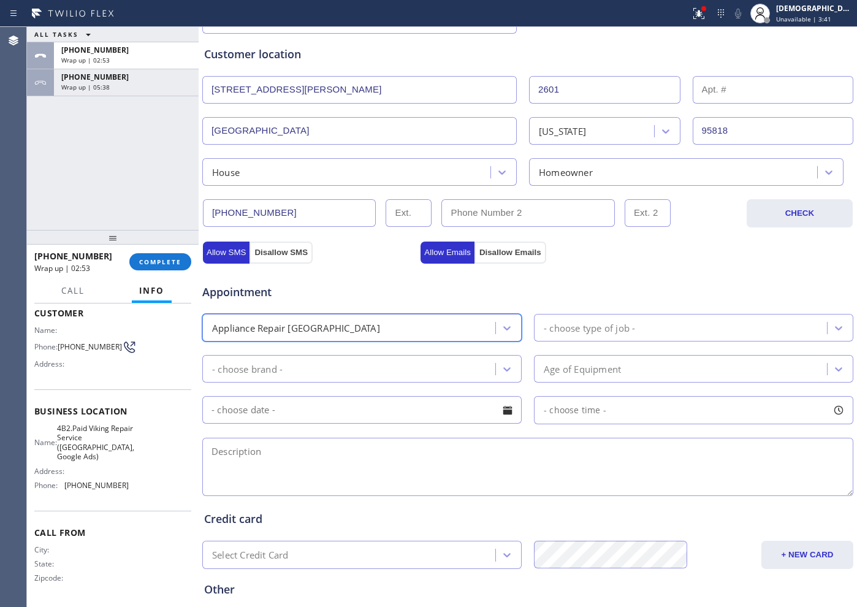
click at [544, 335] on div "- choose type of job -" at bounding box center [682, 327] width 289 height 21
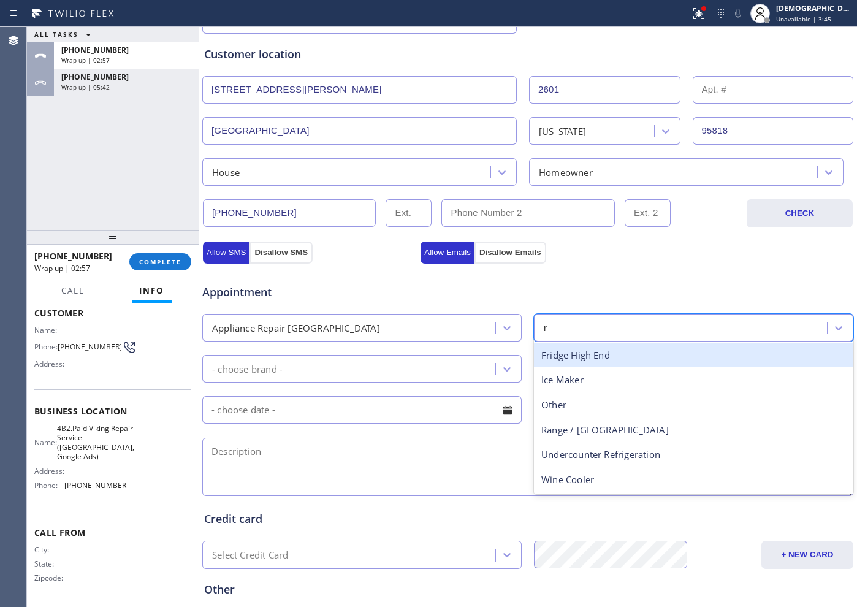
type input "ra"
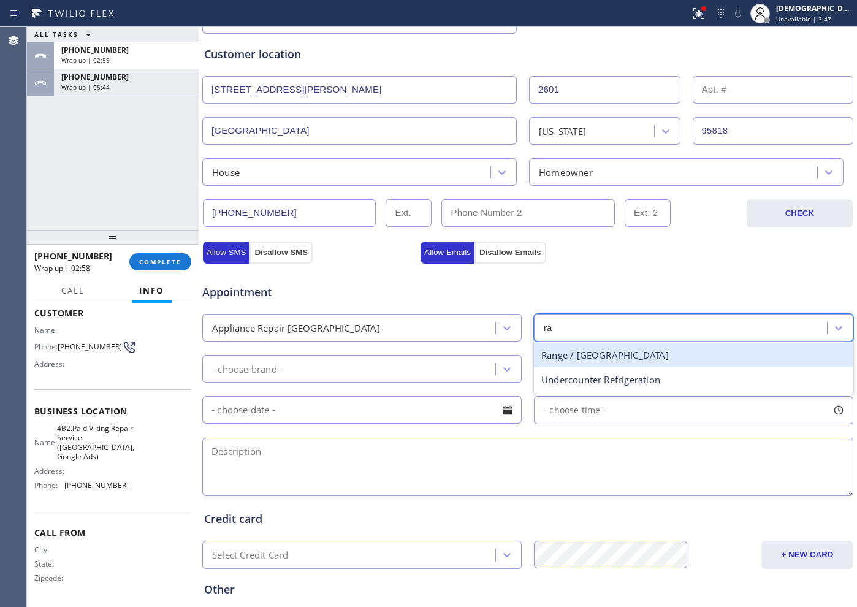
click at [537, 351] on div "Range / Stove High End" at bounding box center [693, 355] width 319 height 25
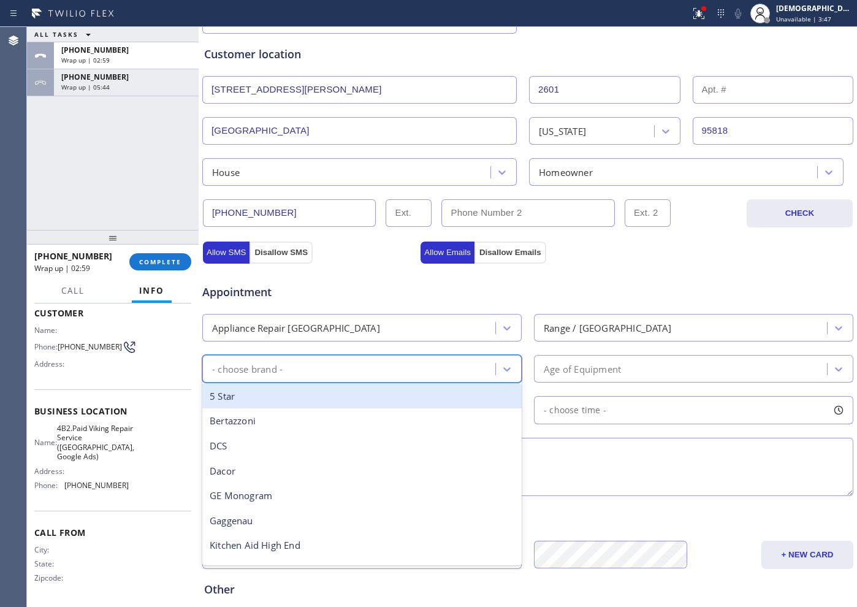
click at [393, 362] on div "- choose brand -" at bounding box center [350, 368] width 289 height 21
type input "w"
click at [371, 398] on div "Wolf" at bounding box center [361, 396] width 319 height 25
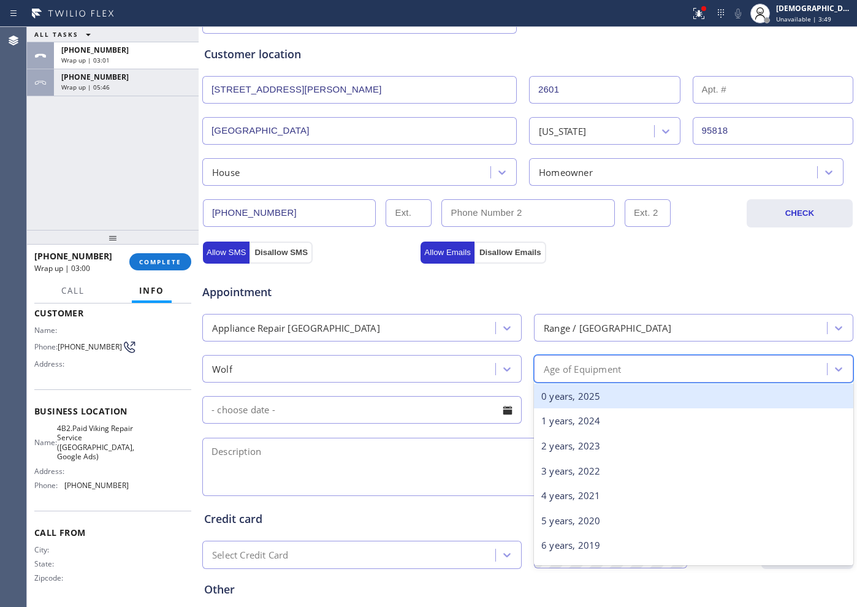
click at [585, 359] on div "Age of Equipment" at bounding box center [682, 368] width 289 height 21
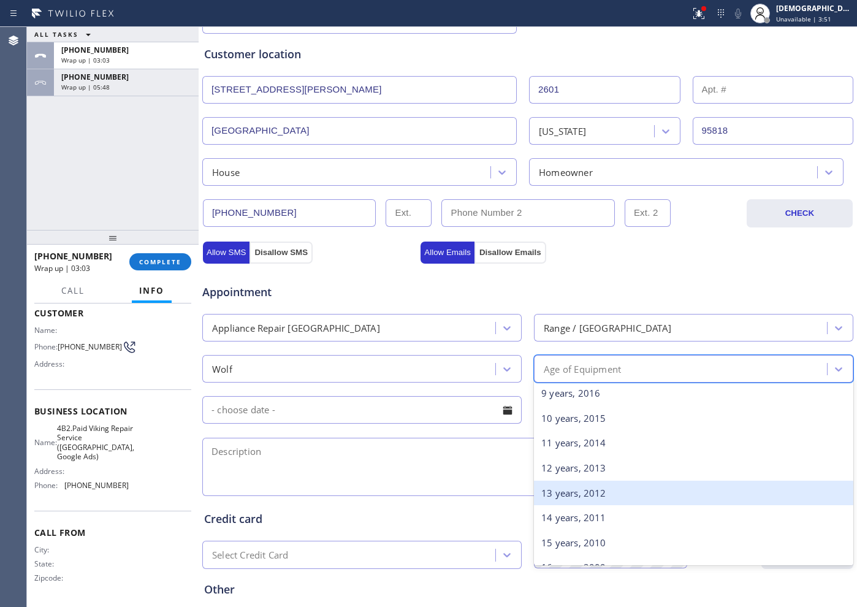
scroll to position [230, 0]
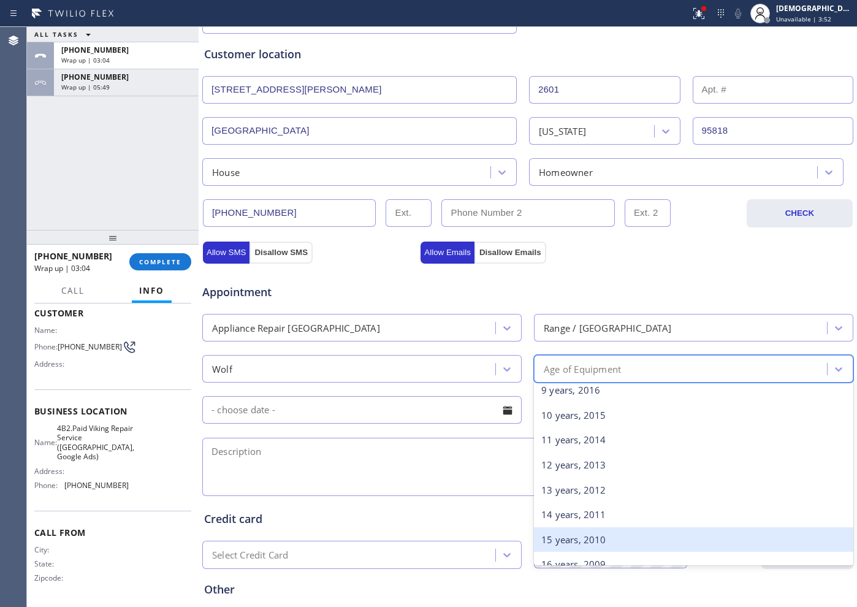
click at [552, 532] on div "15 years, 2010" at bounding box center [693, 539] width 319 height 25
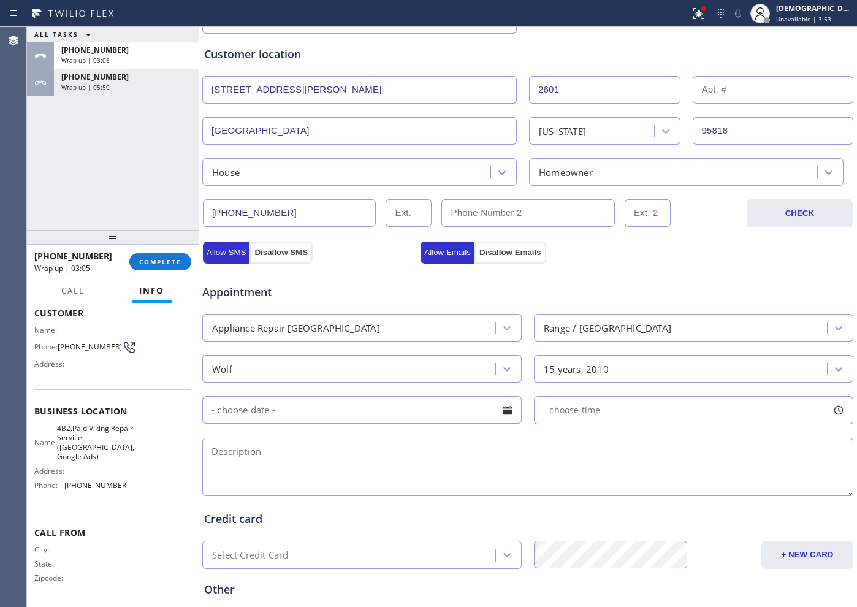
click at [374, 407] on input "text" at bounding box center [361, 410] width 319 height 28
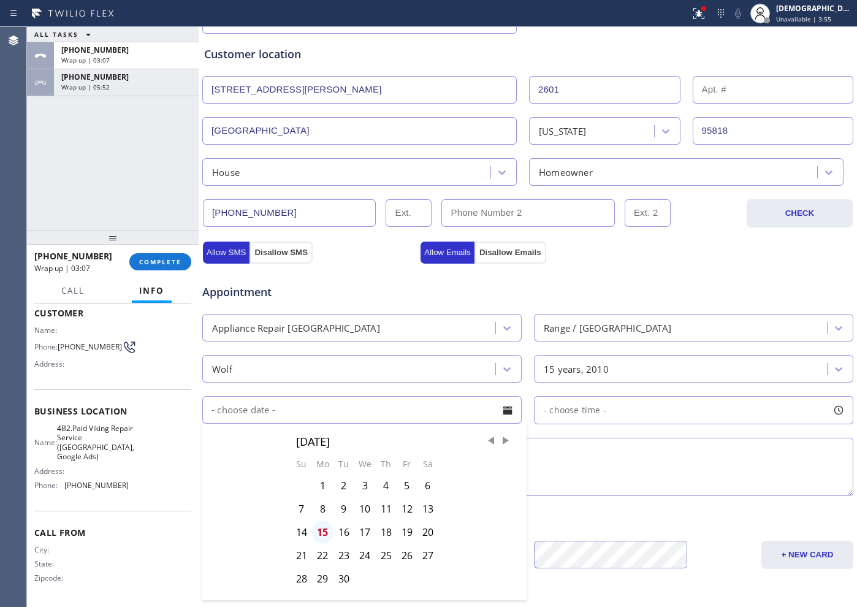
click at [321, 530] on div "15" at bounding box center [322, 531] width 21 height 23
type input "09/15/2025"
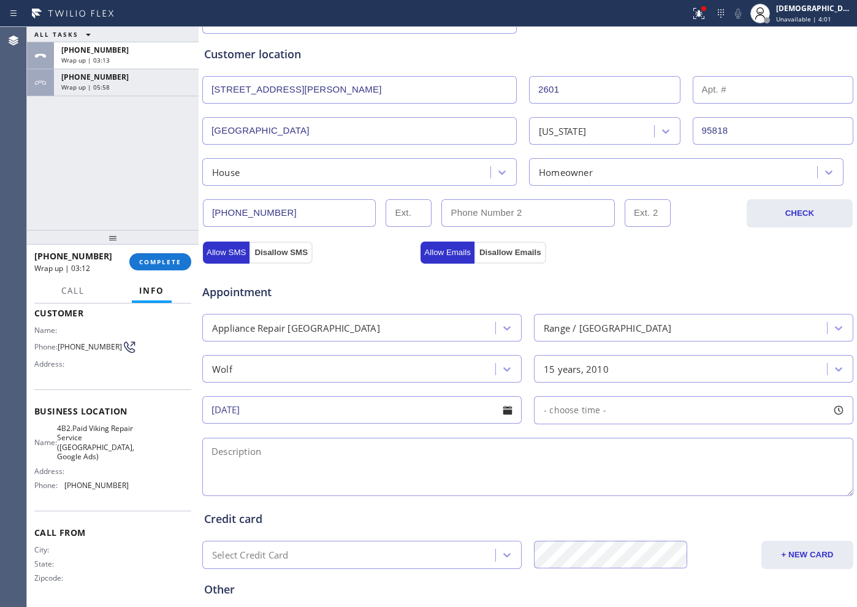
click at [307, 462] on textarea at bounding box center [527, 467] width 651 height 58
paste textarea "Wolf / range ./ the right burner its make a clicking sound /15 years"
click at [582, 449] on textarea "Wolf / range ./ the right burner its make a clicking sound /15 years" at bounding box center [527, 467] width 651 height 58
click at [566, 456] on textarea "Wolf / range ./ the right burner its make a clicking sound /15 years /" at bounding box center [527, 467] width 651 height 58
paste textarea "2601 Castro WaySacramento, CA 95818"
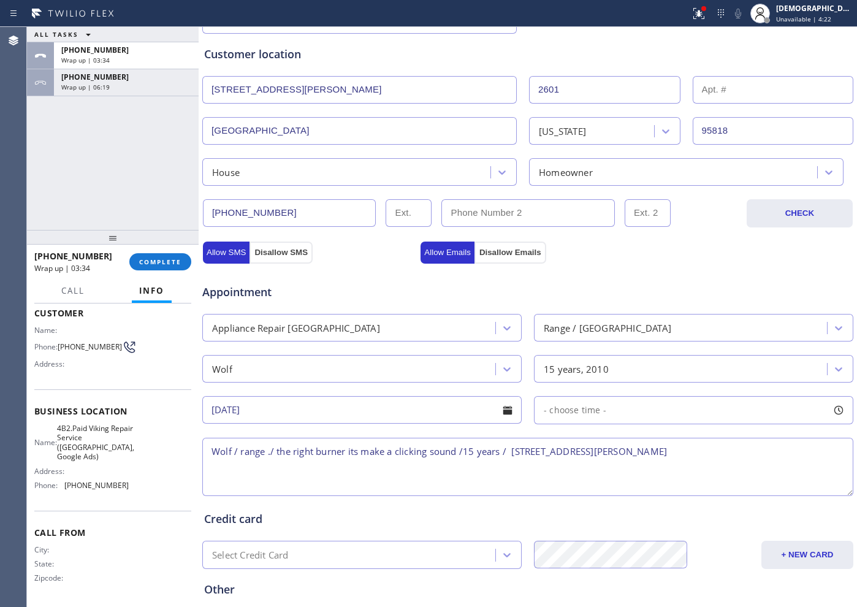
click at [586, 450] on textarea "Wolf / range ./ the right burner its make a clicking sound /15 years / 2601 Cas…" at bounding box center [527, 467] width 651 height 58
click at [122, 456] on div "Name: 4B2.Paid Viking Repair Service (Sacramento, Google Ads) Address: Phone: (…" at bounding box center [112, 460] width 157 height 72
drag, startPoint x: 114, startPoint y: 460, endPoint x: 62, endPoint y: 424, distance: 63.4
click at [62, 424] on div "Name: 4B2.Paid Viking Repair Service (Sacramento, Google Ads)" at bounding box center [81, 443] width 94 height 38
copy span "4B2.Paid Viking Repair Service ([GEOGRAPHIC_DATA], Google Ads)"
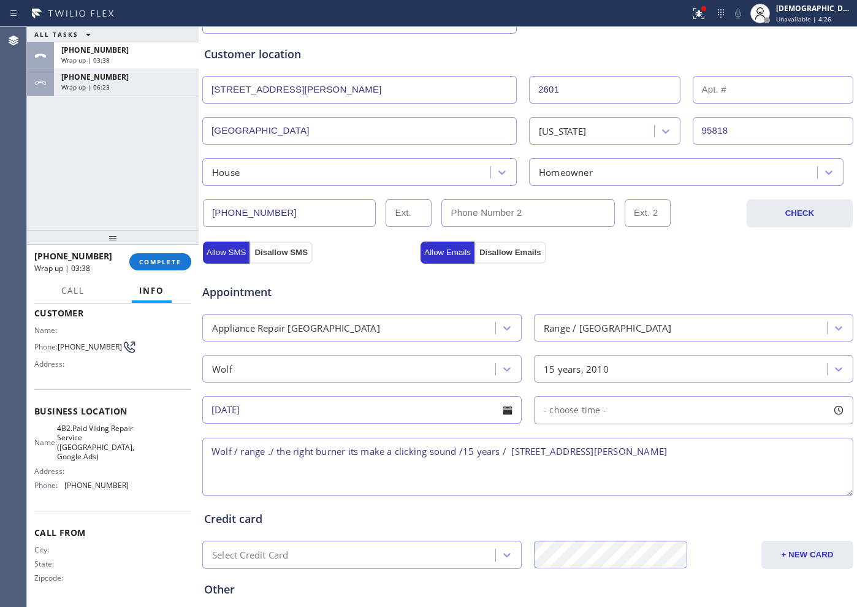
click at [729, 460] on textarea "Wolf / range ./ the right burner its make a clicking sound /15 years / 2601 Cas…" at bounding box center [527, 467] width 651 height 58
click at [729, 448] on textarea "Wolf / range ./ the right burner its make a clicking sound /15 years / 2601 Cas…" at bounding box center [527, 467] width 651 height 58
paste textarea "4B2.Paid Viking Repair Service ([GEOGRAPHIC_DATA], Google Ads)"
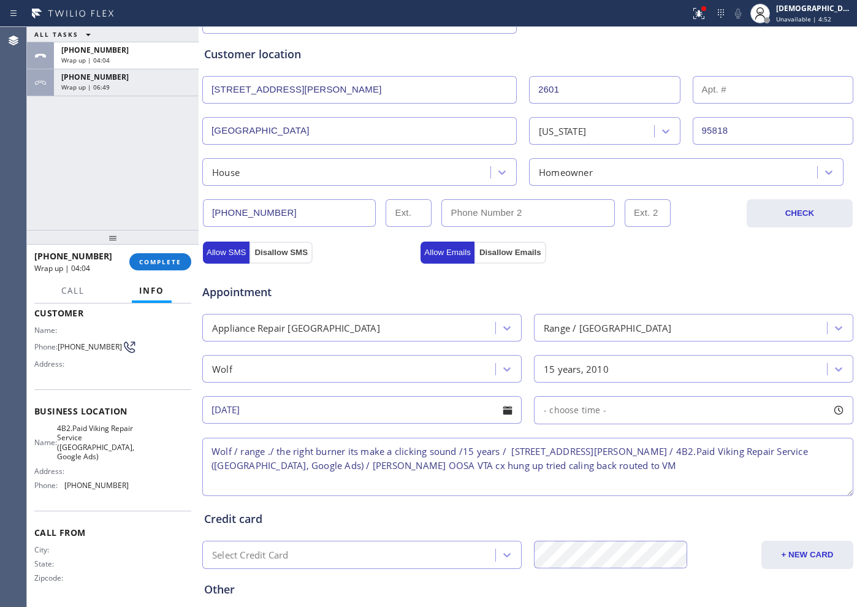
click at [483, 469] on textarea "Wolf / range ./ the right burner its make a clicking sound /15 years / 2601 Cas…" at bounding box center [527, 467] width 651 height 58
click at [600, 461] on textarea "Wolf / range ./ the right burner its make a clicking sound /15 years / 2601 Cas…" at bounding box center [527, 467] width 651 height 58
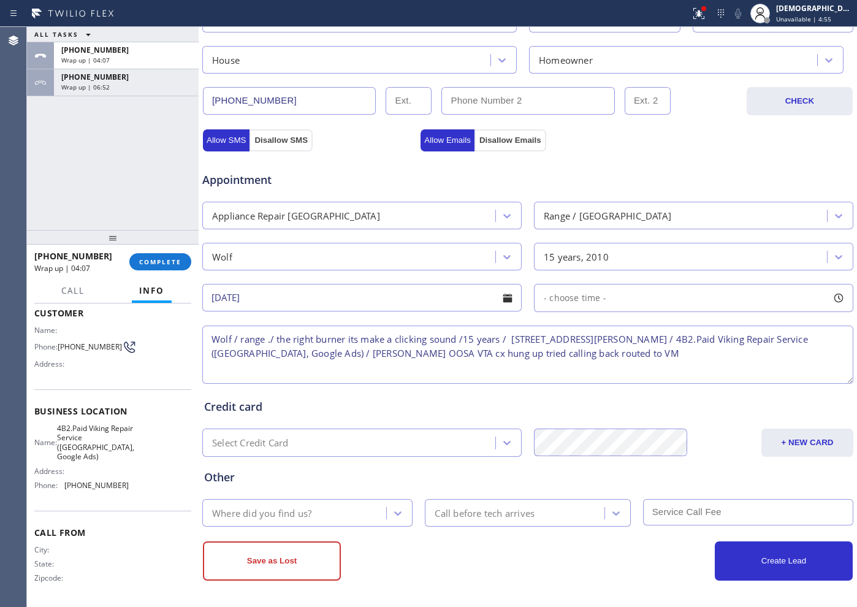
scroll to position [343, 0]
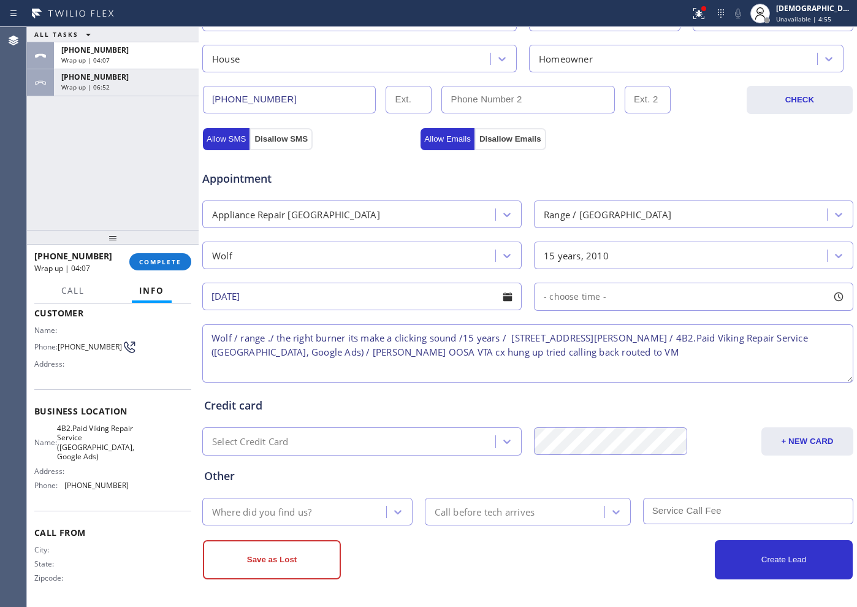
type textarea "Wolf / range ./ the right burner its make a clicking sound /15 years / 2601 Cas…"
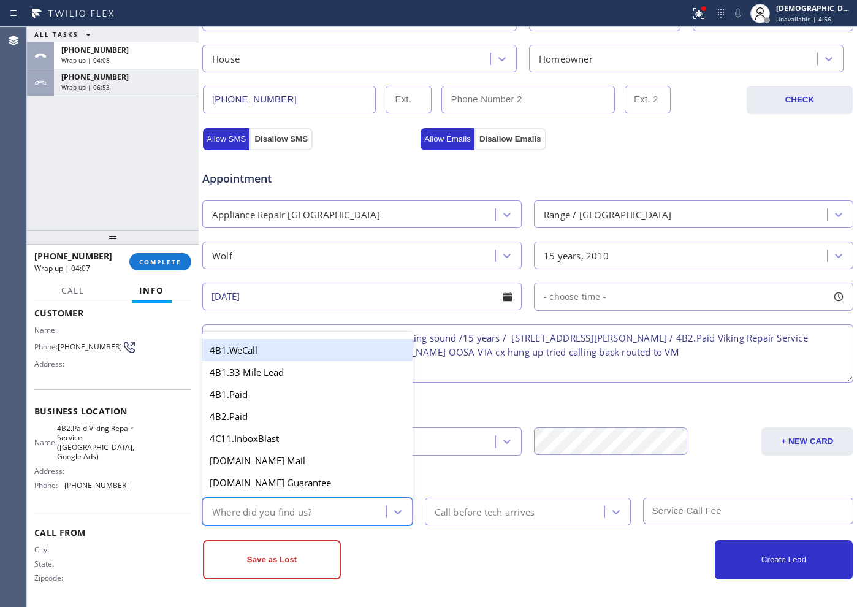
click at [351, 504] on div "Where did you find us?" at bounding box center [296, 511] width 180 height 21
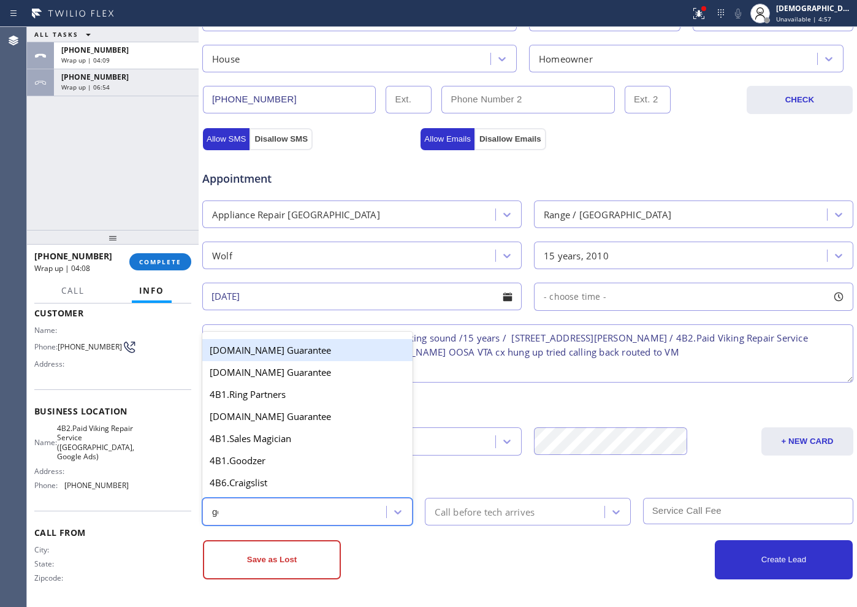
type input "goo"
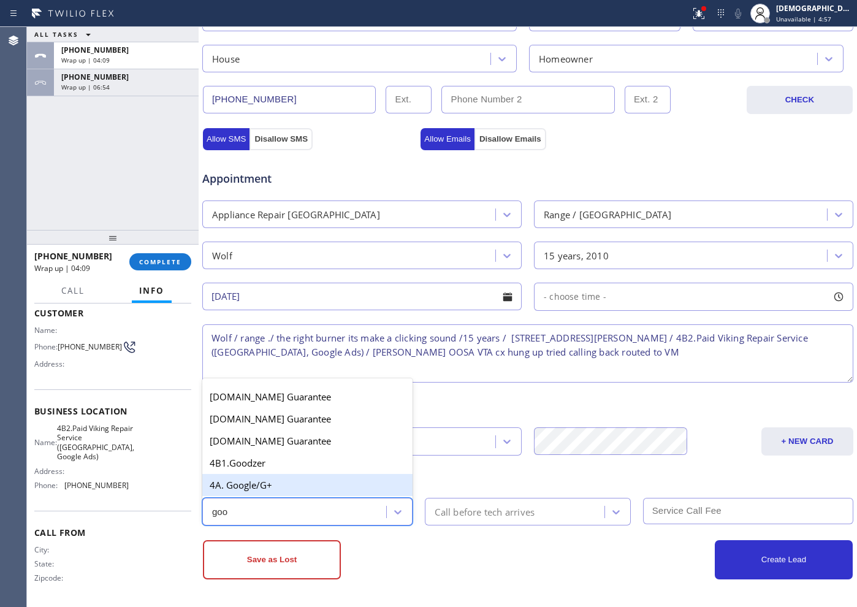
click at [317, 490] on div "4A. Google/G+" at bounding box center [307, 485] width 210 height 22
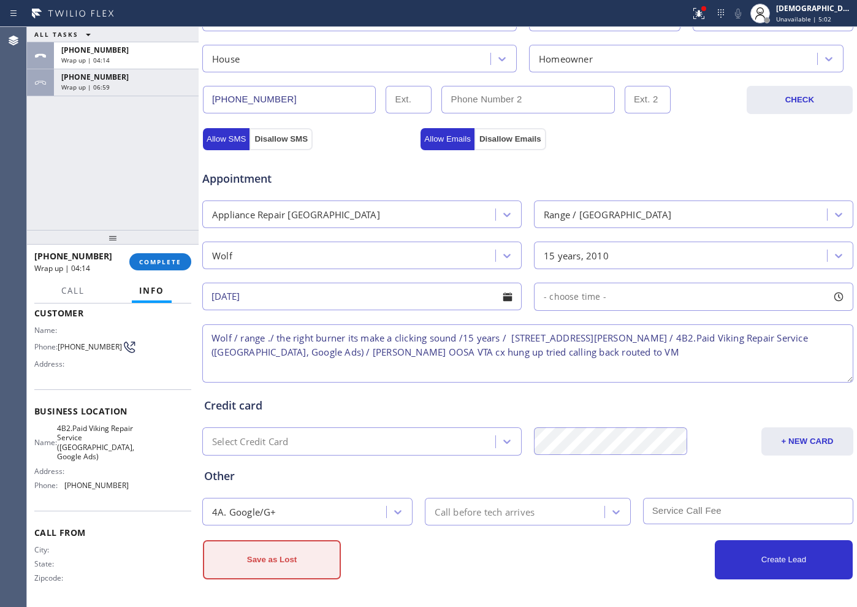
click at [324, 569] on button "Save as Lost" at bounding box center [272, 559] width 138 height 39
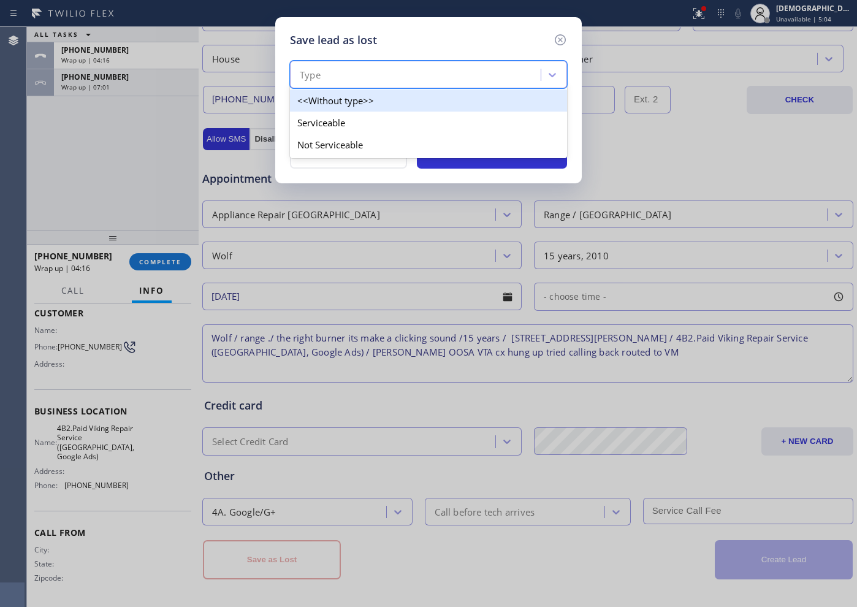
click at [351, 78] on div "Type" at bounding box center [417, 74] width 247 height 21
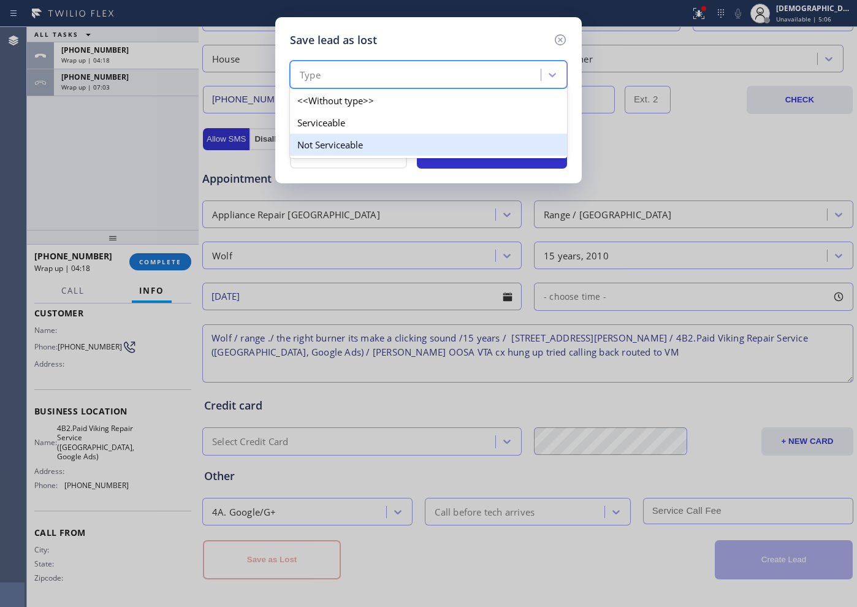
click at [337, 138] on div "Not Serviceable" at bounding box center [428, 145] width 277 height 22
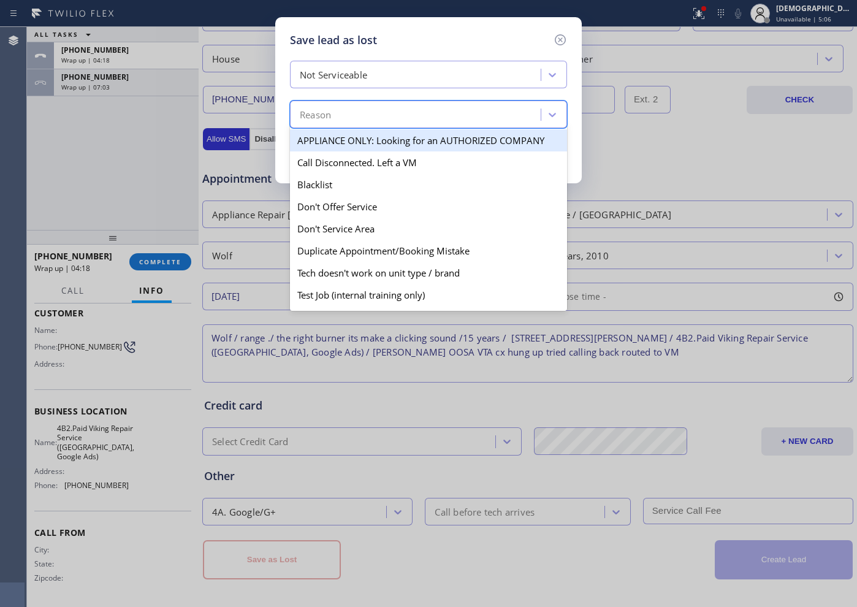
click at [354, 115] on div "Reason" at bounding box center [417, 114] width 247 height 21
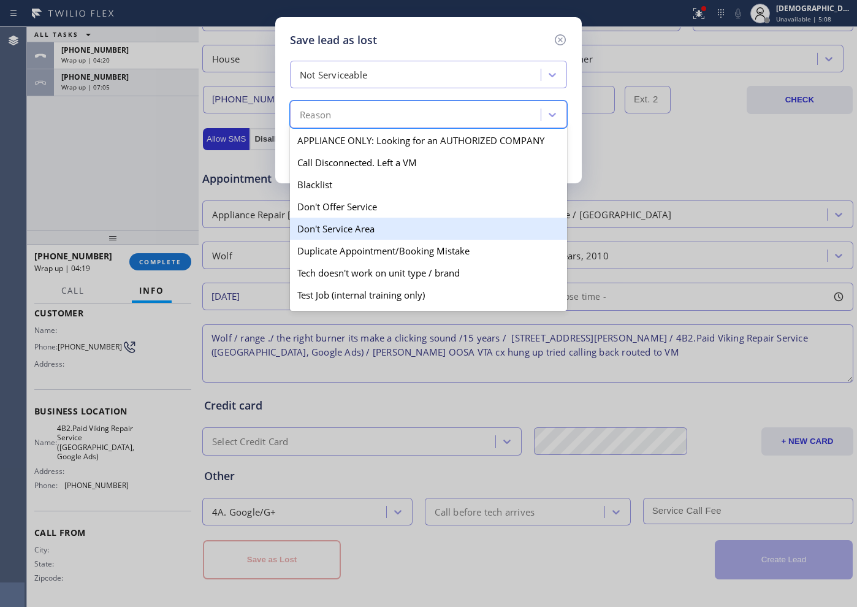
click at [376, 226] on div "Don't Service Area" at bounding box center [428, 229] width 277 height 22
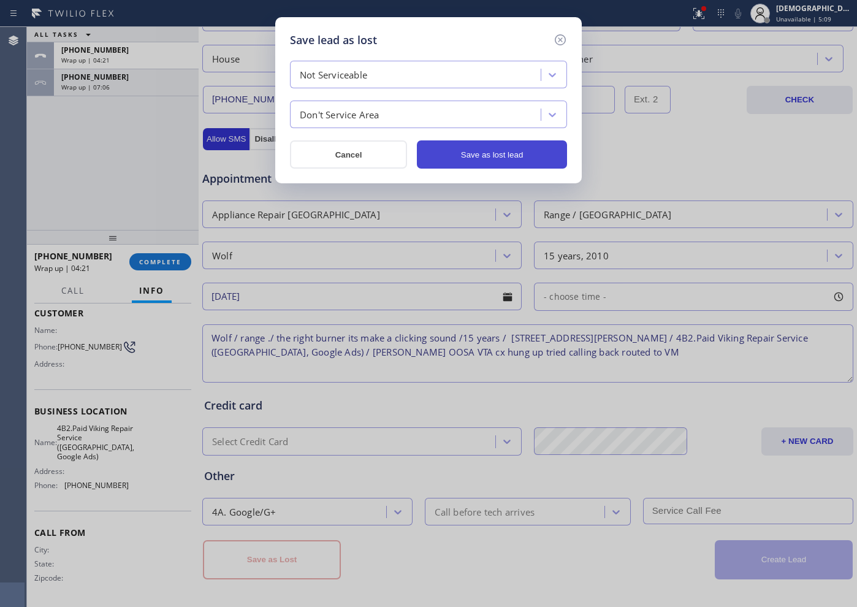
click at [478, 158] on button "Save as lost lead" at bounding box center [492, 154] width 150 height 28
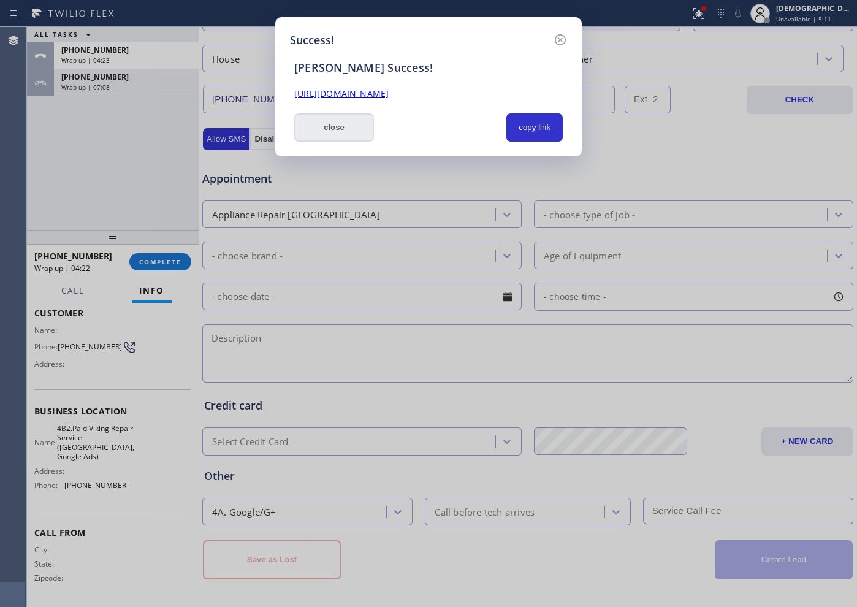
click at [346, 129] on button "close" at bounding box center [334, 127] width 80 height 28
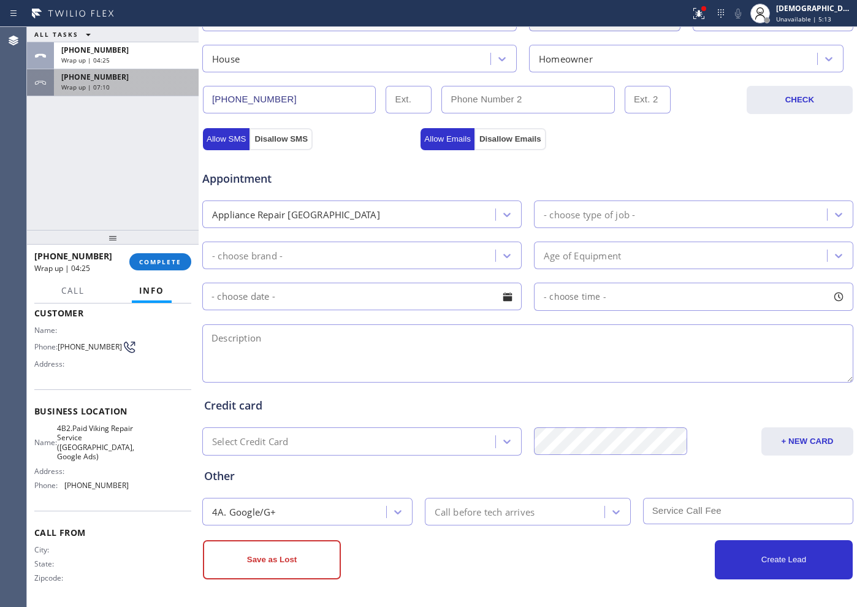
click at [173, 93] on div "+19169902889 Wrap up | 07:10" at bounding box center [124, 82] width 140 height 27
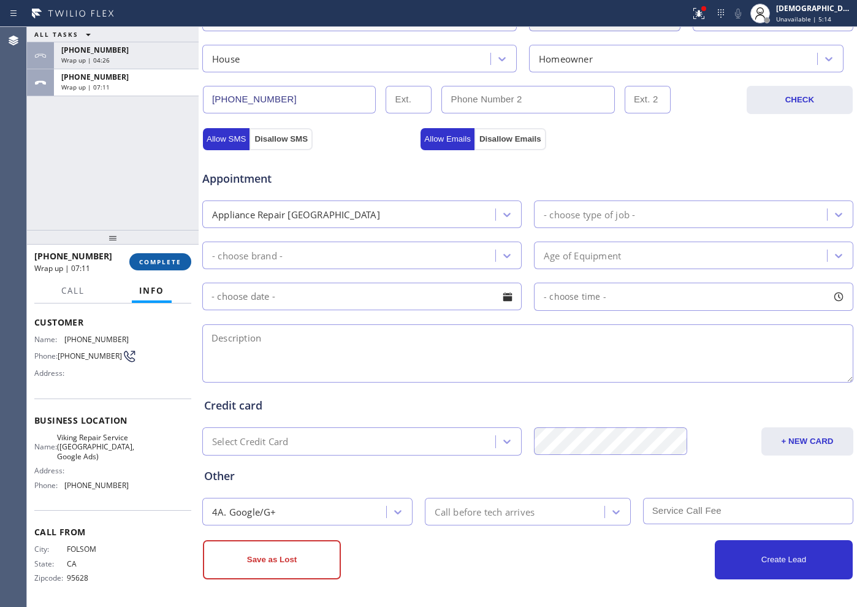
click at [146, 267] on button "COMPLETE" at bounding box center [160, 261] width 62 height 17
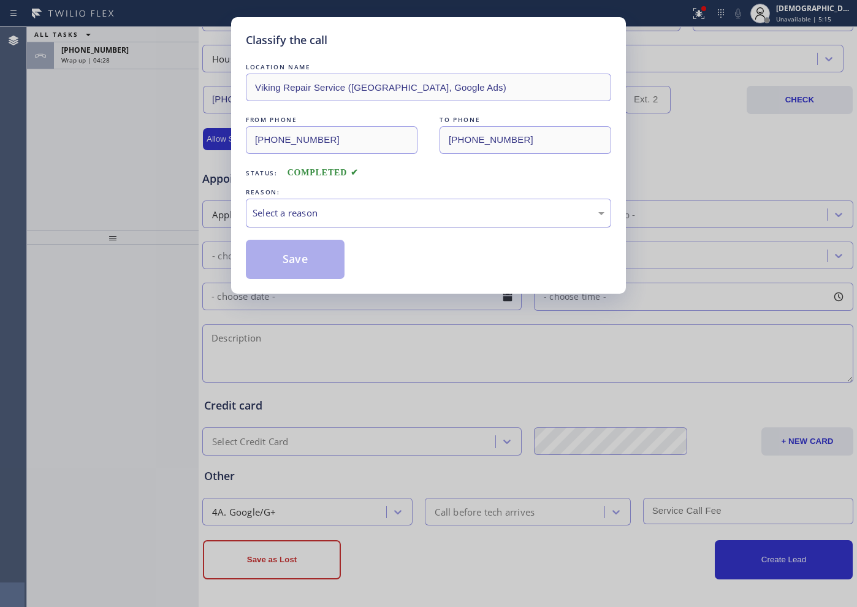
click at [265, 216] on div "Select a reason" at bounding box center [429, 213] width 352 height 14
click at [262, 259] on button "Save" at bounding box center [295, 259] width 99 height 39
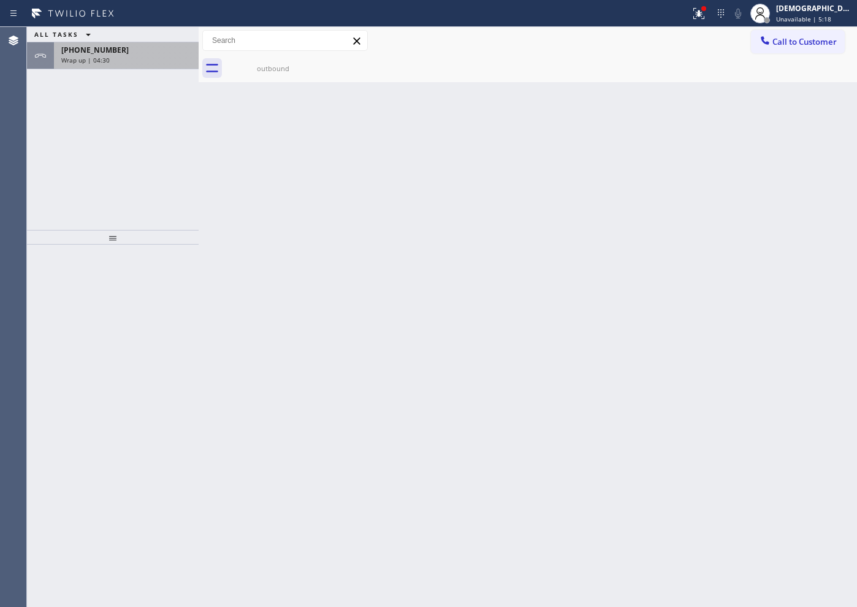
click at [134, 65] on div "+19169902889 Wrap up | 04:30" at bounding box center [124, 55] width 140 height 27
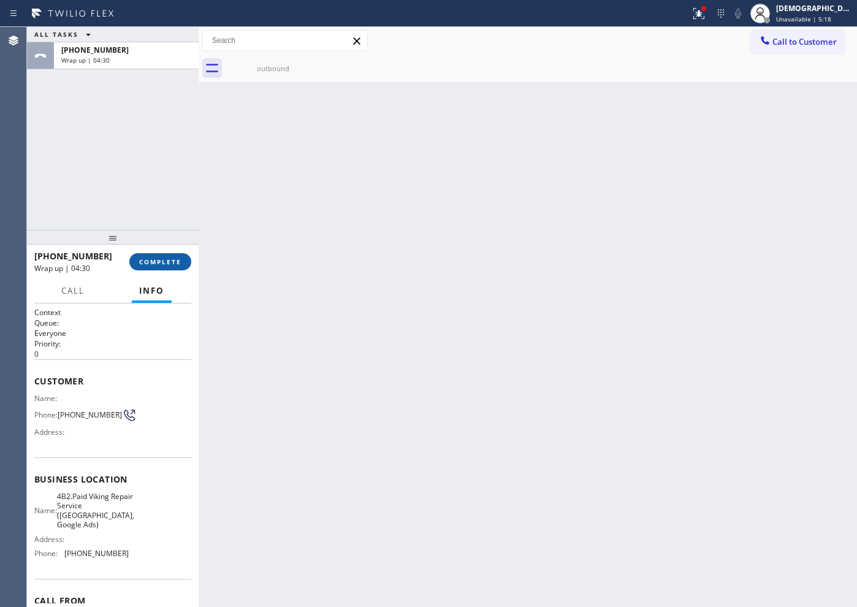
click at [147, 269] on button "COMPLETE" at bounding box center [160, 261] width 62 height 17
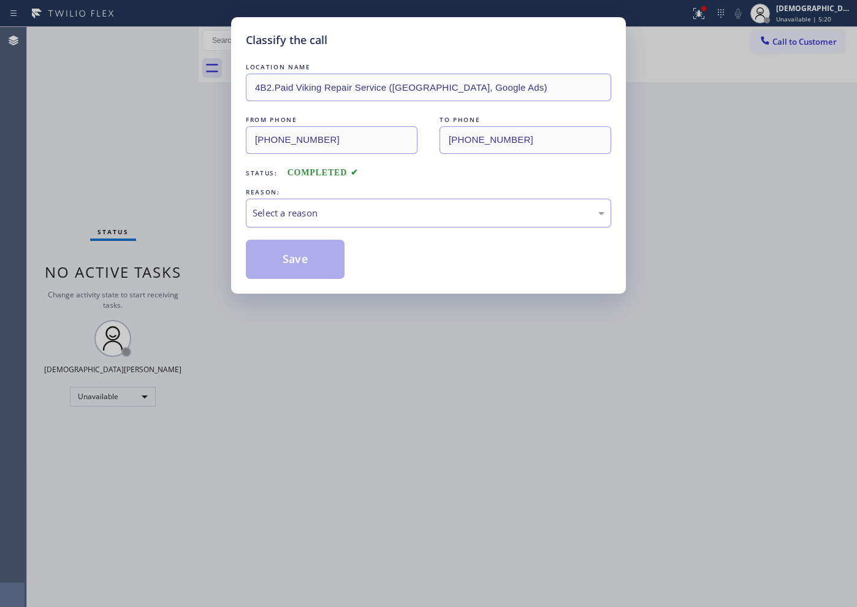
click at [305, 204] on div "Select a reason" at bounding box center [428, 213] width 365 height 29
click at [293, 259] on button "Save" at bounding box center [295, 259] width 99 height 39
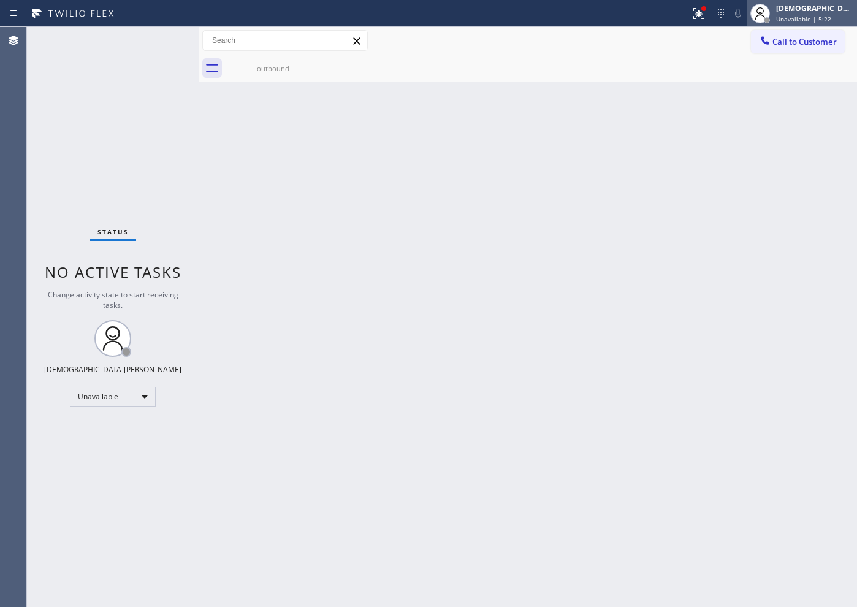
click at [818, 16] on span "Unavailable | 5:22" at bounding box center [803, 19] width 55 height 9
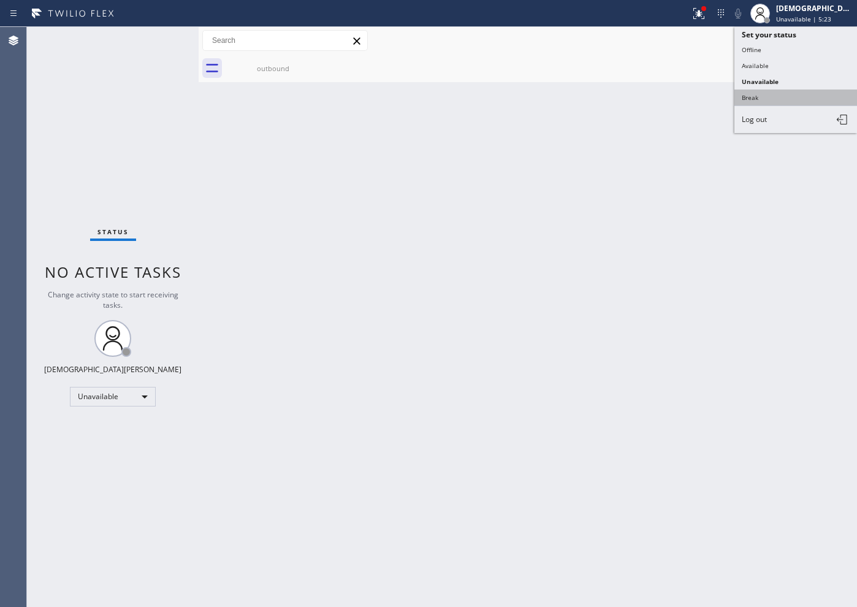
drag, startPoint x: 787, startPoint y: 94, endPoint x: 782, endPoint y: 99, distance: 7.4
click at [786, 94] on button "Break" at bounding box center [795, 98] width 123 height 16
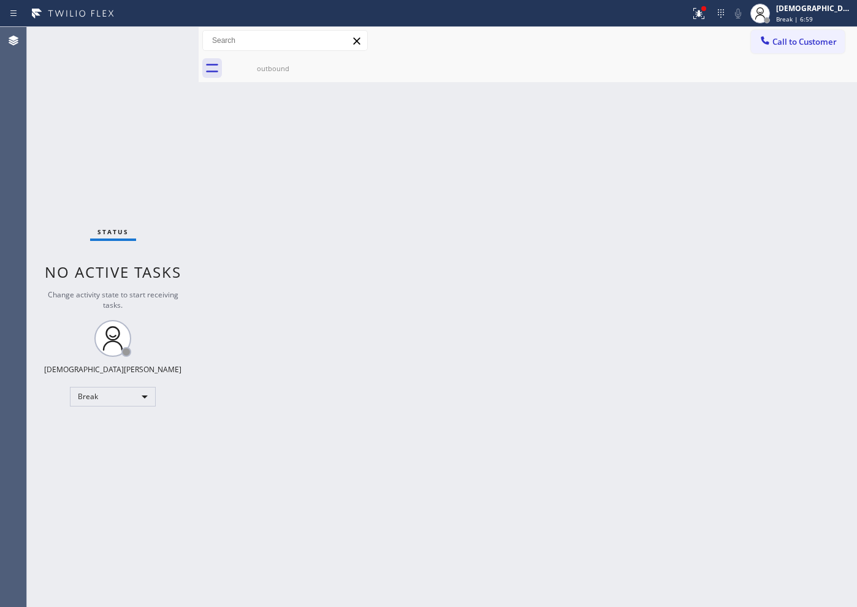
drag, startPoint x: 99, startPoint y: 140, endPoint x: 159, endPoint y: 124, distance: 62.9
click at [98, 140] on div "Status No active tasks Change activity state to start receiving tasks. Christia…" at bounding box center [113, 317] width 172 height 580
click at [834, 21] on div "Break | 7:00" at bounding box center [814, 19] width 77 height 9
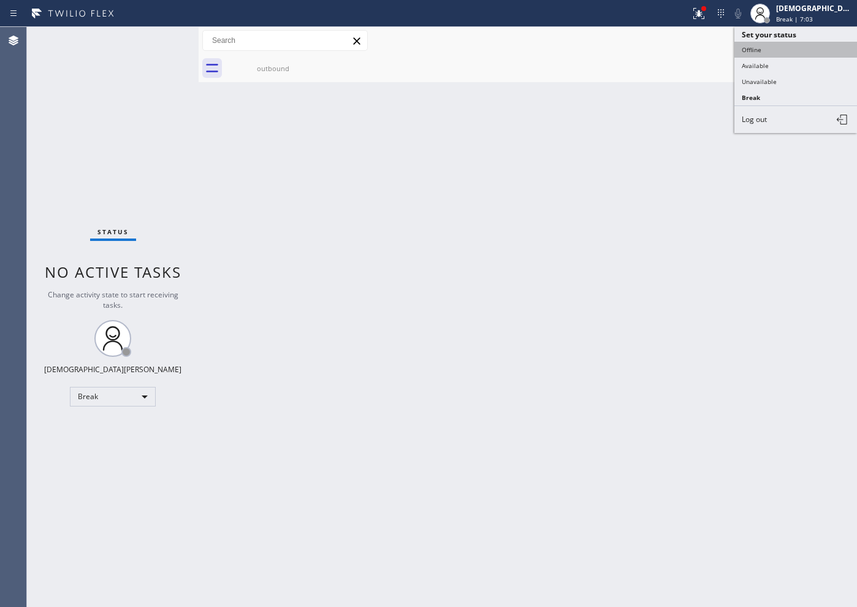
click at [775, 53] on button "Offline" at bounding box center [795, 50] width 123 height 16
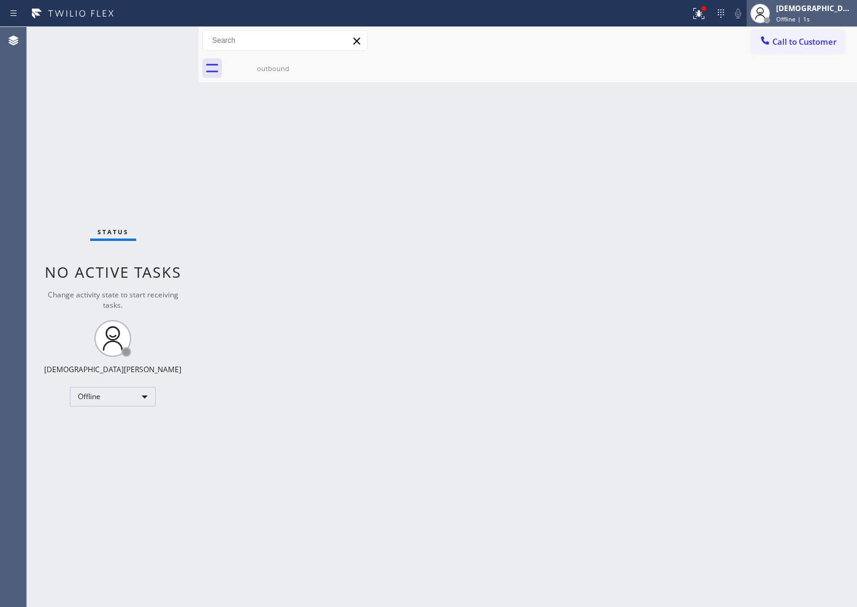
click at [810, 15] on span "Offline | 1s" at bounding box center [793, 19] width 34 height 9
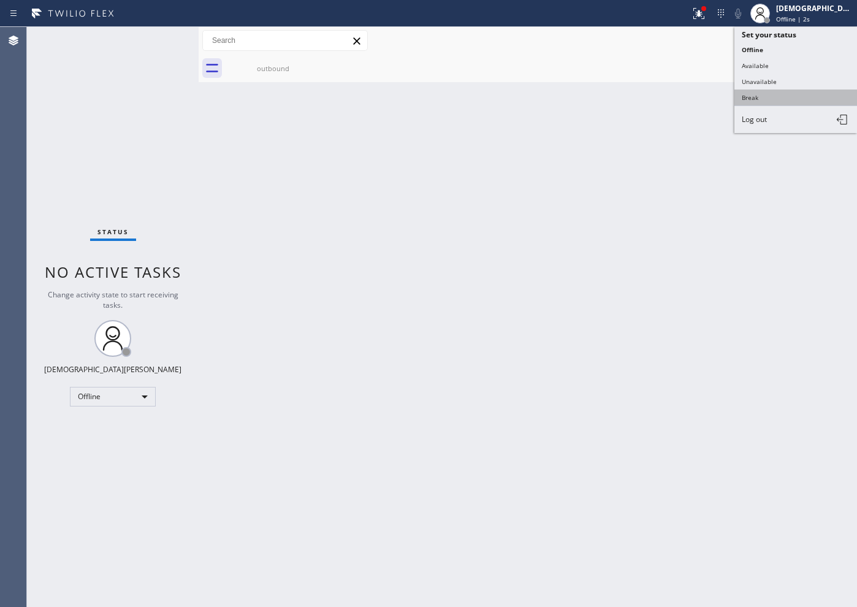
click at [779, 93] on button "Break" at bounding box center [795, 98] width 123 height 16
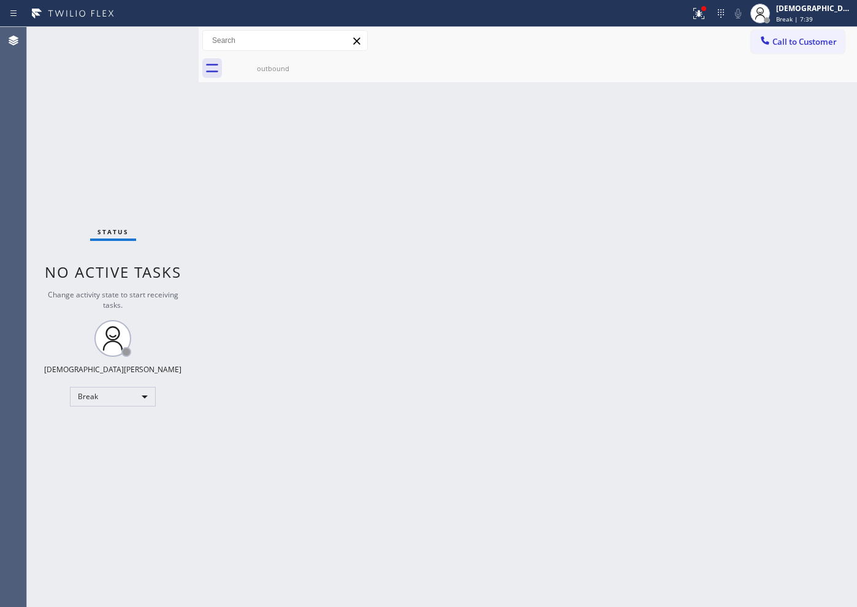
drag, startPoint x: 143, startPoint y: 167, endPoint x: 160, endPoint y: 231, distance: 66.0
click at [143, 166] on div "Status No active tasks Change activity state to start receiving tasks. Christia…" at bounding box center [113, 317] width 172 height 580
click at [118, 410] on div "Status No active tasks Change activity state to start receiving tasks. Christia…" at bounding box center [113, 317] width 172 height 580
click at [113, 402] on div "Break" at bounding box center [113, 397] width 86 height 20
click at [102, 430] on li "Available" at bounding box center [112, 429] width 83 height 15
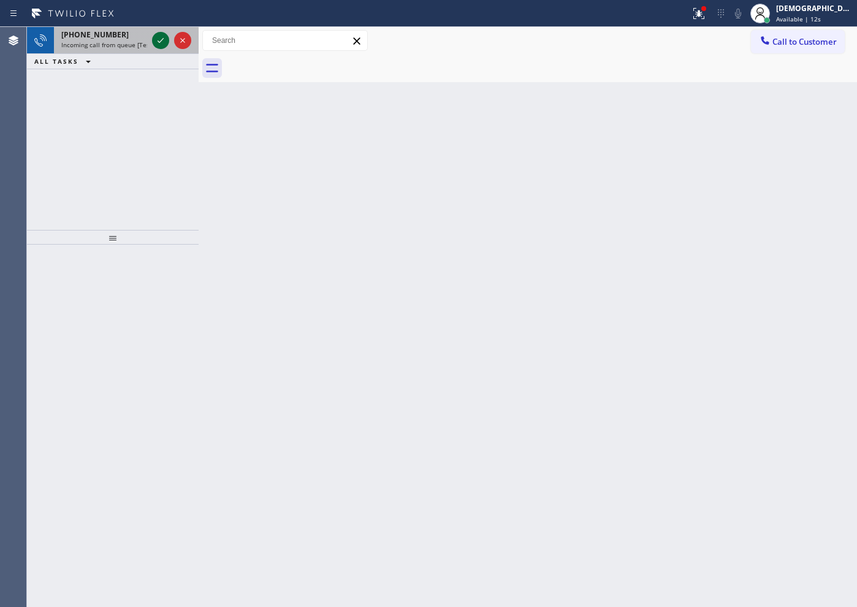
click at [157, 42] on icon at bounding box center [160, 40] width 15 height 15
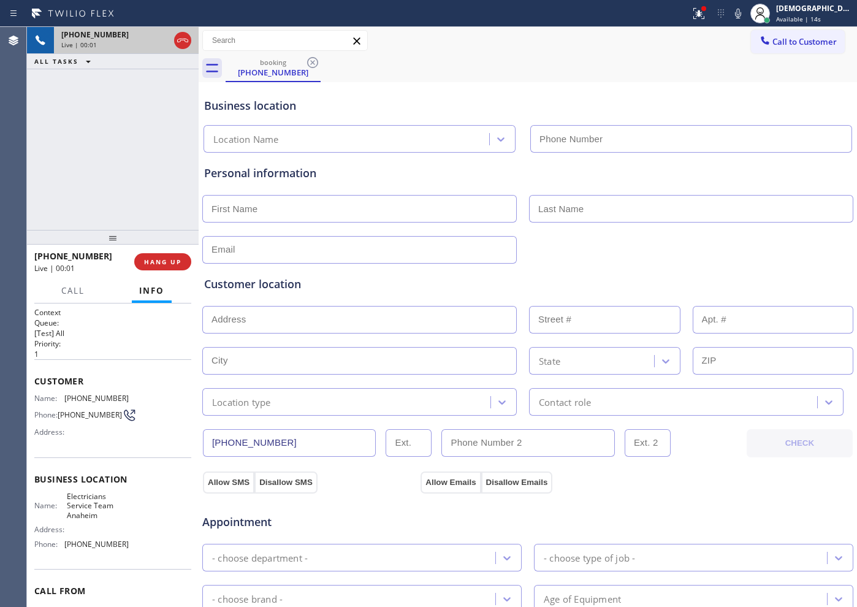
type input "[PHONE_NUMBER]"
click at [186, 37] on icon at bounding box center [182, 40] width 15 height 15
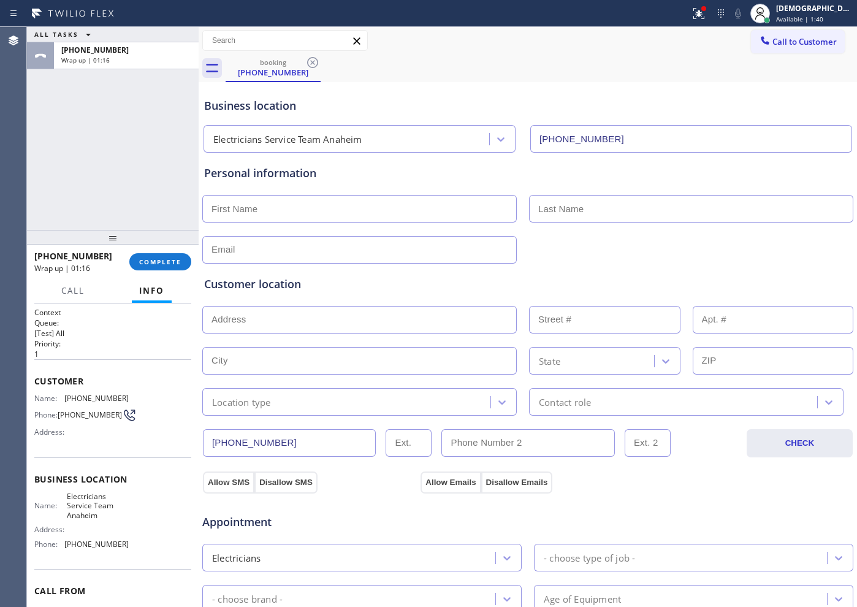
click at [77, 126] on div "ALL TASKS ALL TASKS ACTIVE TASKS TASKS IN WRAP UP +14089785713 Wrap up | 01:16" at bounding box center [113, 128] width 172 height 203
click at [175, 263] on span "COMPLETE" at bounding box center [160, 261] width 42 height 9
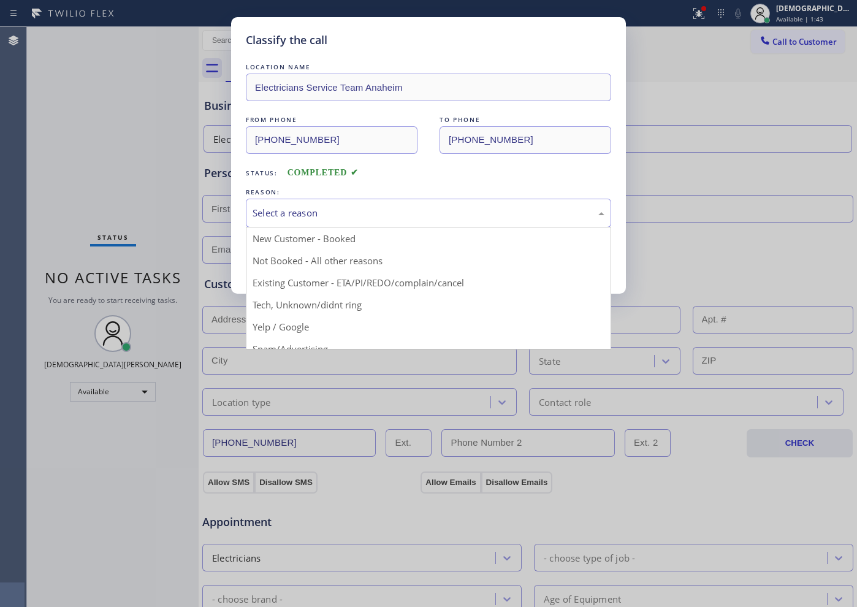
click at [301, 213] on div "Select a reason" at bounding box center [429, 213] width 352 height 14
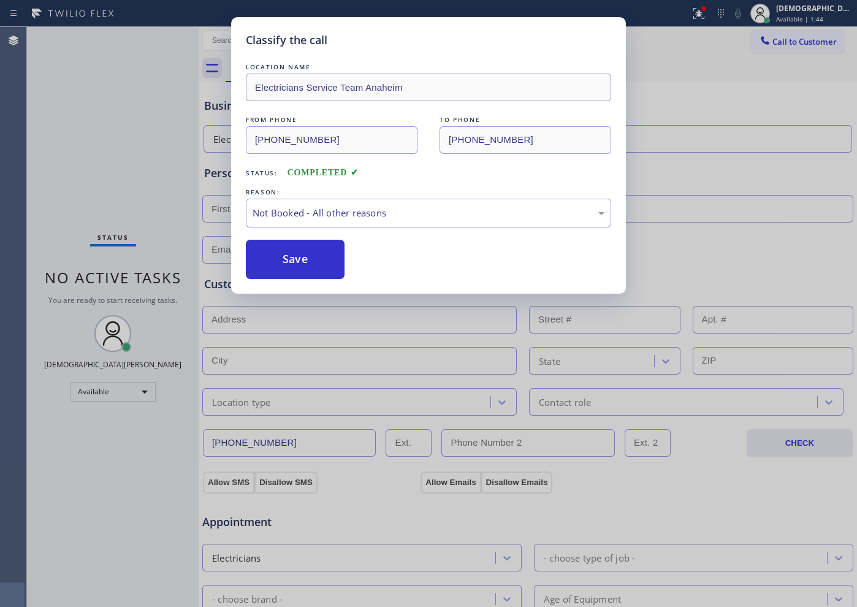
click at [296, 253] on button "Save" at bounding box center [295, 259] width 99 height 39
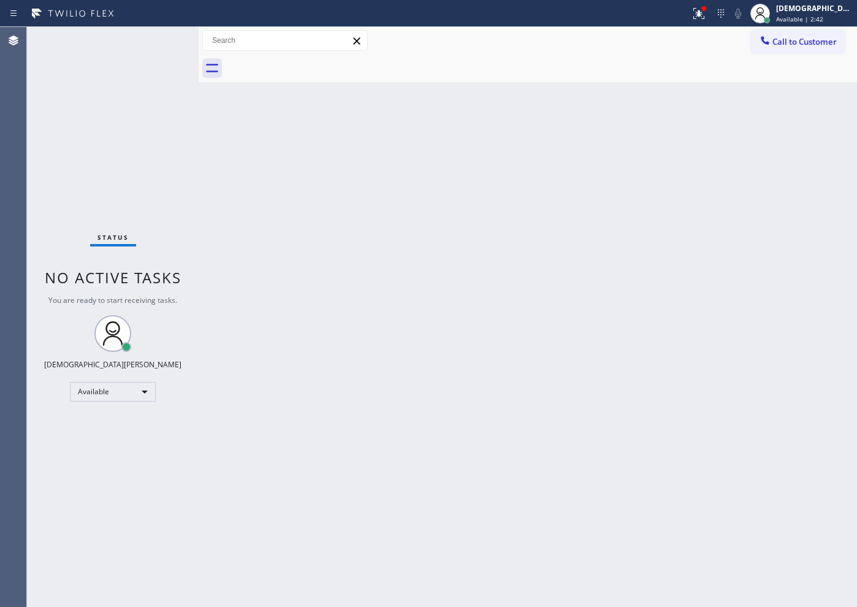
click at [154, 41] on div "Status No active tasks You are ready to start receiving tasks. Christian Cinco …" at bounding box center [113, 317] width 172 height 580
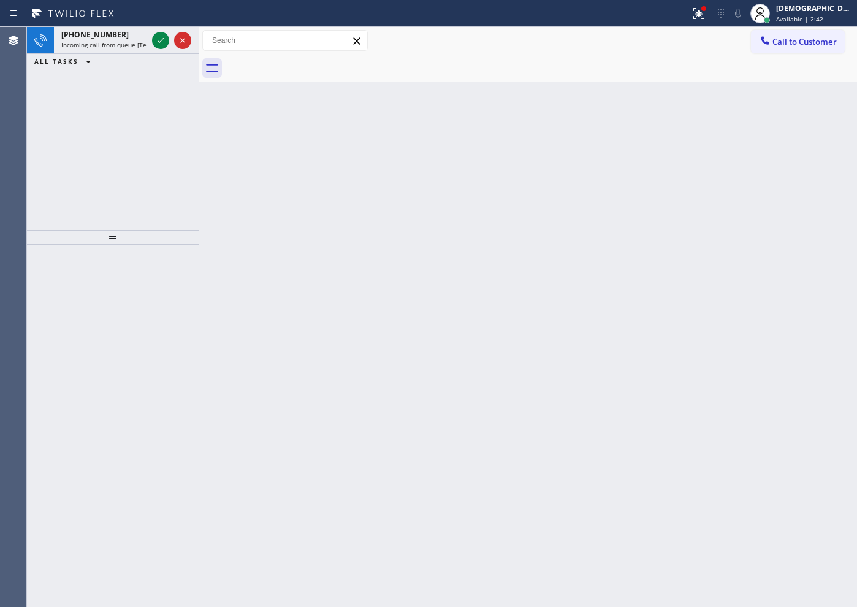
click at [154, 41] on icon at bounding box center [160, 40] width 15 height 15
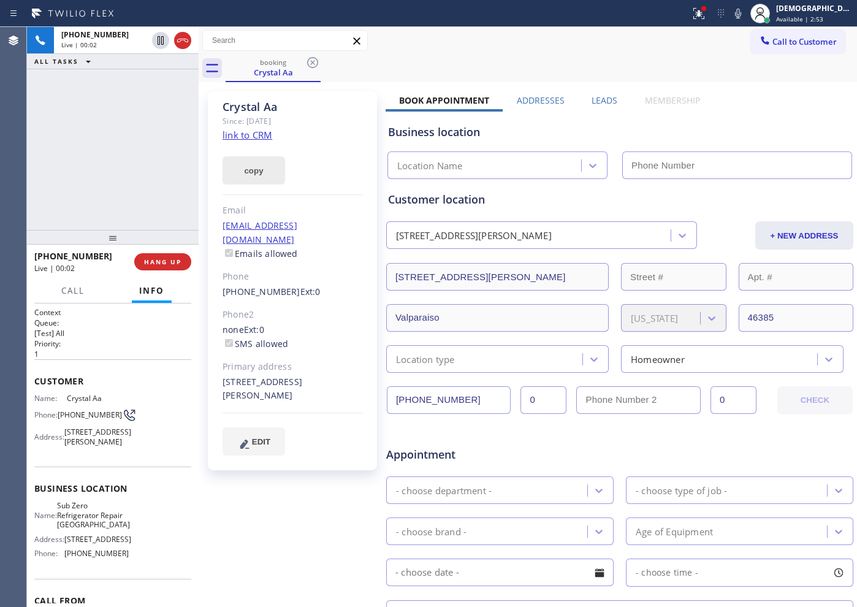
type input "[PHONE_NUMBER]"
click at [260, 136] on link "link to CRM" at bounding box center [248, 135] width 50 height 12
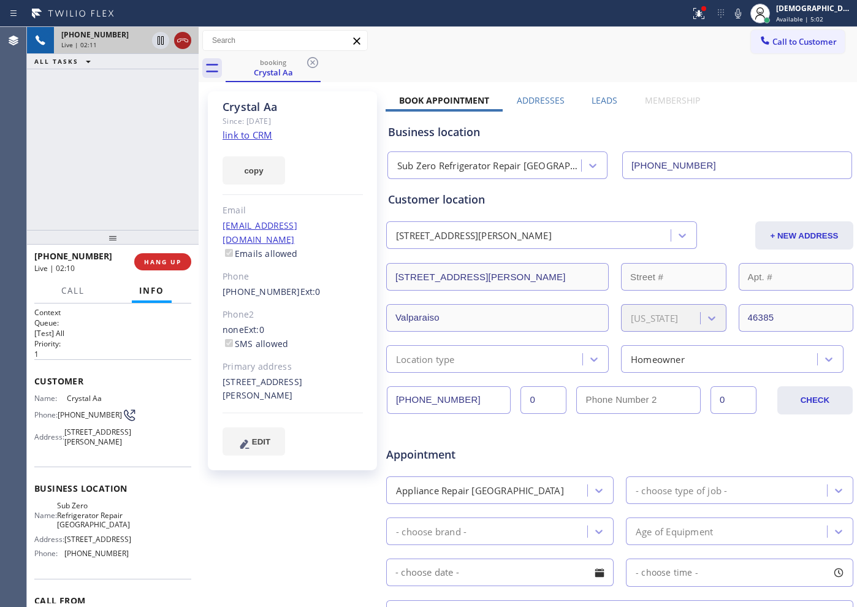
click at [181, 44] on icon at bounding box center [182, 40] width 15 height 15
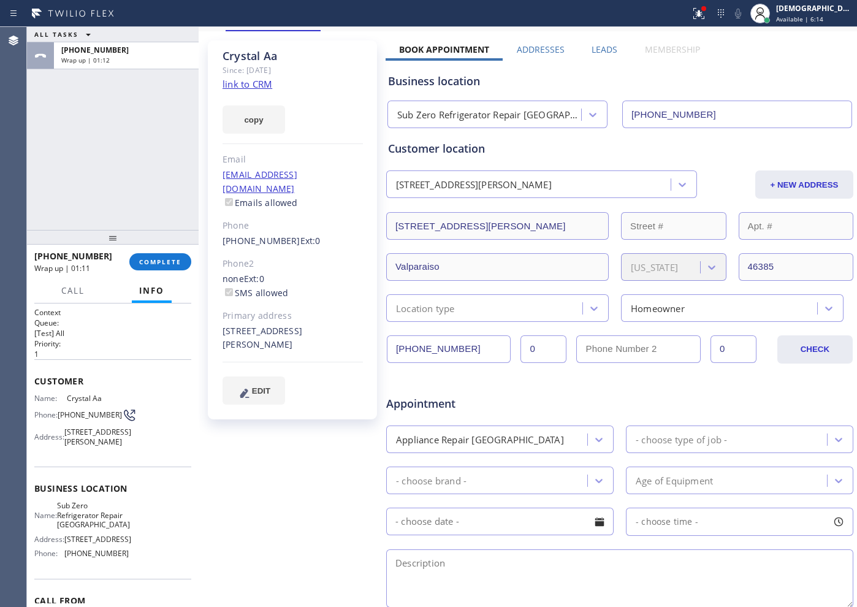
scroll to position [153, 0]
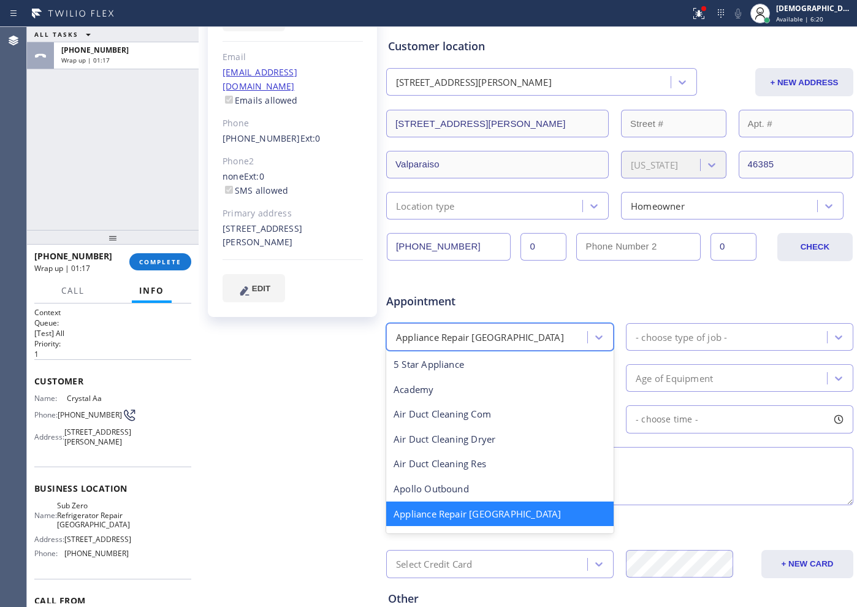
click at [490, 328] on div "Appliance Repair High End" at bounding box center [488, 336] width 197 height 21
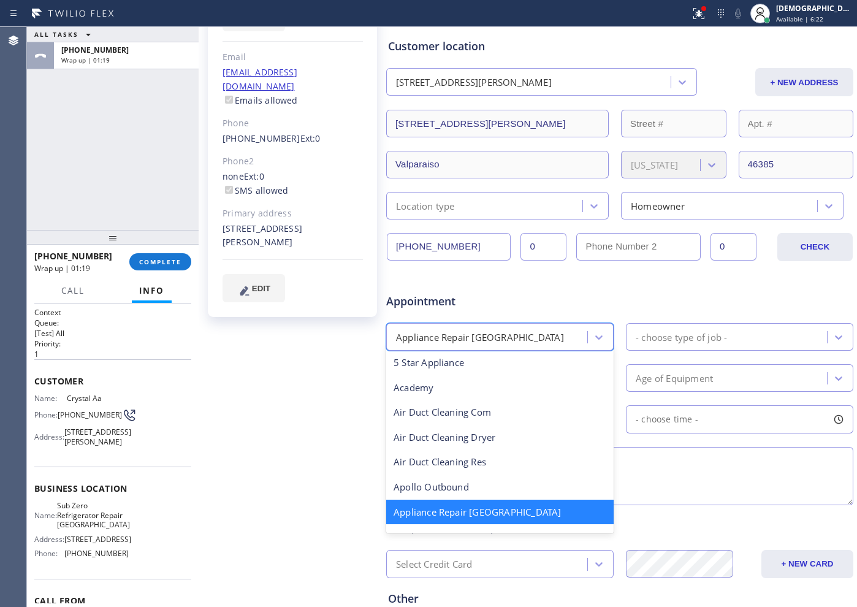
click at [668, 294] on div "Appointment" at bounding box center [620, 293] width 470 height 31
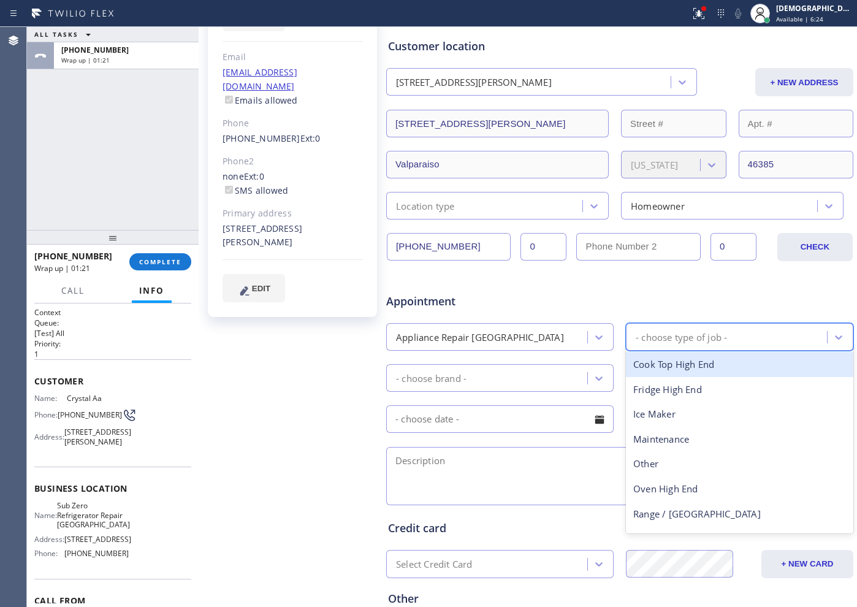
click at [693, 333] on div "- choose type of job -" at bounding box center [681, 337] width 91 height 14
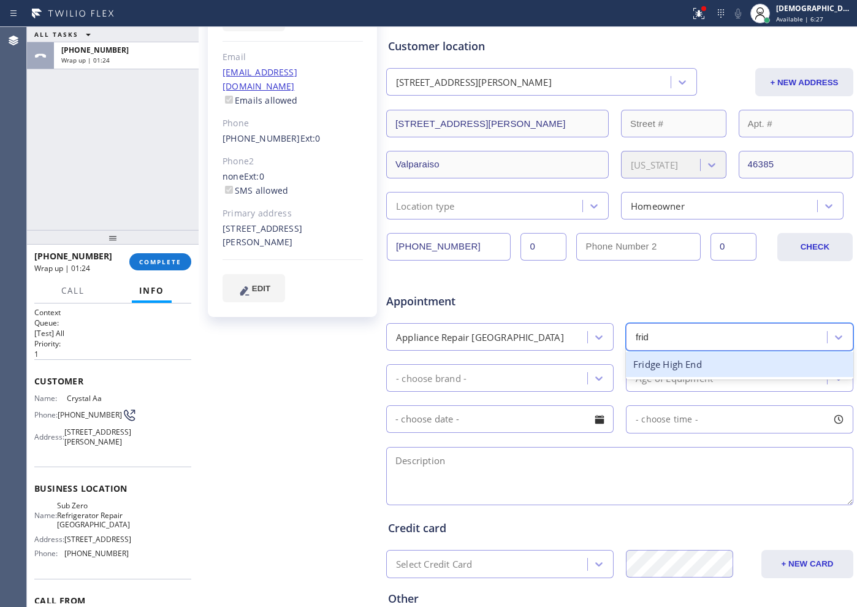
type input "fridg"
click at [673, 364] on div "Fridge High End" at bounding box center [739, 364] width 227 height 25
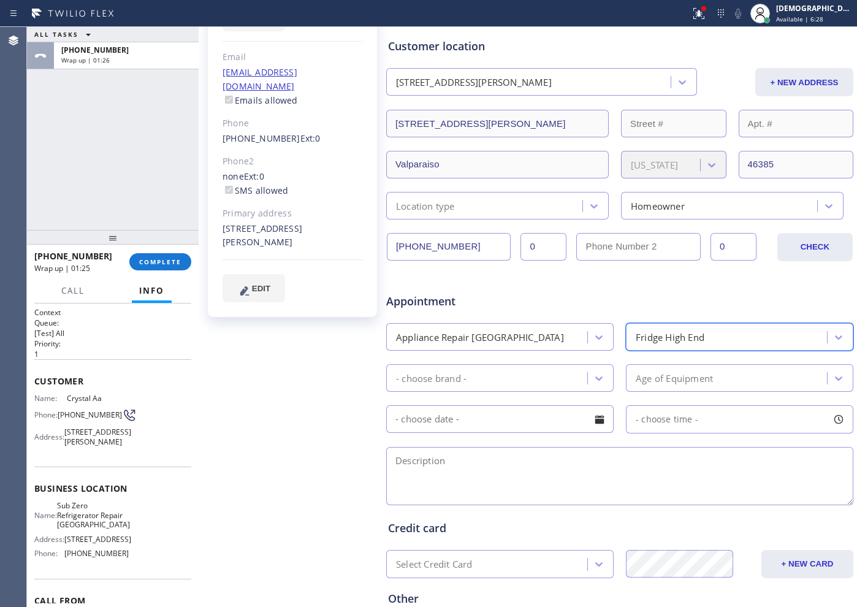
click at [546, 367] on div "- choose brand -" at bounding box center [488, 377] width 197 height 21
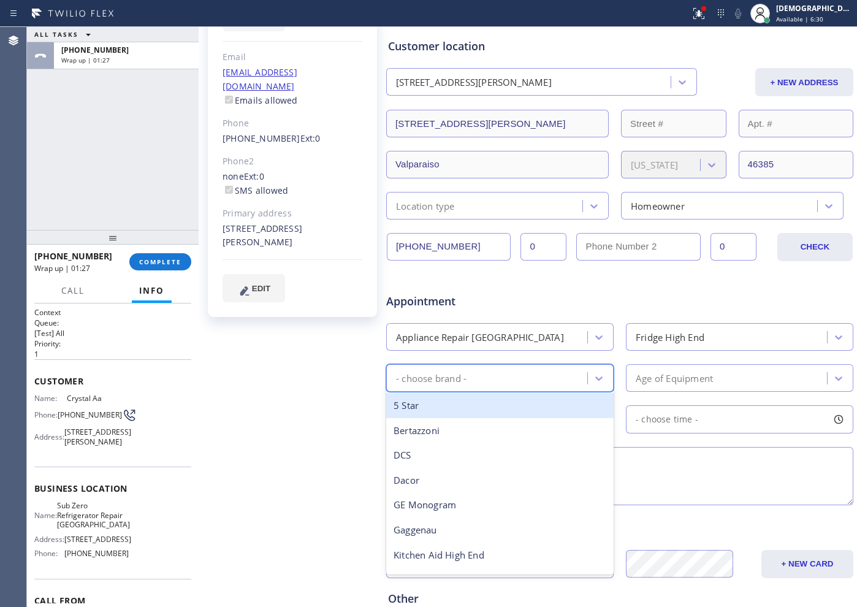
type input "s"
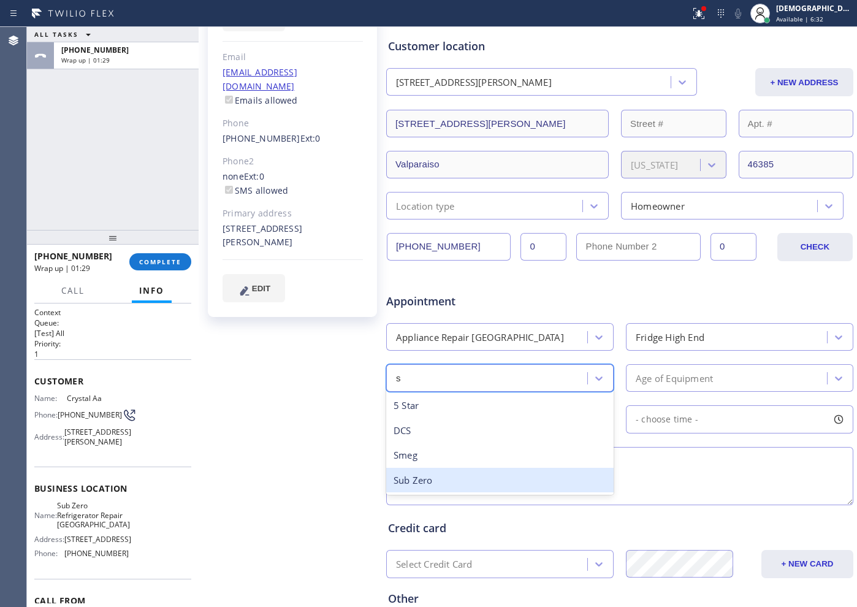
click at [471, 486] on div "Sub Zero" at bounding box center [499, 480] width 227 height 25
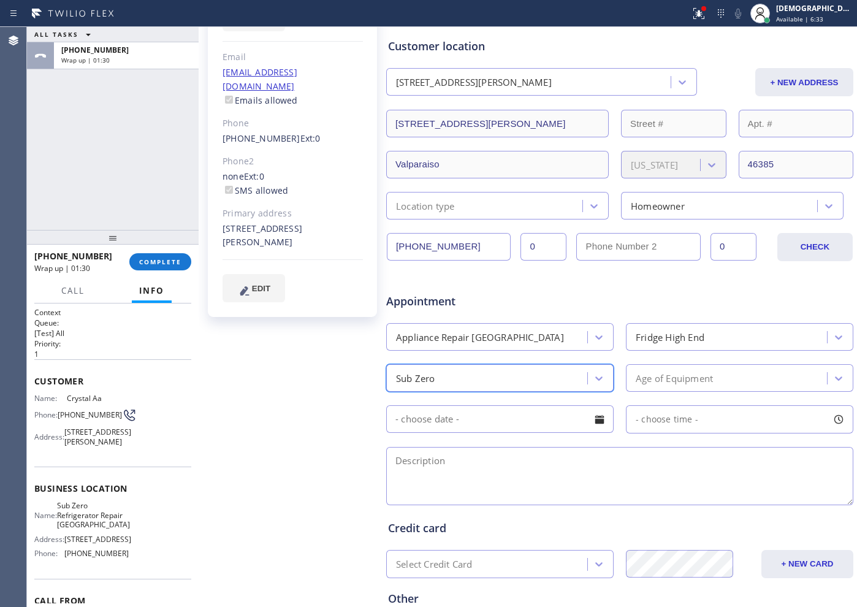
click at [638, 379] on div "Age of Equipment" at bounding box center [674, 378] width 77 height 14
click at [670, 370] on div "Age of Equipment" at bounding box center [728, 377] width 197 height 21
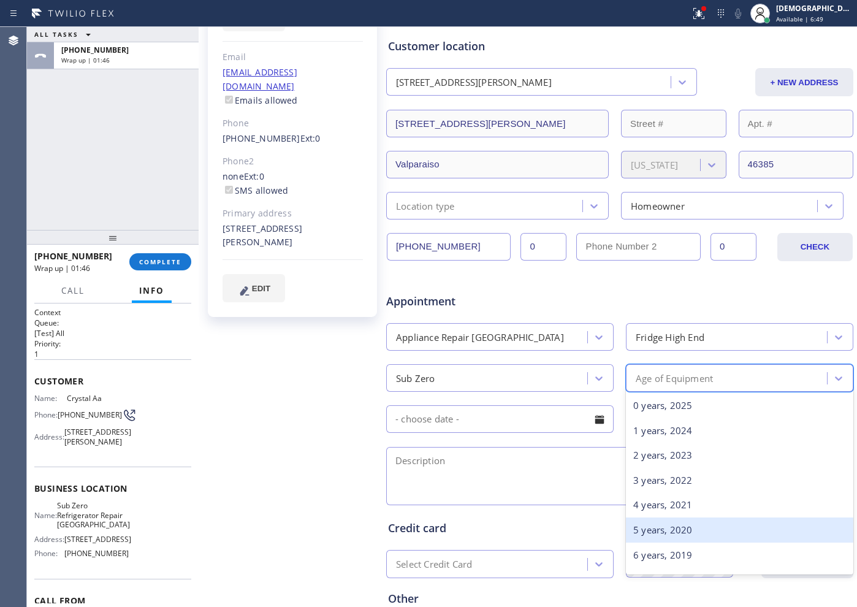
scroll to position [153, 0]
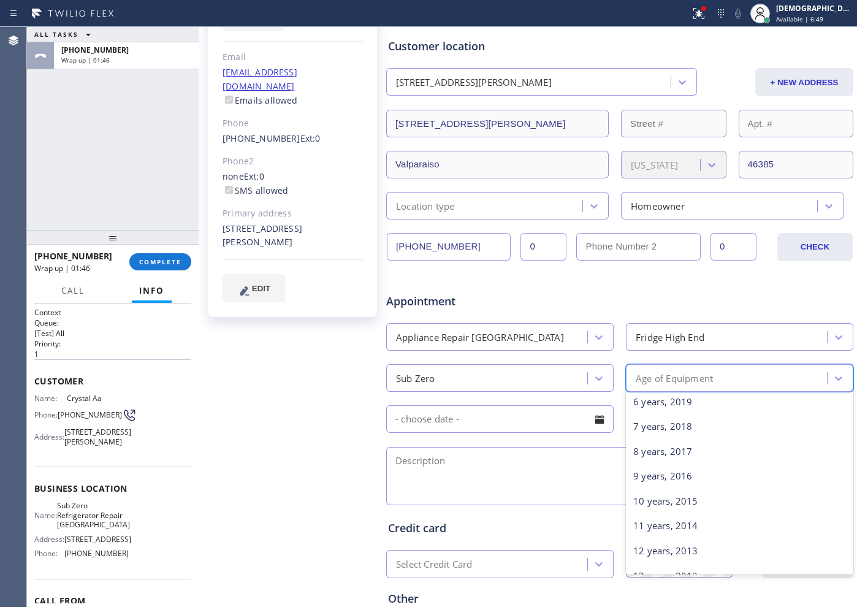
click at [680, 522] on div "11 years, 2014" at bounding box center [739, 525] width 227 height 25
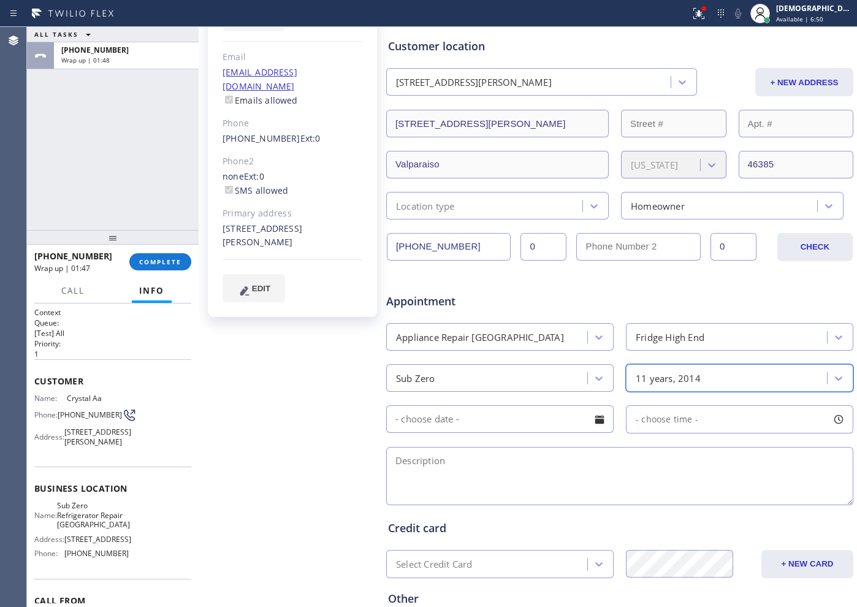
click at [477, 426] on input "text" at bounding box center [499, 419] width 227 height 28
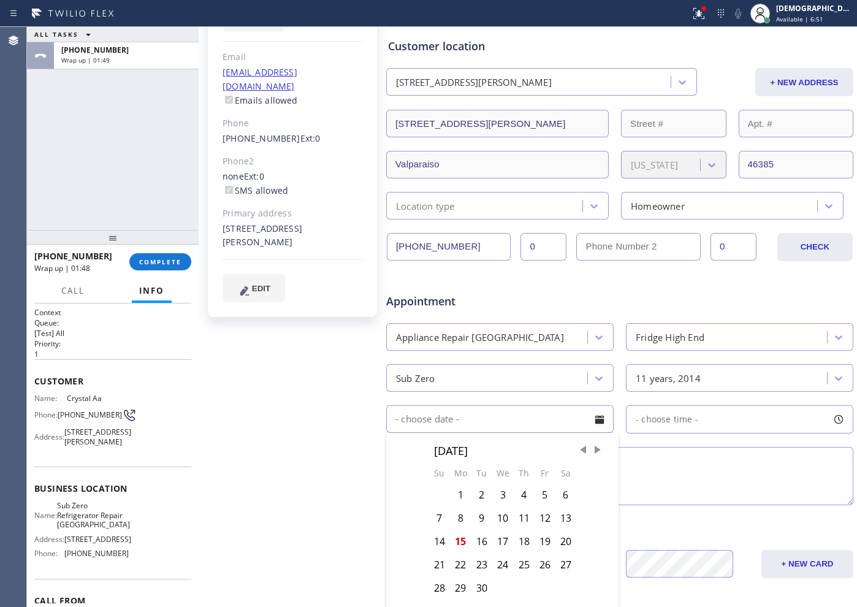
drag, startPoint x: 740, startPoint y: 498, endPoint x: 851, endPoint y: 387, distance: 156.9
click at [740, 498] on textarea at bounding box center [619, 476] width 467 height 58
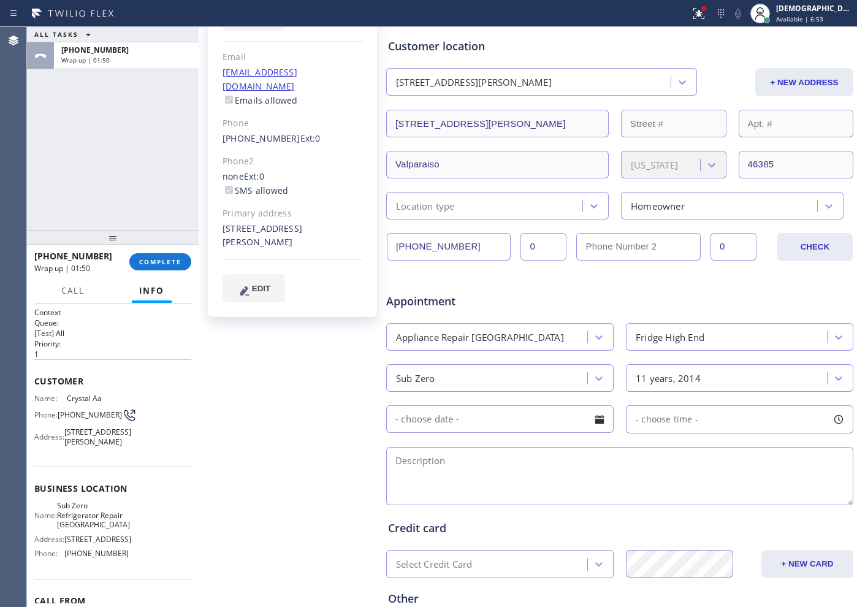
click at [676, 470] on textarea at bounding box center [619, 476] width 467 height 58
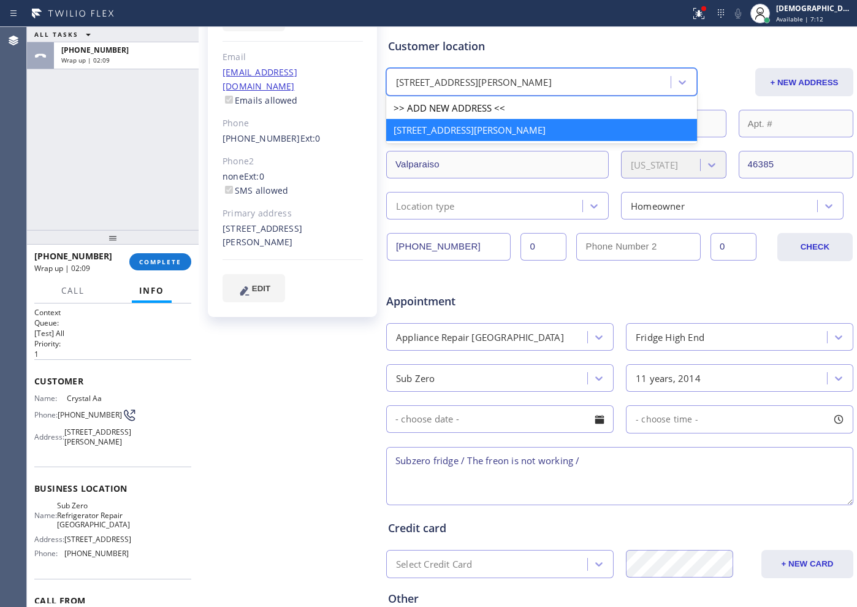
drag, startPoint x: 606, startPoint y: 77, endPoint x: 487, endPoint y: 75, distance: 119.6
click at [508, 75] on div "1851 Hayes Leonard Road Valparaiso, 46385 IN" at bounding box center [530, 82] width 281 height 21
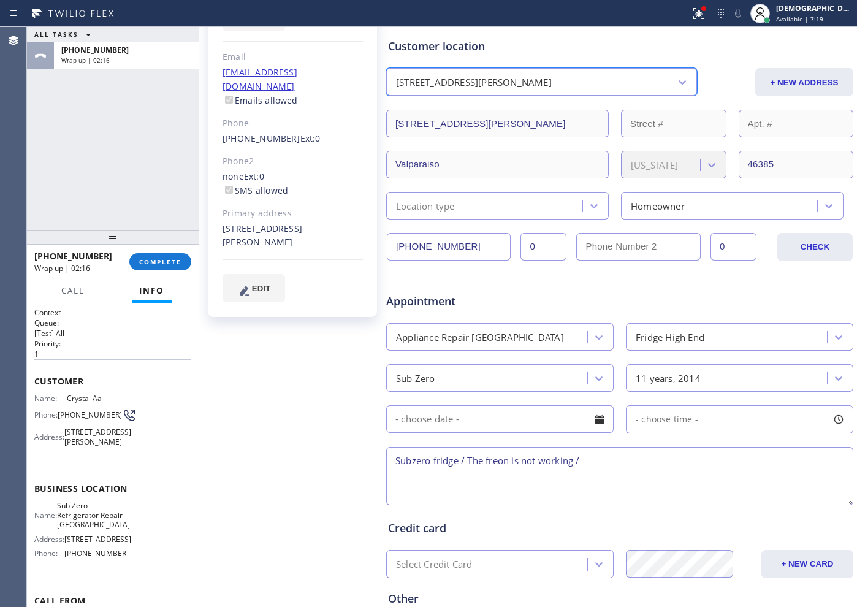
click at [609, 465] on textarea "Subzero fridge / The freon is not working /" at bounding box center [619, 476] width 467 height 58
paste textarea "1851 Hayes Leonard Road , Valparaiso, IN, 46385"
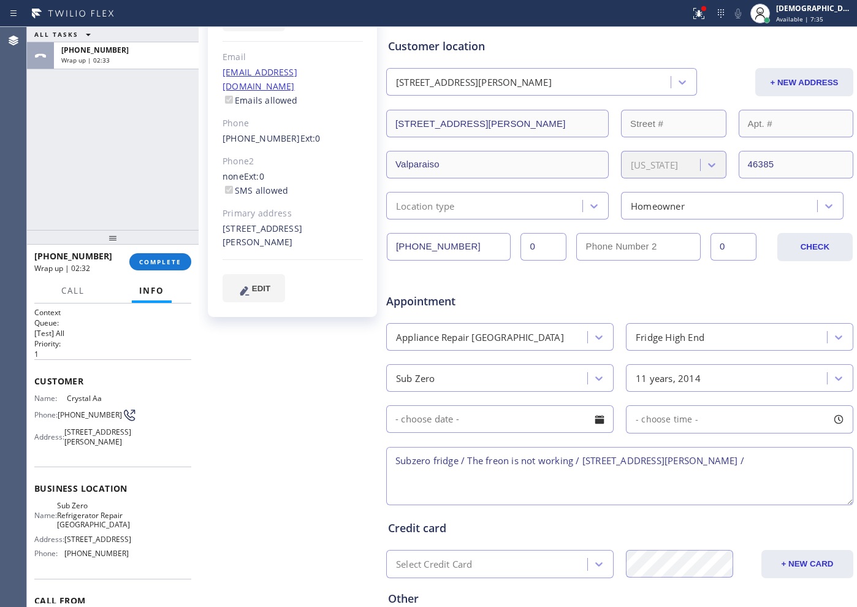
click at [815, 459] on textarea "Subzero fridge / The freon is not working / 1851 Hayes Leonard Road , Valparais…" at bounding box center [619, 476] width 467 height 58
drag, startPoint x: 104, startPoint y: 546, endPoint x: 67, endPoint y: 528, distance: 41.4
click at [67, 528] on span "Sub Zero Refrigerator Repair [GEOGRAPHIC_DATA]" at bounding box center [93, 515] width 73 height 28
copy span "ub Zero Refrigerator Repair Chicago"
click at [155, 548] on div "Name: Sub Zero Refrigerator Repair Chicago Address: 2046 W BELMONT AVE Phone: (…" at bounding box center [112, 532] width 157 height 62
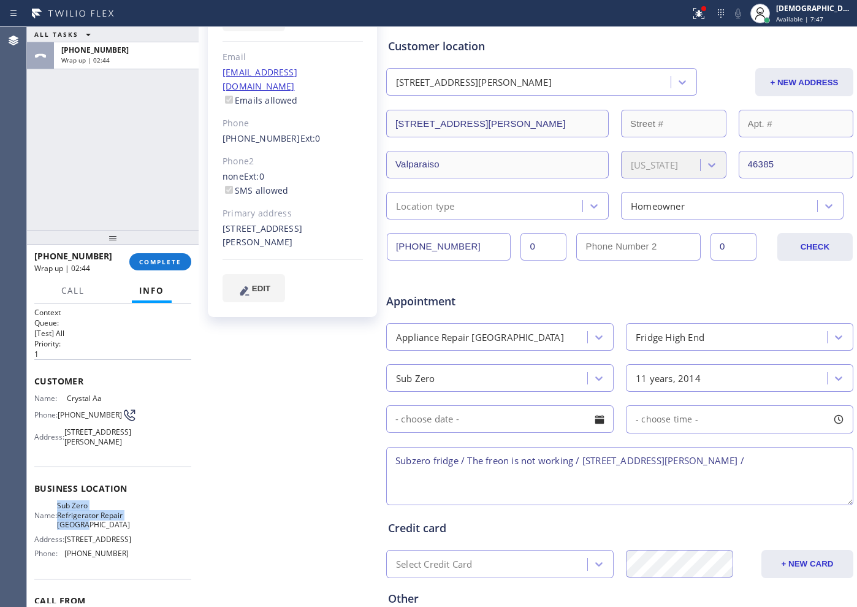
drag, startPoint x: 98, startPoint y: 549, endPoint x: 66, endPoint y: 532, distance: 35.9
click at [66, 532] on div "Name: Sub Zero Refrigerator Repair Chicago Address: 2046 W BELMONT AVE Phone: (…" at bounding box center [112, 532] width 157 height 62
copy span "Sub Zero Refrigerator Repair [GEOGRAPHIC_DATA]"
click at [809, 465] on textarea "Subzero fridge / The freon is not working / 1851 Hayes Leonard Road , Valparais…" at bounding box center [619, 476] width 467 height 58
paste textarea "Sub Zero Refrigerator Repair [GEOGRAPHIC_DATA]"
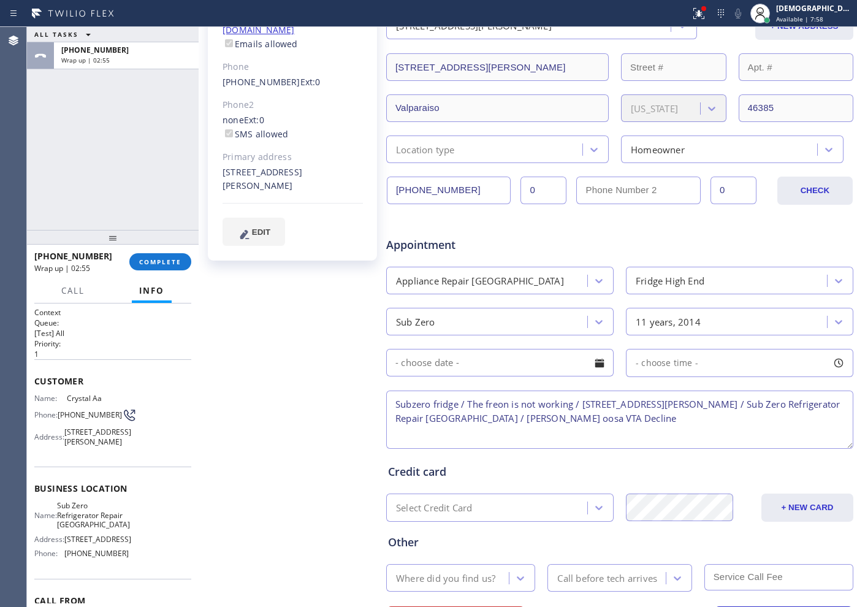
scroll to position [276, 0]
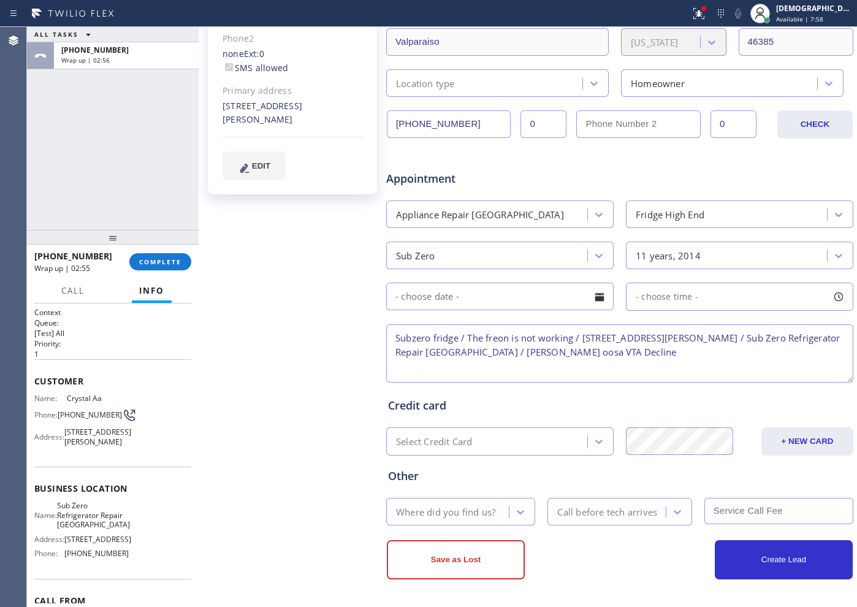
type textarea "Subzero fridge / The freon is not working / 1851 Hayes Leonard Road , Valparais…"
click at [476, 510] on div "Where did you find us?" at bounding box center [445, 512] width 99 height 14
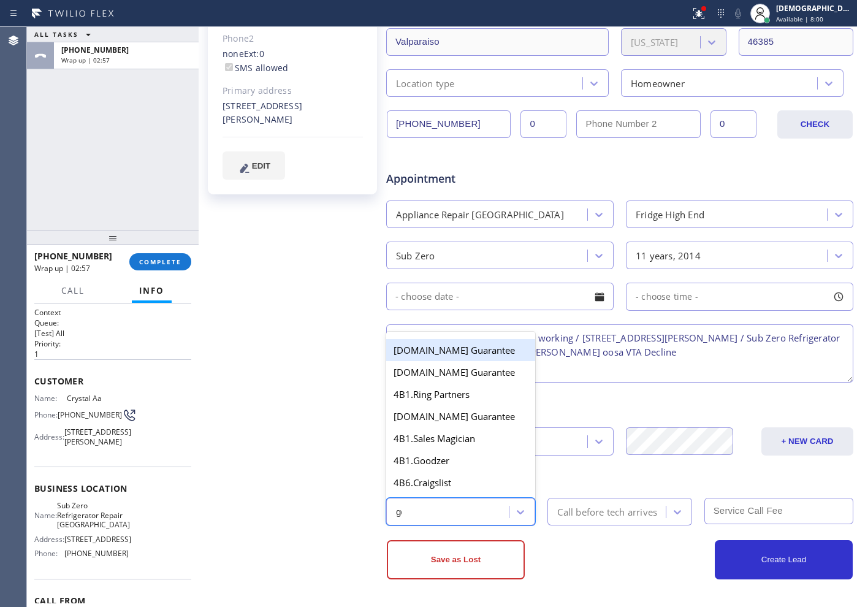
type input "goo"
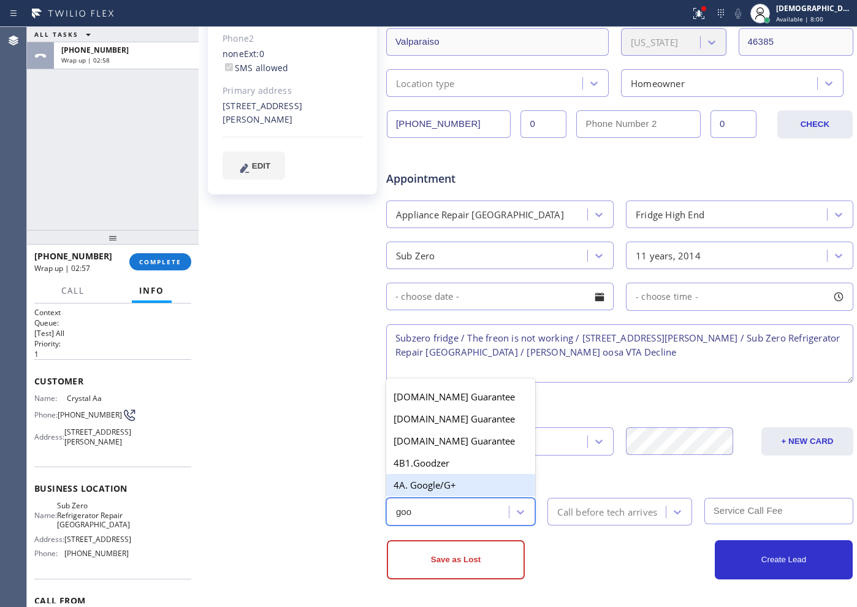
click at [459, 488] on div "4A. Google/G+" at bounding box center [460, 485] width 149 height 22
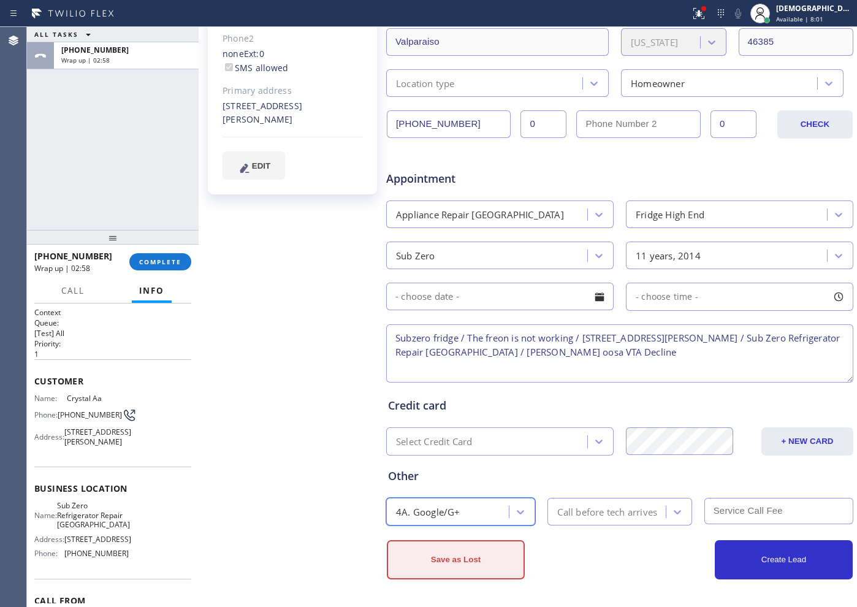
click at [471, 551] on button "Save as Lost" at bounding box center [456, 559] width 138 height 39
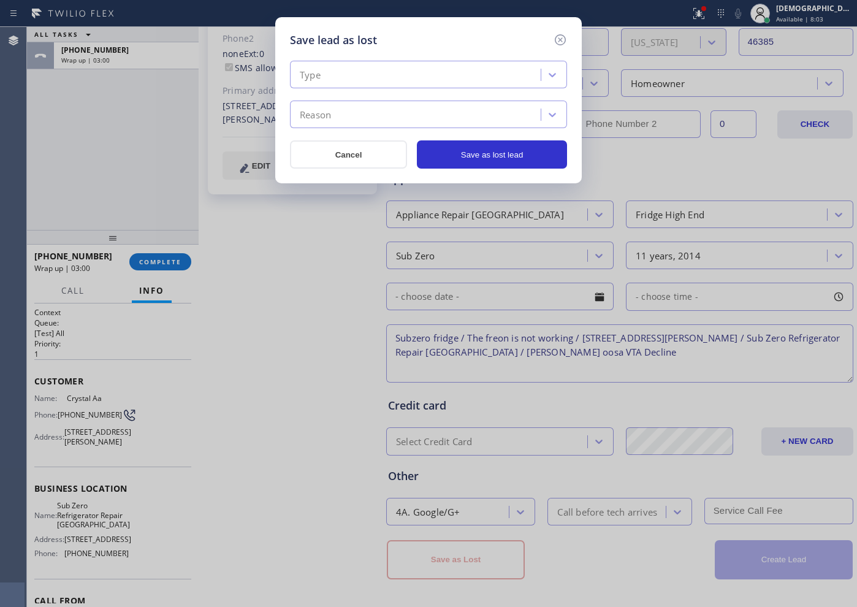
click at [391, 68] on div "Type" at bounding box center [417, 74] width 247 height 21
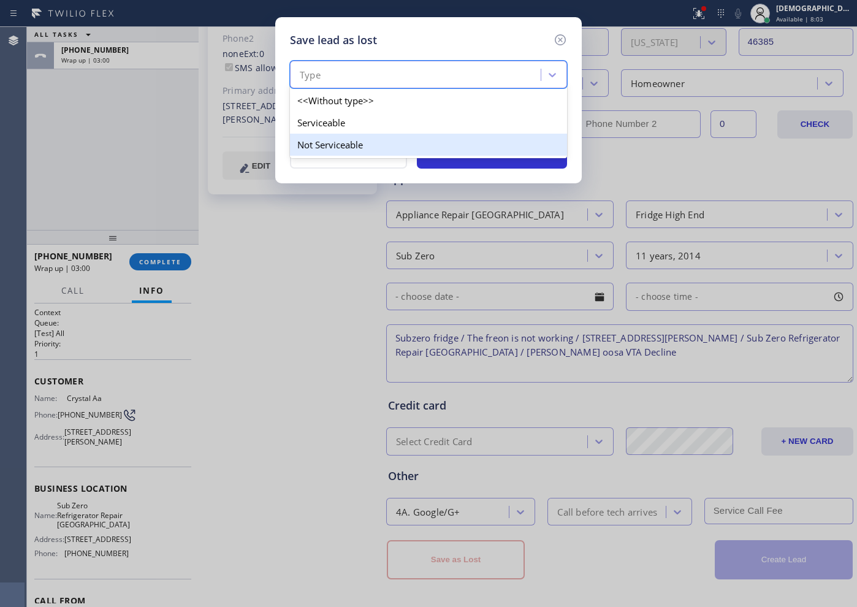
click at [364, 140] on div "Not Serviceable" at bounding box center [428, 145] width 277 height 22
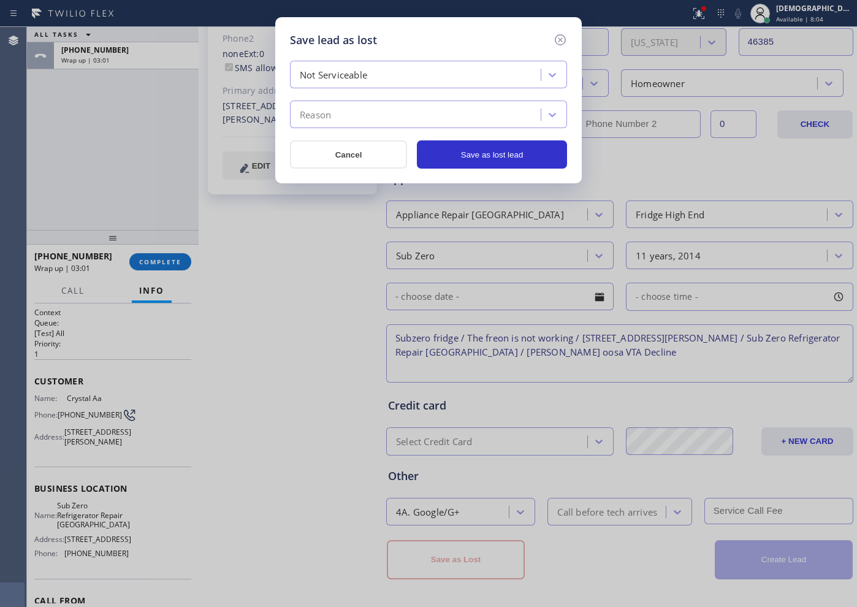
click at [366, 124] on div "Reason" at bounding box center [417, 114] width 247 height 21
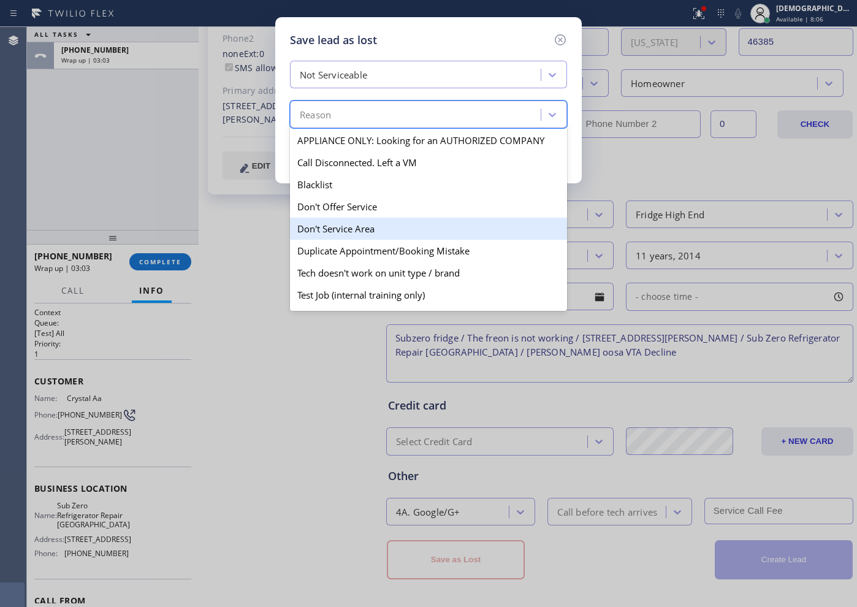
click at [384, 223] on div "Don't Service Area" at bounding box center [428, 229] width 277 height 22
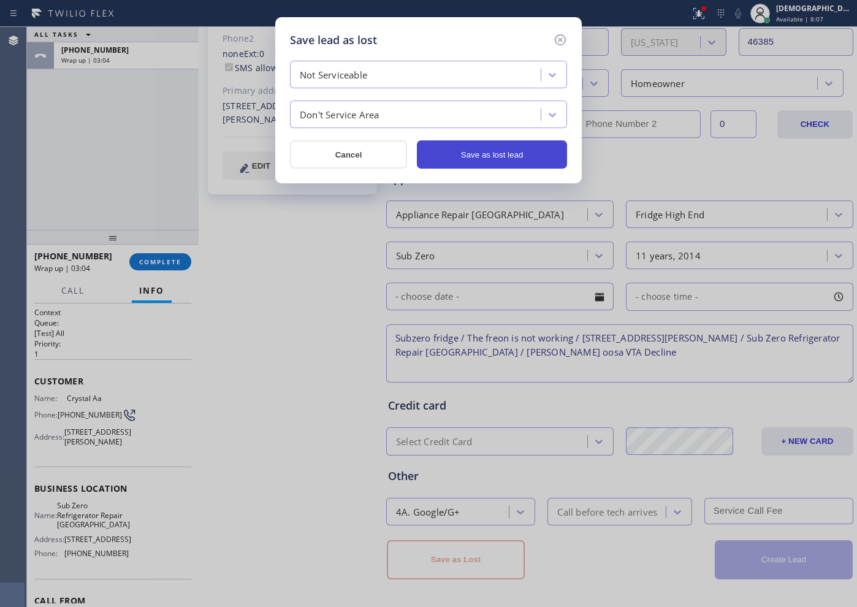
click at [468, 153] on button "Save as lost lead" at bounding box center [492, 154] width 150 height 28
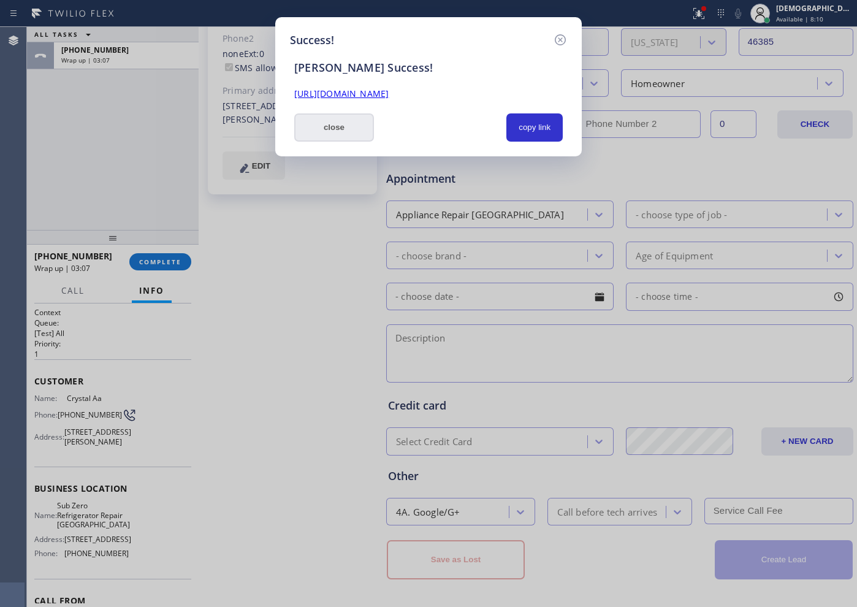
click at [326, 116] on button "close" at bounding box center [334, 127] width 80 height 28
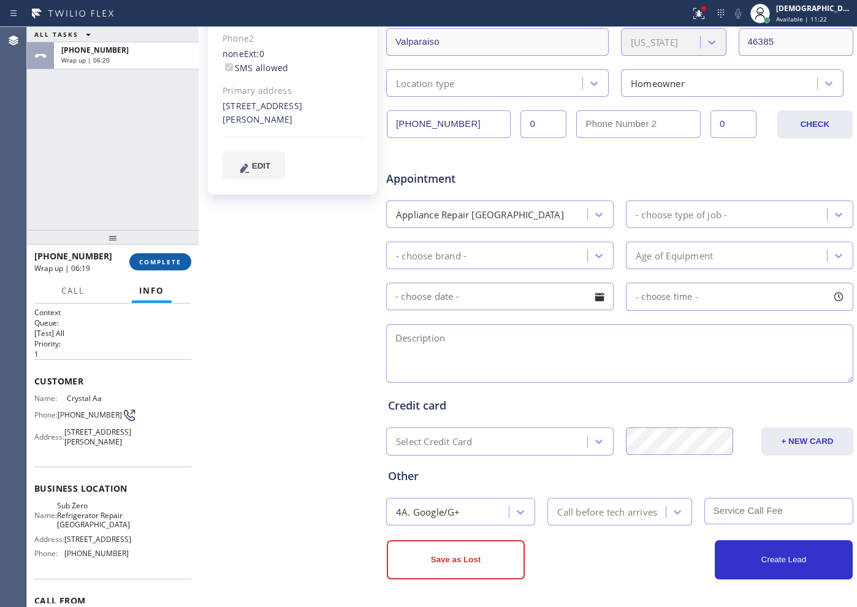
click at [179, 261] on span "COMPLETE" at bounding box center [160, 261] width 42 height 9
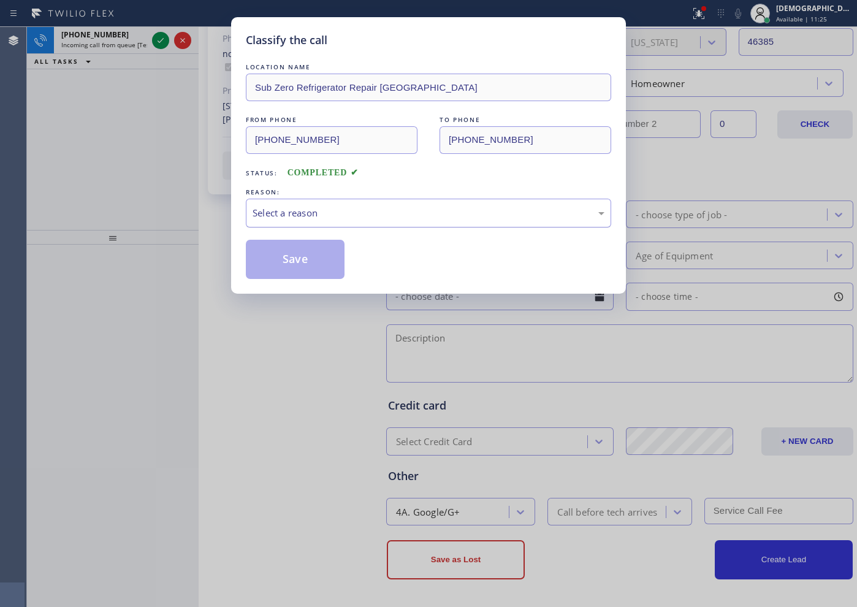
click at [365, 216] on div "Select a reason" at bounding box center [429, 213] width 352 height 14
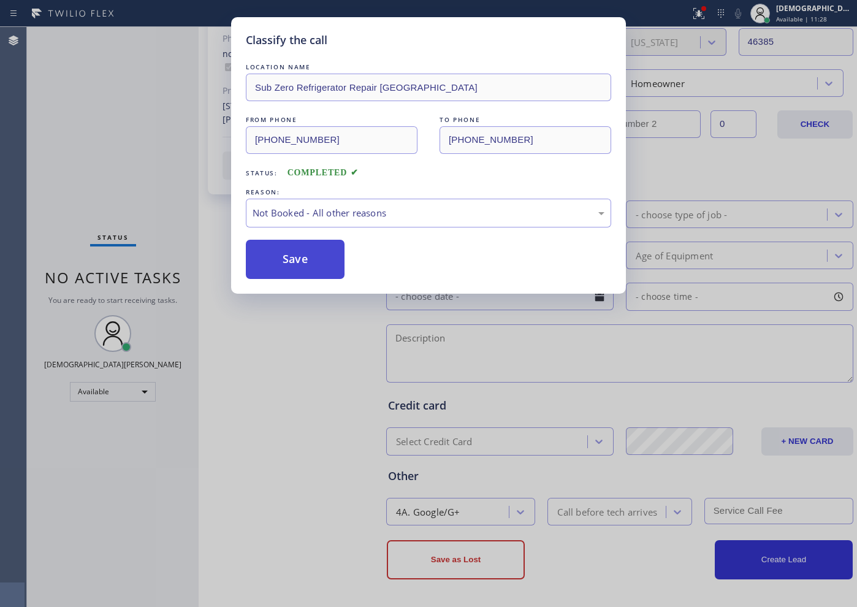
click at [313, 251] on button "Save" at bounding box center [295, 259] width 99 height 39
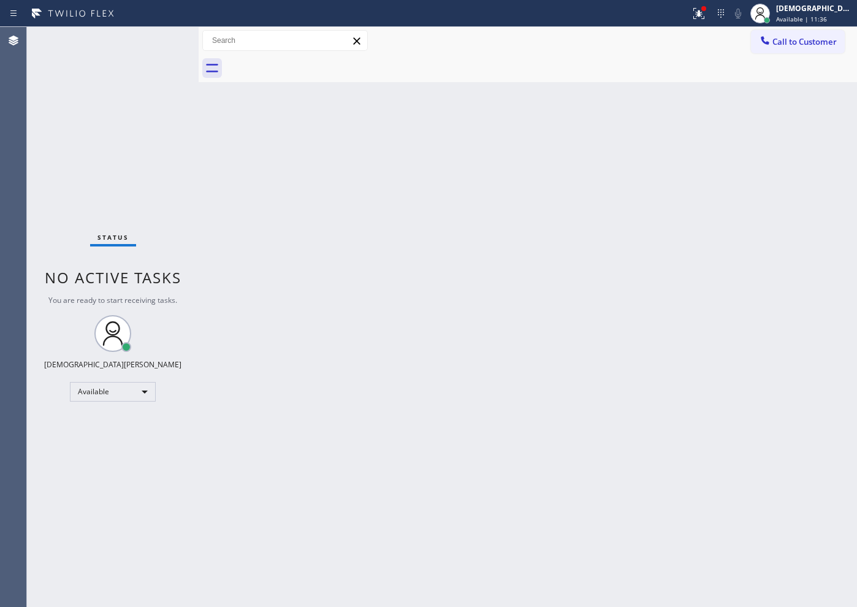
click at [105, 125] on div "Status No active tasks You are ready to start receiving tasks. Christian Cinco …" at bounding box center [113, 317] width 172 height 580
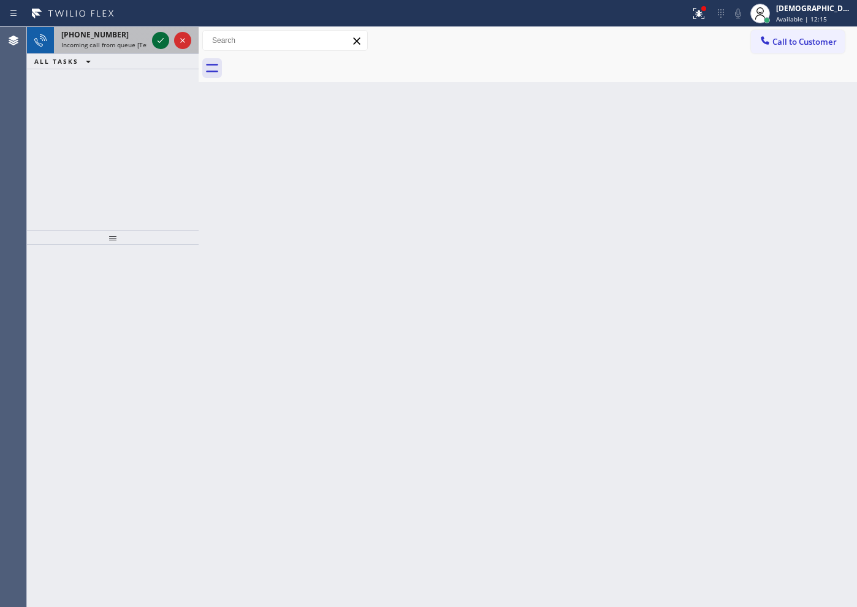
click at [158, 41] on icon at bounding box center [160, 40] width 15 height 15
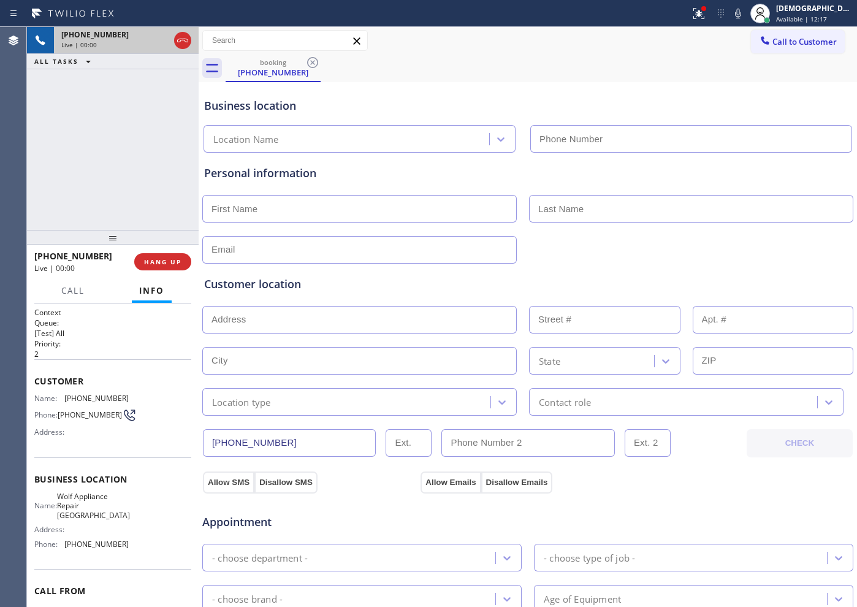
type input "[PHONE_NUMBER]"
drag, startPoint x: 281, startPoint y: 438, endPoint x: 191, endPoint y: 429, distance: 90.6
click at [191, 429] on div "+14256146765 Live | 03:28 ALL TASKS ALL TASKS ACTIVE TASKS TASKS IN WRAP UP +14…" at bounding box center [442, 317] width 830 height 580
click at [186, 40] on icon at bounding box center [182, 40] width 15 height 15
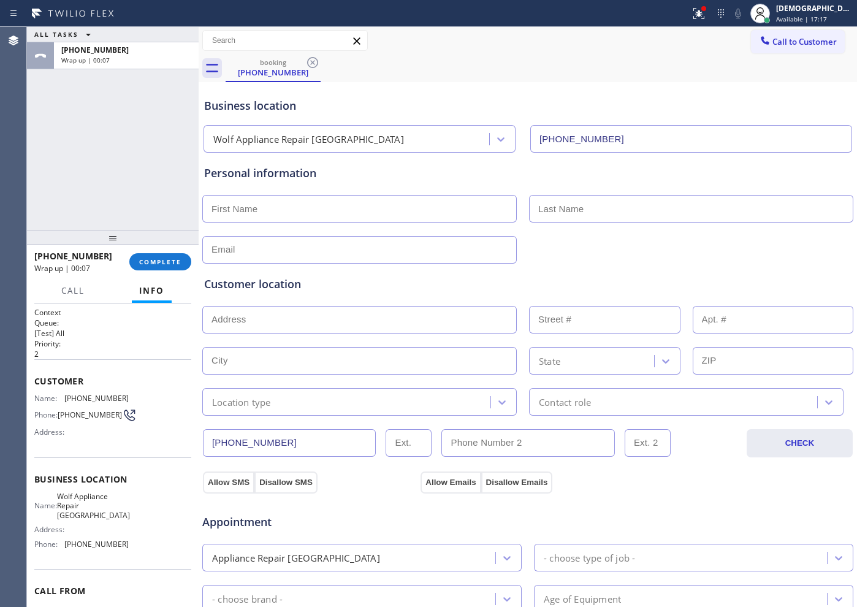
click at [272, 199] on input "text" at bounding box center [359, 209] width 314 height 28
paste input "Tiffany"
type input "Tiffany"
click at [570, 189] on div "Personal information Tiffany" at bounding box center [527, 214] width 647 height 99
click at [568, 202] on input "text" at bounding box center [691, 209] width 324 height 28
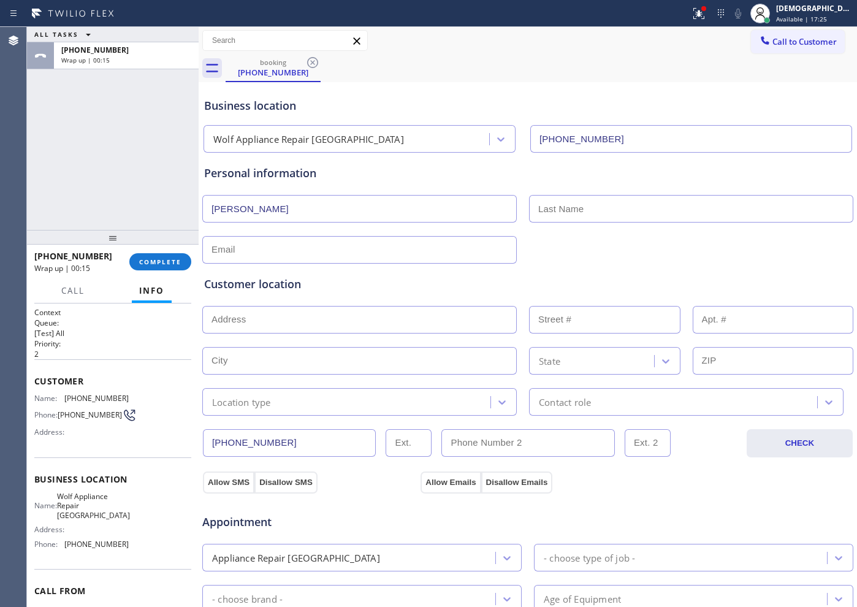
paste input "Bernal"
type input "Bernal"
click at [427, 254] on input "text" at bounding box center [359, 250] width 314 height 28
type input "No"
click at [301, 243] on input "No" at bounding box center [359, 250] width 314 height 28
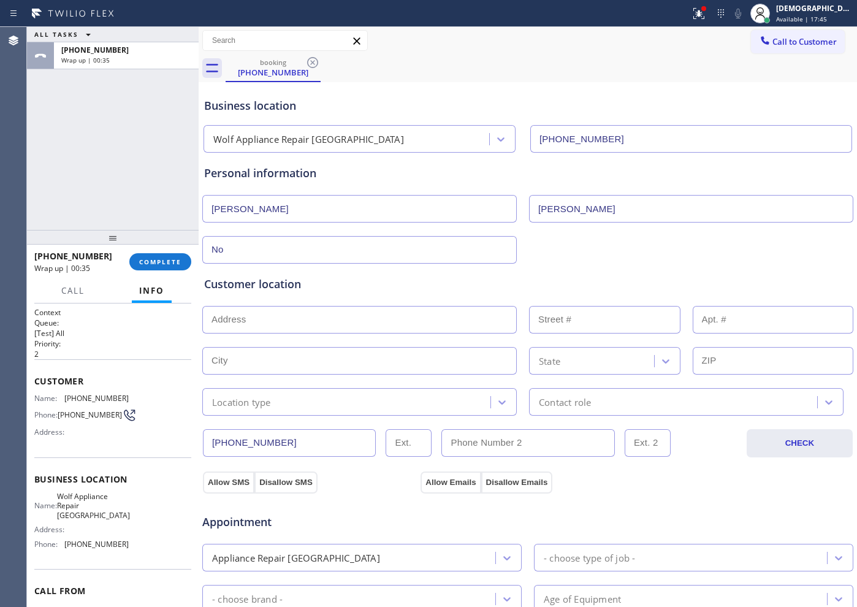
click at [301, 243] on input "No" at bounding box center [359, 250] width 314 height 28
paste input "tiffanybbernal@outlook.com"
type input "tiffanybbernal@outlook.com"
click at [304, 319] on input "text" at bounding box center [359, 320] width 314 height 28
paste input "9437 NE 5th St, Bellevue, WA 98004"
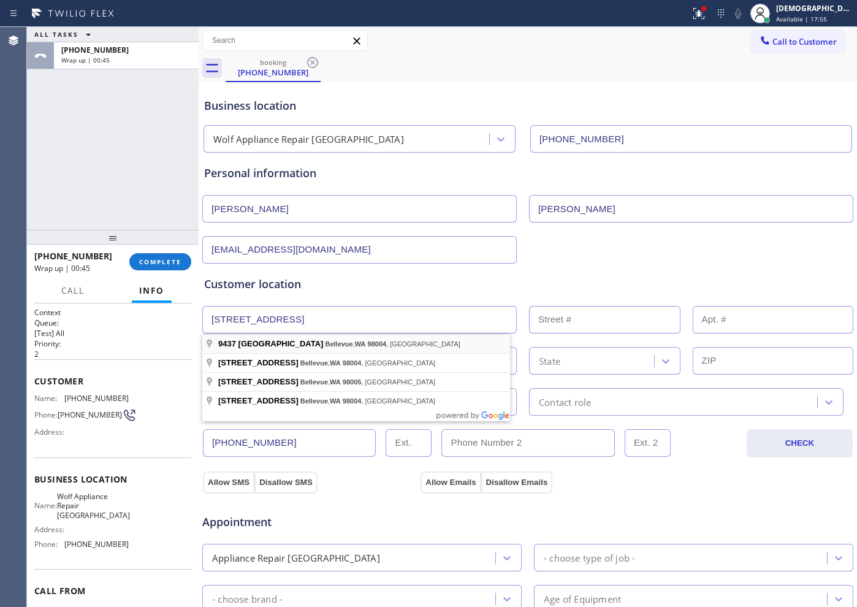
type input "9437 NE 5th St"
type input "9437"
type input "Bellevue"
type input "98004"
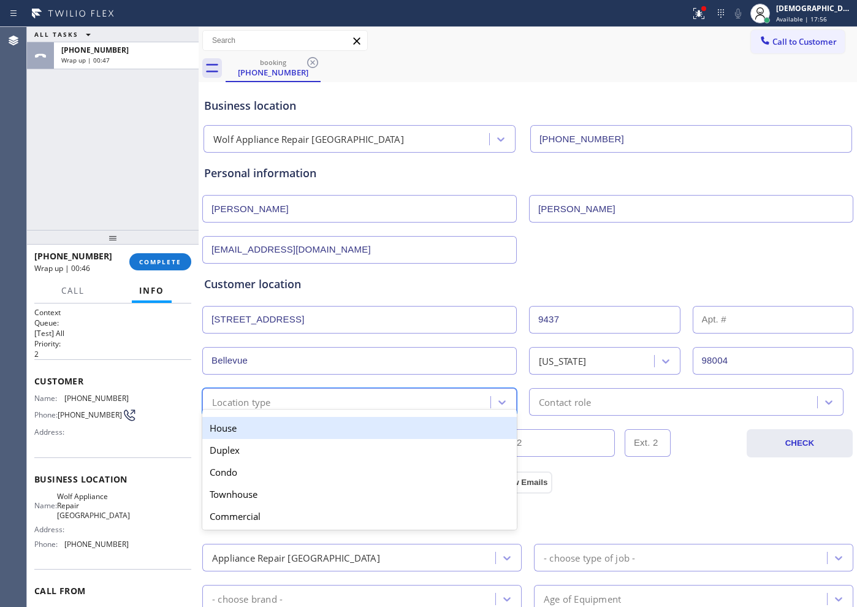
click at [279, 410] on div "option House focused, 1 of 5. 5 results available. Use Up and Down to choose op…" at bounding box center [359, 402] width 314 height 28
click at [270, 436] on div "House" at bounding box center [359, 428] width 314 height 22
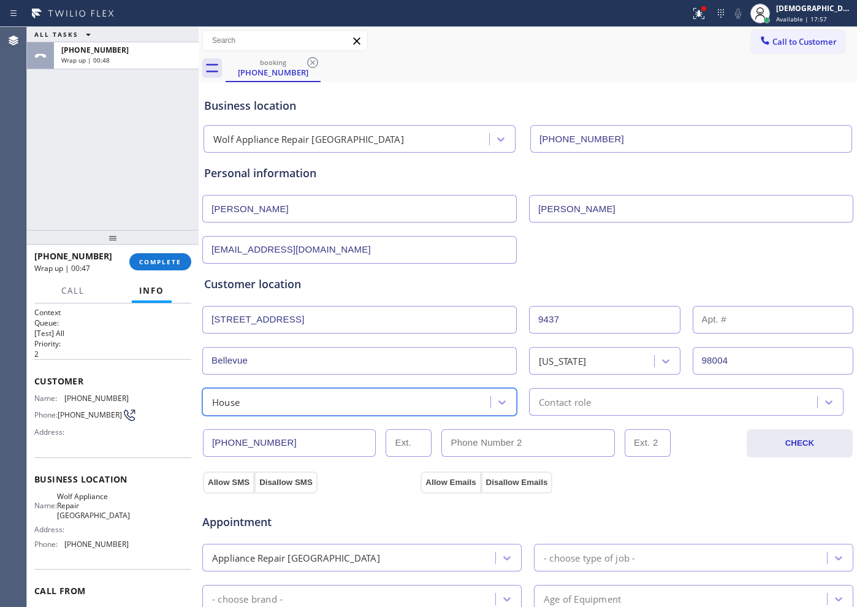
click at [546, 404] on div "Contact role" at bounding box center [565, 402] width 52 height 14
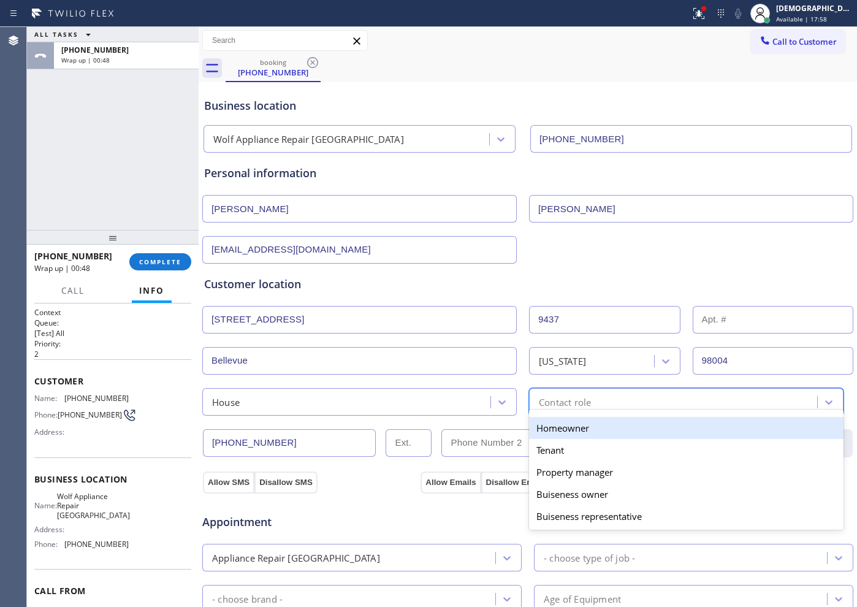
drag, startPoint x: 548, startPoint y: 425, endPoint x: 503, endPoint y: 438, distance: 46.7
click at [544, 427] on div "Homeowner" at bounding box center [686, 428] width 314 height 22
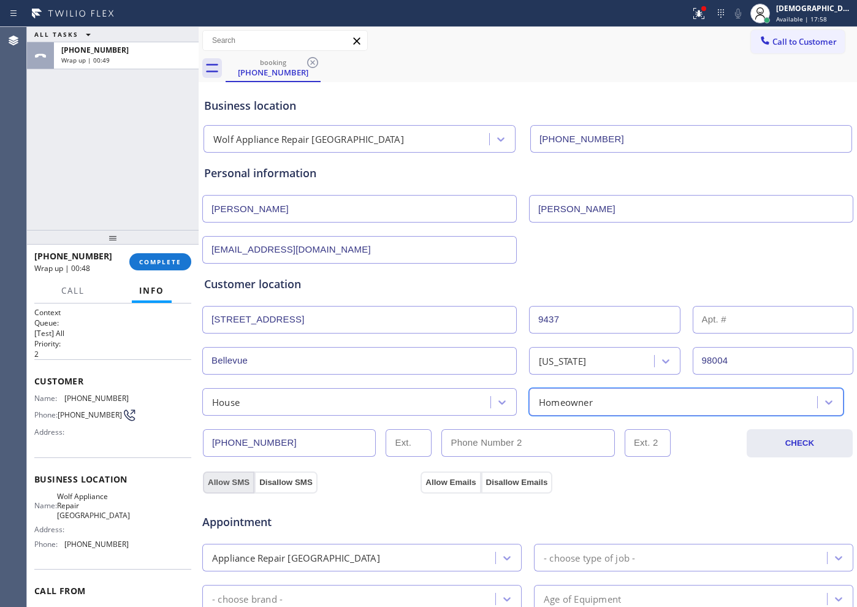
drag, startPoint x: 232, startPoint y: 479, endPoint x: 353, endPoint y: 479, distance: 120.8
click at [233, 479] on button "Allow SMS" at bounding box center [228, 482] width 51 height 22
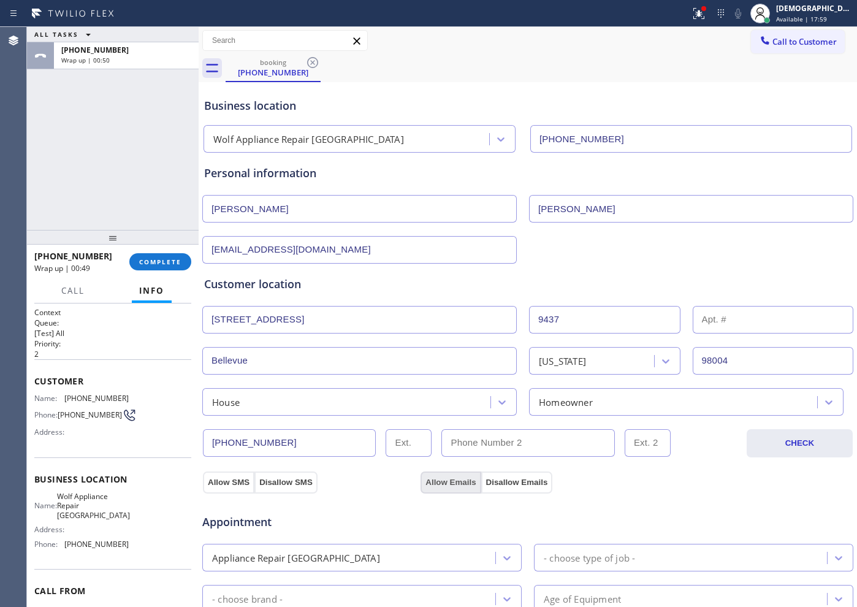
click at [458, 479] on button "Allow Emails" at bounding box center [451, 482] width 60 height 22
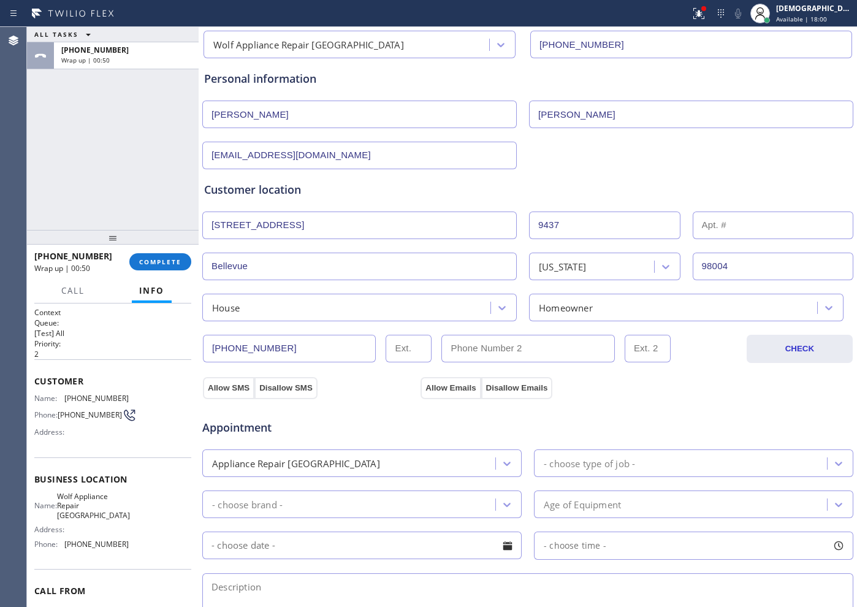
scroll to position [153, 0]
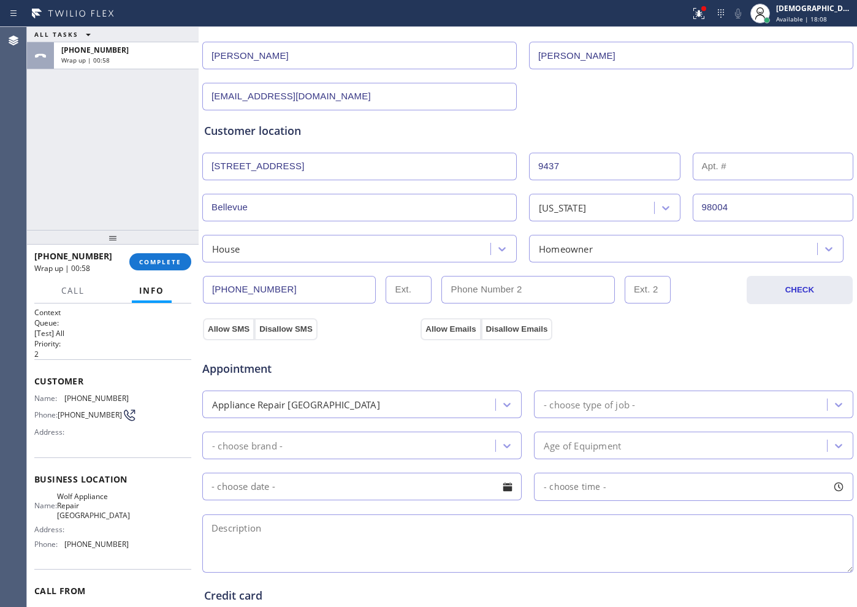
drag, startPoint x: 568, startPoint y: 403, endPoint x: 577, endPoint y: 399, distance: 9.9
click at [569, 403] on div "- choose type of job -" at bounding box center [589, 404] width 91 height 14
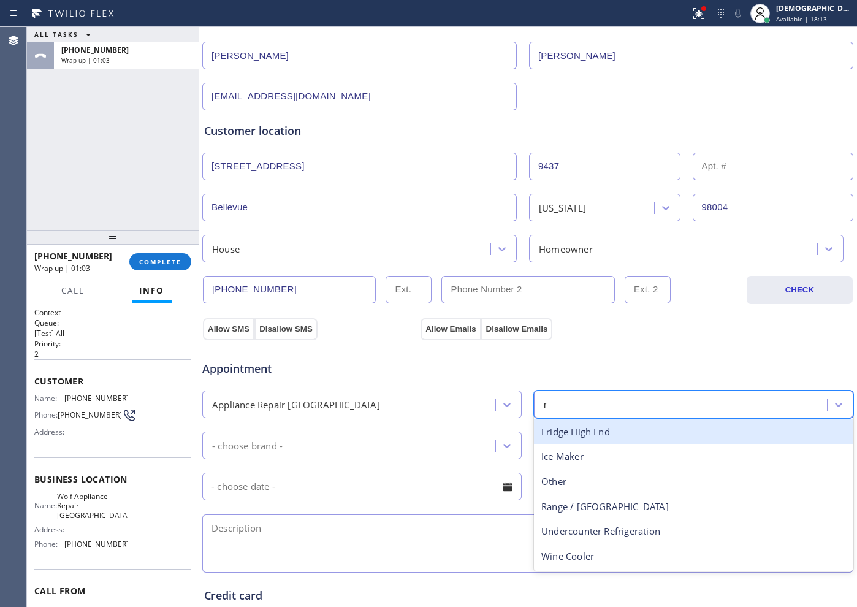
type input "ra"
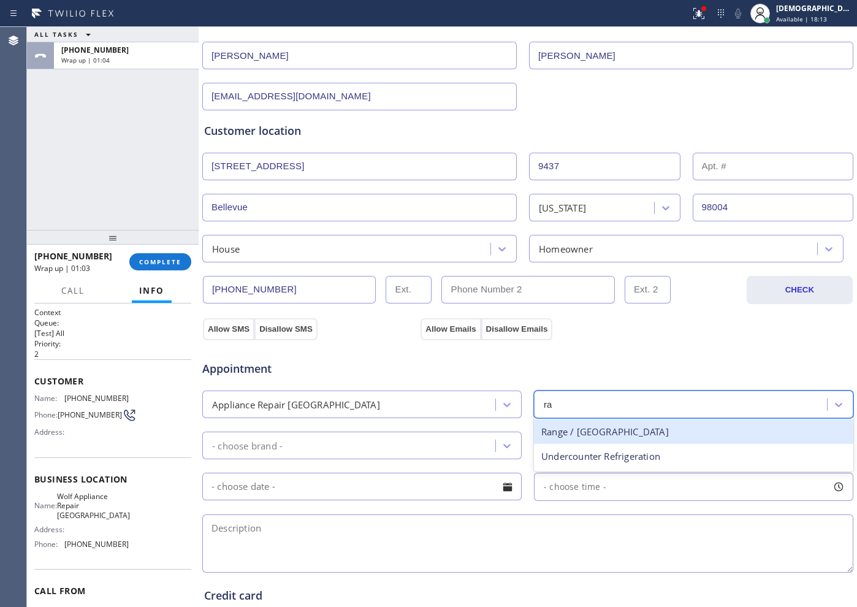
click at [573, 432] on div "Range / Stove High End" at bounding box center [693, 431] width 319 height 25
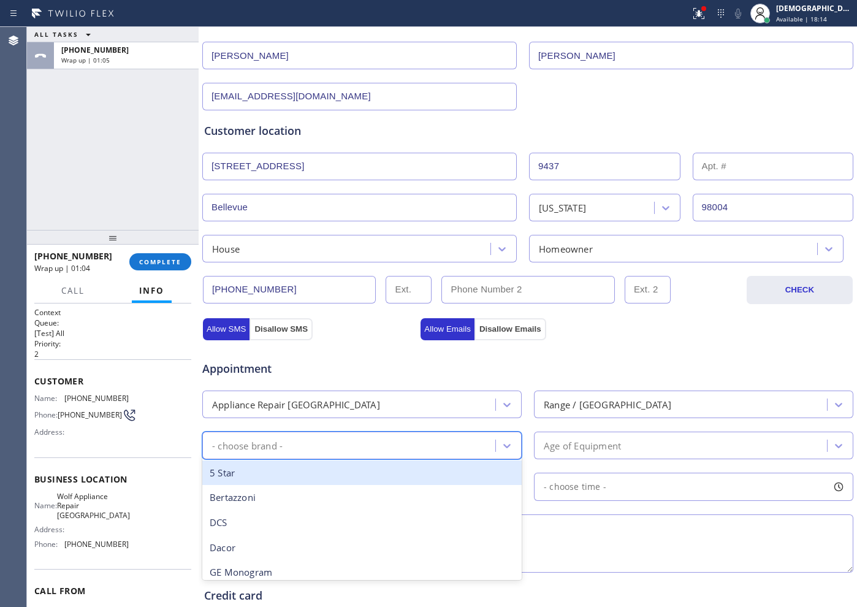
click at [379, 440] on div "- choose brand -" at bounding box center [350, 445] width 289 height 21
type input "w"
click at [368, 462] on div "Wolf" at bounding box center [361, 472] width 319 height 25
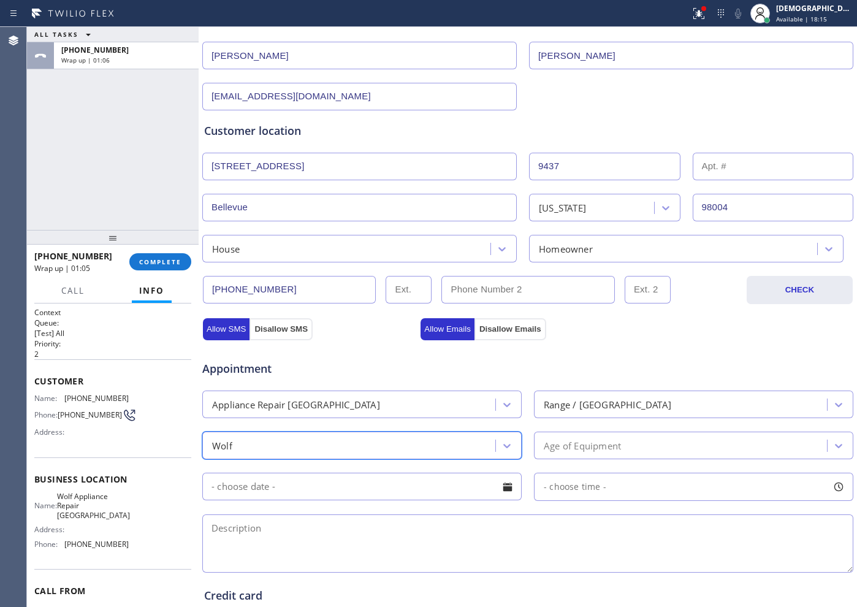
click at [607, 452] on div "Age of Equipment" at bounding box center [682, 445] width 289 height 21
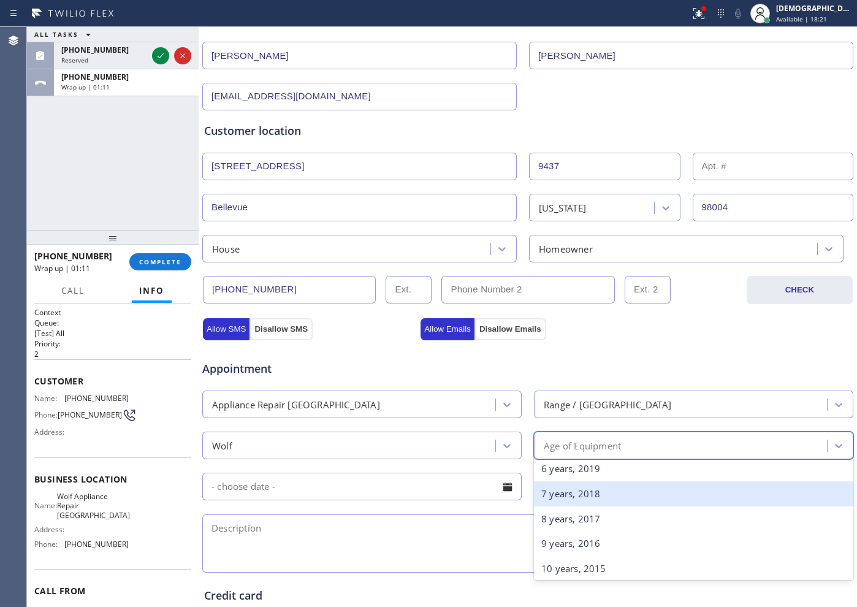
click at [606, 494] on div "7 years, 2018" at bounding box center [693, 493] width 319 height 25
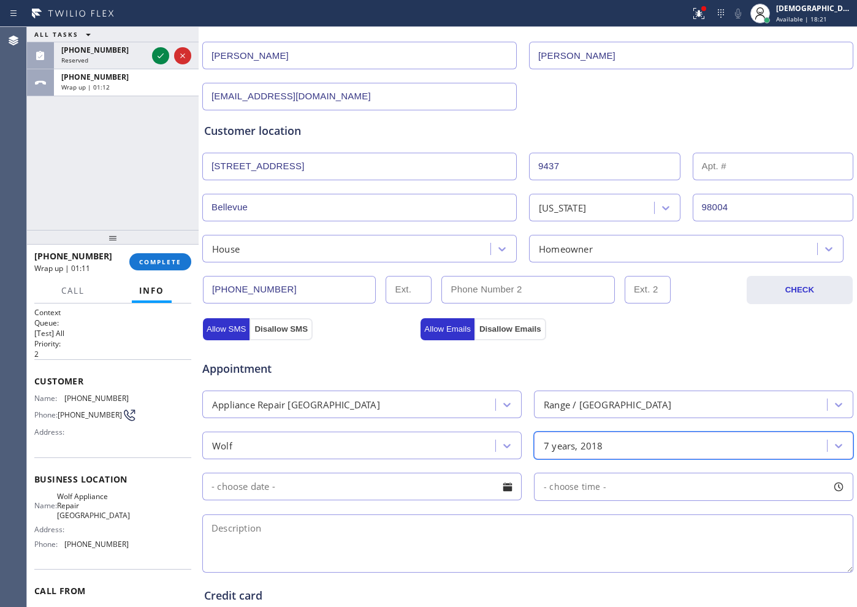
click at [373, 482] on input "text" at bounding box center [361, 487] width 319 height 28
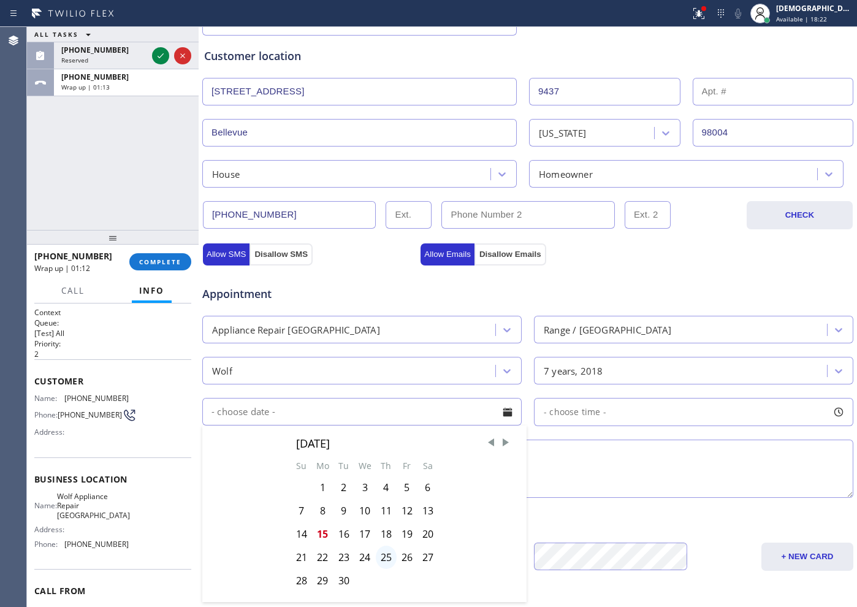
scroll to position [230, 0]
click at [340, 535] on div "16" at bounding box center [344, 531] width 21 height 23
type input "09/16/2025"
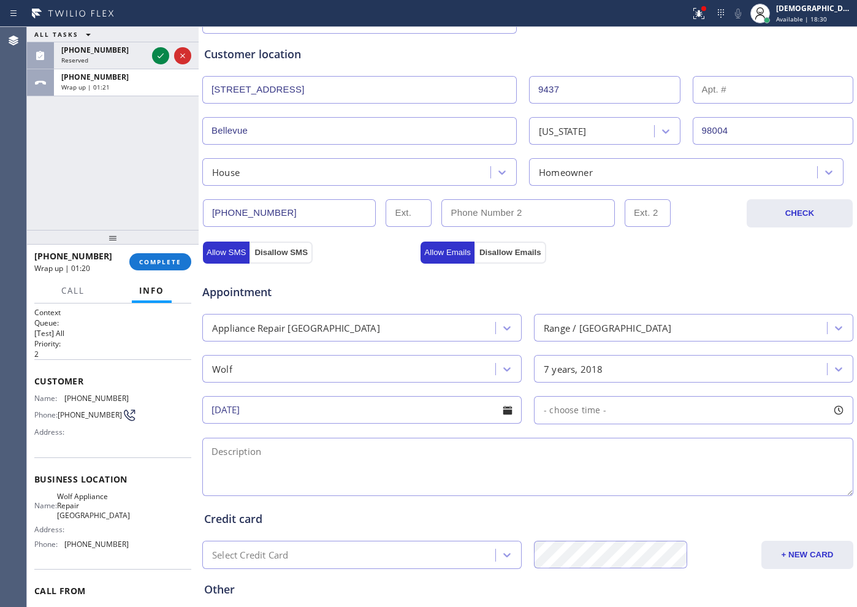
click at [547, 414] on span "- choose time -" at bounding box center [575, 410] width 63 height 12
drag, startPoint x: 546, startPoint y: 481, endPoint x: 684, endPoint y: 490, distance: 138.2
click at [633, 490] on div at bounding box center [626, 485] width 15 height 26
drag, startPoint x: 543, startPoint y: 482, endPoint x: 589, endPoint y: 486, distance: 45.5
click at [589, 486] on div at bounding box center [591, 485] width 15 height 26
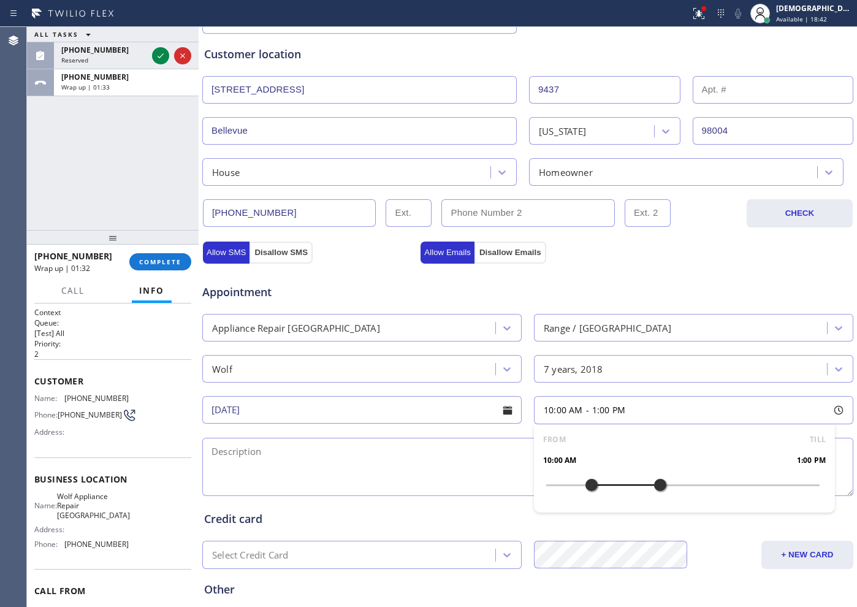
drag, startPoint x: 682, startPoint y: 487, endPoint x: 654, endPoint y: 492, distance: 28.6
click at [654, 492] on div at bounding box center [660, 485] width 15 height 26
click at [301, 452] on textarea at bounding box center [527, 467] width 651 height 58
click at [357, 444] on textarea "10-1 /" at bounding box center [527, 467] width 651 height 58
click at [381, 458] on textarea "10-1 / $85 /" at bounding box center [527, 467] width 651 height 58
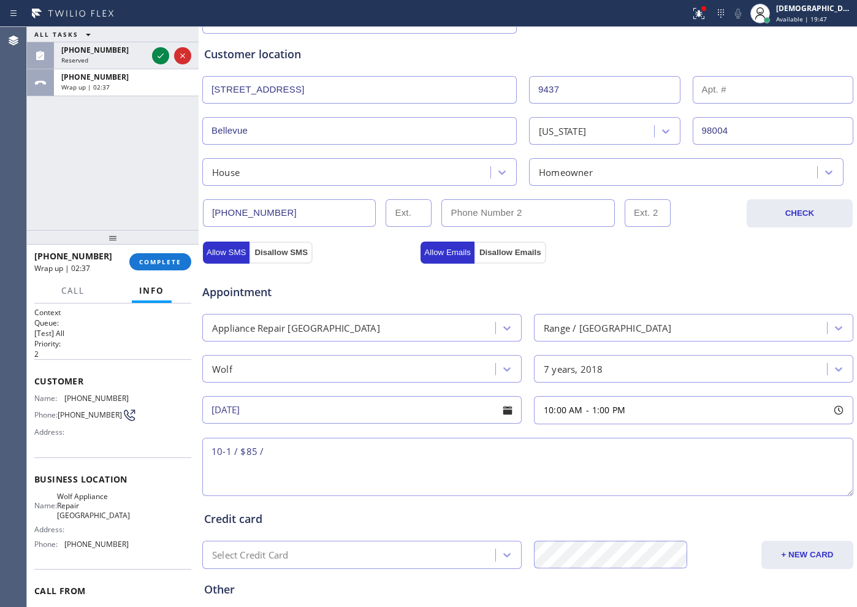
paste textarea "Wolf / range / the fan keeps running always / 2018"
click at [589, 445] on textarea "10-1 / $85 / Wolf / range / the fan keeps running always / 2018 / House HO /" at bounding box center [527, 467] width 651 height 58
click at [592, 452] on textarea "10-1 / $85 / Wolf / range / the fan keeps running always / 2018 / House HO /" at bounding box center [527, 467] width 651 height 58
paste textarea "9437 NE 5th St, Bellevue, WA 98004"
click at [736, 456] on textarea "10-1 / $85 / Wolf / range / the fan keeps running always / 2018 / House HO / 94…" at bounding box center [527, 467] width 651 height 58
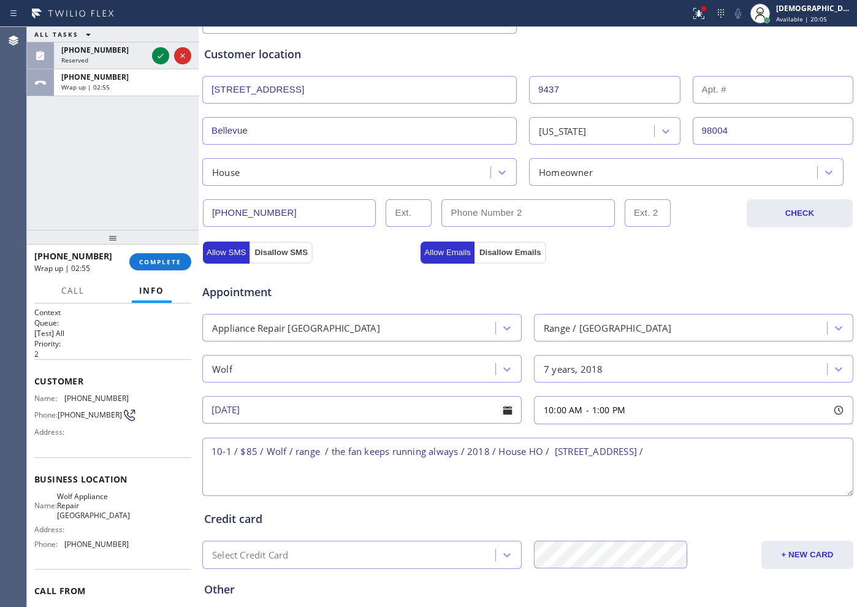
paste textarea "Please call customer 30 minutes prior to arrival"
click at [150, 519] on div "Name: Wolf Appliance Repair Phoenix Address: Phone: (425) 517-3988" at bounding box center [112, 523] width 157 height 62
drag, startPoint x: 116, startPoint y: 513, endPoint x: 65, endPoint y: 501, distance: 52.2
click at [65, 501] on div "Name: Wolf Appliance Repair Phoenix Address: Phone: (425) 517-3988" at bounding box center [112, 523] width 157 height 62
click at [709, 451] on textarea "10-1 / $85 / Wolf / range / the fan keeps running always / 2018 / House HO / 94…" at bounding box center [527, 467] width 651 height 58
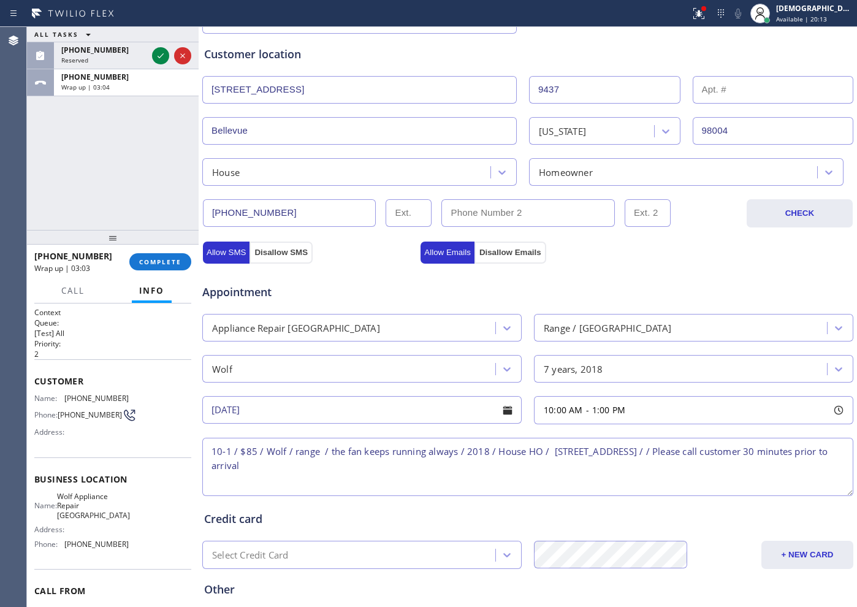
paste textarea "Wolf Appliance Repair [GEOGRAPHIC_DATA]"
click at [515, 467] on textarea "10-1 / $85 / Wolf / range / the fan keeps running always / 2018 / House HO / 94…" at bounding box center [527, 467] width 651 height 58
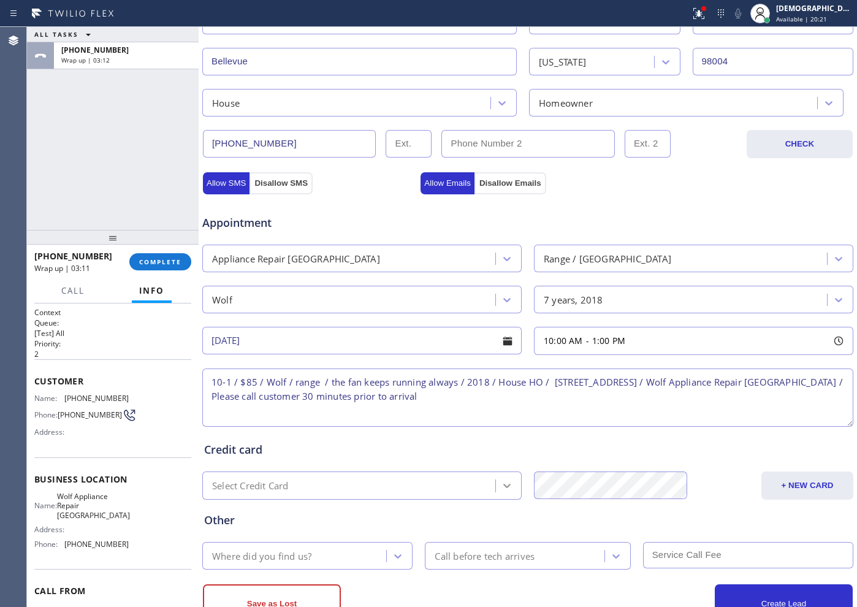
scroll to position [343, 0]
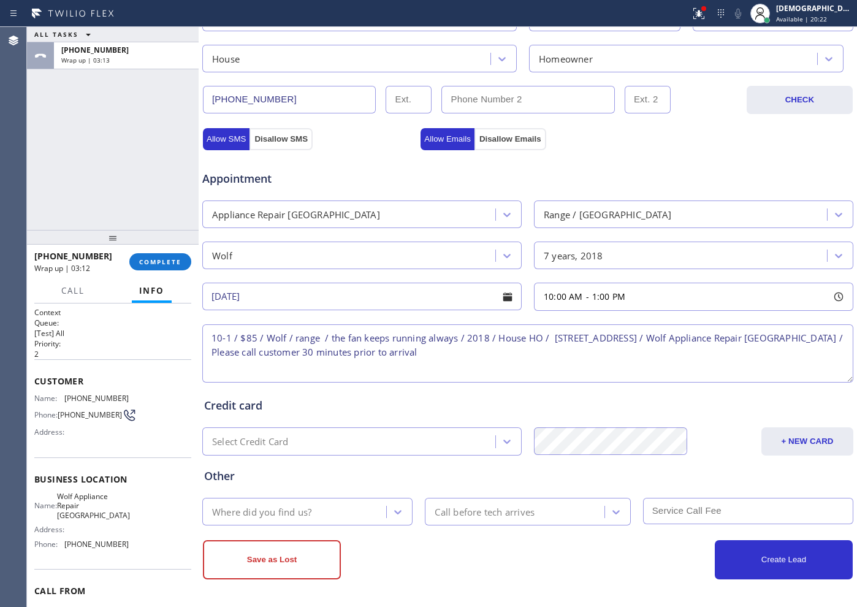
type textarea "10-1 / $85 / Wolf / range / the fan keeps running always / 2018 / House HO / 94…"
click at [336, 508] on div "Where did you find us?" at bounding box center [296, 511] width 180 height 21
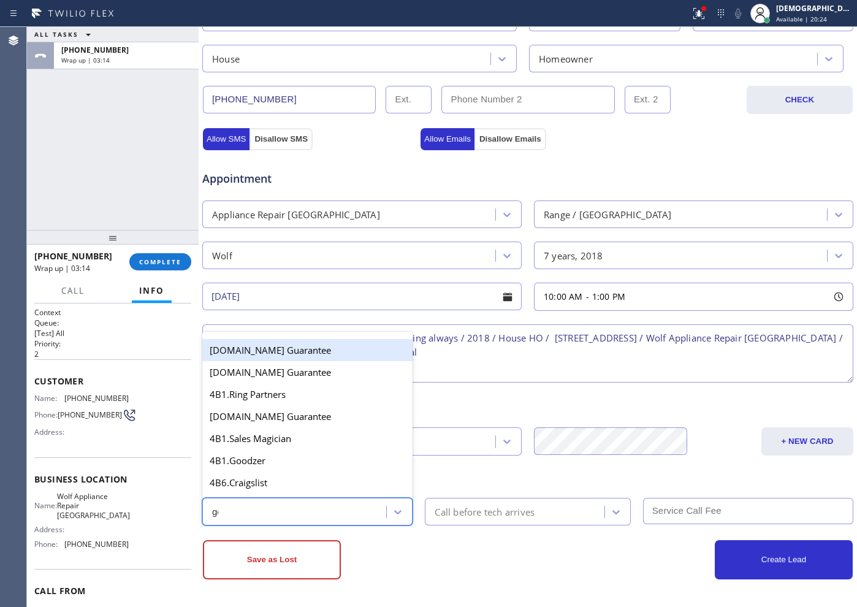
type input "goo"
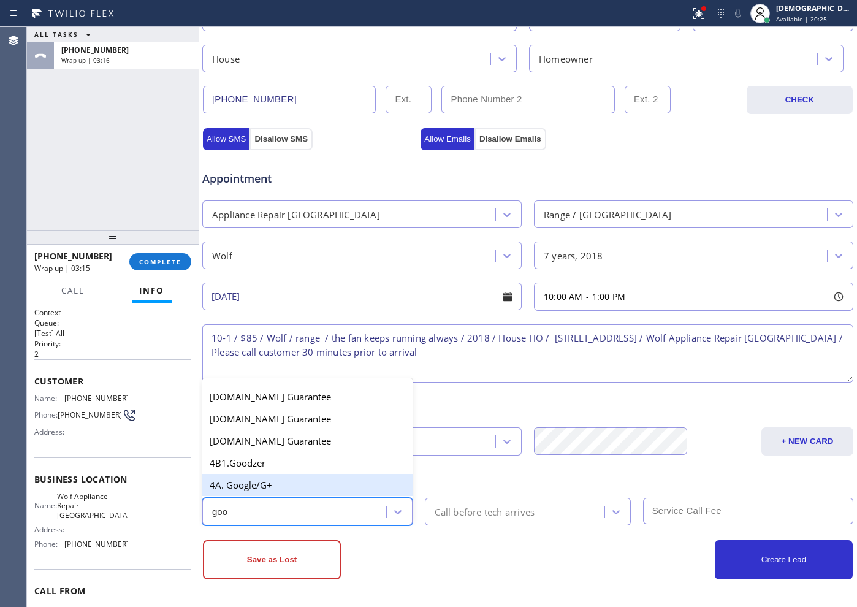
click at [322, 489] on div "4A. Google/G+" at bounding box center [307, 485] width 210 height 22
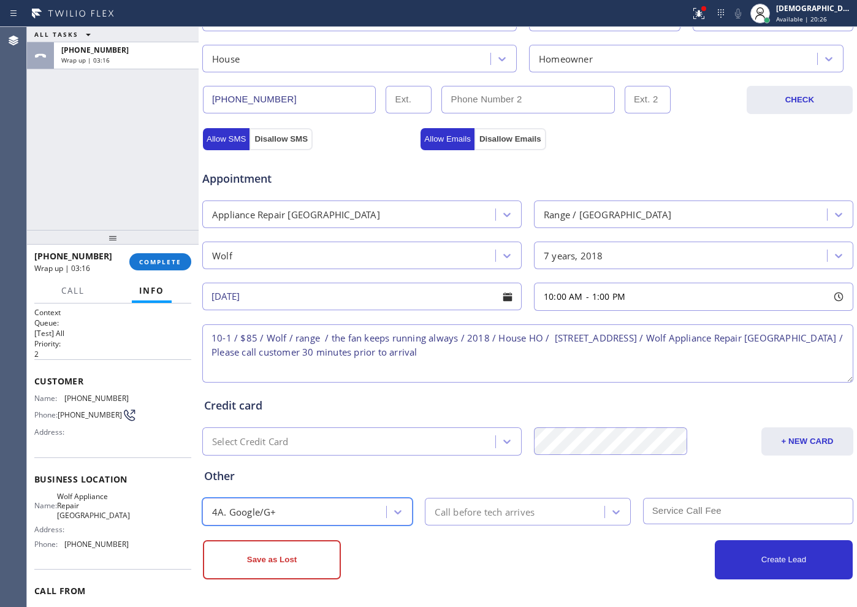
click at [470, 513] on div "Call before tech arrives" at bounding box center [485, 512] width 100 height 14
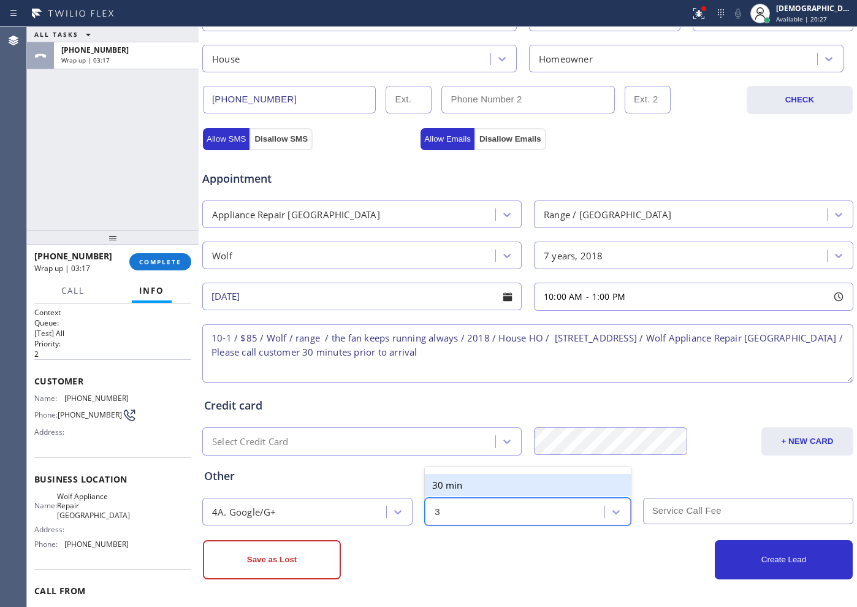
type input "30"
click at [463, 481] on div "30 min" at bounding box center [527, 485] width 205 height 22
click at [690, 504] on input "text" at bounding box center [748, 511] width 210 height 26
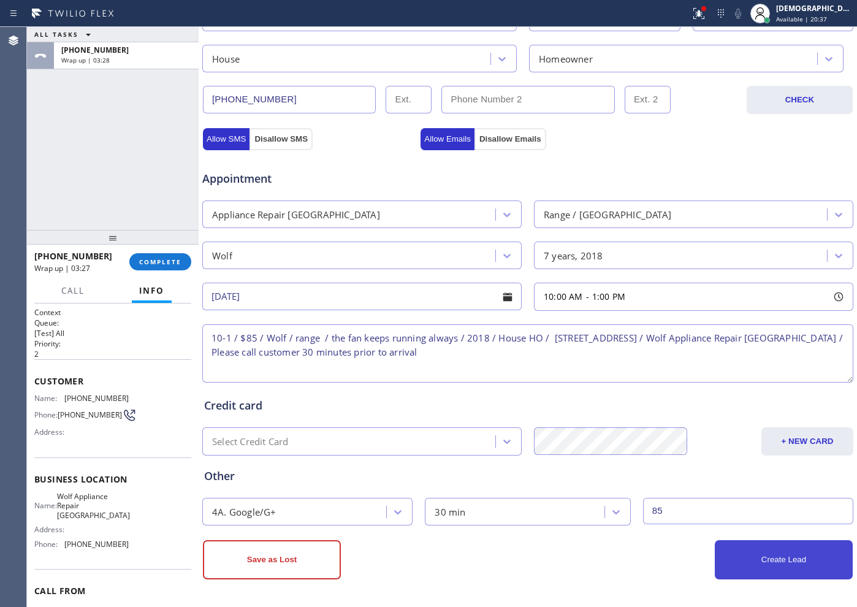
type input "85"
click at [746, 564] on button "Create Lead" at bounding box center [784, 559] width 138 height 39
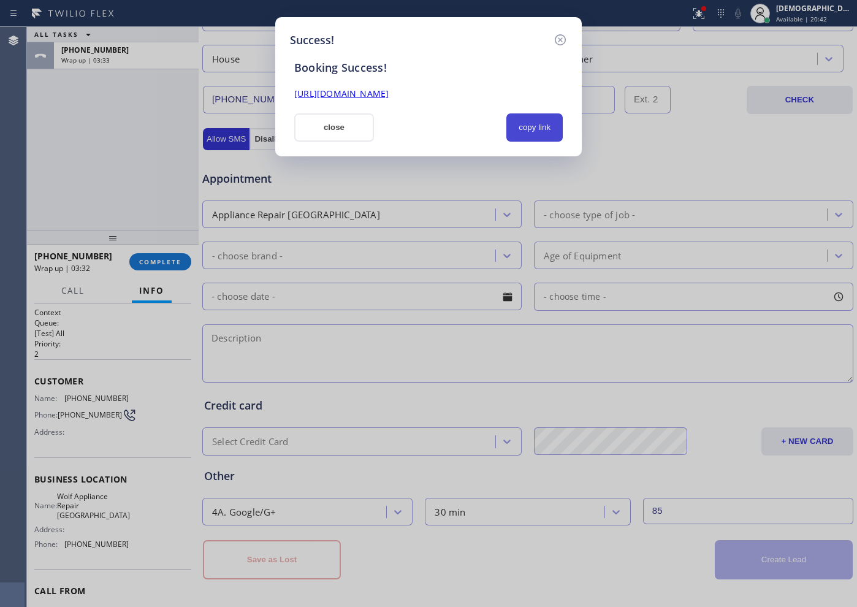
click at [537, 129] on button "copy link" at bounding box center [534, 127] width 56 height 28
click at [389, 97] on link "https://erp.apollosoft.co/customer/762779#portlet_lead" at bounding box center [341, 94] width 94 height 12
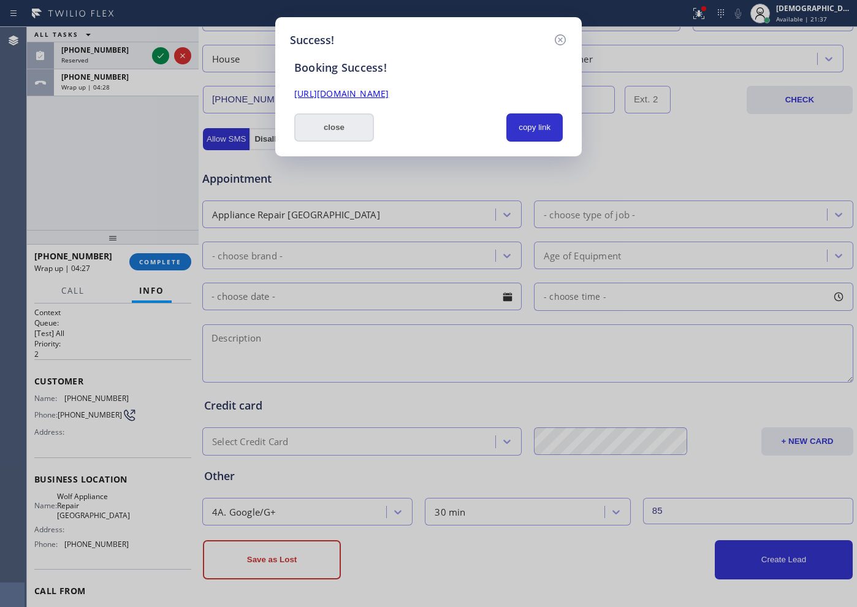
click at [335, 128] on button "close" at bounding box center [334, 127] width 80 height 28
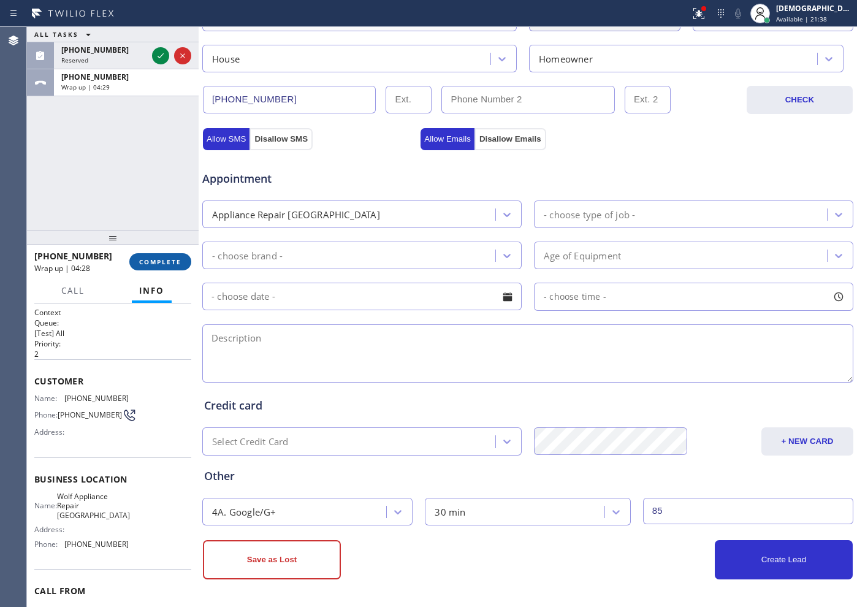
click at [177, 259] on span "COMPLETE" at bounding box center [160, 261] width 42 height 9
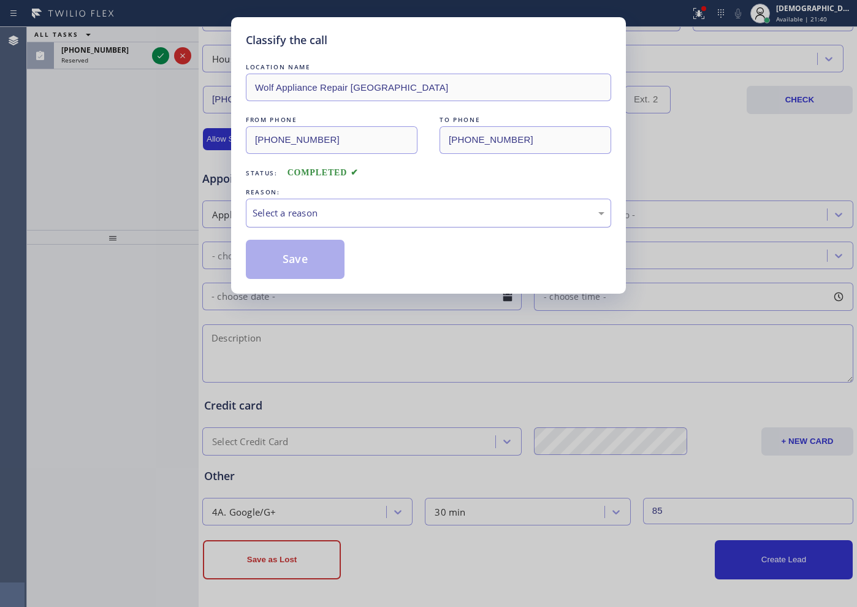
click at [313, 215] on div "Select a reason" at bounding box center [429, 213] width 352 height 14
click at [299, 256] on button "Save" at bounding box center [295, 259] width 99 height 39
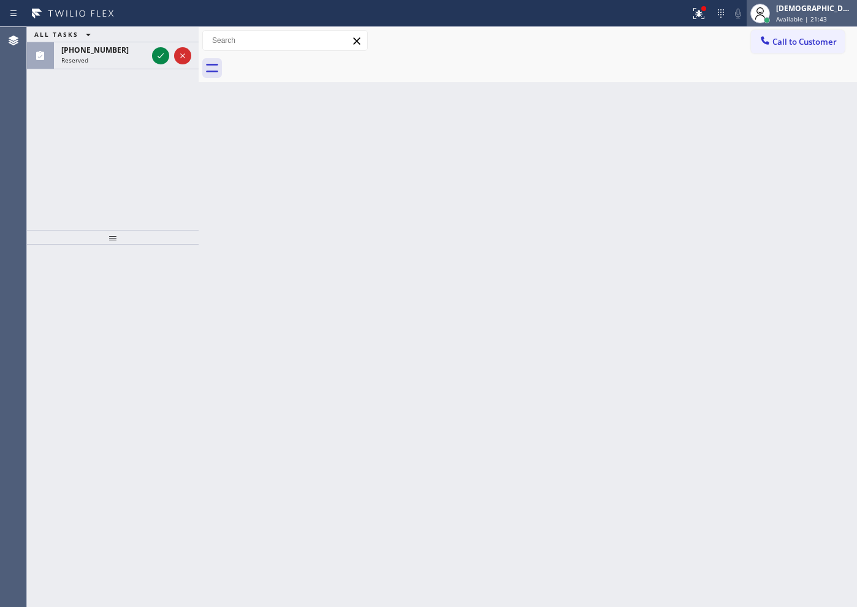
click at [800, 18] on span "Available | 21:43" at bounding box center [801, 19] width 51 height 9
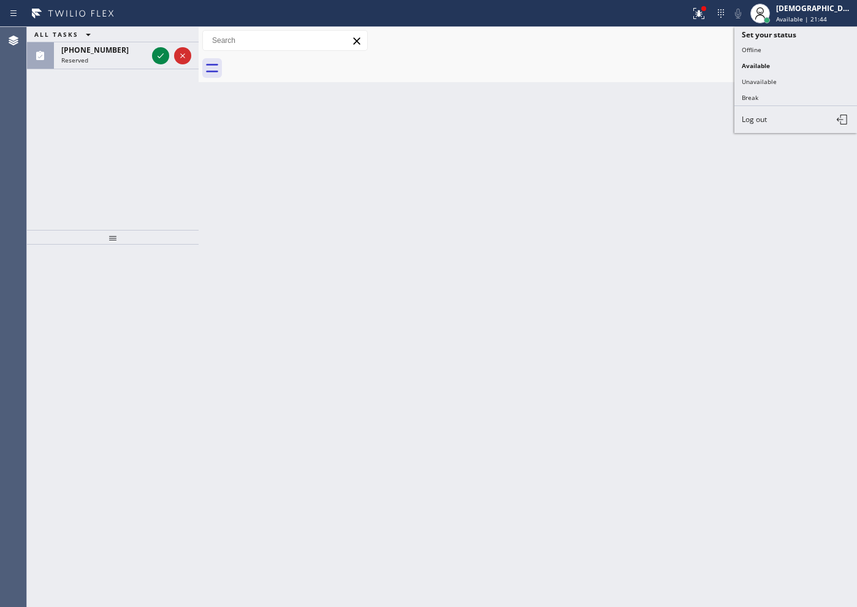
drag, startPoint x: 780, startPoint y: 77, endPoint x: 515, endPoint y: 7, distance: 273.9
click at [779, 77] on button "Unavailable" at bounding box center [795, 82] width 123 height 16
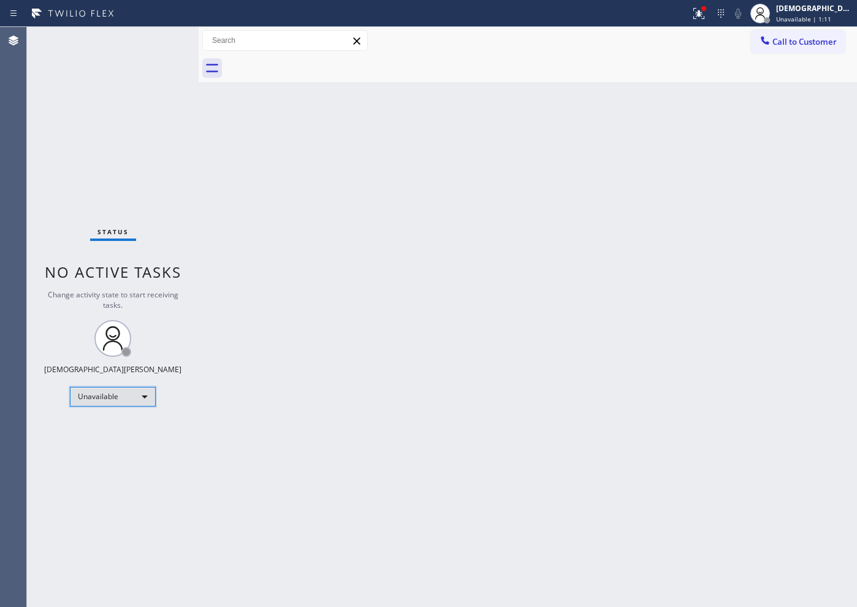
click at [133, 404] on div "Unavailable" at bounding box center [113, 397] width 86 height 20
click at [109, 424] on li "Available" at bounding box center [112, 429] width 83 height 15
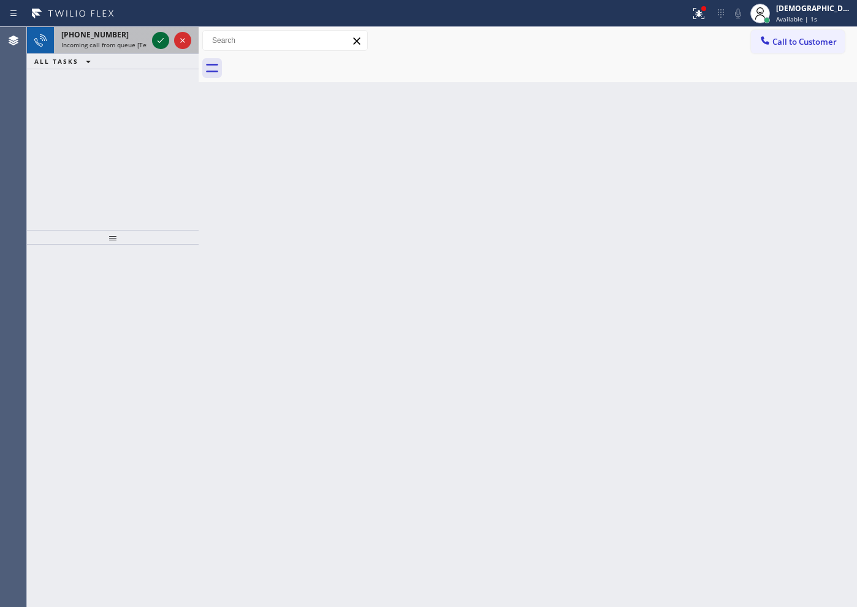
click at [152, 37] on div at bounding box center [160, 40] width 17 height 15
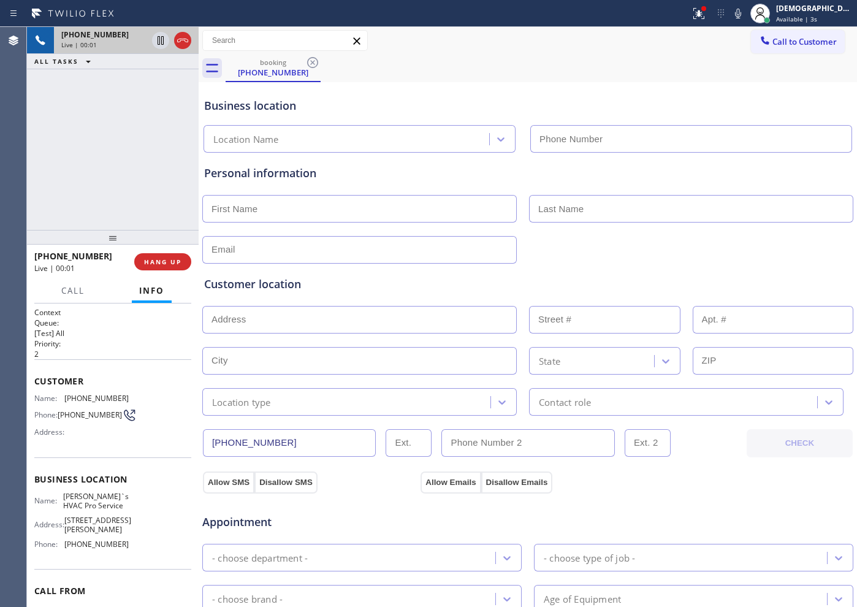
type input "[PHONE_NUMBER]"
click at [162, 41] on icon at bounding box center [160, 40] width 15 height 15
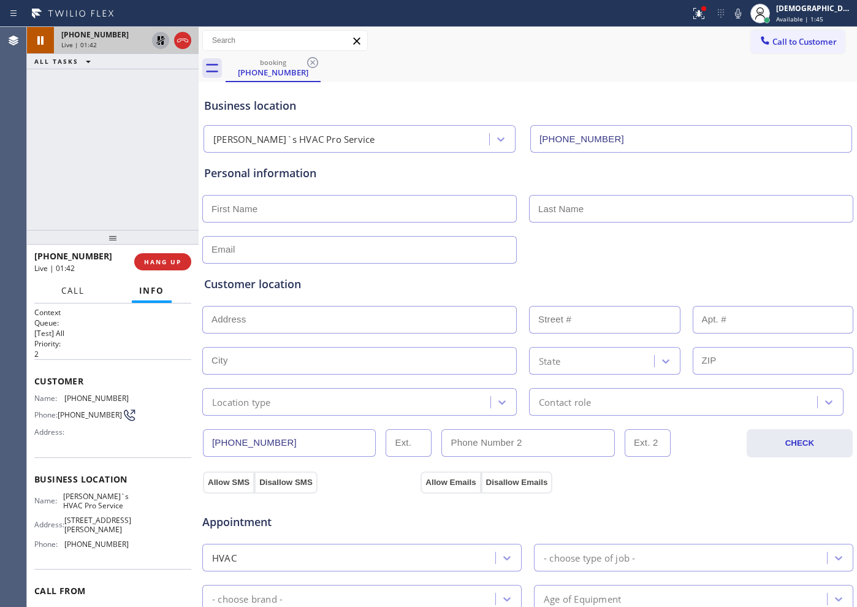
click at [83, 288] on span "Call" at bounding box center [72, 290] width 23 height 11
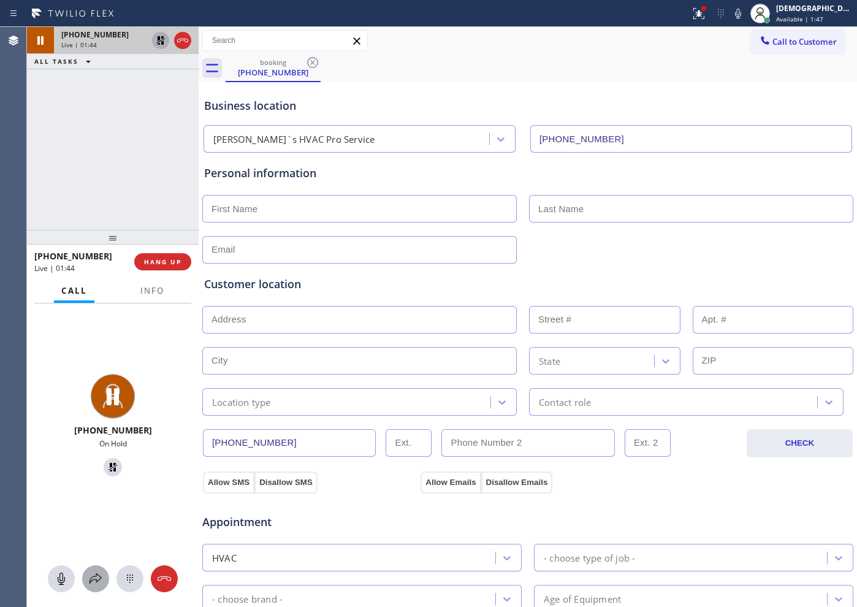
click at [99, 572] on icon at bounding box center [95, 578] width 15 height 15
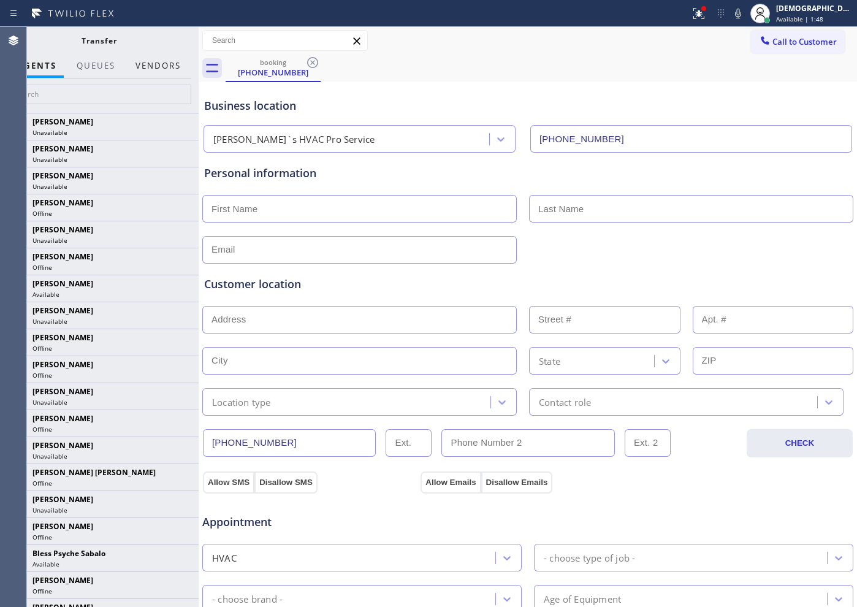
click at [166, 58] on button "Vendors" at bounding box center [158, 66] width 60 height 24
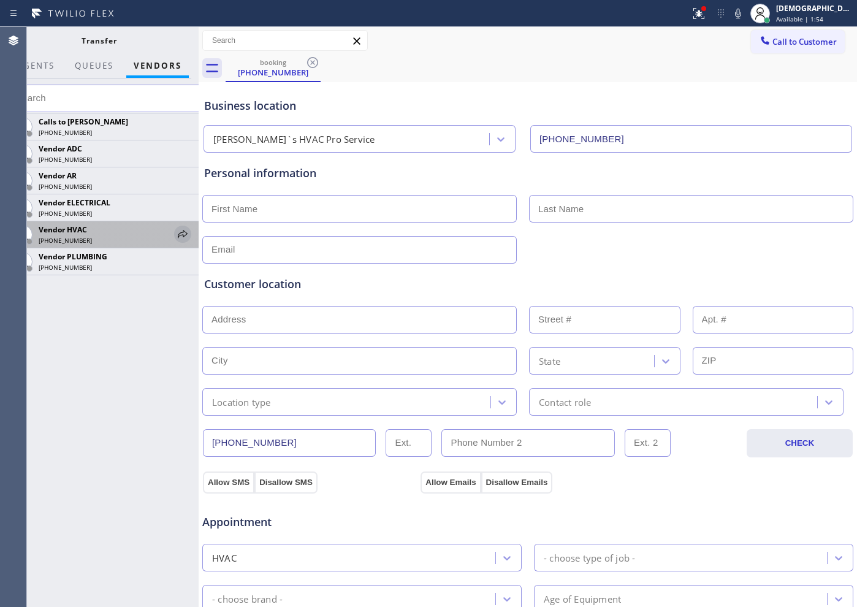
click at [181, 232] on icon at bounding box center [183, 234] width 10 height 8
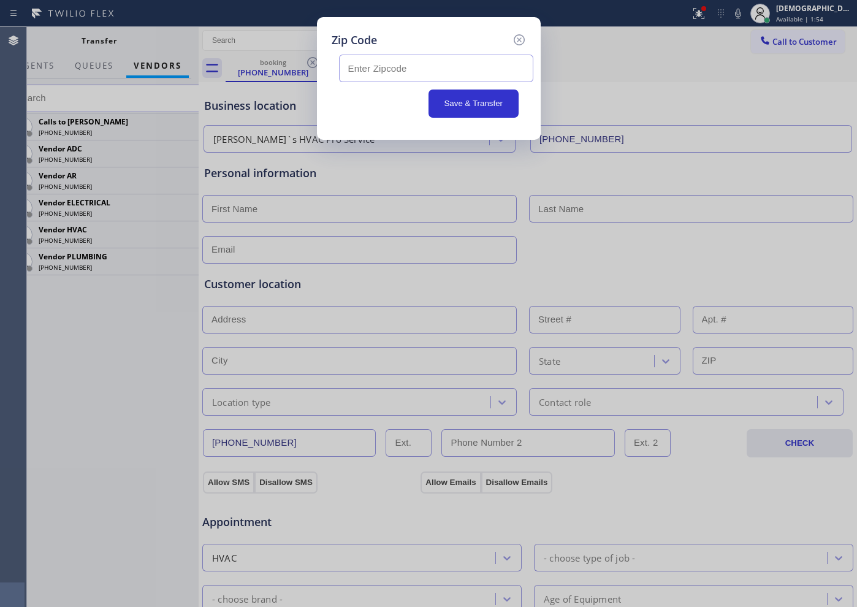
click at [406, 68] on input "text" at bounding box center [436, 69] width 194 height 28
paste input "94103"
type input "94103"
click at [458, 107] on button "Save & Transfer" at bounding box center [474, 104] width 90 height 28
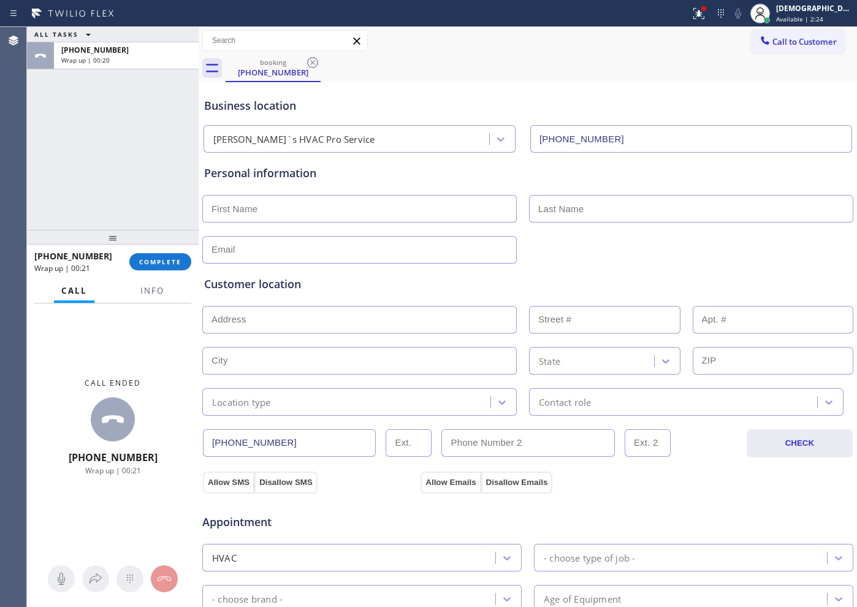
click at [90, 183] on div "ALL TASKS ALL TASKS ACTIVE TASKS TASKS IN WRAP UP +14155958394 Wrap up | 00:20" at bounding box center [113, 128] width 172 height 203
click at [381, 209] on input "text" at bounding box center [359, 209] width 314 height 28
type input "Mr"
click at [549, 212] on input "text" at bounding box center [691, 209] width 324 height 28
type input "Eric"
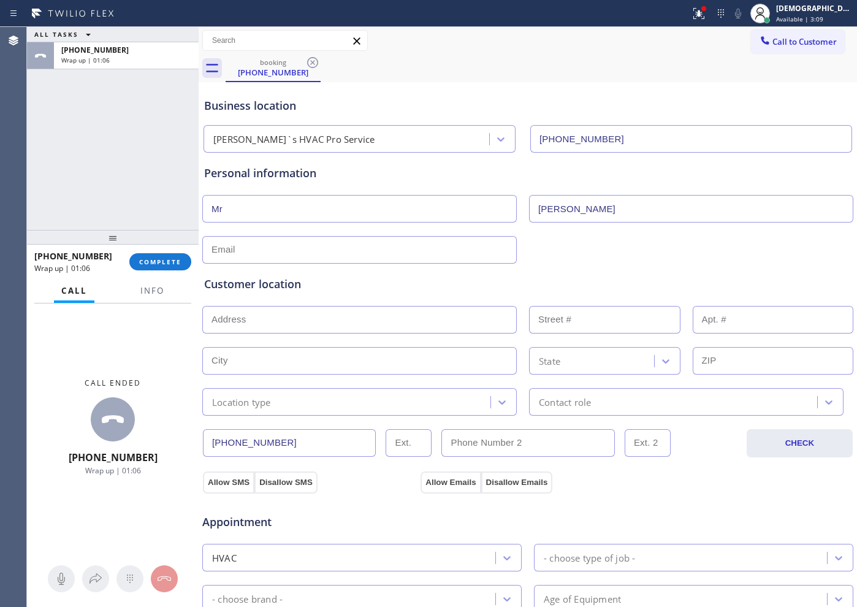
click at [309, 248] on input "text" at bounding box center [359, 250] width 314 height 28
drag, startPoint x: 250, startPoint y: 248, endPoint x: 386, endPoint y: 237, distance: 135.9
click at [400, 234] on div "Personal information Mr Eric No@gmailcom" at bounding box center [527, 214] width 647 height 99
click at [253, 248] on input "No@gmailcom" at bounding box center [359, 250] width 314 height 28
type input "No@gmail.com"
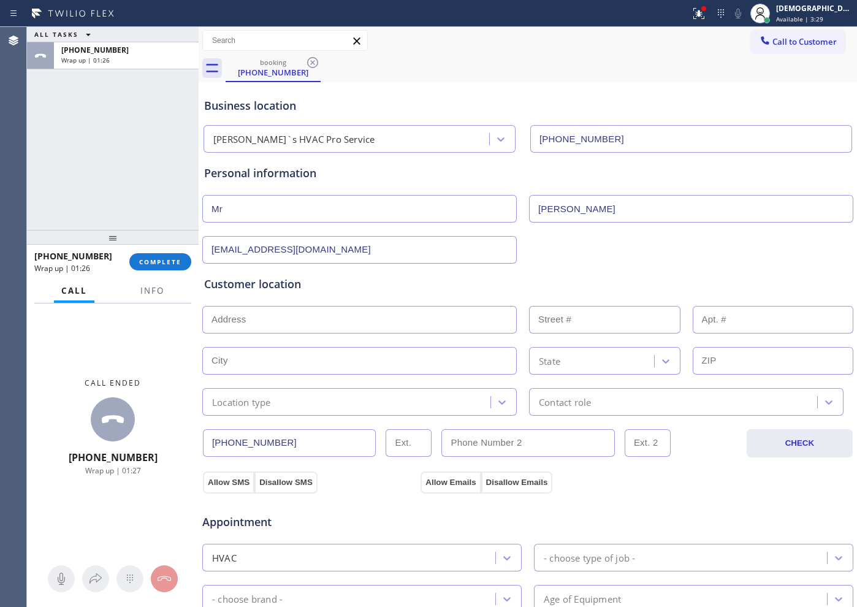
click at [370, 321] on input "text" at bounding box center [359, 320] width 314 height 28
paste input "San Francisco, CA"
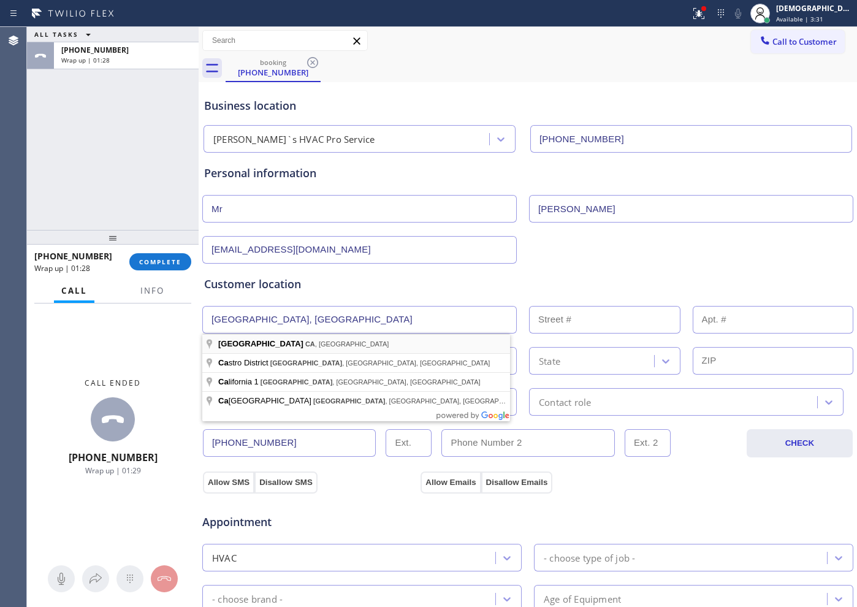
type input "San Francisco, CA, USA"
type input "San Francisco"
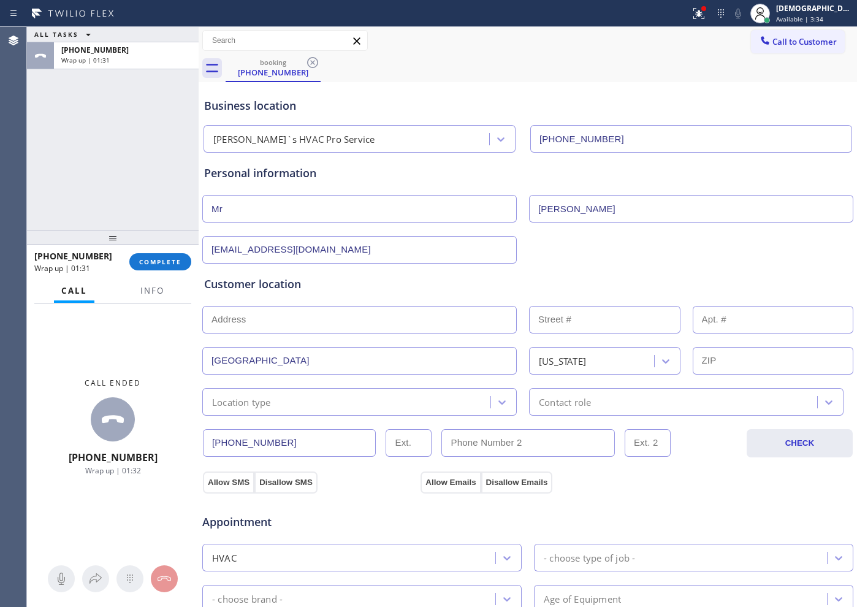
click at [302, 327] on input "text" at bounding box center [359, 320] width 314 height 28
paste input "94103"
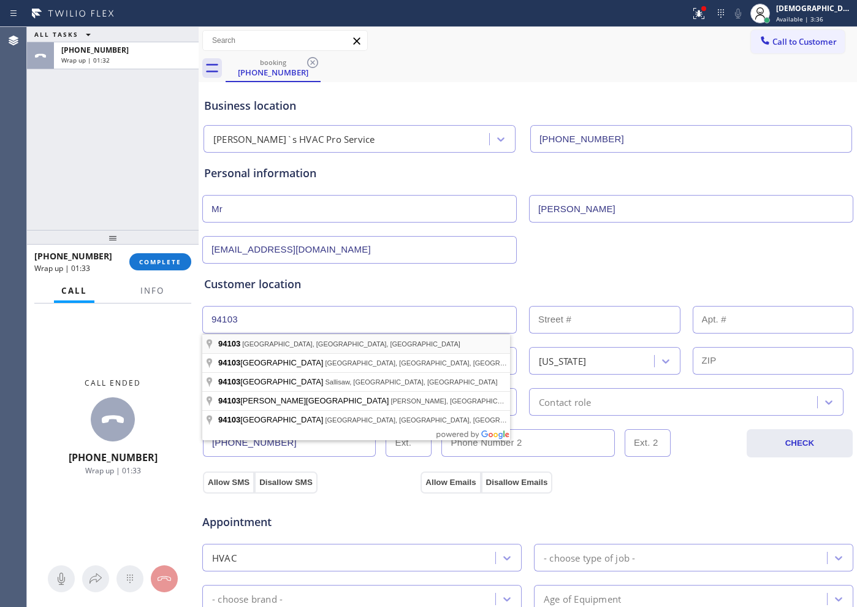
type input "San Francisco, CA 94103, USA"
type input "94103"
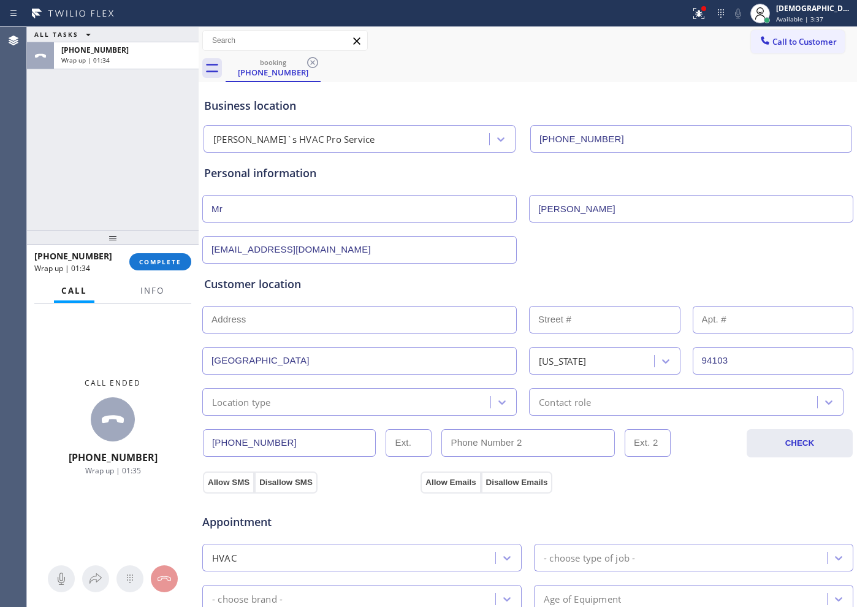
click at [303, 327] on input "text" at bounding box center [359, 320] width 314 height 28
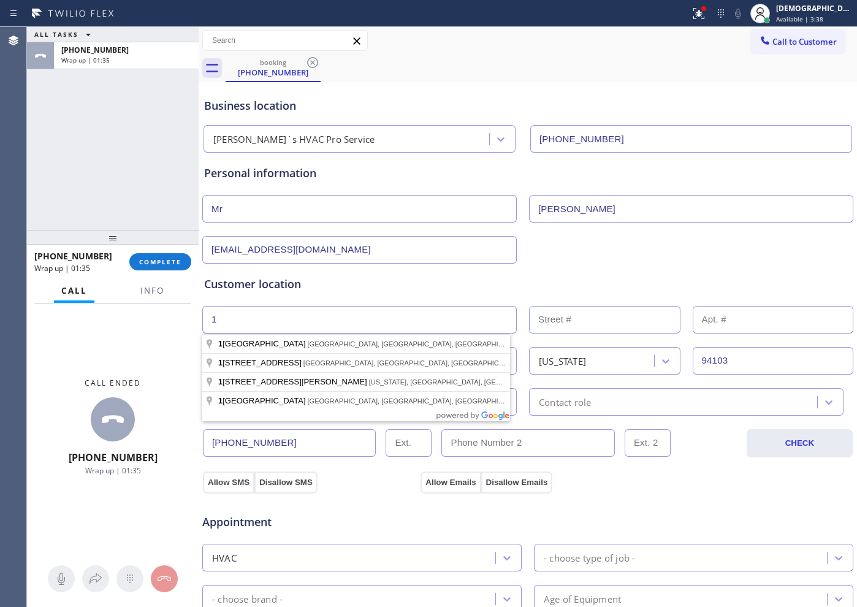
click at [509, 319] on input "1" at bounding box center [359, 320] width 314 height 28
type input "1"
click at [539, 317] on input "text" at bounding box center [604, 320] width 151 height 28
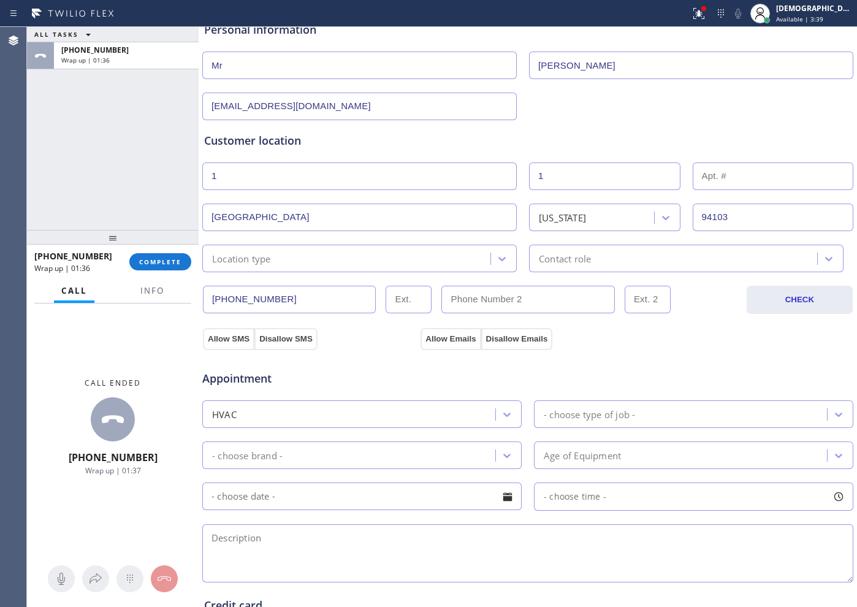
scroll to position [230, 0]
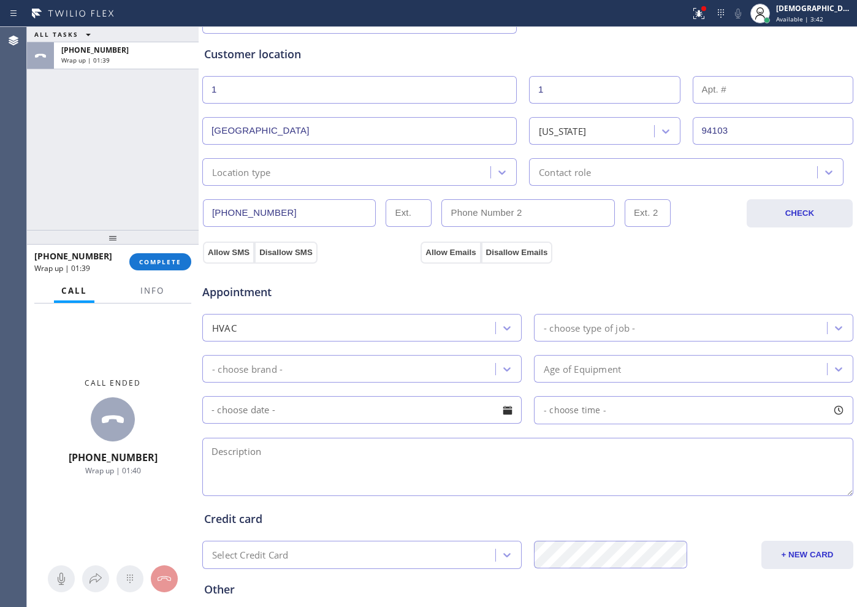
type input "1"
click at [562, 327] on div "- choose type of job -" at bounding box center [589, 328] width 91 height 14
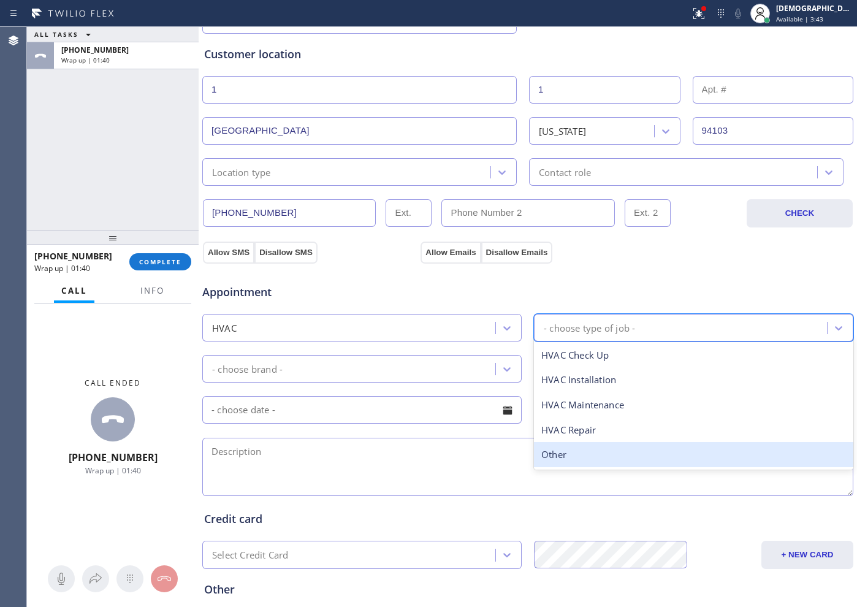
drag, startPoint x: 551, startPoint y: 445, endPoint x: 539, endPoint y: 443, distance: 11.9
click at [551, 445] on div "Other" at bounding box center [693, 454] width 319 height 25
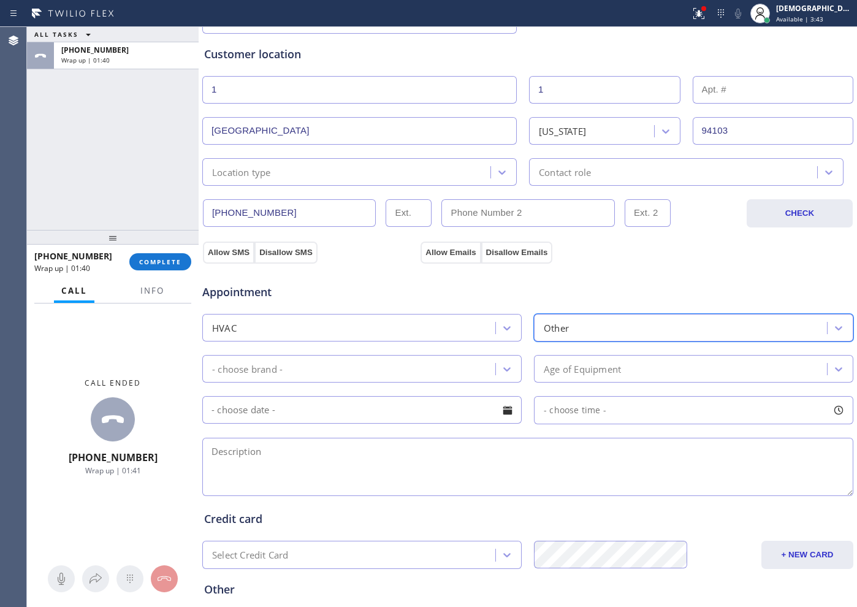
click at [276, 362] on div "- choose brand -" at bounding box center [247, 369] width 71 height 14
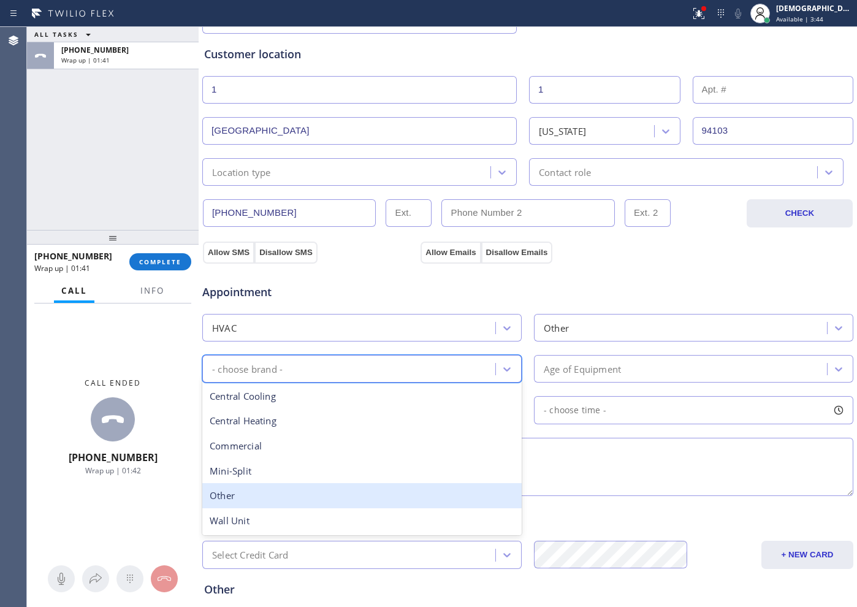
click at [240, 500] on div "Other" at bounding box center [361, 495] width 319 height 25
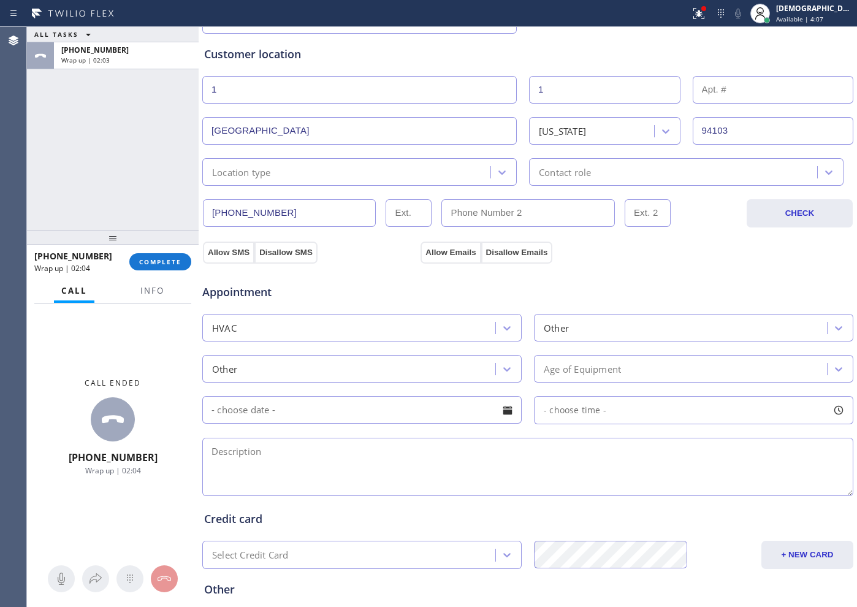
click at [246, 455] on textarea at bounding box center [527, 467] width 651 height 58
paste textarea "needs recharging the freon /thermal edge"
click at [337, 451] on textarea "needs recharging the freon /thermal edge" at bounding box center [527, 467] width 651 height 58
click at [452, 441] on textarea "needs recharging the freon / for thermal edge" at bounding box center [527, 467] width 651 height 58
click at [430, 449] on textarea "needs recharging the freon / for thermal edge AC its used for cooling cabinets" at bounding box center [527, 467] width 651 height 58
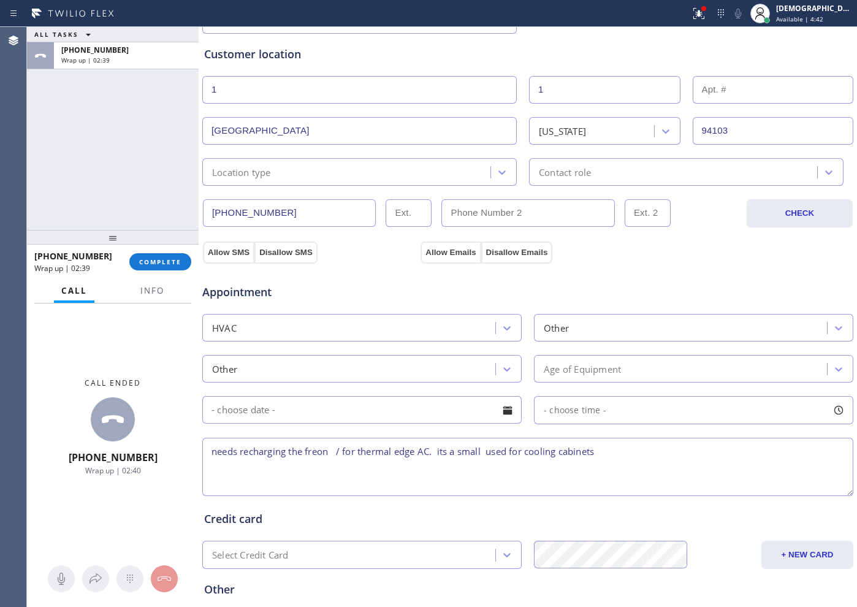
click at [622, 447] on textarea "needs recharging the freon / for thermal edge AC. its a small used for cooling …" at bounding box center [527, 467] width 651 height 58
click at [628, 462] on textarea "needs recharging the freon / for thermal edge AC. its a small used for cooling …" at bounding box center [527, 467] width 651 height 58
paste textarea "94103 San Francisco, CA"
click at [145, 288] on span "Info" at bounding box center [152, 290] width 24 height 11
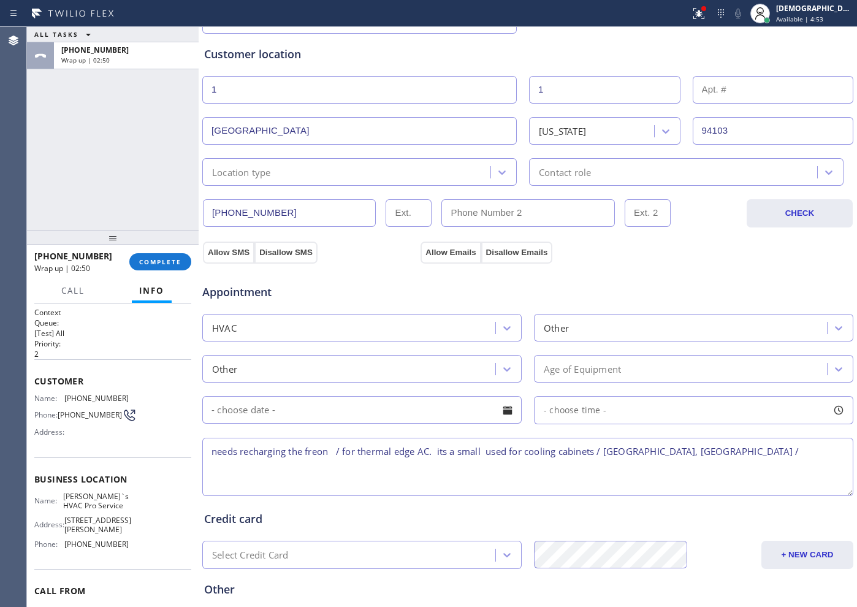
click at [129, 520] on div "Name: Boyer`s HVAC Pro Service Address: 142 Henry St Phone: (415) 527-5164" at bounding box center [112, 523] width 157 height 62
drag, startPoint x: 115, startPoint y: 511, endPoint x: 63, endPoint y: 501, distance: 52.9
click at [63, 501] on div "Name: Boyer`s HVAC Pro Service" at bounding box center [81, 501] width 94 height 19
click at [770, 459] on textarea "needs recharging the freon / for thermal edge AC. its a small used for cooling …" at bounding box center [527, 467] width 651 height 58
paste textarea "[PERSON_NAME]`s HVAC Pro Service"
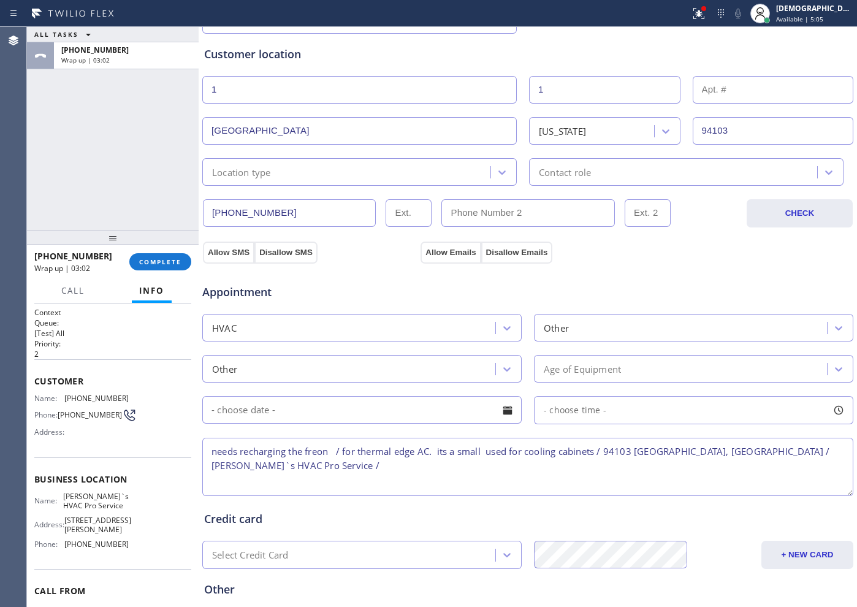
click at [397, 473] on textarea "needs recharging the freon / for thermal edge AC. its a small used for cooling …" at bounding box center [527, 467] width 651 height 58
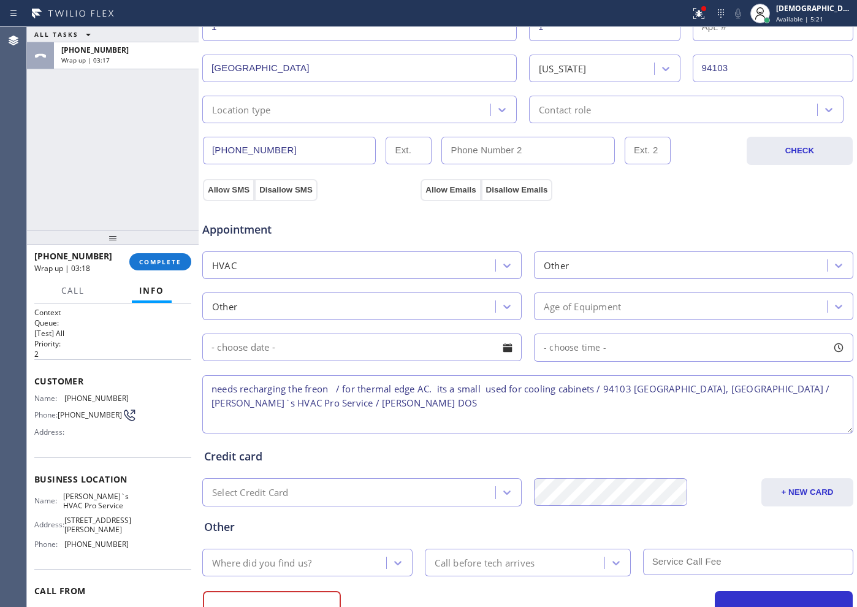
scroll to position [343, 0]
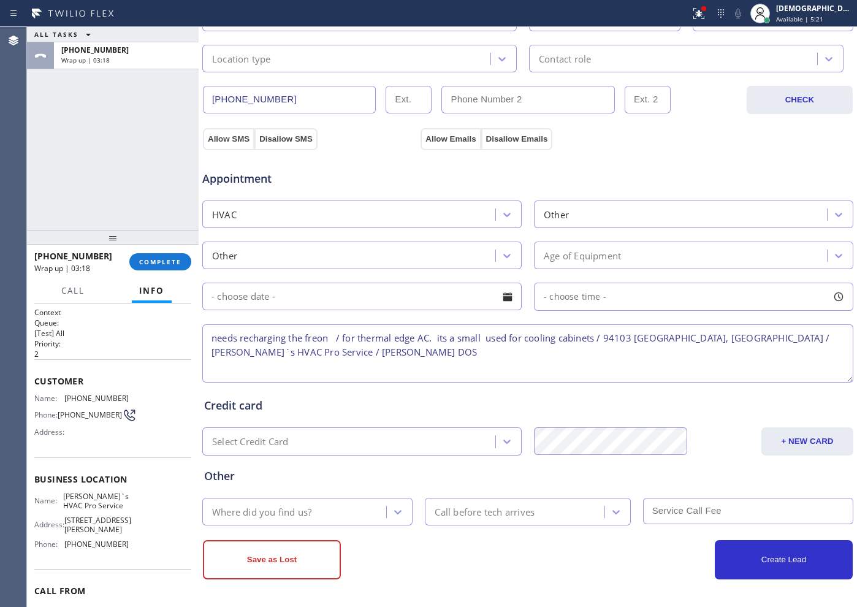
type textarea "needs recharging the freon / for thermal edge AC. its a small used for cooling …"
click at [350, 509] on div "Where did you find us?" at bounding box center [296, 511] width 180 height 21
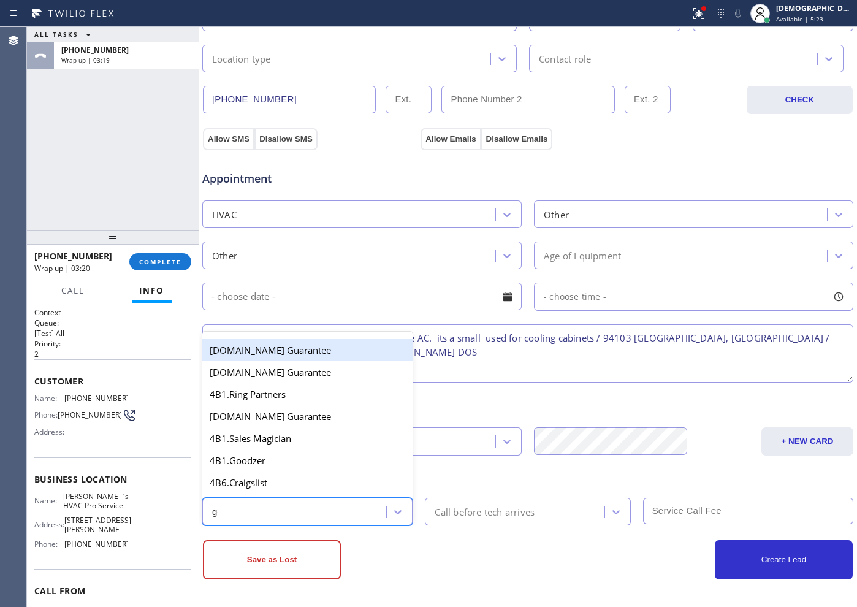
type input "goo"
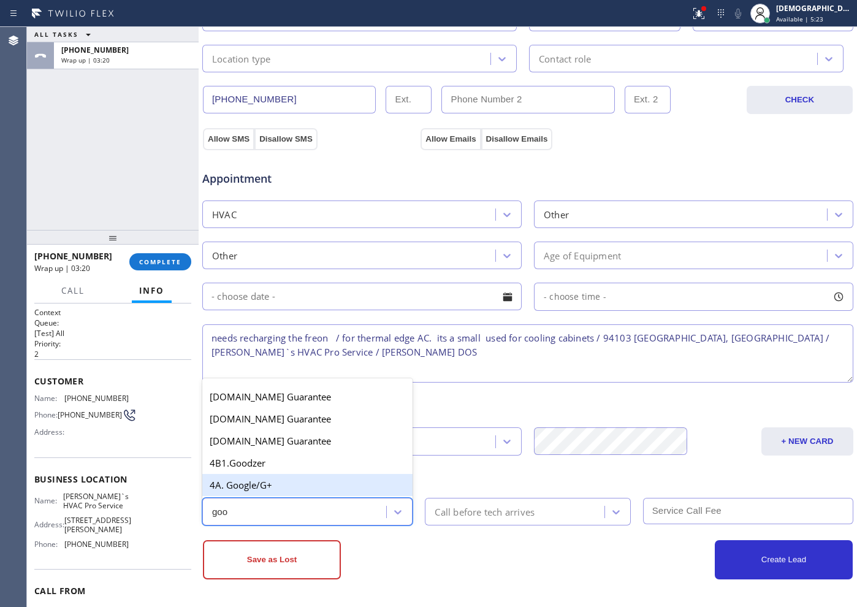
click at [301, 486] on div "4A. Google/G+" at bounding box center [307, 485] width 210 height 22
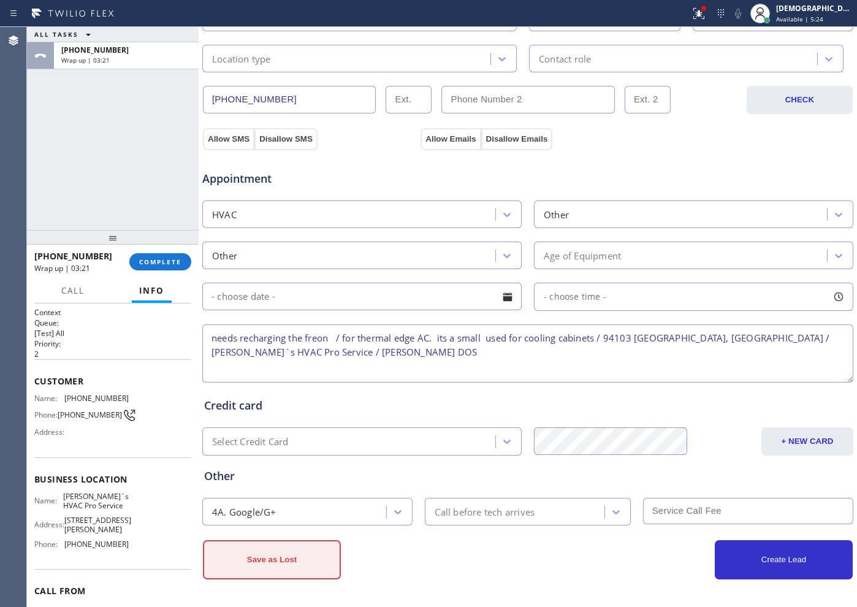
click at [288, 558] on button "Save as Lost" at bounding box center [272, 559] width 138 height 39
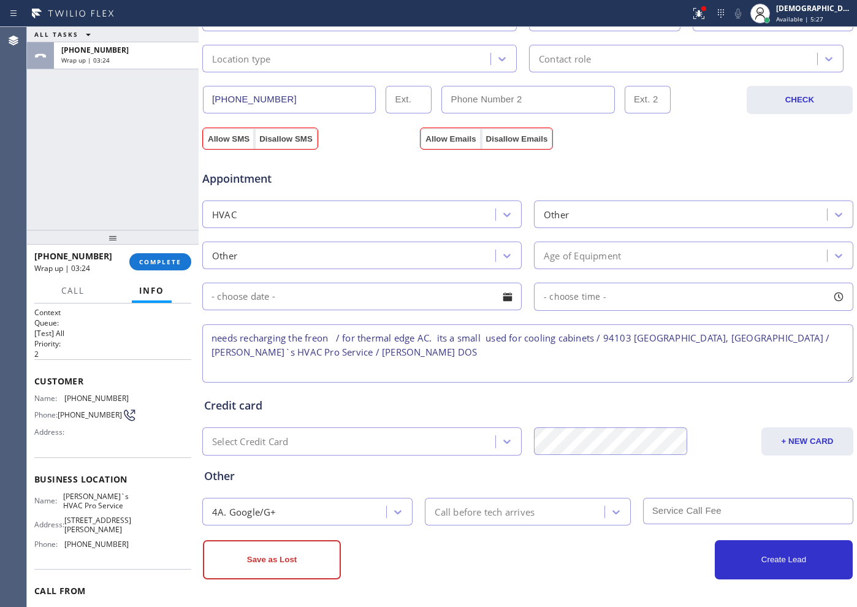
click at [220, 145] on div "Appointment HVAC Other Other Age of Equipment - choose time - needs recharging …" at bounding box center [528, 265] width 652 height 240
click at [422, 137] on button "Allow Emails" at bounding box center [451, 139] width 60 height 22
click at [232, 140] on button "Allow SMS" at bounding box center [228, 139] width 51 height 22
click at [262, 549] on button "Save as Lost" at bounding box center [272, 559] width 138 height 39
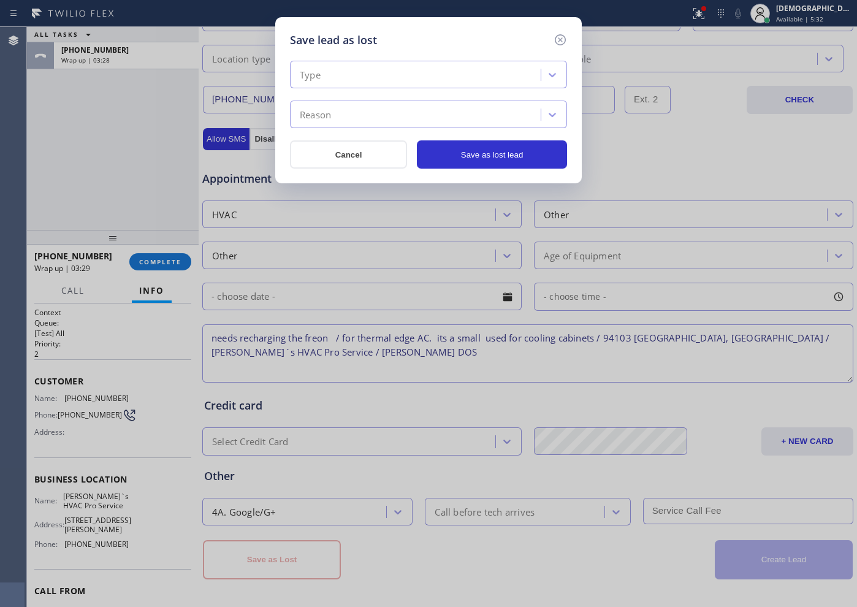
click at [341, 67] on div "Type" at bounding box center [417, 74] width 247 height 21
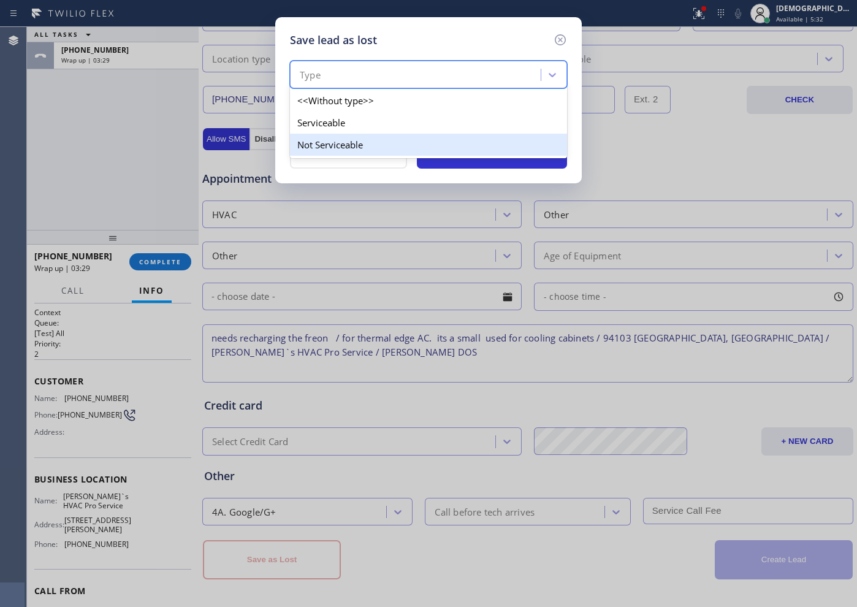
click at [340, 150] on div "Not Serviceable" at bounding box center [428, 145] width 277 height 22
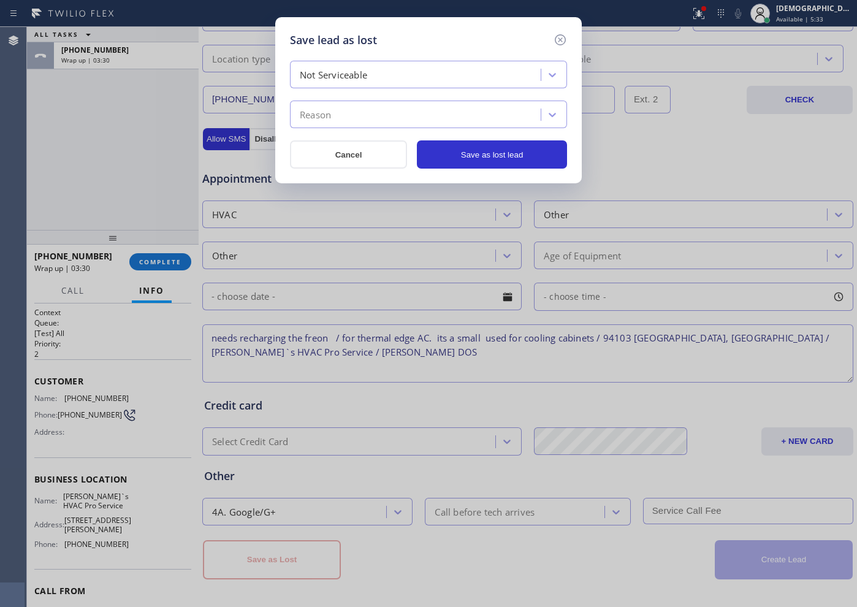
click at [340, 123] on div "Reason" at bounding box center [417, 114] width 247 height 21
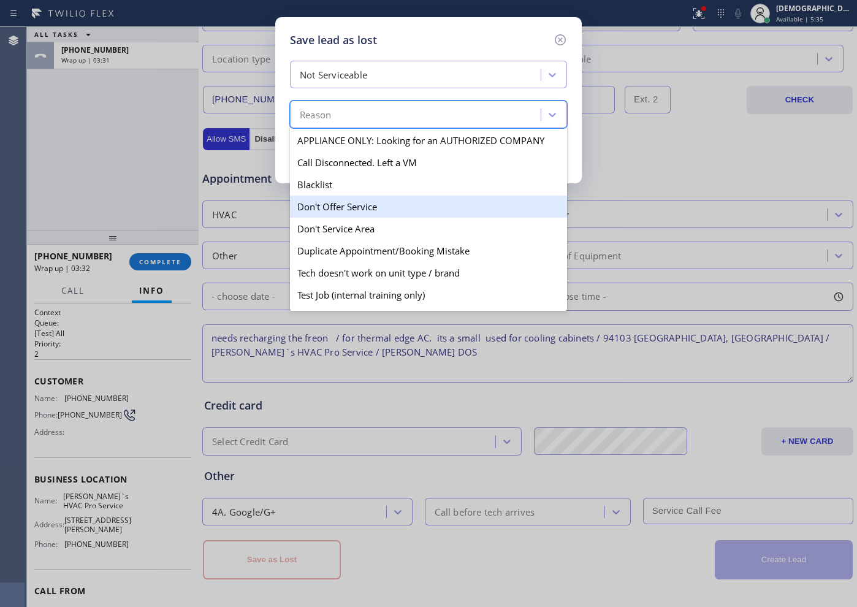
click at [365, 207] on div "Don't Offer Service" at bounding box center [428, 207] width 277 height 22
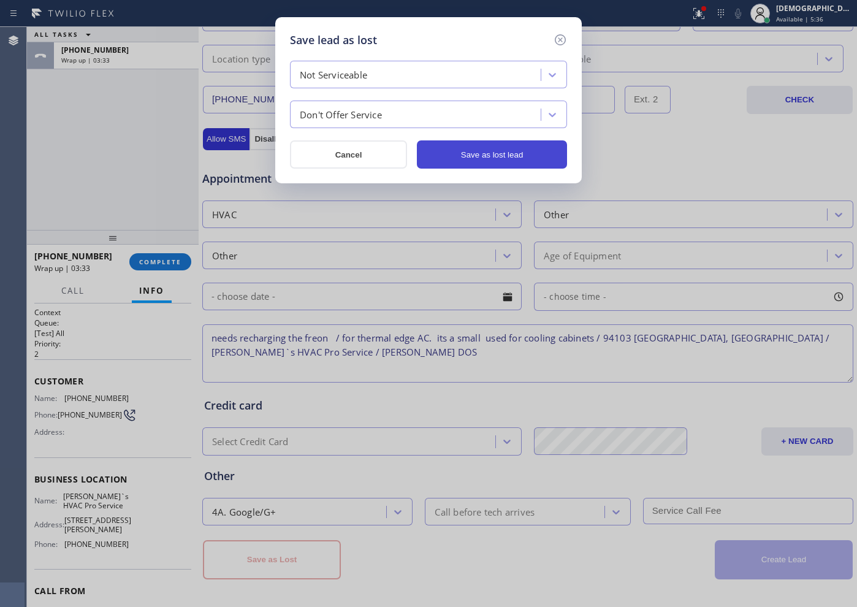
click at [457, 156] on button "Save as lost lead" at bounding box center [492, 154] width 150 height 28
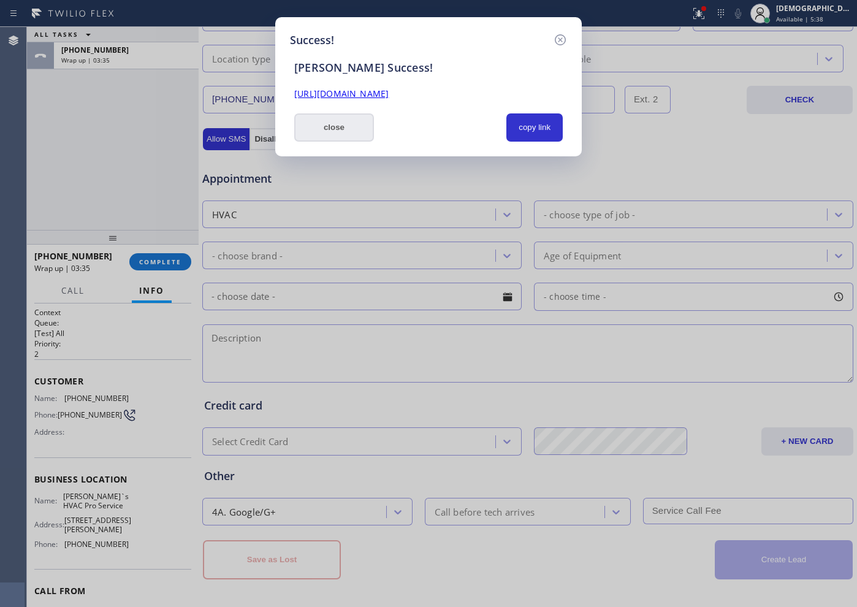
click at [347, 137] on button "close" at bounding box center [334, 127] width 80 height 28
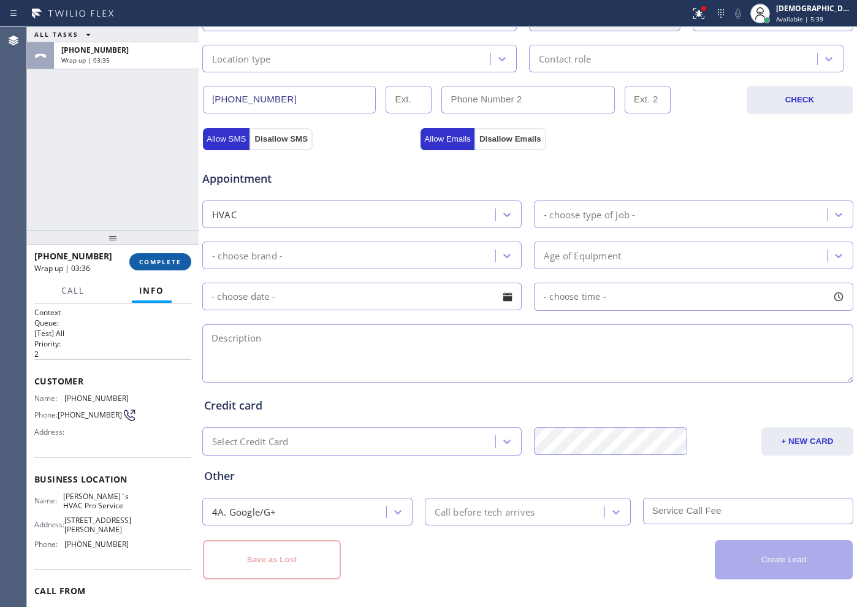
click at [177, 263] on span "COMPLETE" at bounding box center [160, 261] width 42 height 9
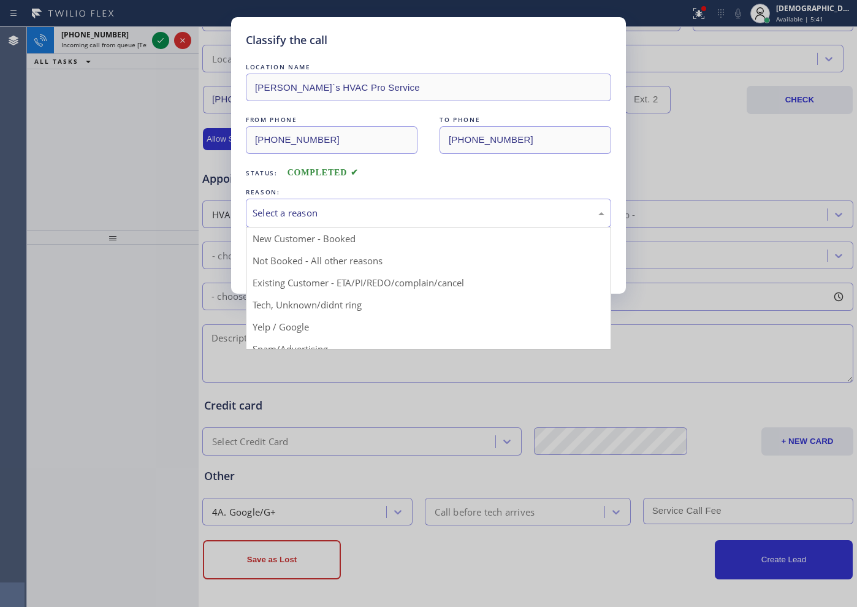
click at [368, 207] on div "Select a reason" at bounding box center [429, 213] width 352 height 14
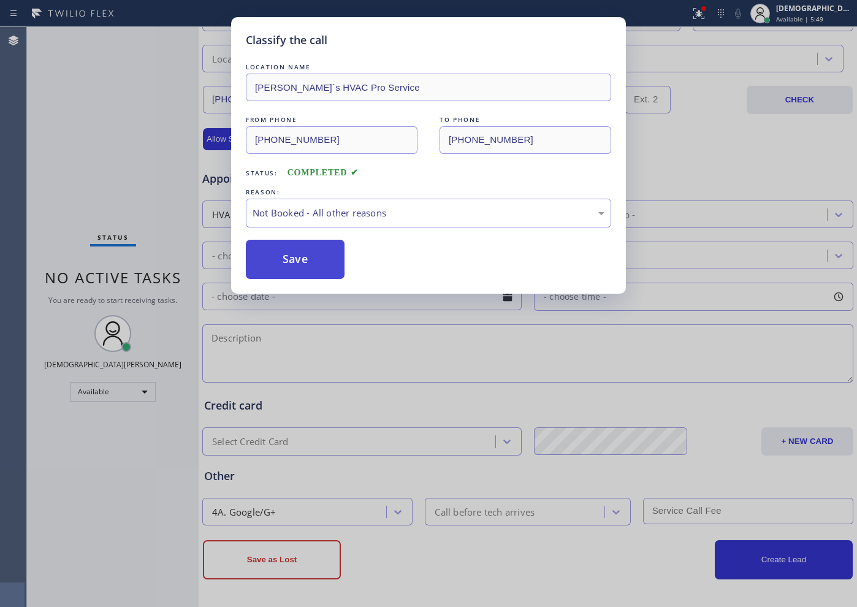
click at [316, 266] on button "Save" at bounding box center [295, 259] width 99 height 39
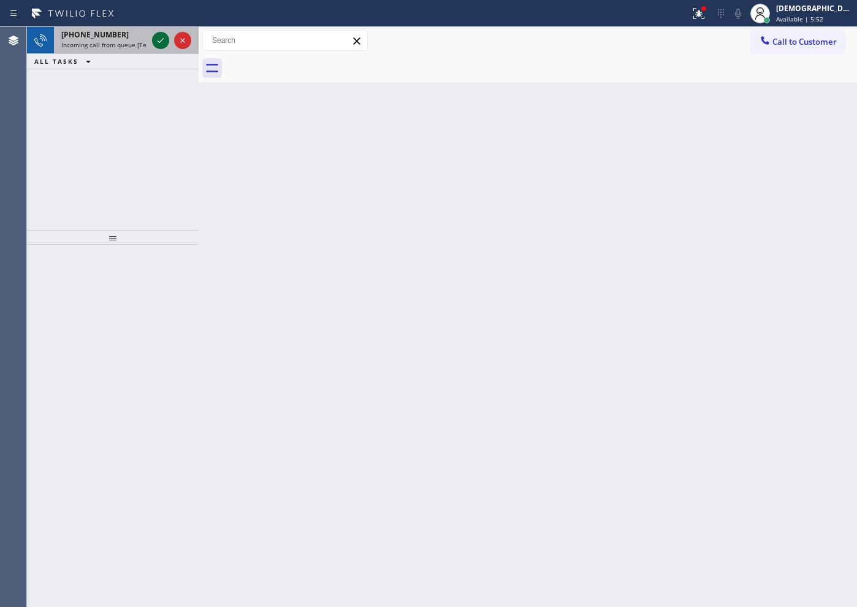
click at [159, 40] on icon at bounding box center [160, 40] width 15 height 15
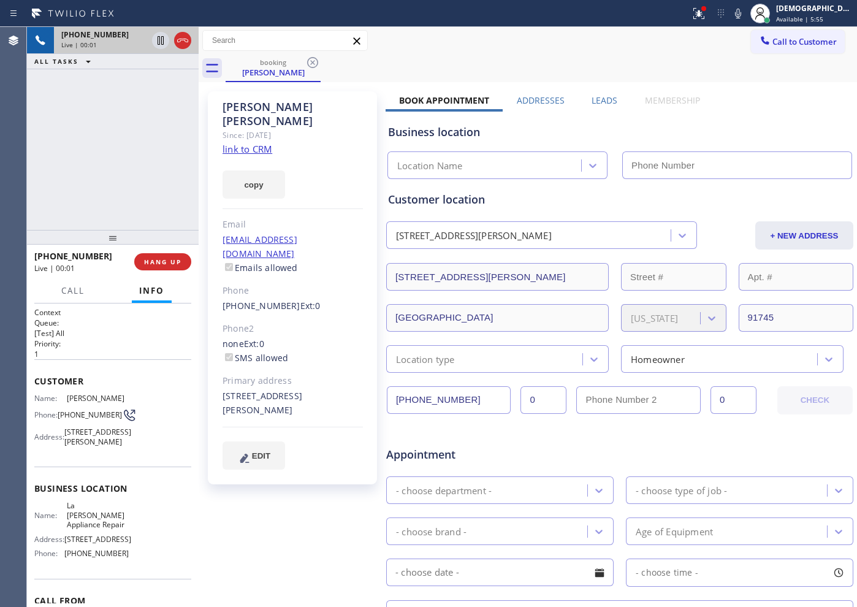
type input "[PHONE_NUMBER]"
click at [266, 143] on link "link to CRM" at bounding box center [248, 149] width 50 height 12
click at [182, 43] on icon at bounding box center [182, 40] width 15 height 15
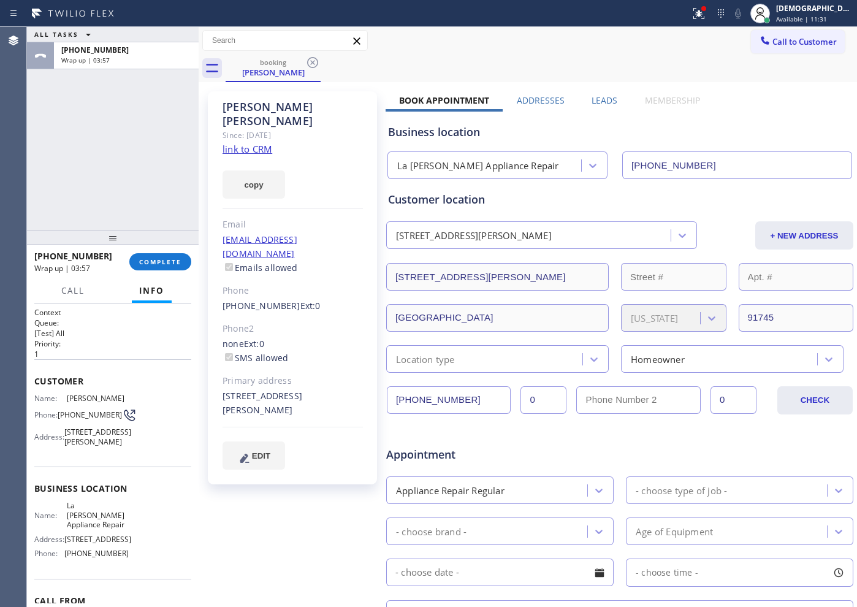
click at [231, 141] on div "Jose Andrade Since: 20 may 2020 link to CRM copy Email alexnevada56@gmail.com E…" at bounding box center [292, 287] width 169 height 393
click at [231, 143] on link "link to CRM" at bounding box center [248, 149] width 50 height 12
click at [161, 260] on span "COMPLETE" at bounding box center [160, 261] width 42 height 9
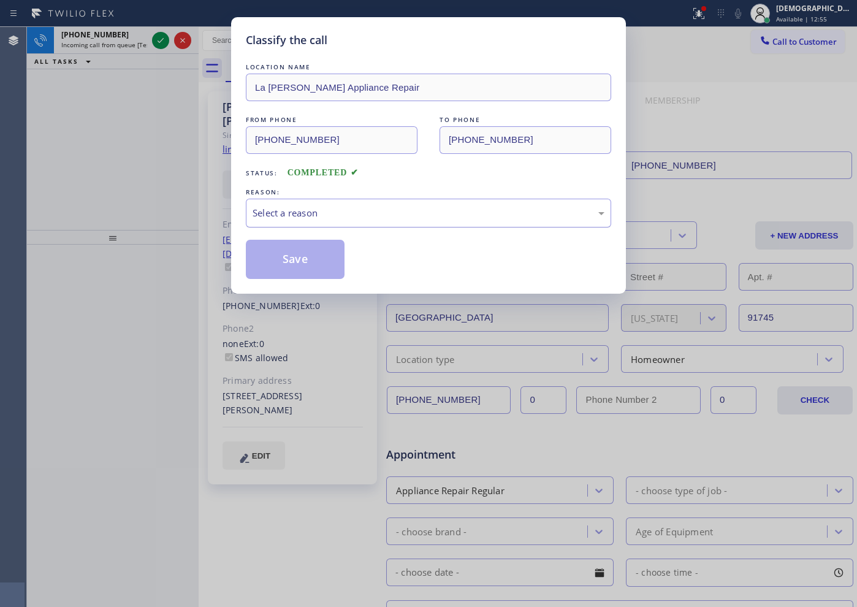
click at [298, 208] on div "Select a reason" at bounding box center [429, 213] width 352 height 14
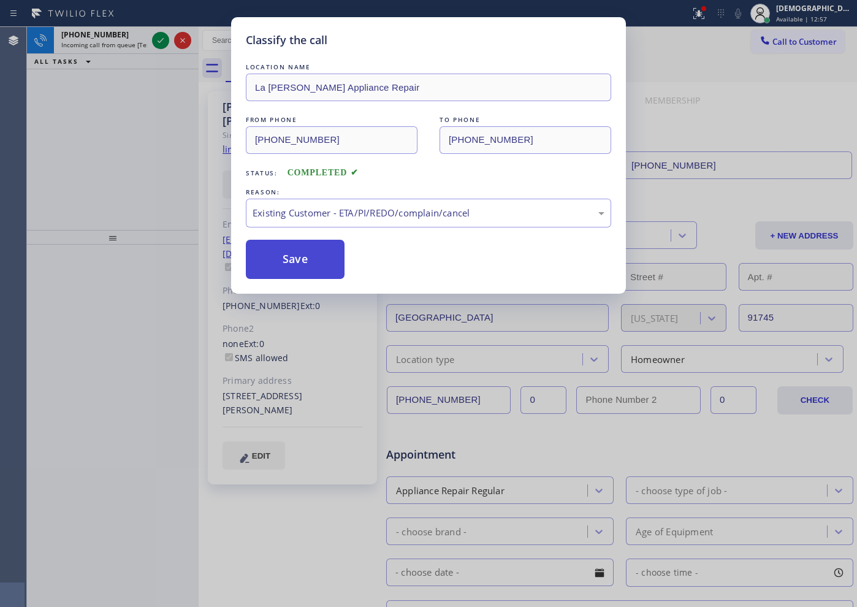
click at [292, 275] on button "Save" at bounding box center [295, 259] width 99 height 39
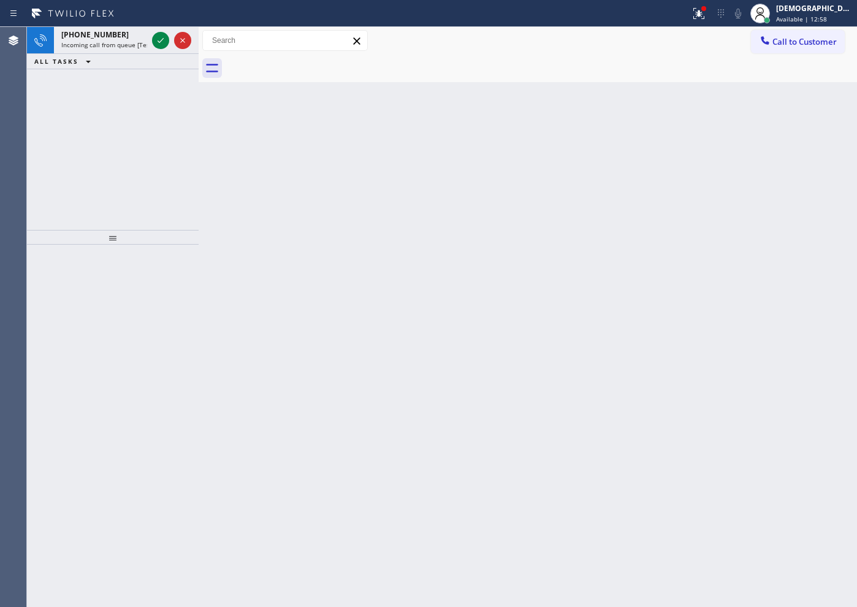
click at [289, 258] on div "Back to Dashboard Change Sender ID Customers Technicians Select a contact Outbo…" at bounding box center [528, 317] width 658 height 580
click at [158, 37] on icon at bounding box center [160, 40] width 15 height 15
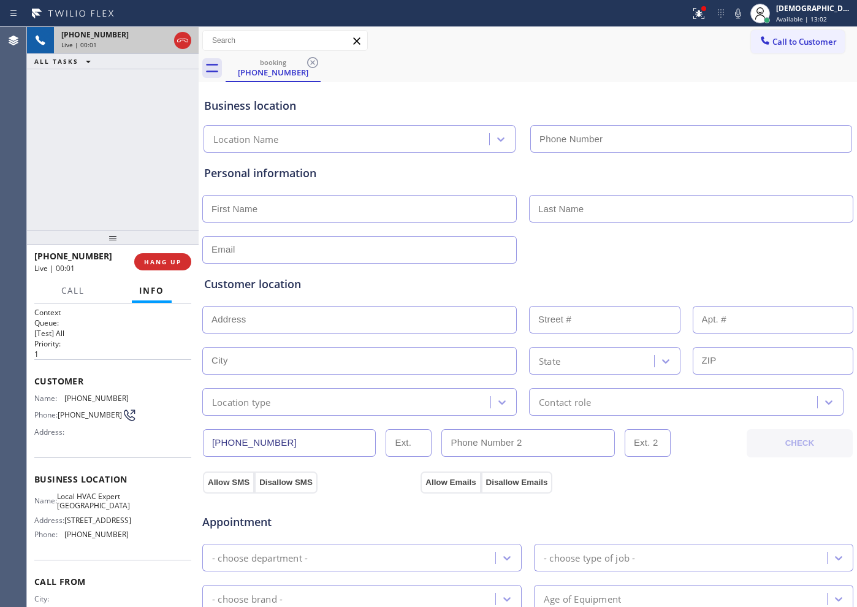
type input "[PHONE_NUMBER]"
click at [181, 39] on icon at bounding box center [182, 41] width 11 height 4
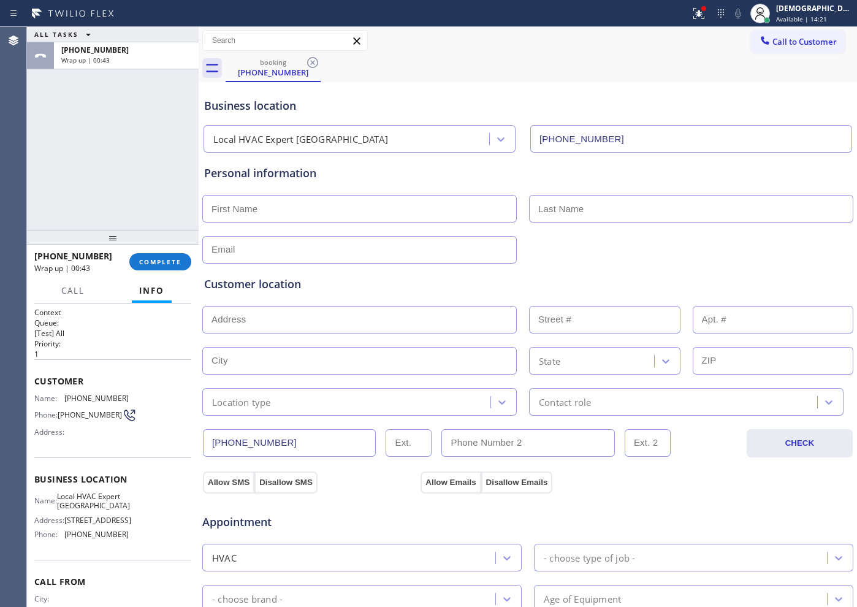
click at [92, 167] on div "ALL TASKS ALL TASKS ACTIVE TASKS TASKS IN WRAP UP [PHONE_NUMBER] Wrap up | 00:43" at bounding box center [113, 128] width 172 height 203
click at [801, 17] on span "Available | 14:22" at bounding box center [801, 19] width 51 height 9
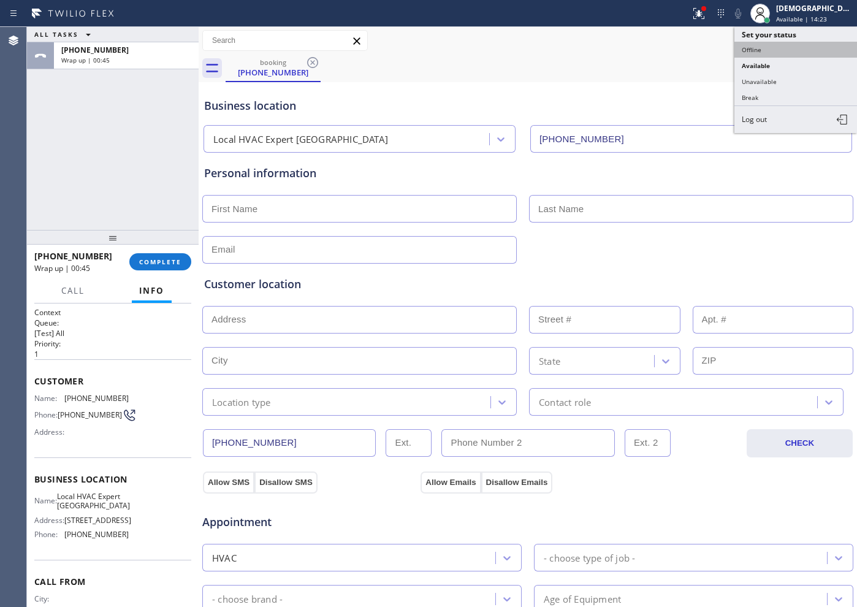
click at [794, 42] on button "Offline" at bounding box center [795, 50] width 123 height 16
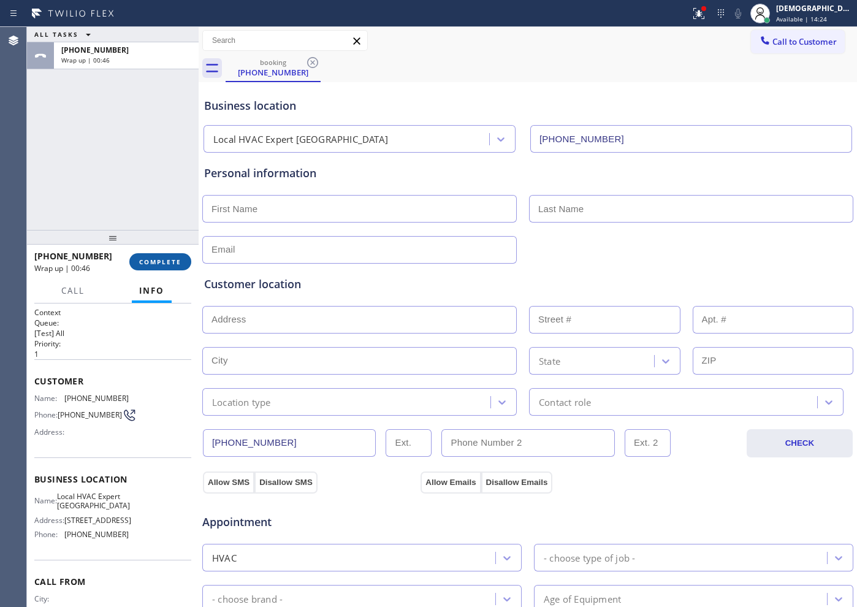
click at [162, 269] on button "COMPLETE" at bounding box center [160, 261] width 62 height 17
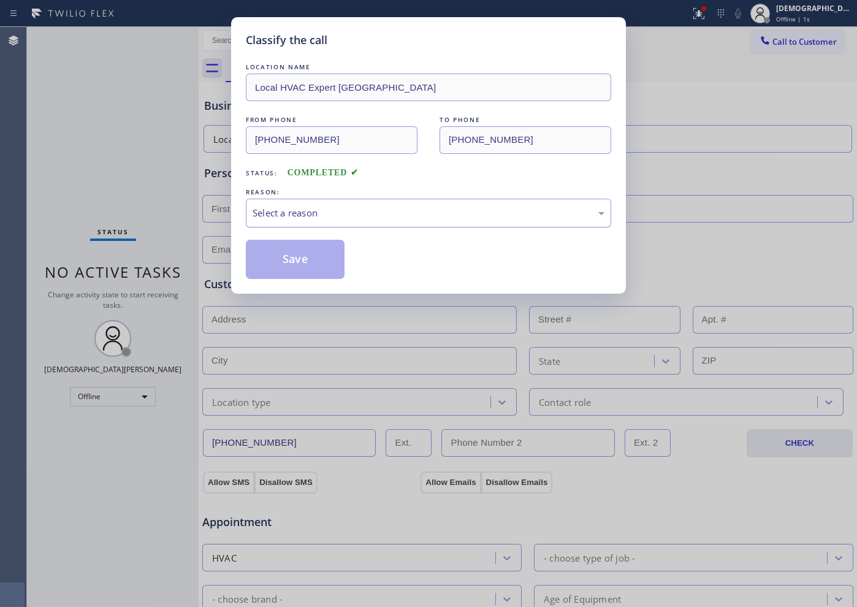
click at [389, 210] on div "Select a reason" at bounding box center [429, 213] width 352 height 14
click at [325, 259] on button "Save" at bounding box center [295, 259] width 99 height 39
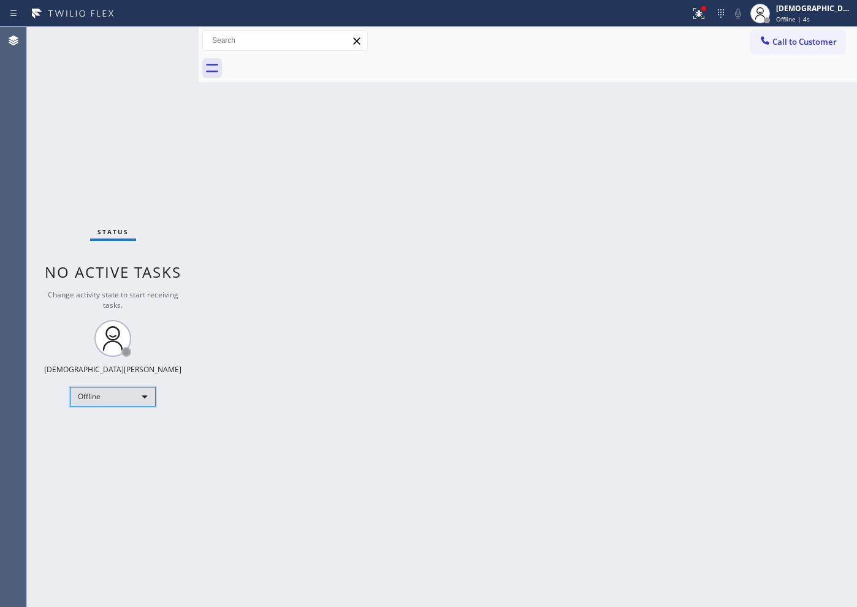
click at [140, 394] on div "Offline" at bounding box center [113, 397] width 86 height 20
click at [817, 17] on div at bounding box center [428, 303] width 857 height 607
click at [802, 18] on span "Offline | 7s" at bounding box center [793, 19] width 34 height 9
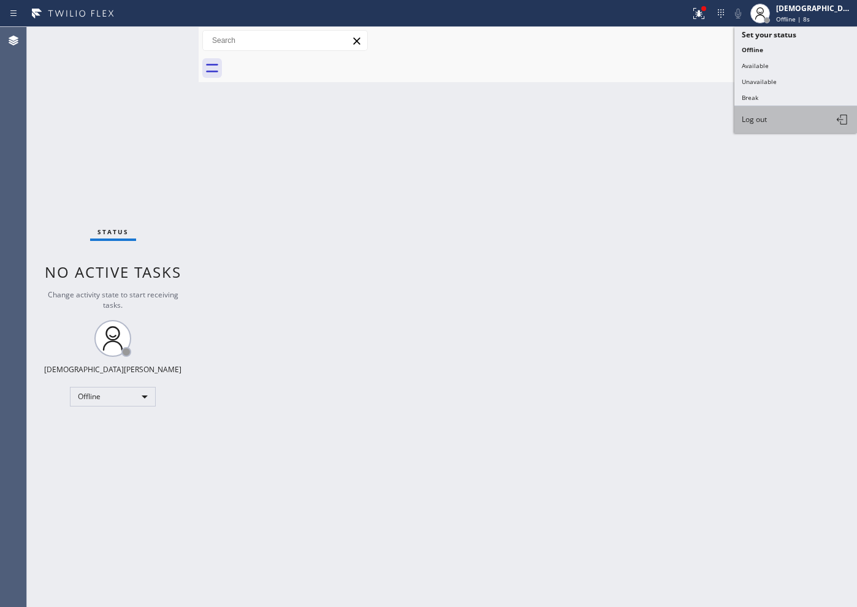
click at [777, 123] on button "Log out" at bounding box center [795, 119] width 123 height 27
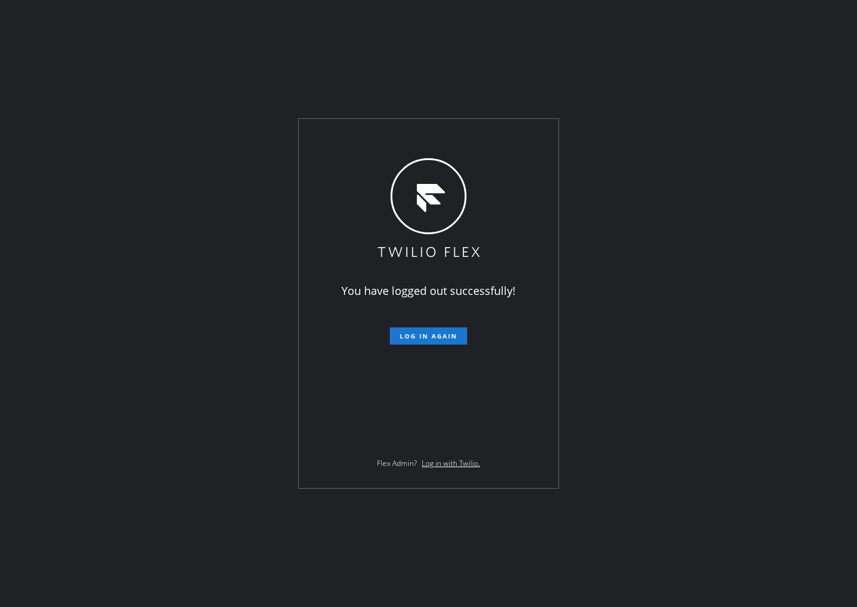
click at [28, 186] on div "You have logged out successfully! Log in again Flex Admin? Log in with Twilio." at bounding box center [428, 303] width 857 height 607
click at [62, 150] on div "You have logged out successfully! Log in again Flex Admin? Log in with Twilio." at bounding box center [428, 303] width 857 height 607
